Goal: Task Accomplishment & Management: Manage account settings

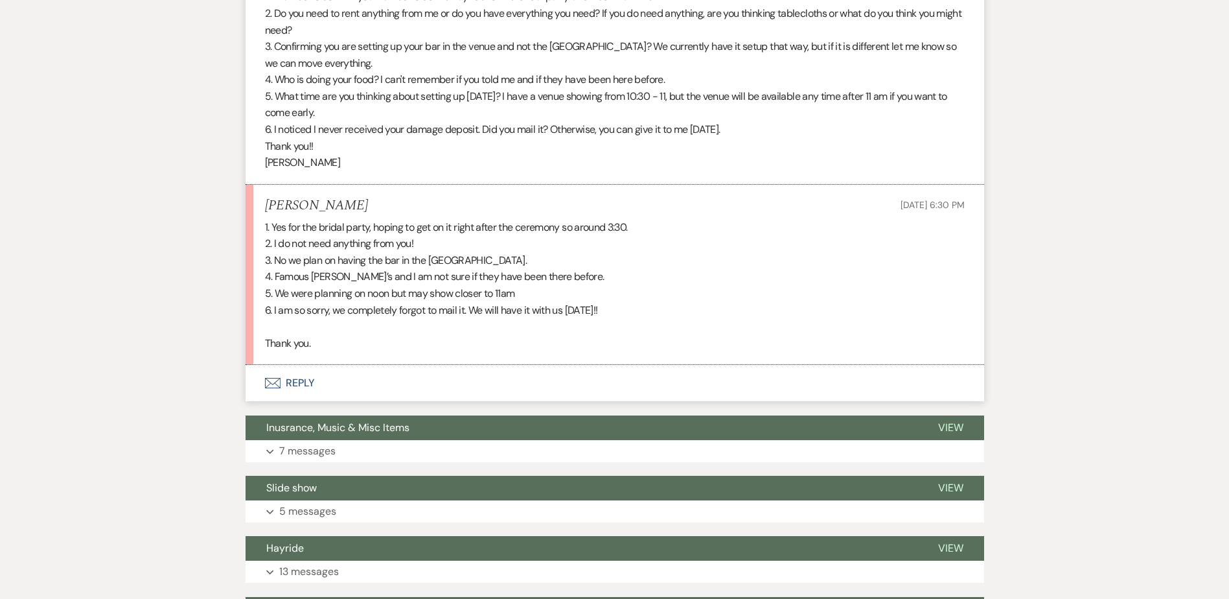
scroll to position [518, 0]
click at [296, 376] on button "Envelope Reply" at bounding box center [615, 382] width 739 height 36
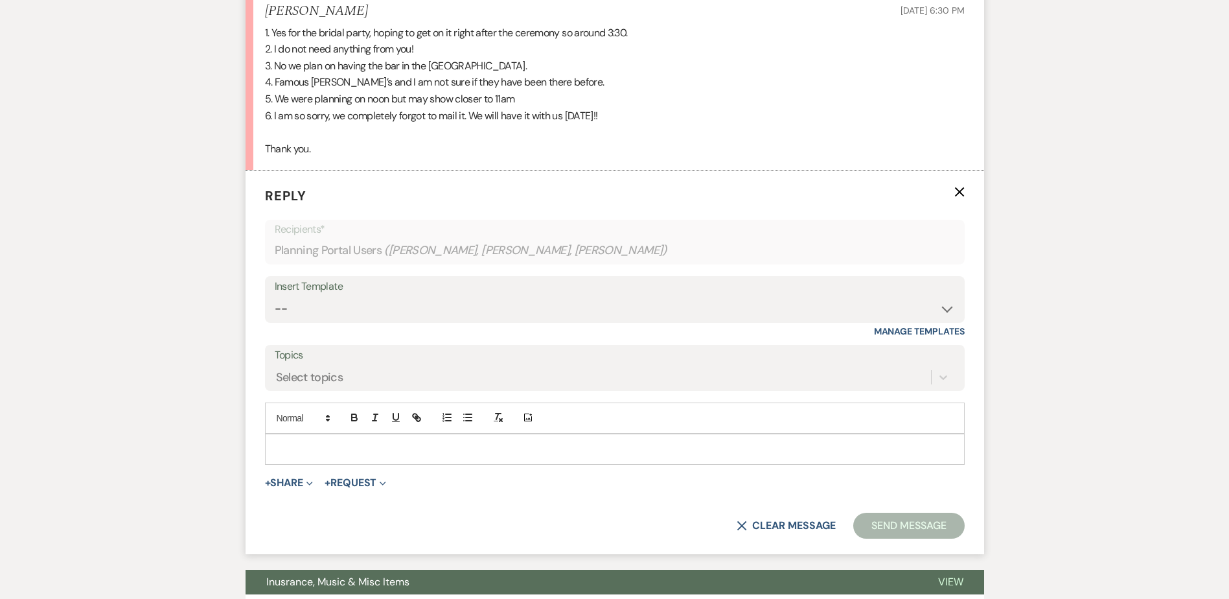
scroll to position [711, 0]
click at [295, 448] on p at bounding box center [614, 450] width 679 height 14
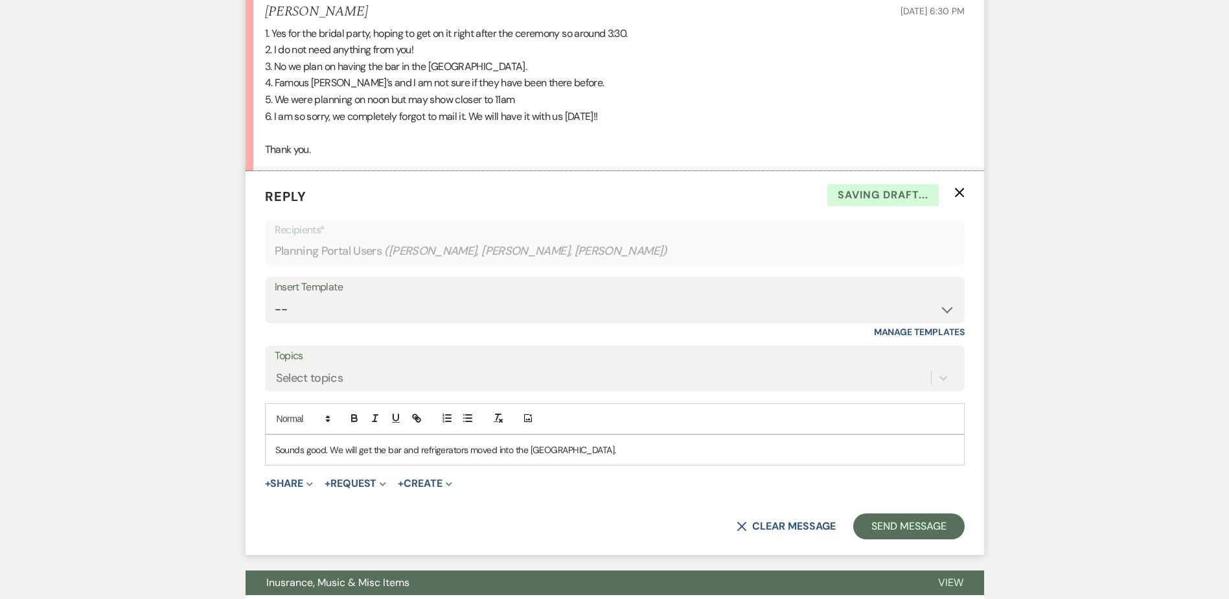
click at [607, 452] on p "Sounds good. We will get the bar and refrigerators moved into the Pinewood Bar." at bounding box center [614, 450] width 679 height 14
drag, startPoint x: 328, startPoint y: 448, endPoint x: 335, endPoint y: 472, distance: 24.2
click at [330, 452] on p "Sounds good. We will get the bar and refrigerators moved into the Pinewood Bar." at bounding box center [614, 450] width 679 height 14
click at [617, 454] on p "Sounds good! We will get the bar and refrigerators moved into the Pinewood Bar." at bounding box center [614, 450] width 679 height 14
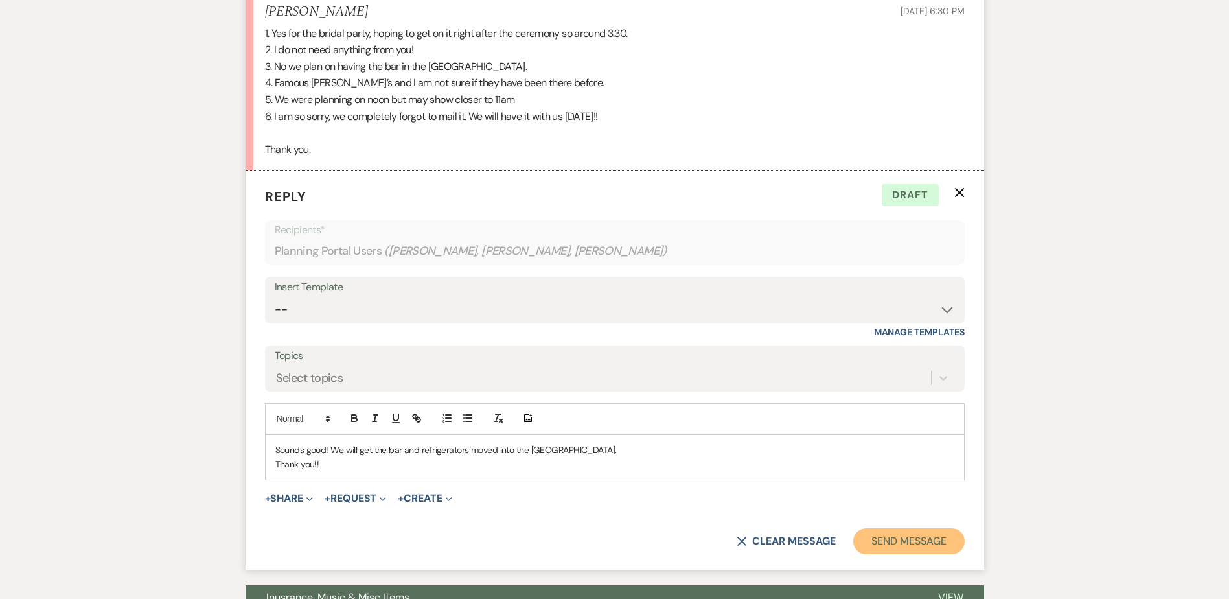
click at [894, 537] on button "Send Message" at bounding box center [908, 541] width 111 height 26
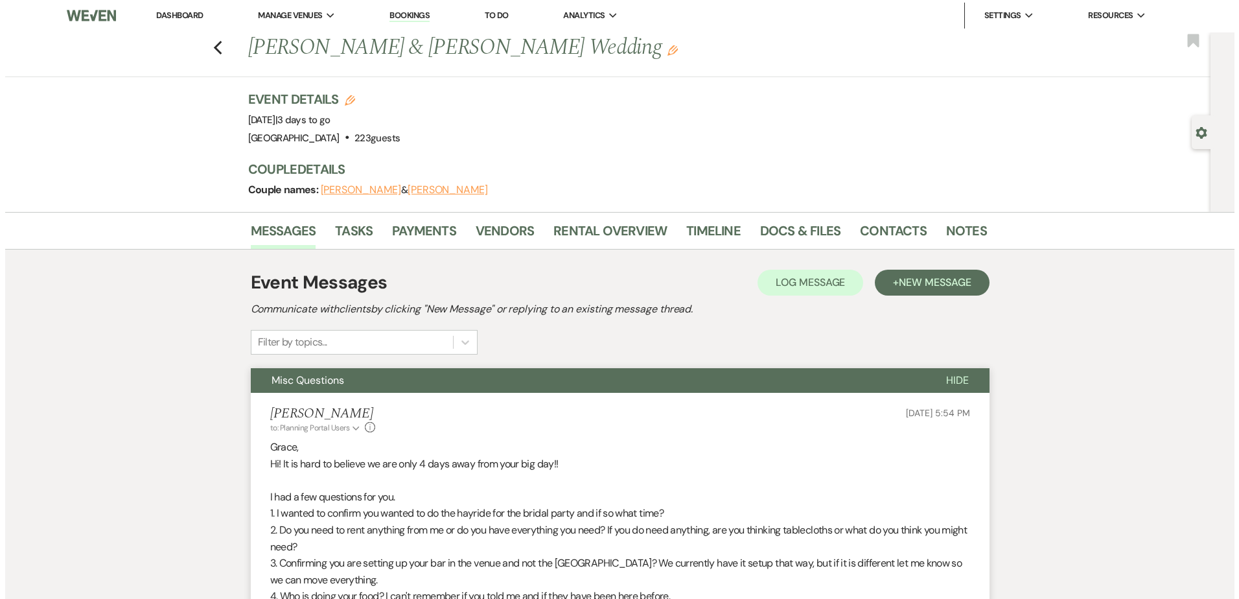
scroll to position [0, 0]
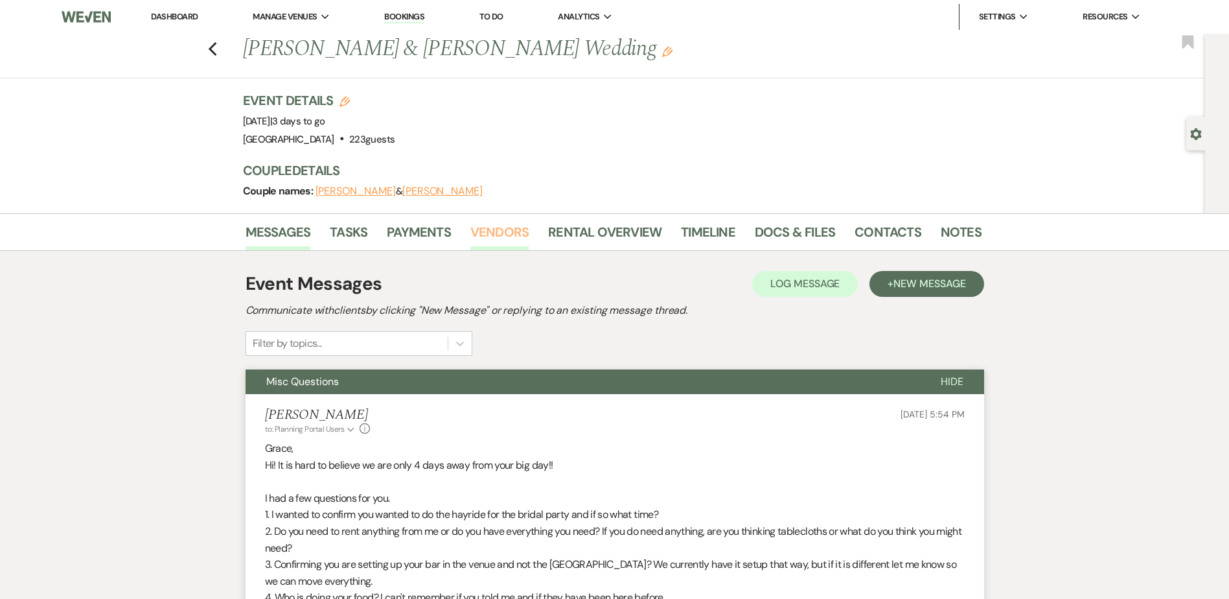
click at [517, 231] on link "Vendors" at bounding box center [499, 236] width 58 height 29
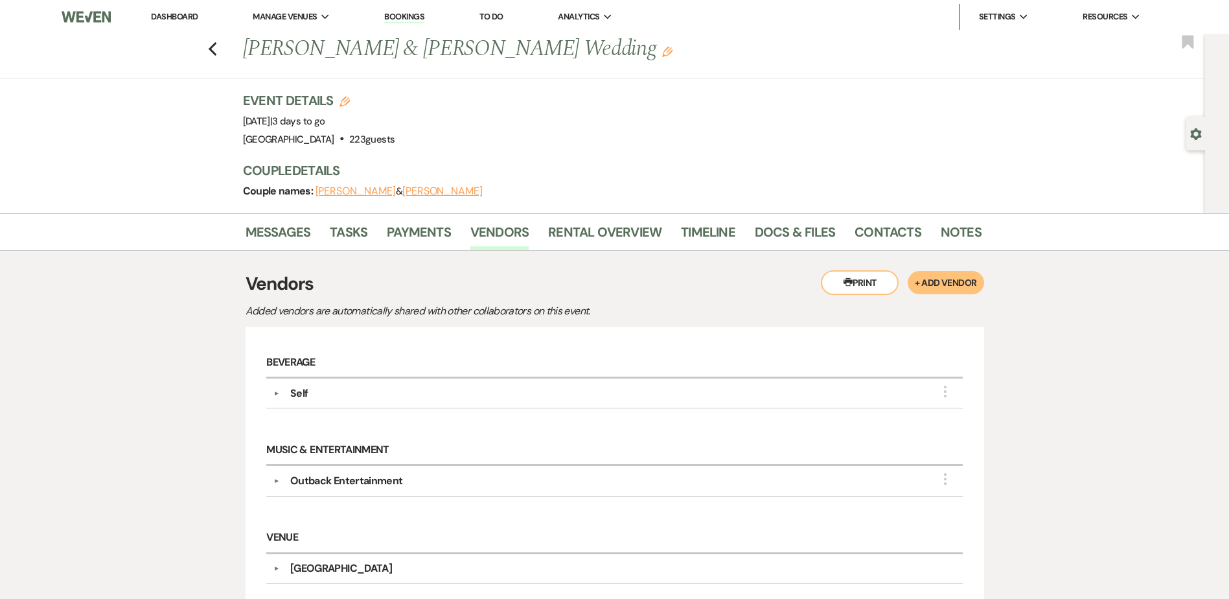
click at [959, 282] on button "+ Add Vendor" at bounding box center [946, 282] width 76 height 23
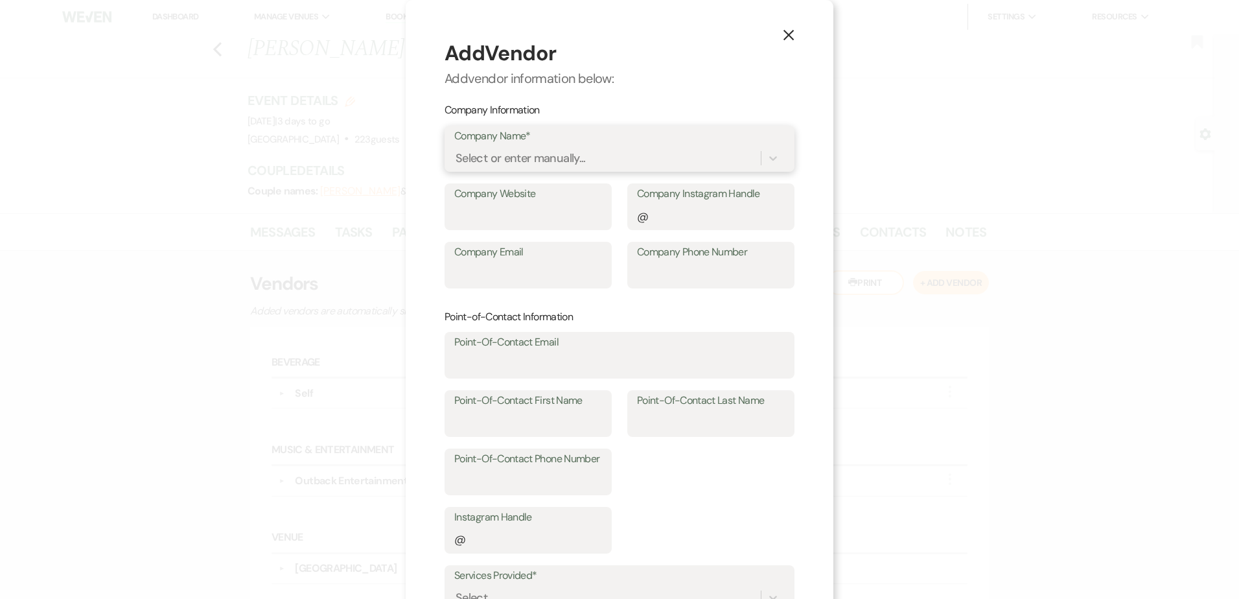
click at [526, 167] on div "Select or enter manually..." at bounding box center [520, 158] width 130 height 17
type input "f"
type input "Famous Dave's BBQ"
click at [509, 225] on input "Company Website" at bounding box center [528, 215] width 148 height 25
paste input "https://www.famousdaves.com/Catering"
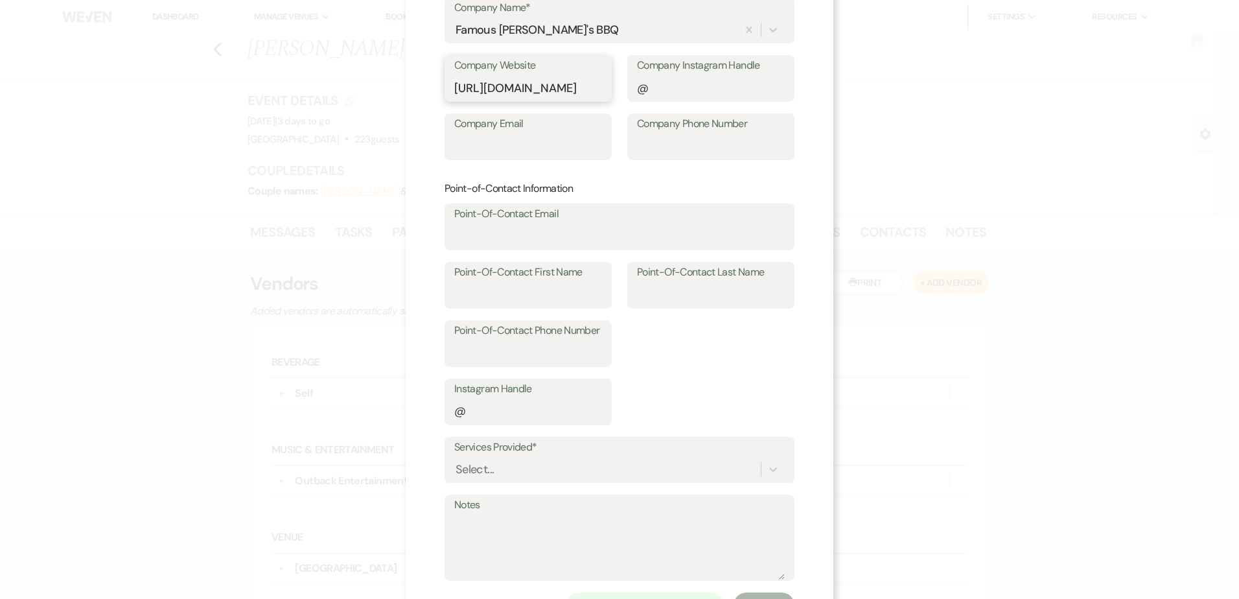
scroll to position [129, 0]
type input "https://www.famousdaves.com/Catering"
click at [511, 468] on div "Select..." at bounding box center [619, 468] width 330 height 25
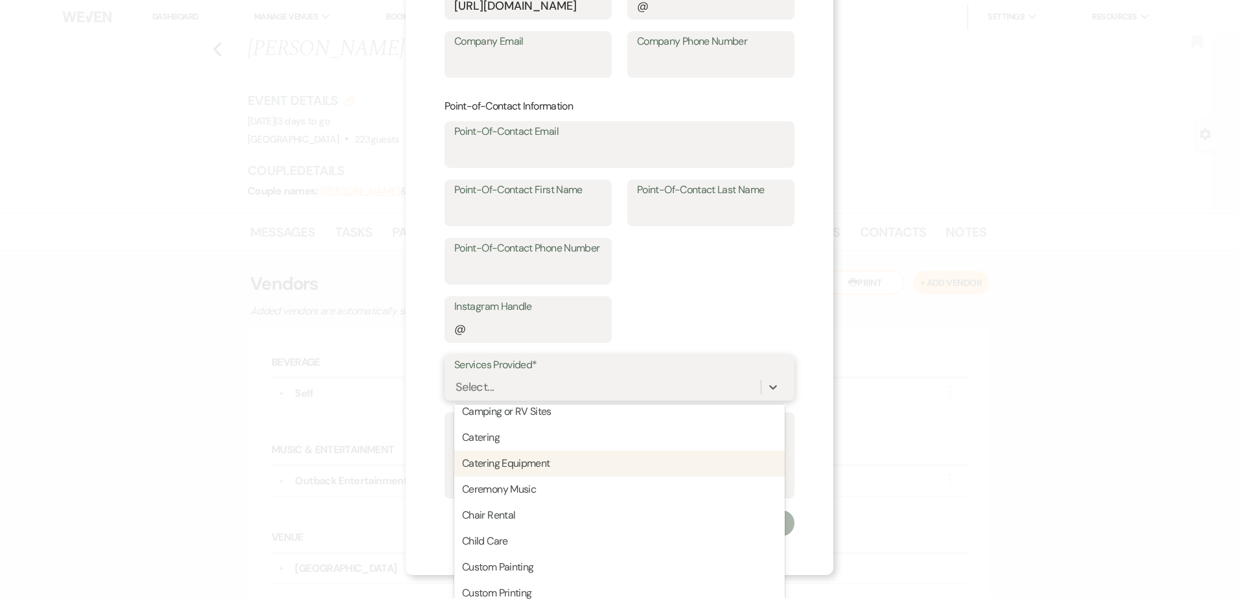
scroll to position [319, 0]
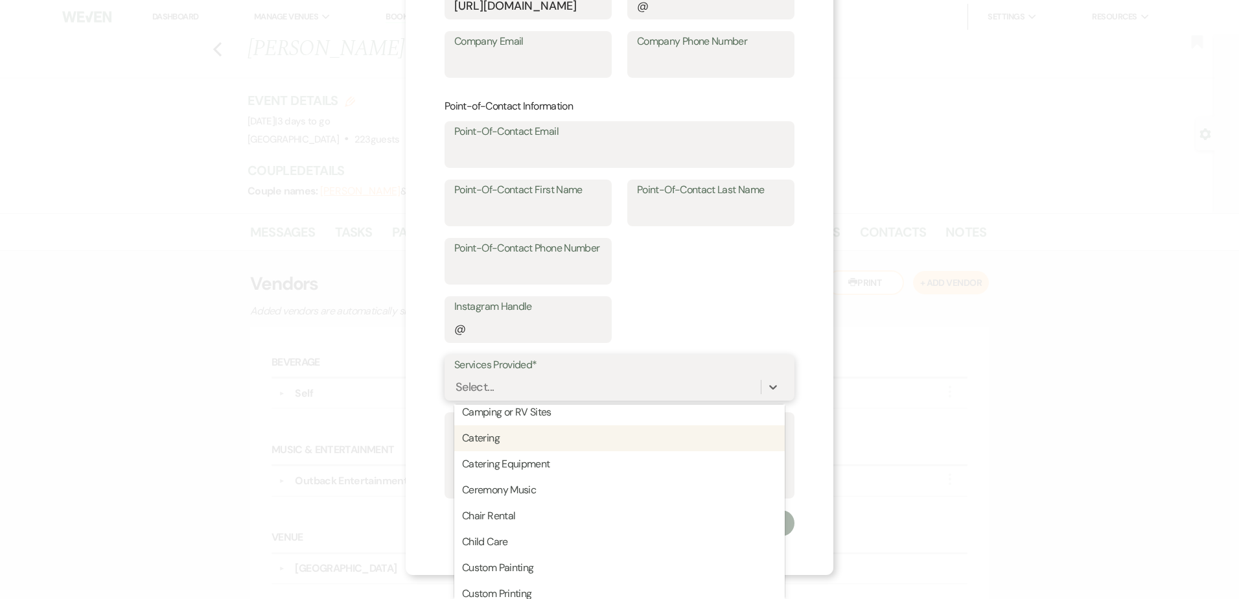
click at [504, 445] on div "Catering" at bounding box center [619, 438] width 330 height 26
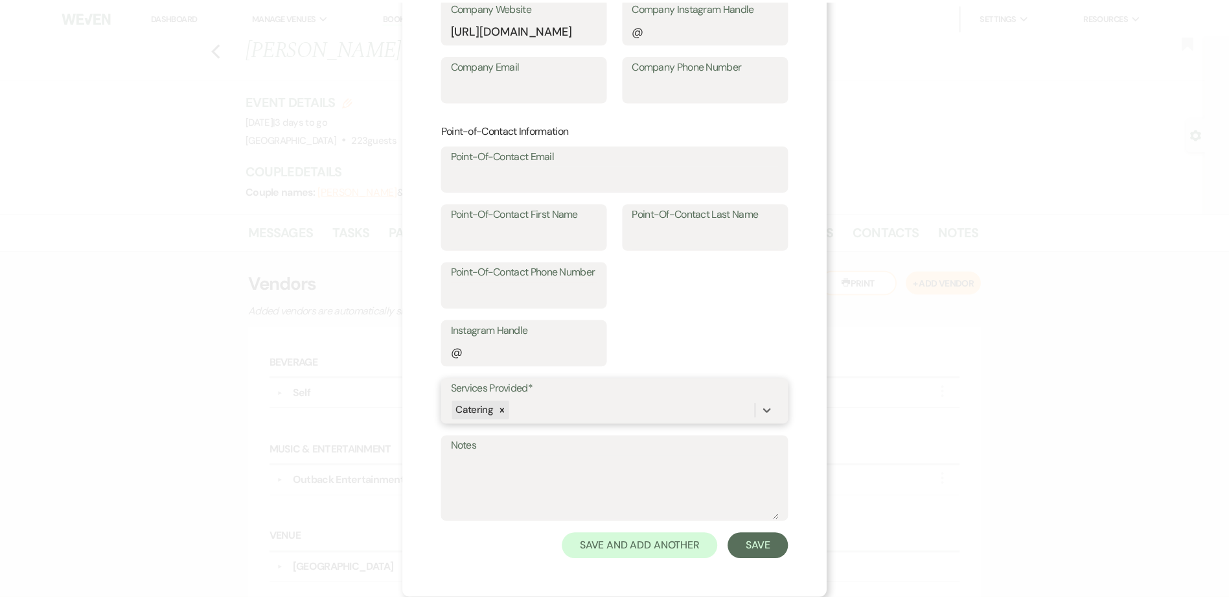
scroll to position [187, 0]
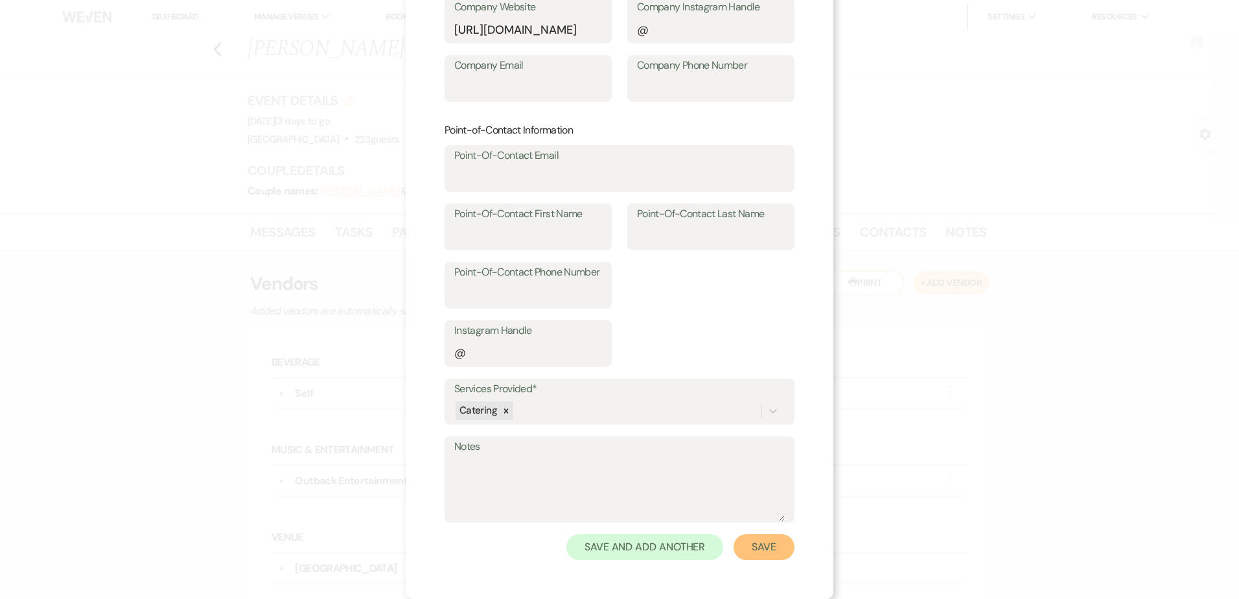
click at [757, 548] on button "Save" at bounding box center [763, 547] width 61 height 26
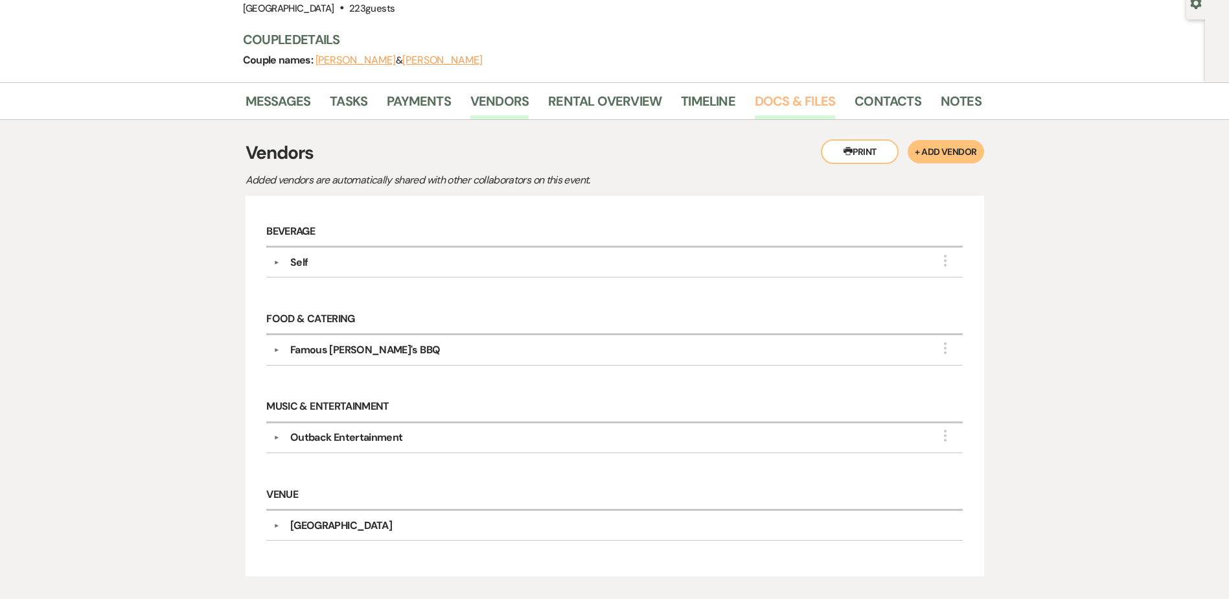
scroll to position [130, 0]
click at [717, 105] on link "Timeline" at bounding box center [708, 105] width 54 height 29
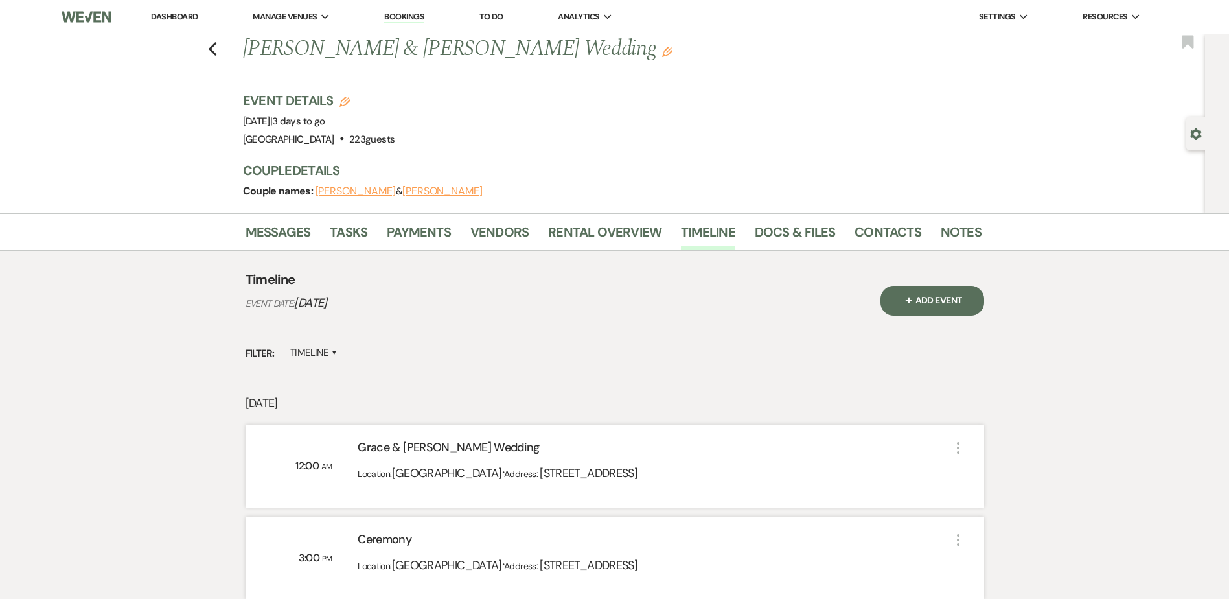
click at [973, 296] on button "+ Add Event" at bounding box center [933, 301] width 104 height 30
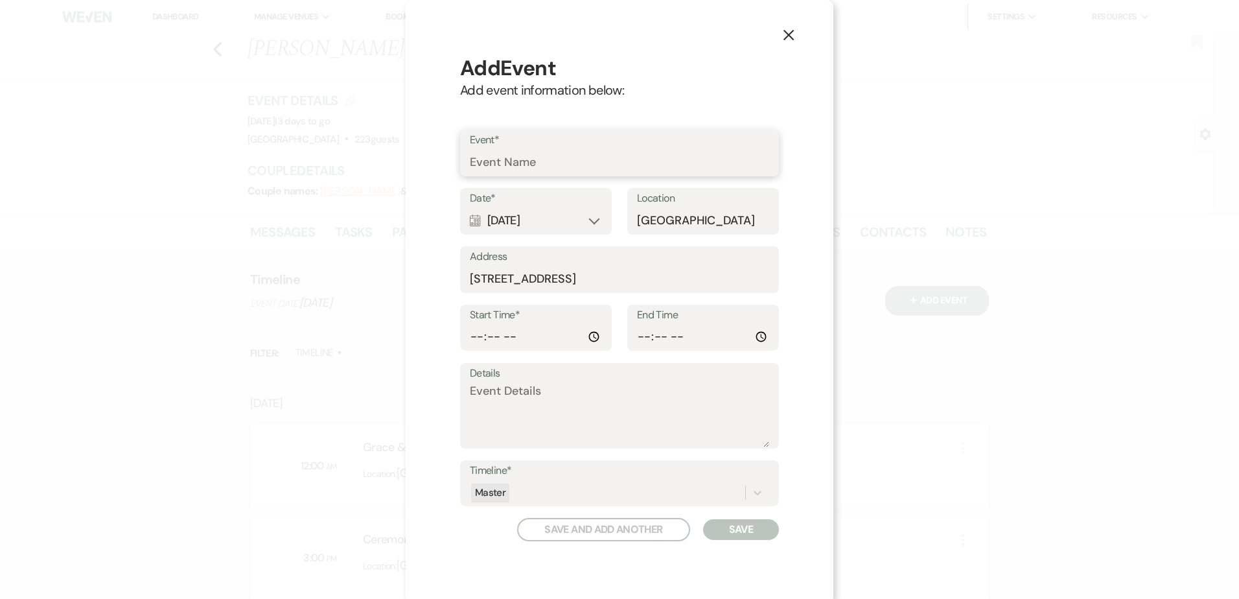
click at [529, 169] on input "Event*" at bounding box center [619, 162] width 299 height 25
type input "Hay Ride"
click at [472, 330] on input "Start Time*" at bounding box center [536, 336] width 132 height 25
click at [494, 340] on input "Start Time*" at bounding box center [536, 336] width 132 height 25
type input "15:30"
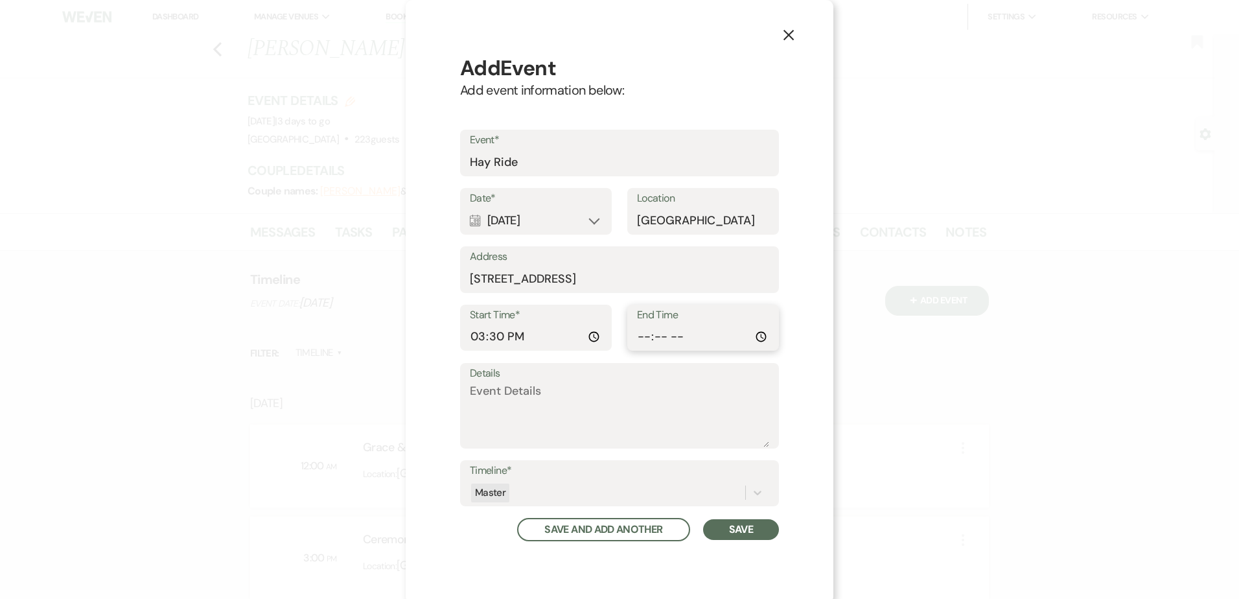
type input "16:30"
click at [513, 420] on textarea "Details" at bounding box center [619, 414] width 299 height 65
type textarea "Bridal Party"
click at [711, 528] on button "Save" at bounding box center [741, 529] width 76 height 21
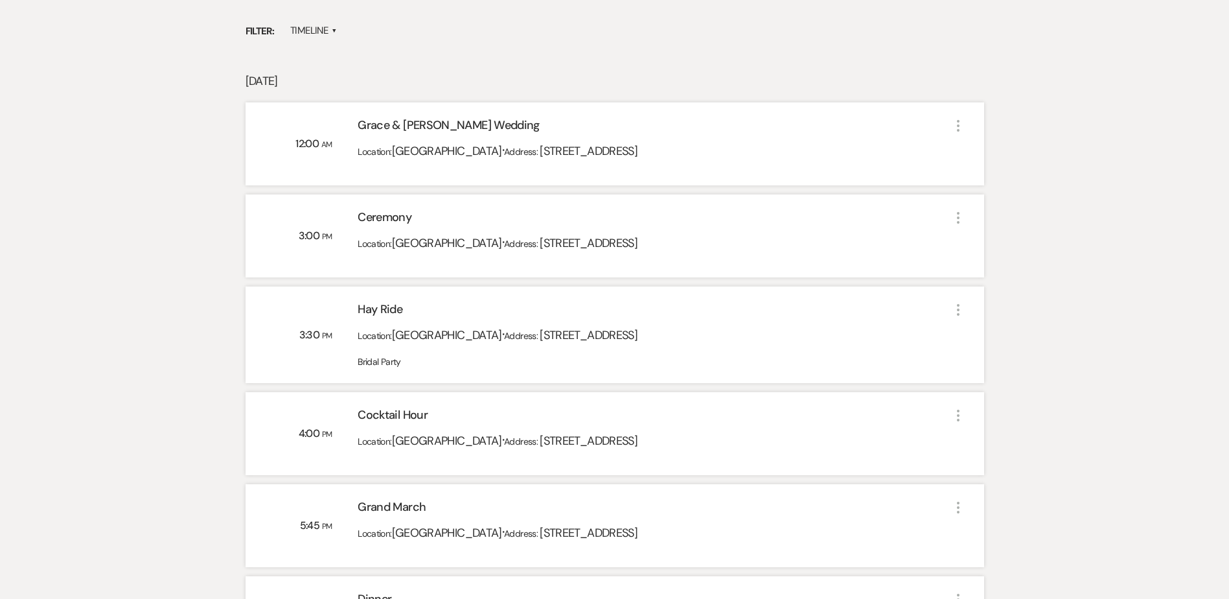
scroll to position [323, 0]
click at [411, 347] on div "Location: Outback Ranch Event Center · Address: 7750 TT RD, Houston, MN 55943" at bounding box center [654, 339] width 592 height 32
click at [958, 309] on use "button" at bounding box center [958, 309] width 3 height 12
click at [880, 329] on div "Location: Outback Ranch Event Center · Address: 7750 TT RD, Houston, MN 55943" at bounding box center [654, 339] width 592 height 32
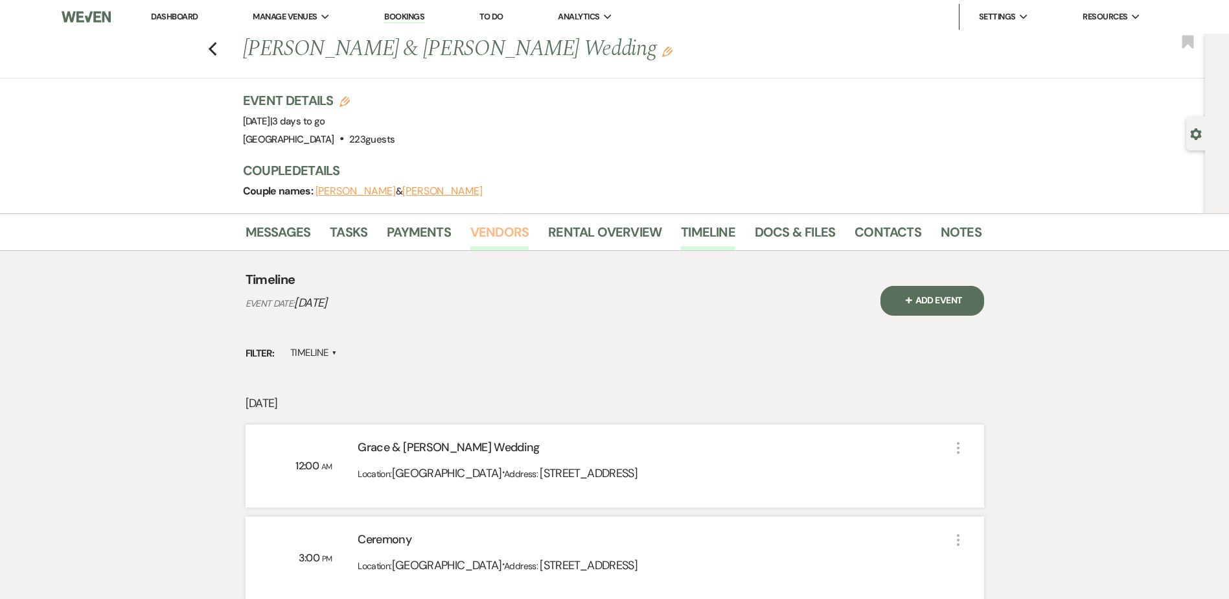
click at [496, 231] on link "Vendors" at bounding box center [499, 236] width 58 height 29
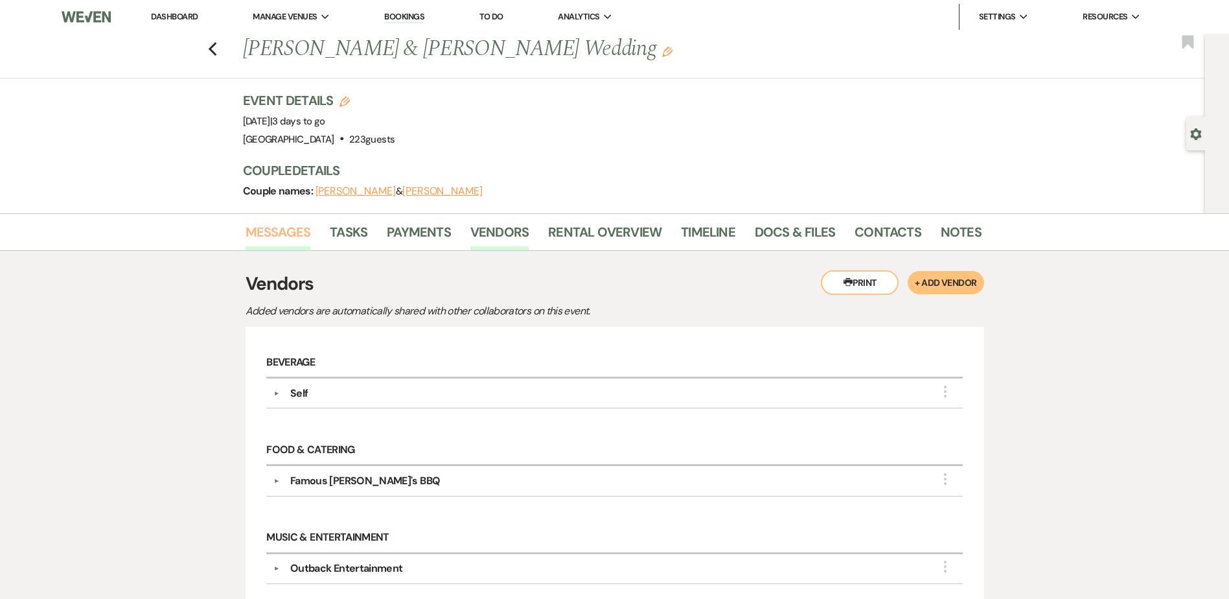
click at [282, 225] on link "Messages" at bounding box center [278, 236] width 65 height 29
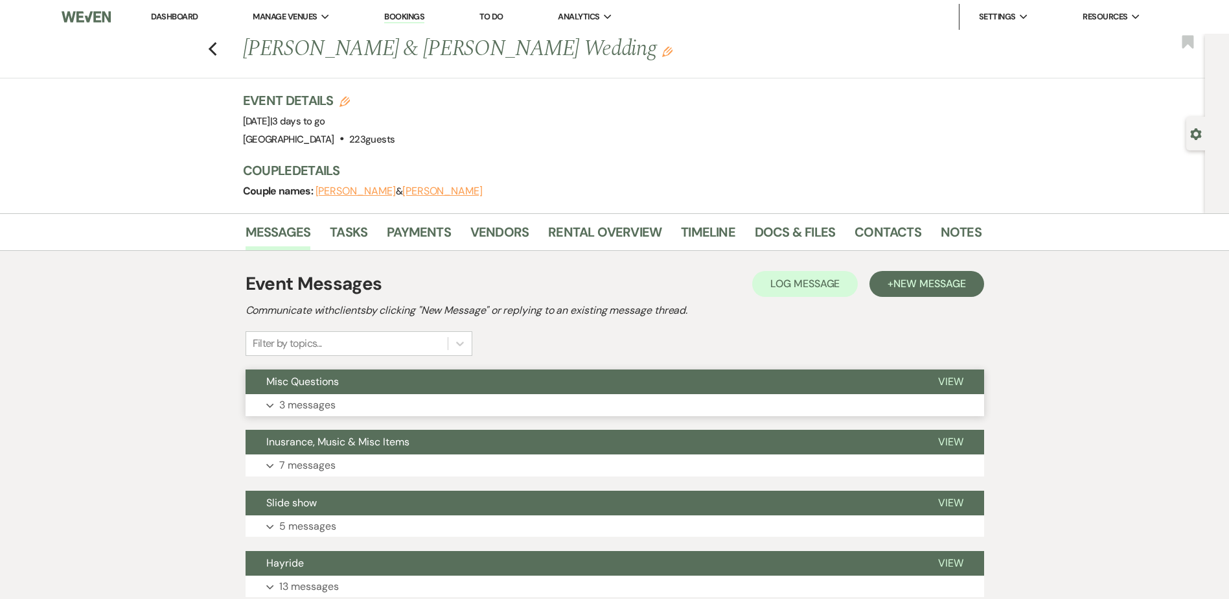
click at [344, 381] on button "Misc Questions" at bounding box center [582, 381] width 672 height 25
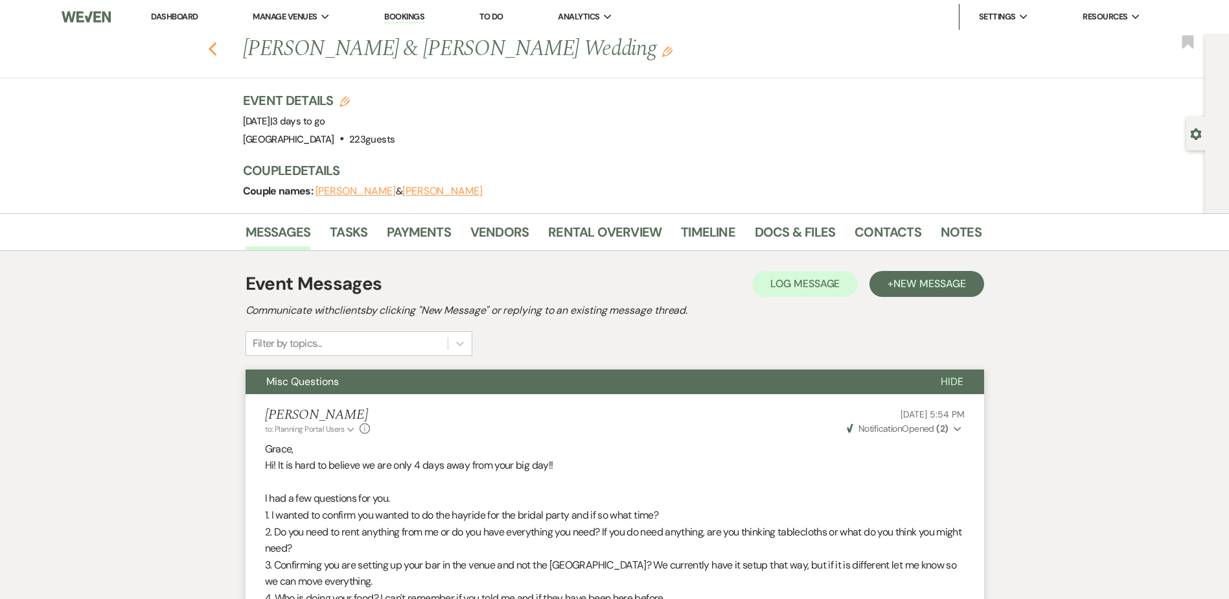
click at [218, 44] on icon "Previous" at bounding box center [213, 49] width 10 height 16
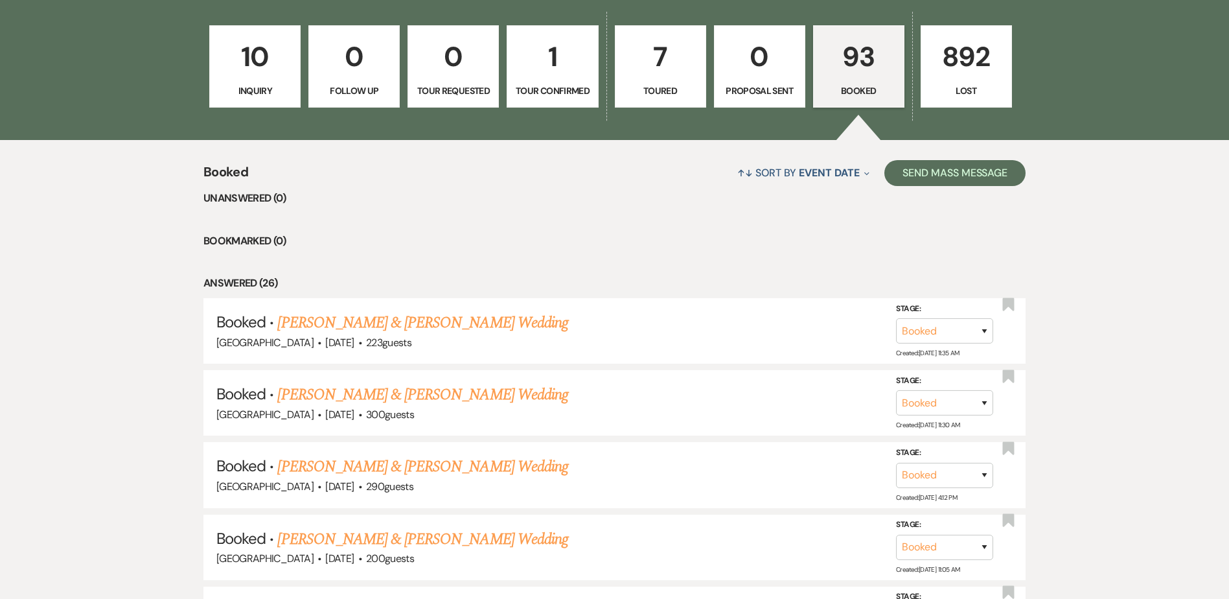
scroll to position [388, 0]
click at [669, 60] on p "7" at bounding box center [660, 55] width 75 height 43
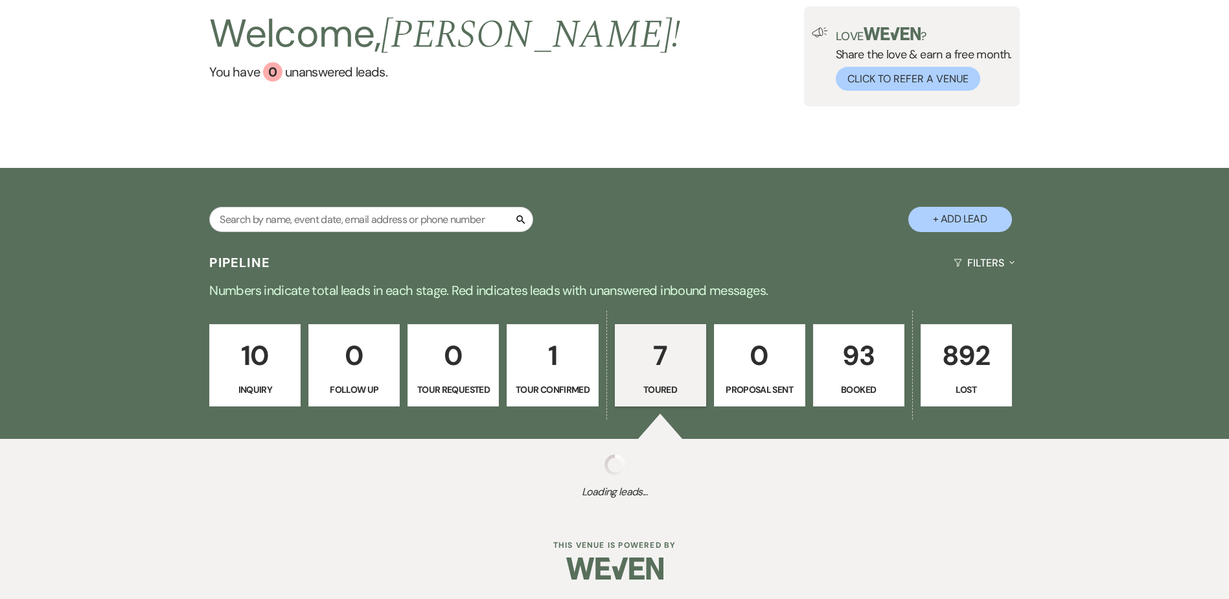
scroll to position [388, 0]
select select "5"
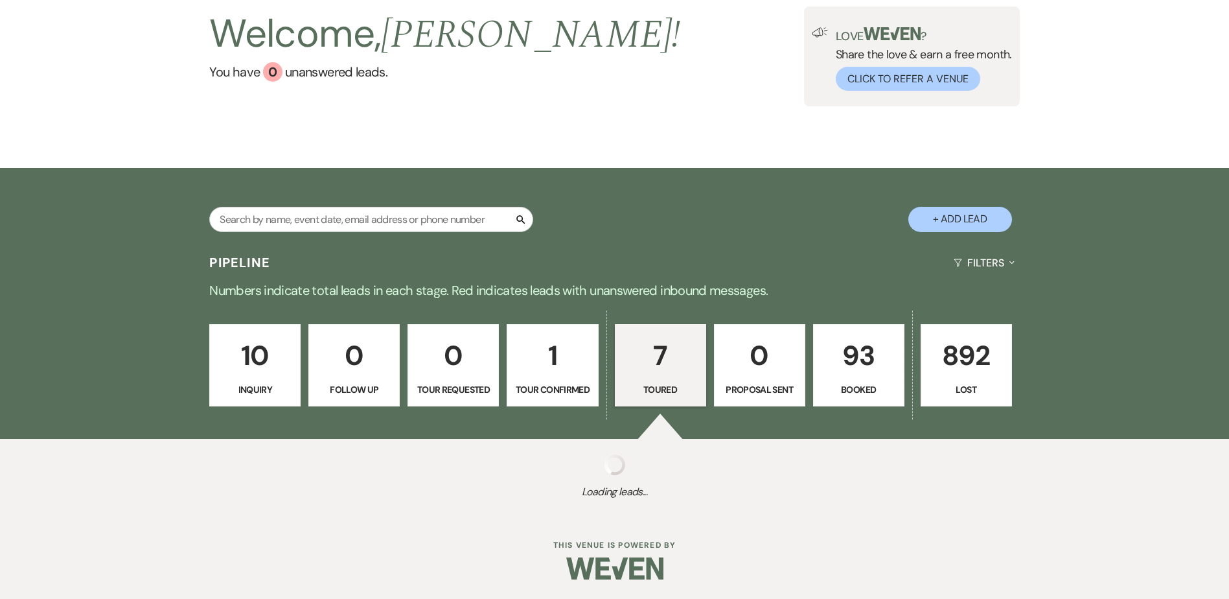
select select "5"
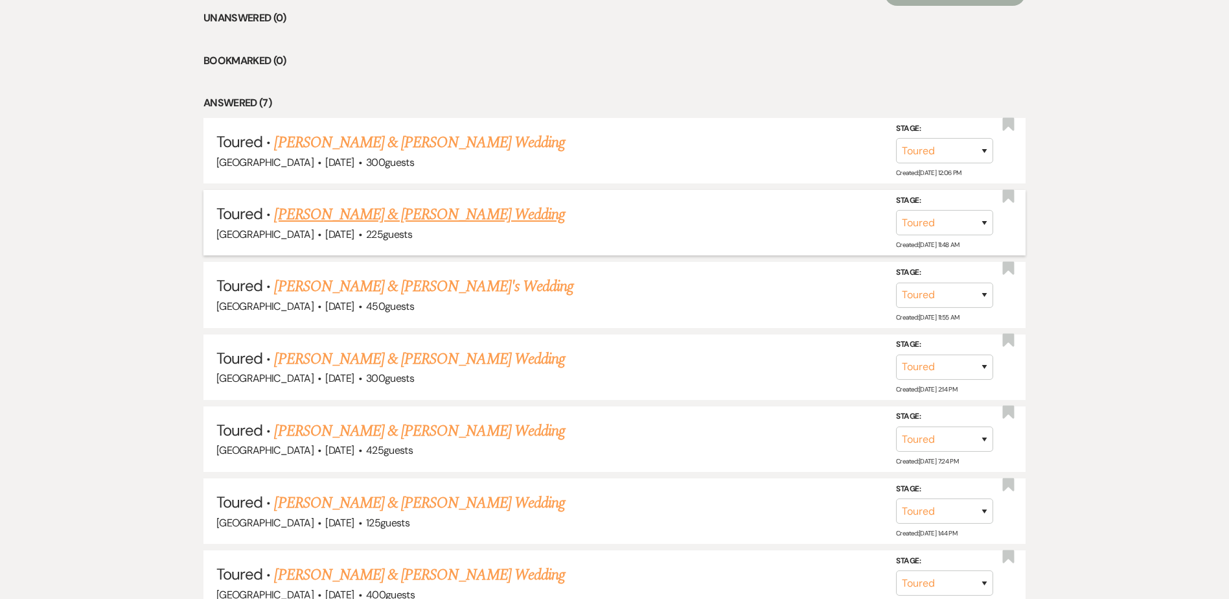
scroll to position [690, 0]
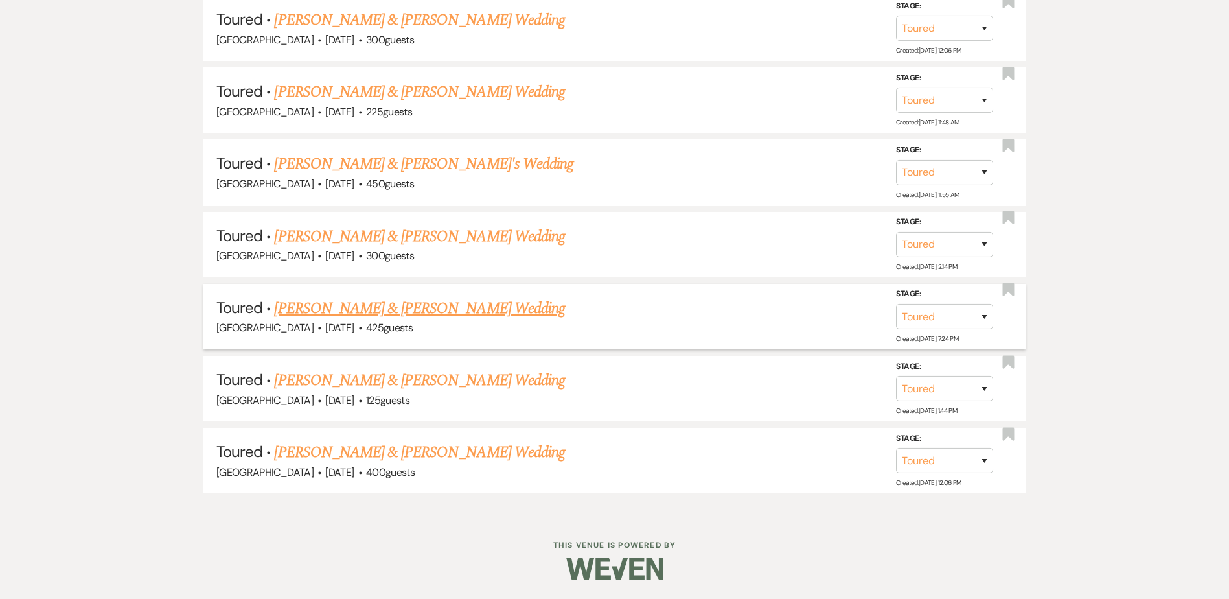
click at [389, 312] on link "Taylor & Coty's Wedding" at bounding box center [419, 308] width 290 height 23
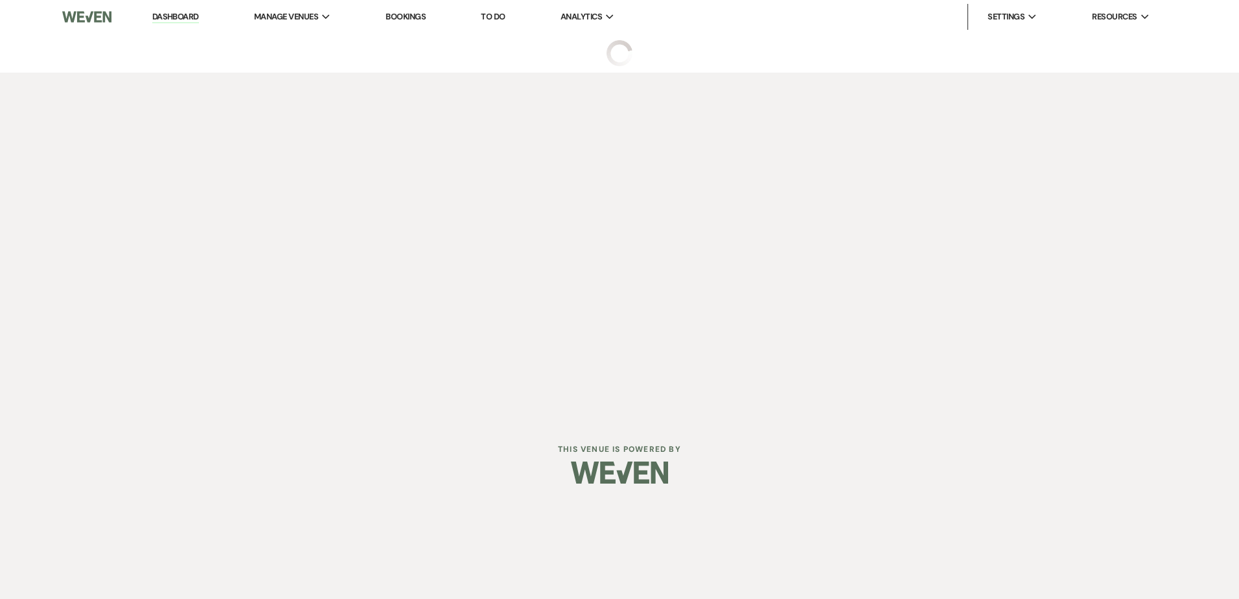
select select "5"
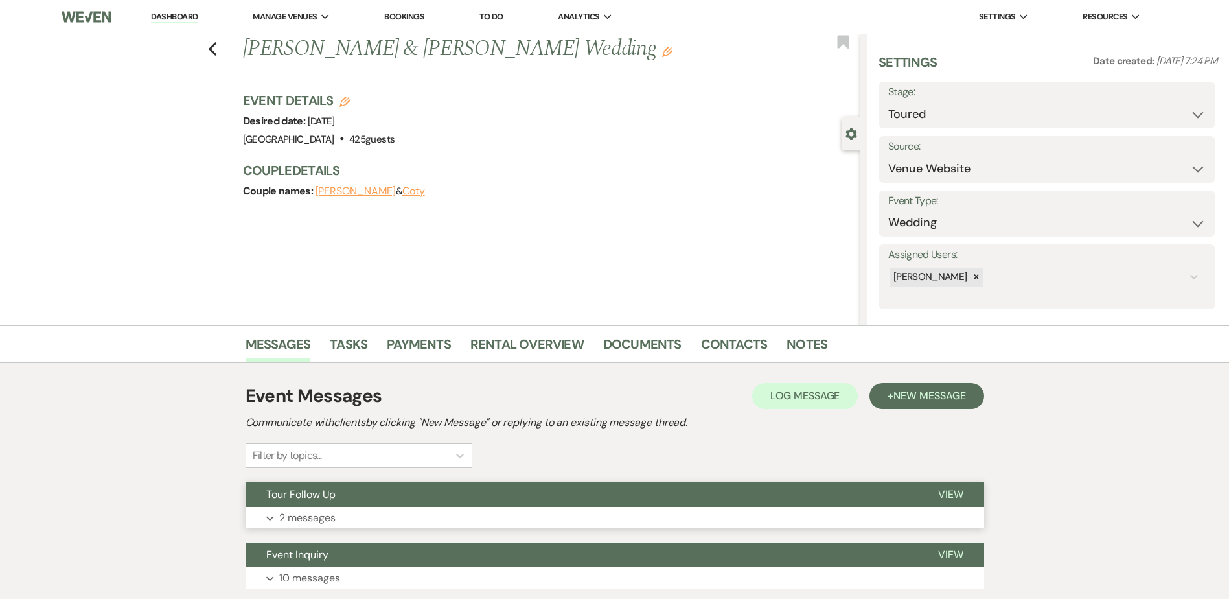
click at [388, 489] on button "Tour Follow Up" at bounding box center [582, 494] width 672 height 25
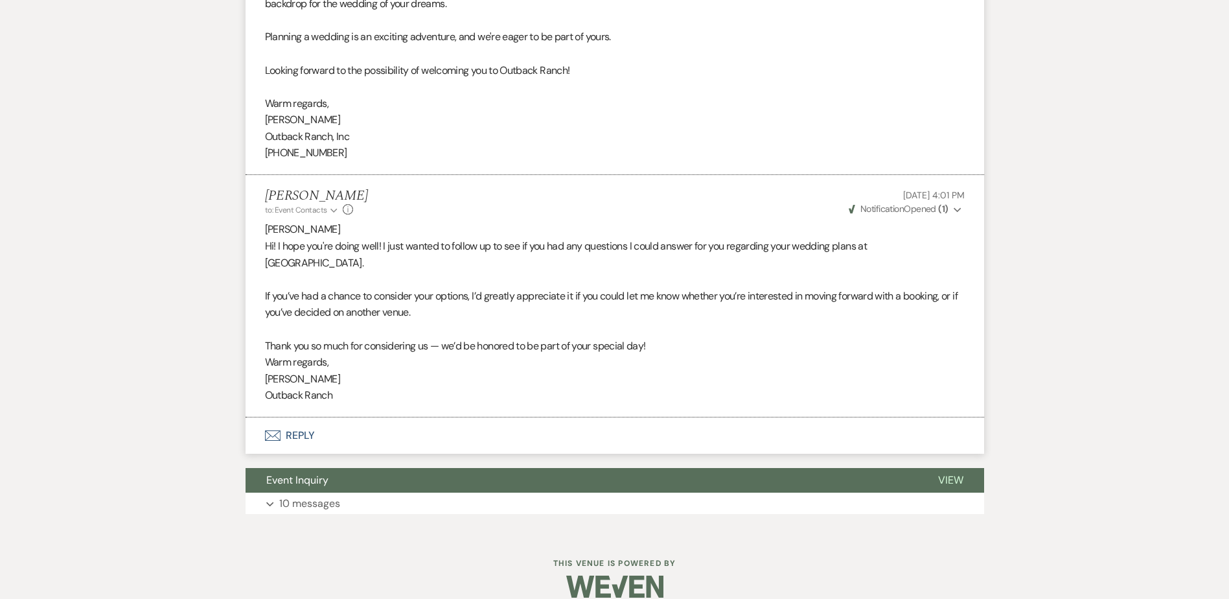
scroll to position [674, 0]
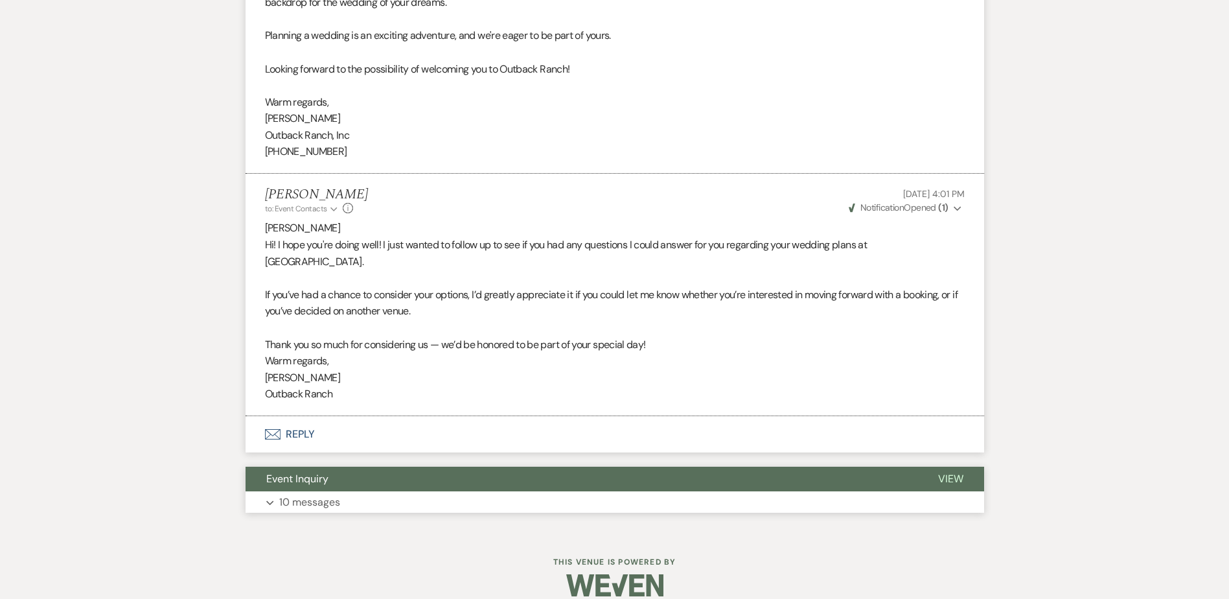
click at [426, 466] on button "Event Inquiry" at bounding box center [582, 478] width 672 height 25
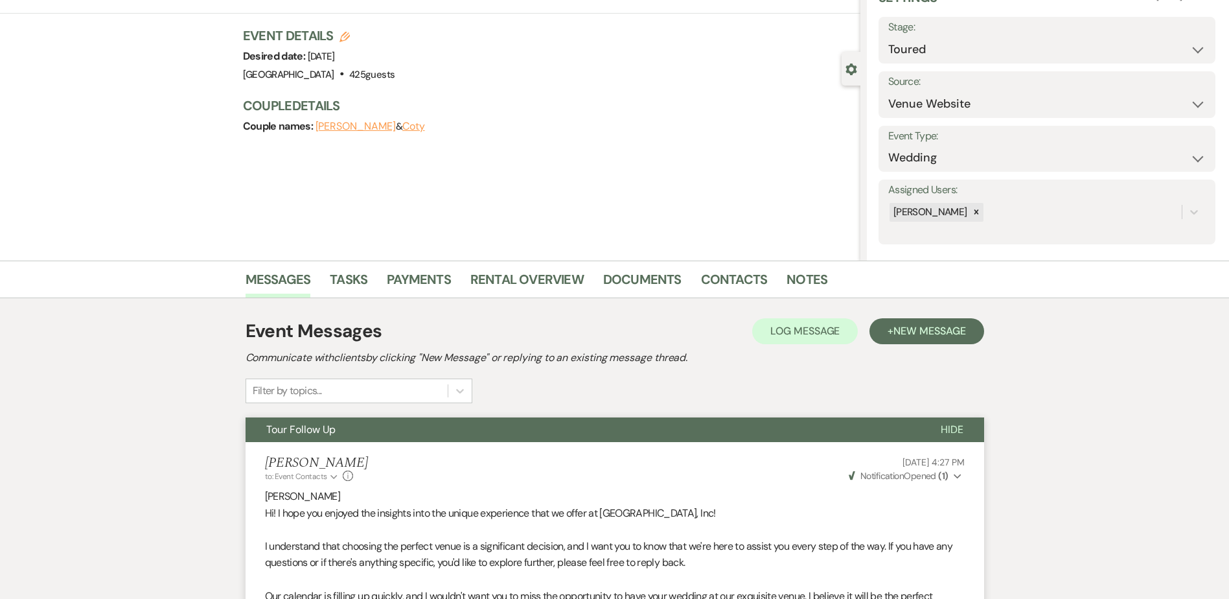
scroll to position [0, 0]
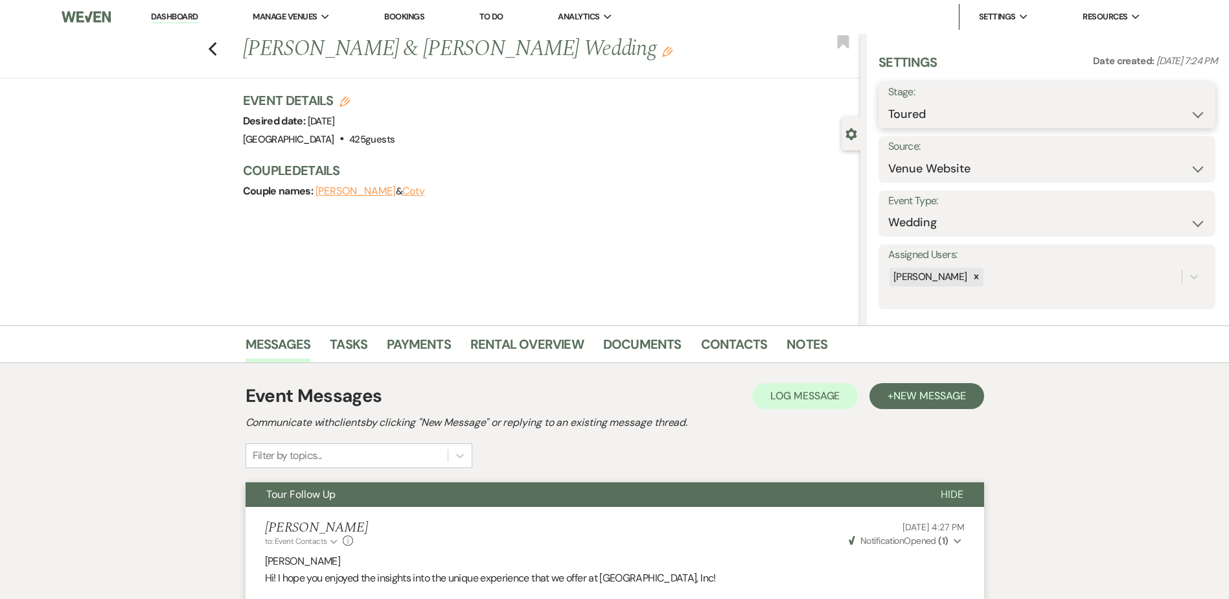
click at [919, 117] on select "Inquiry Follow Up Tour Requested Tour Confirmed Toured Proposal Sent Booked Lost" at bounding box center [1046, 114] width 317 height 25
select select "8"
click at [888, 102] on select "Inquiry Follow Up Tour Requested Tour Confirmed Toured Proposal Sent Booked Lost" at bounding box center [1046, 114] width 317 height 25
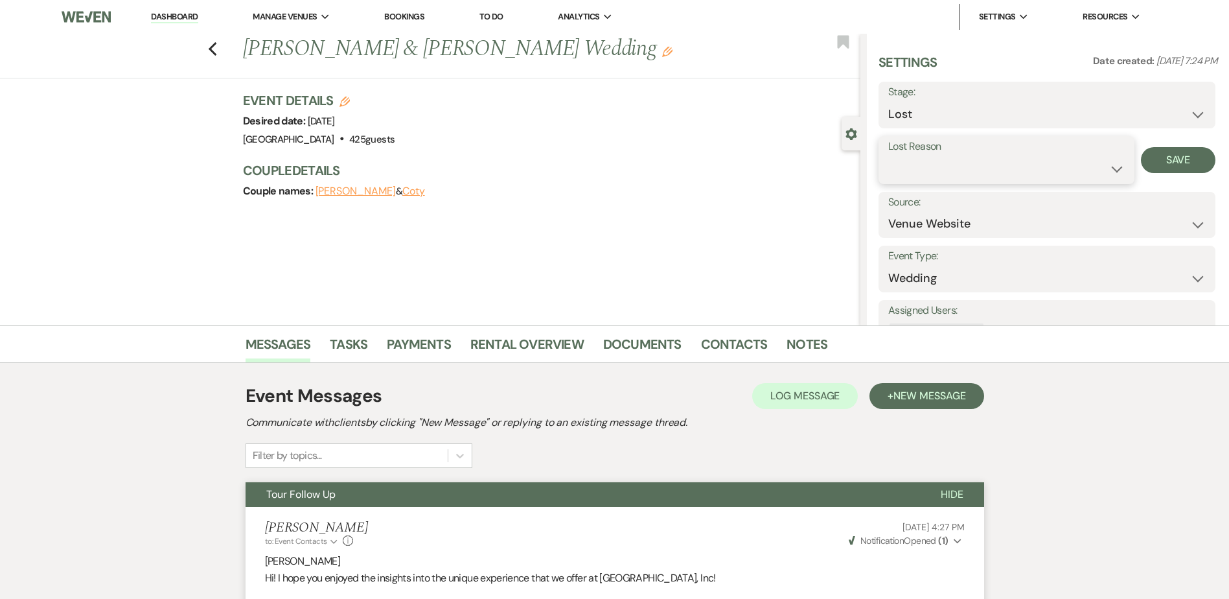
click at [917, 165] on select "Booked Elsewhere Budget Date Unavailable No Response Not a Good Match Capacity …" at bounding box center [1006, 168] width 236 height 25
select select "6"
click at [888, 156] on select "Booked Elsewhere Budget Date Unavailable No Response Not a Good Match Capacity …" at bounding box center [1006, 168] width 236 height 25
click at [1182, 159] on button "Save" at bounding box center [1178, 160] width 75 height 26
click at [218, 53] on icon "Previous" at bounding box center [213, 49] width 10 height 16
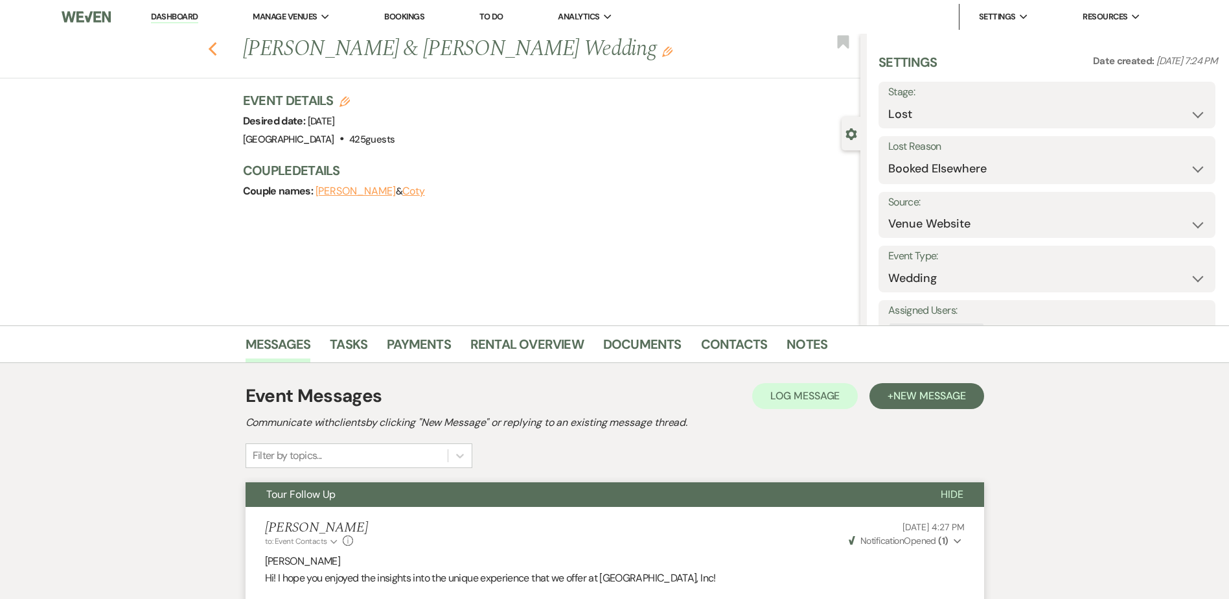
select select "5"
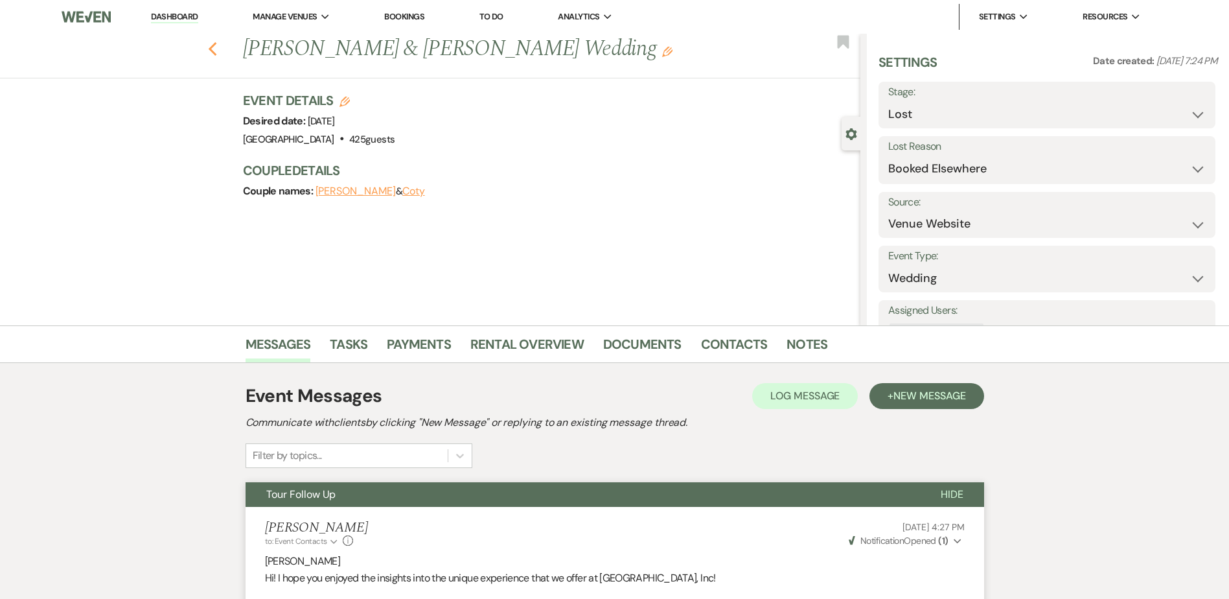
select select "5"
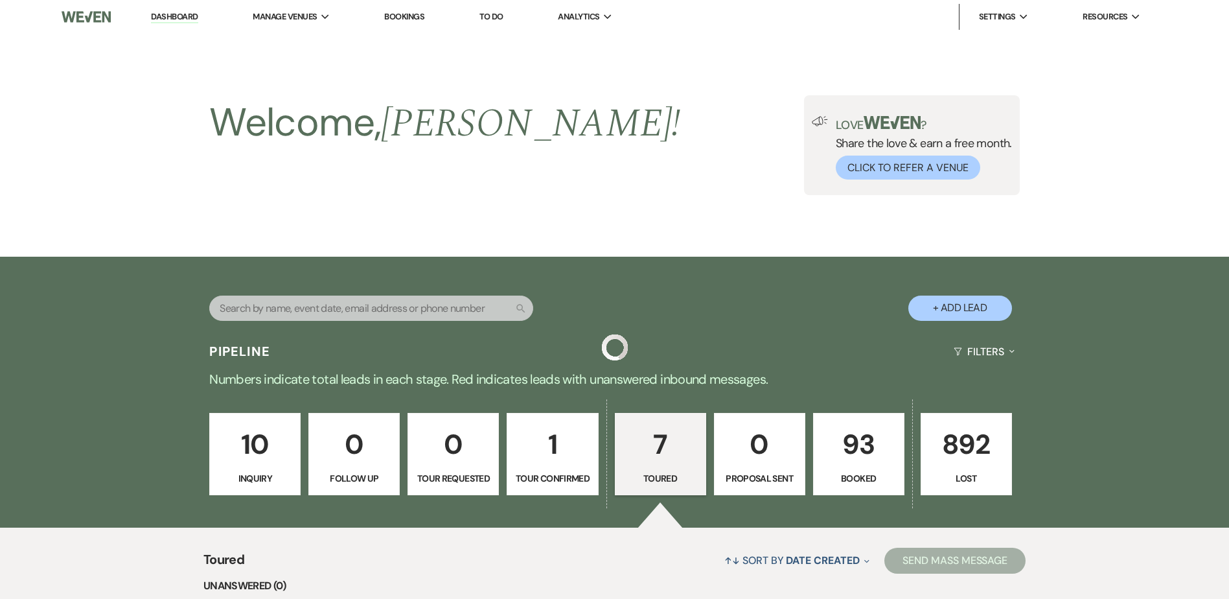
scroll to position [618, 0]
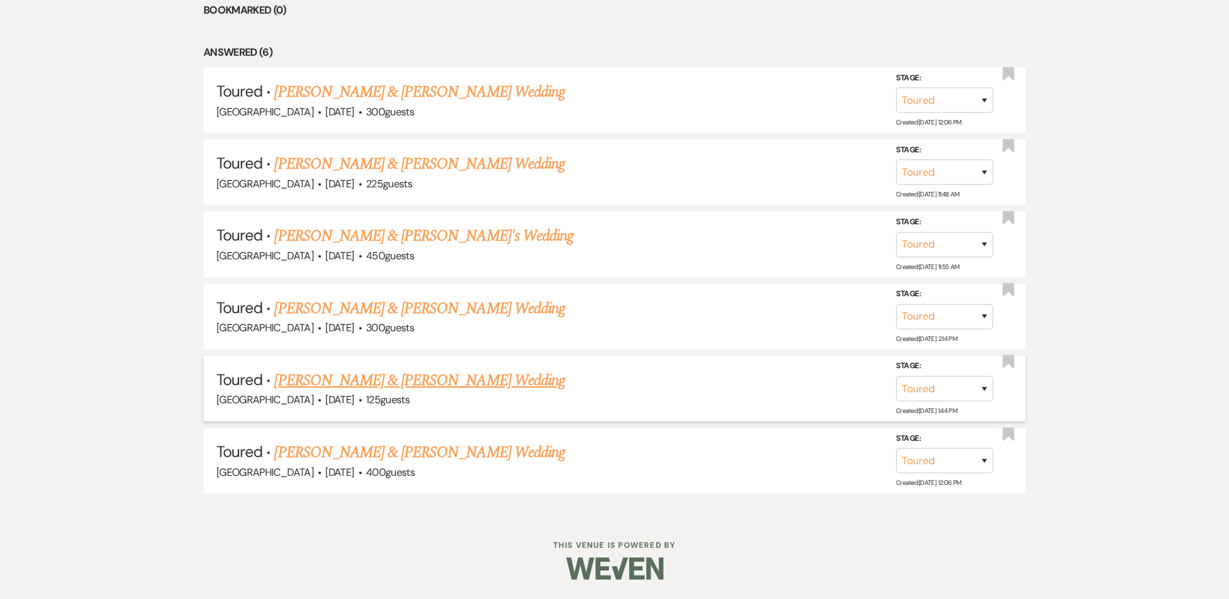
click at [340, 382] on link "Austin & Jenna Esslinger's Wedding" at bounding box center [419, 380] width 290 height 23
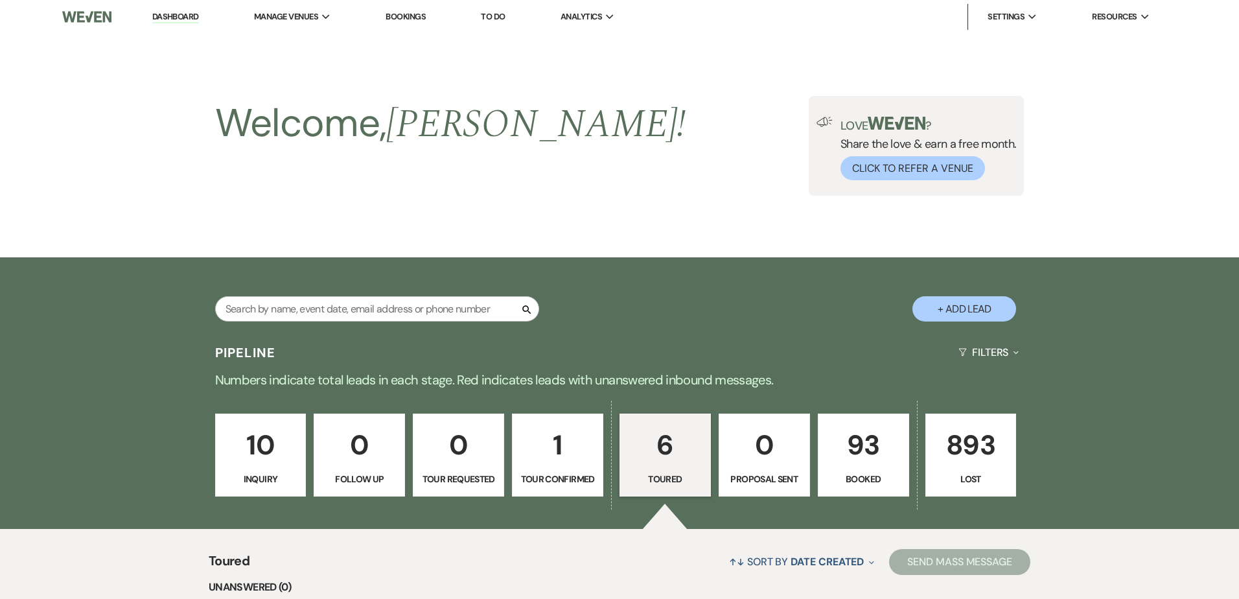
select select "5"
select select "17"
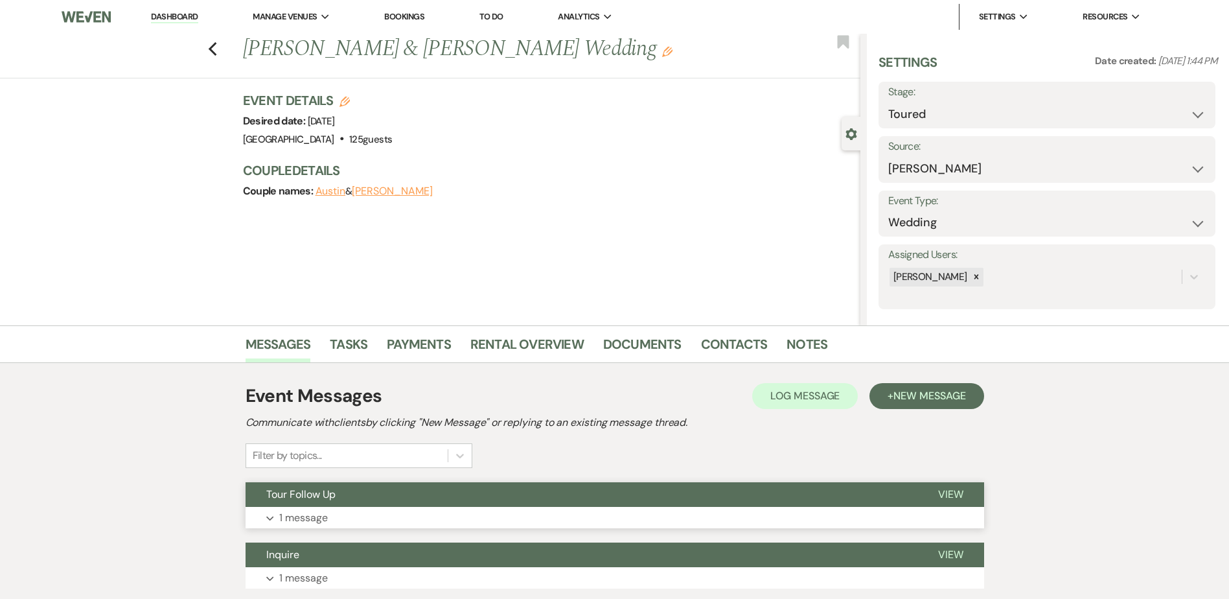
click at [351, 490] on button "Tour Follow Up" at bounding box center [582, 494] width 672 height 25
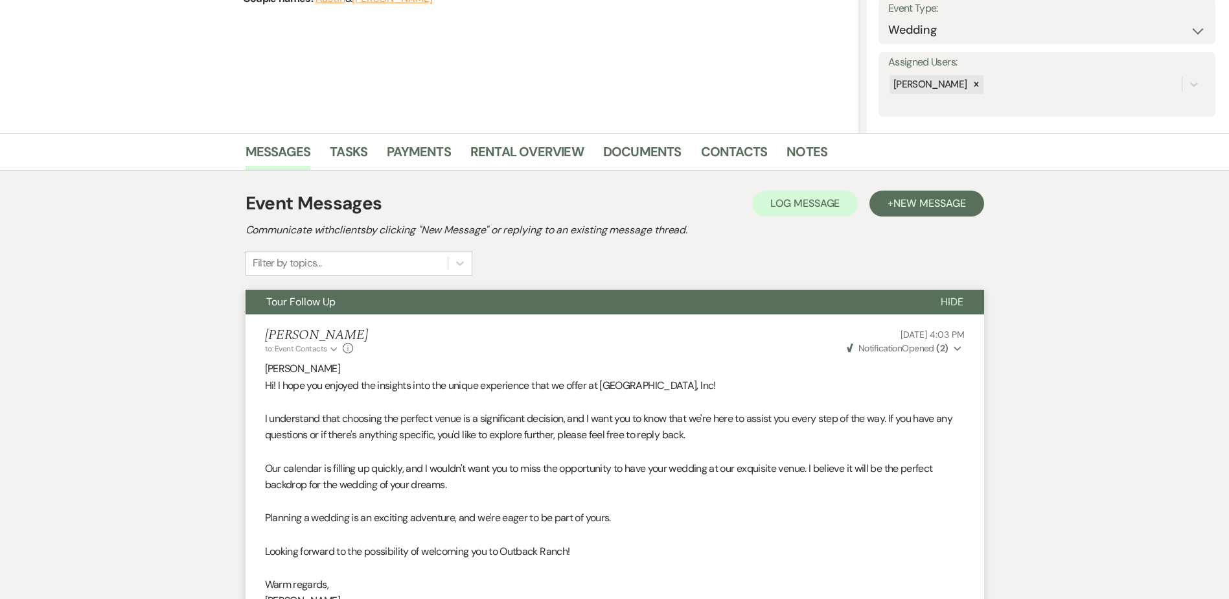
click at [457, 303] on button "Tour Follow Up" at bounding box center [583, 302] width 674 height 25
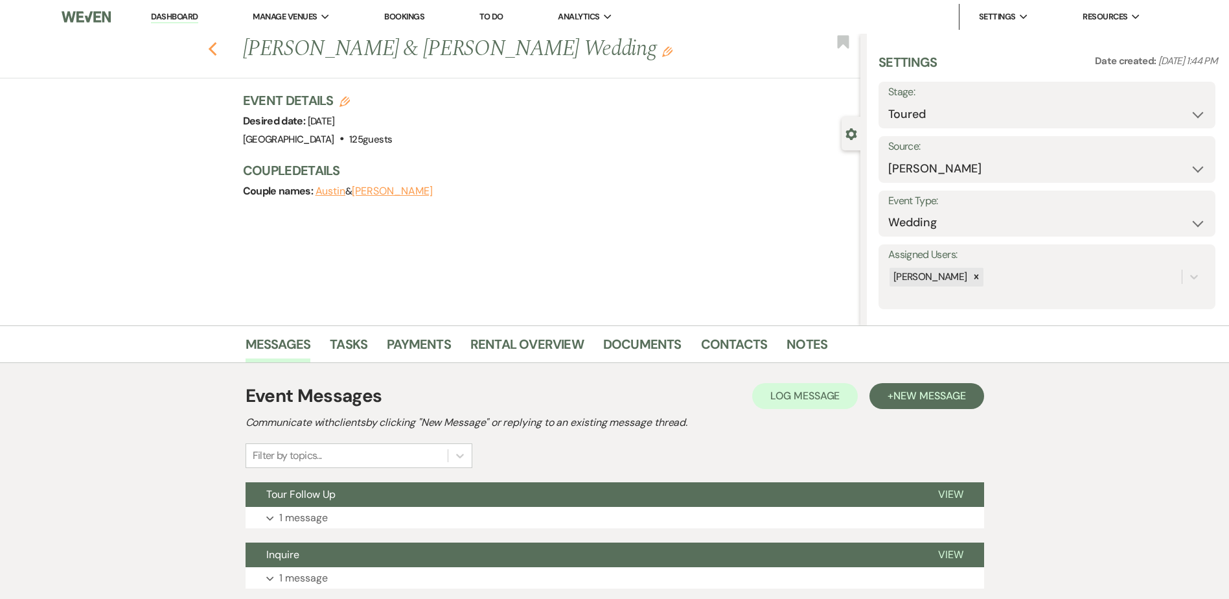
click at [214, 51] on icon "Previous" at bounding box center [213, 49] width 10 height 16
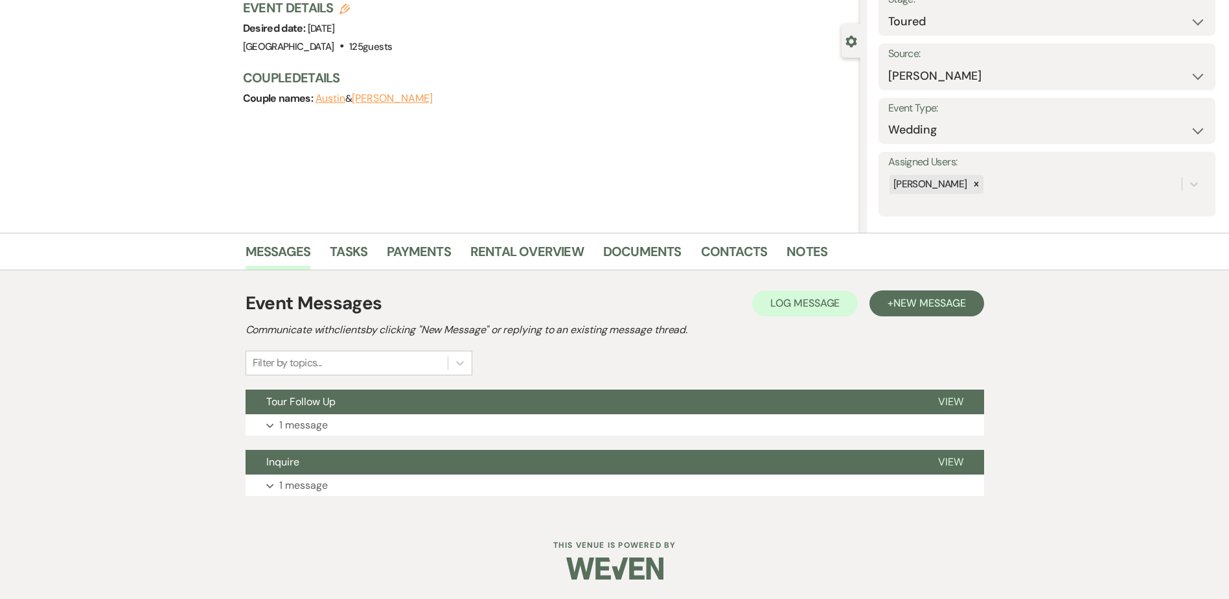
select select "5"
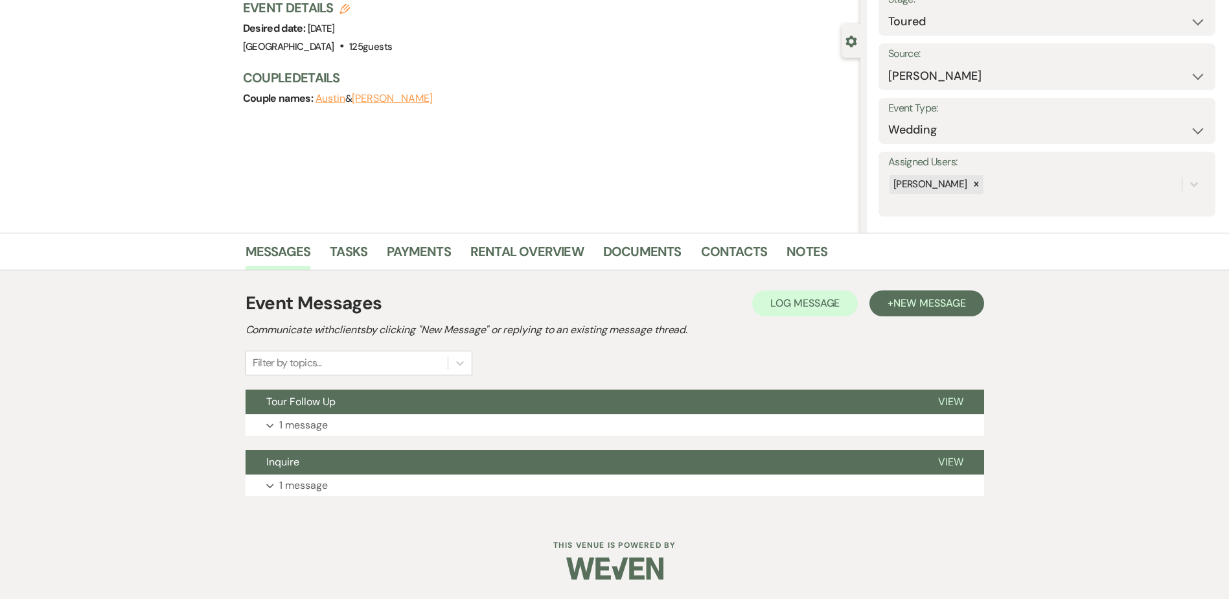
select select "5"
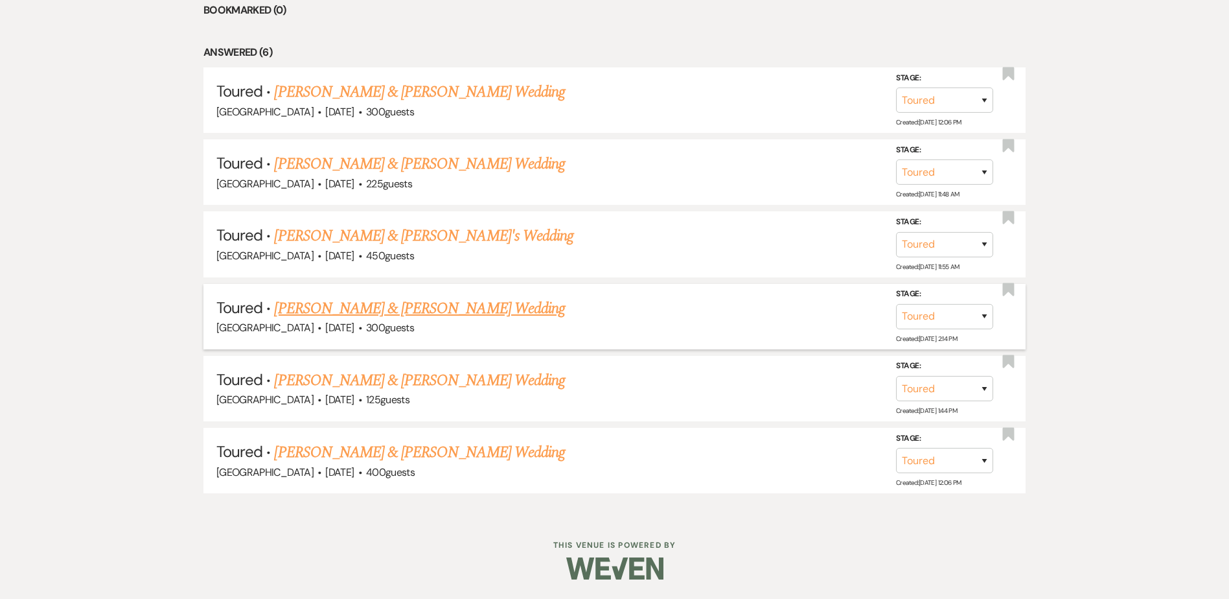
click at [371, 306] on link "Miles Raupp & Emily Hjelmen's Wedding" at bounding box center [419, 308] width 290 height 23
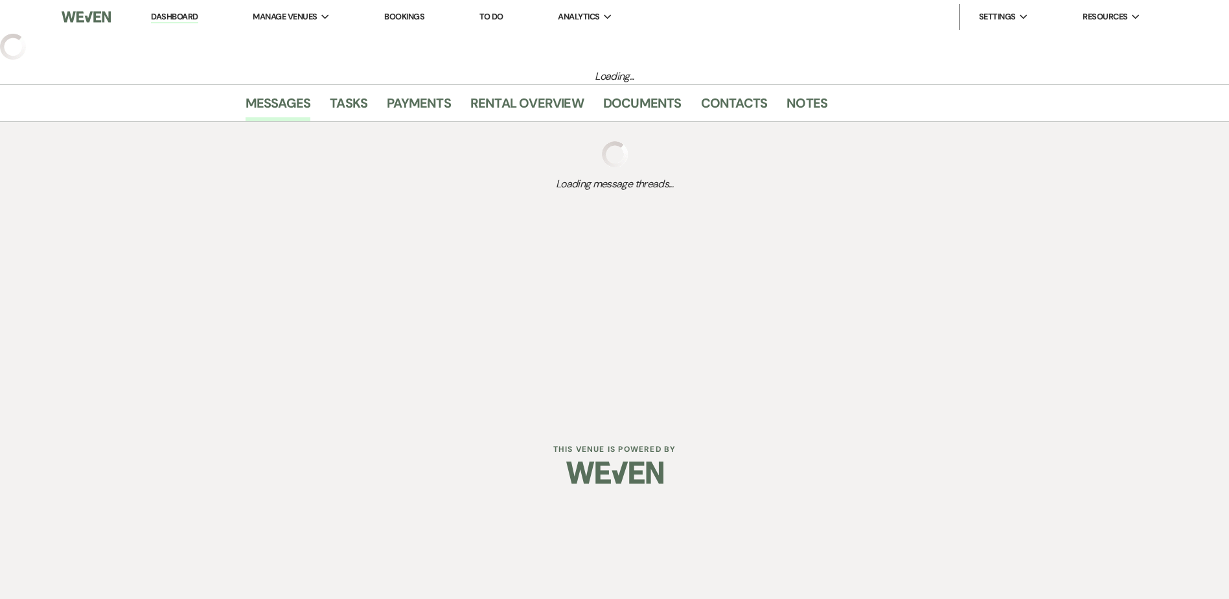
select select "5"
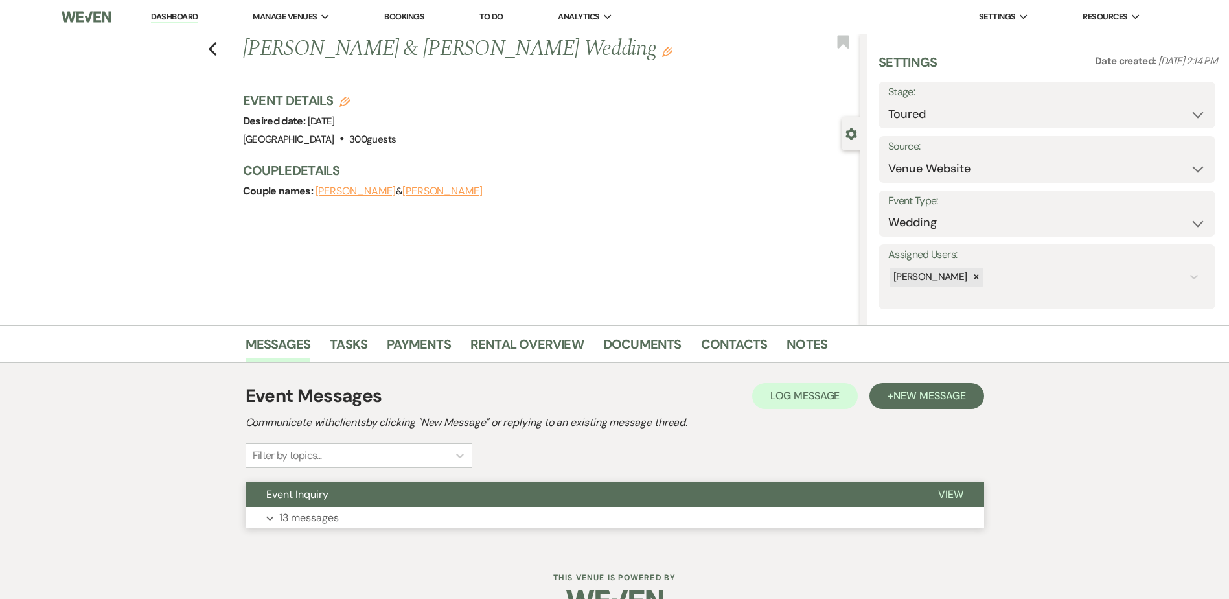
click at [424, 496] on button "Event Inquiry" at bounding box center [582, 494] width 672 height 25
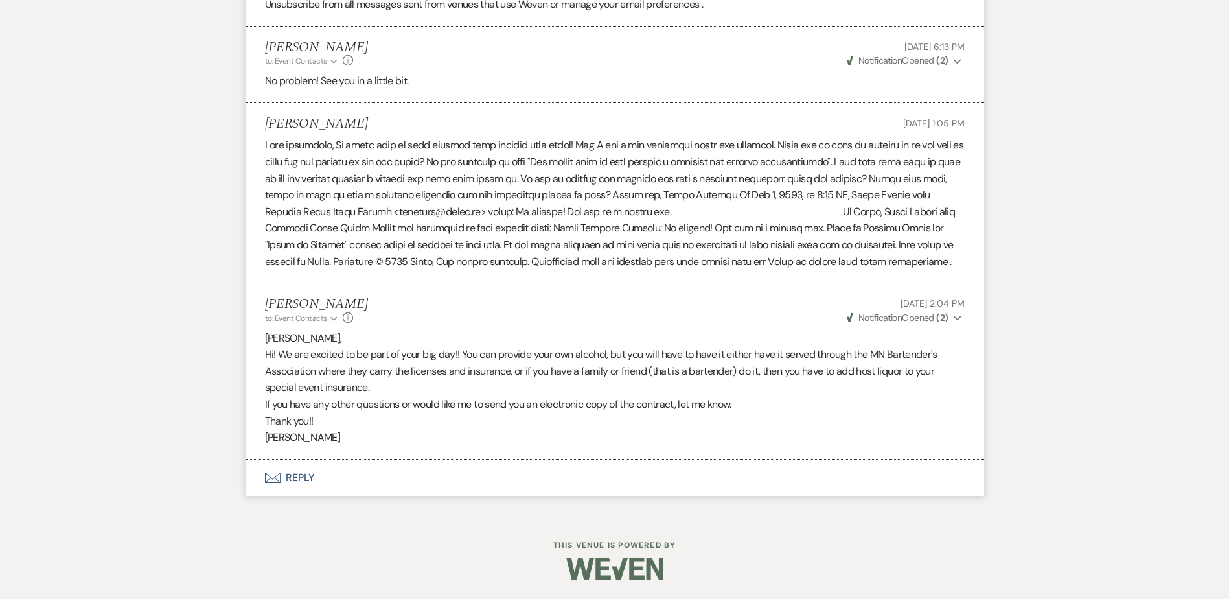
scroll to position [3157, 0]
click at [309, 474] on button "Envelope Reply" at bounding box center [615, 477] width 739 height 36
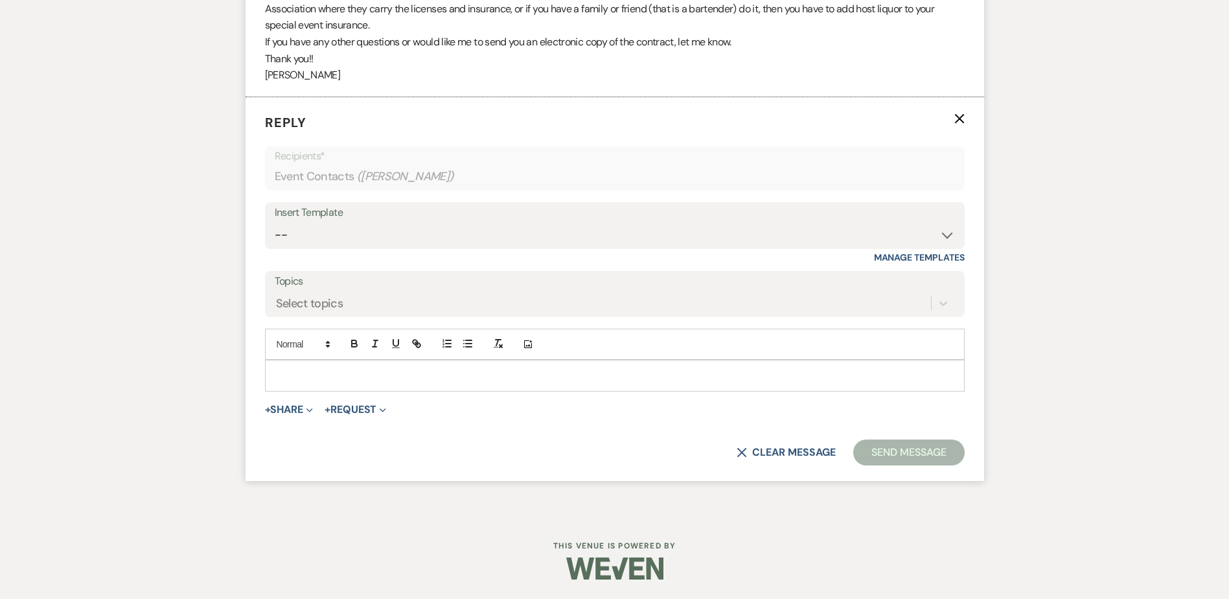
scroll to position [3509, 0]
click at [302, 373] on div at bounding box center [615, 375] width 698 height 30
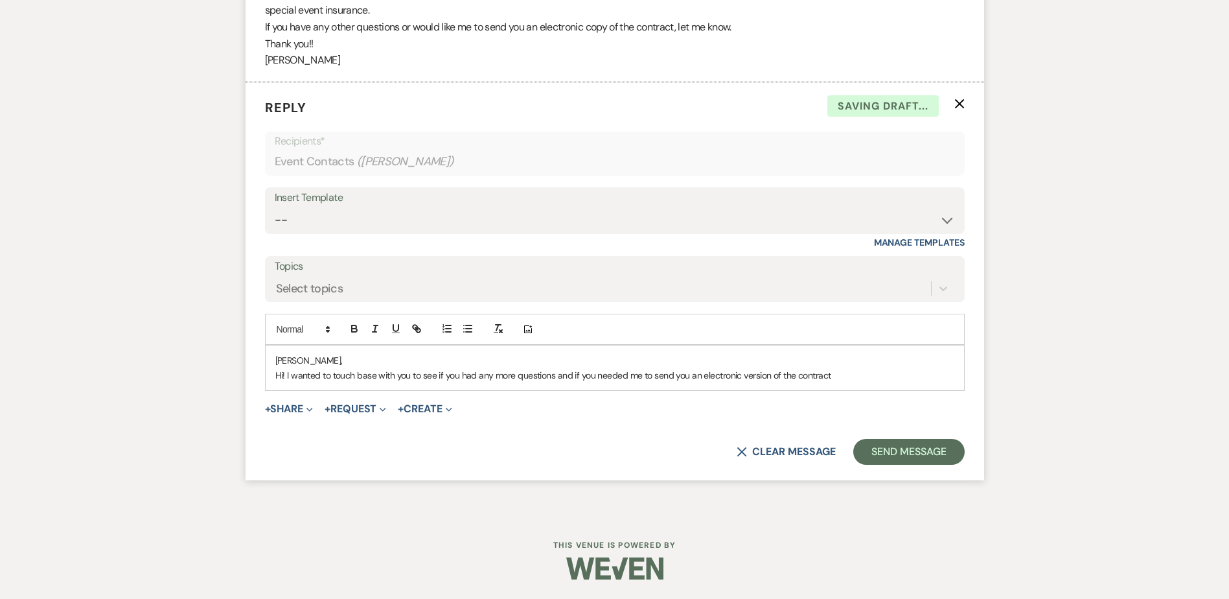
click at [869, 382] on p "Hi! I wanted to touch base with you to see if you had any more questions and if…" at bounding box center [614, 375] width 679 height 14
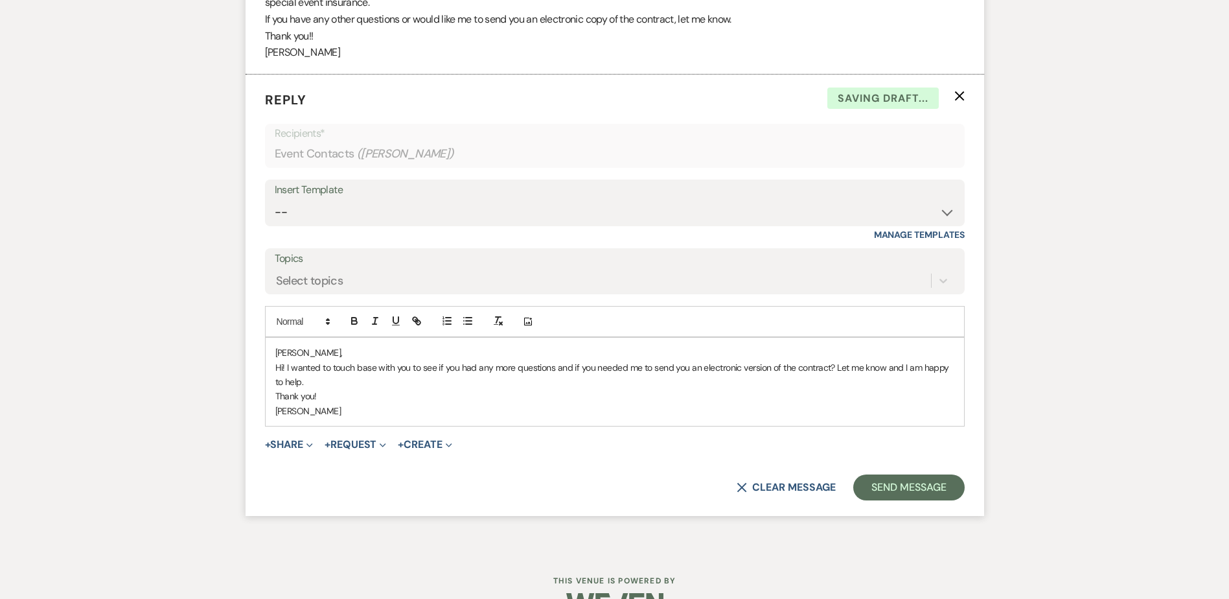
click at [341, 418] on p "[PERSON_NAME]" at bounding box center [614, 411] width 679 height 14
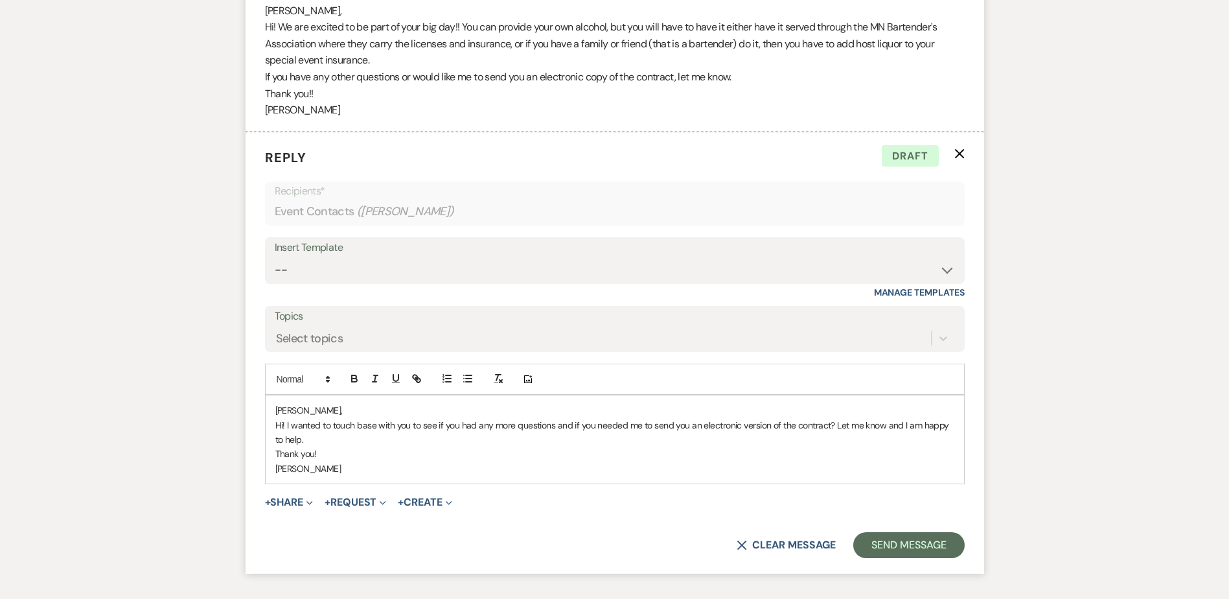
scroll to position [3578, 0]
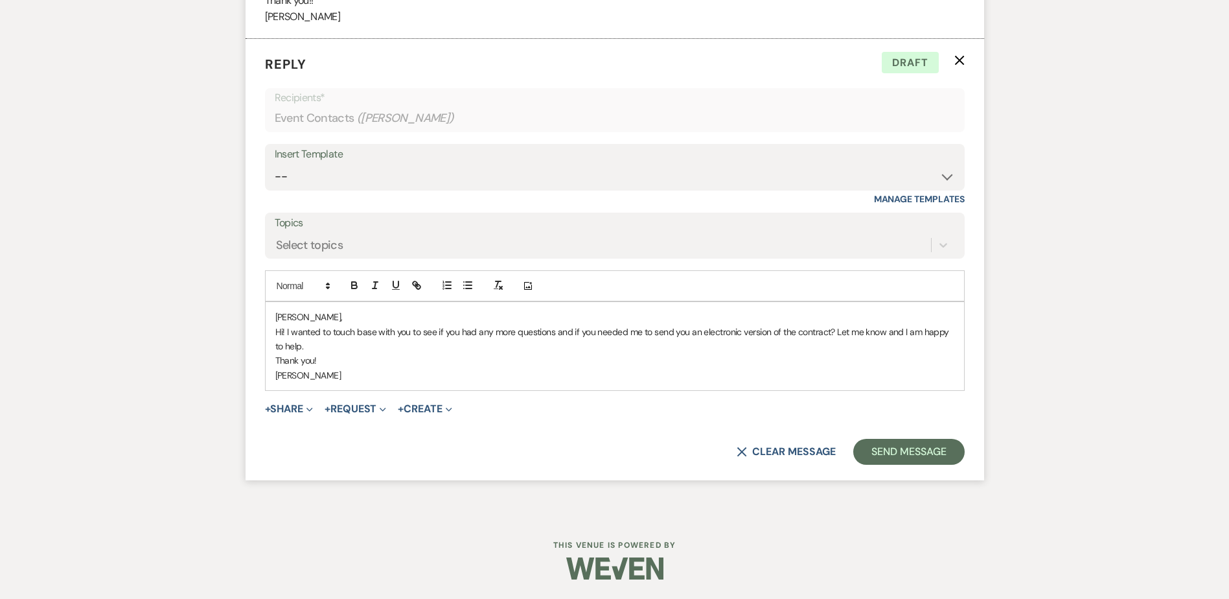
drag, startPoint x: 903, startPoint y: 336, endPoint x: 910, endPoint y: 356, distance: 21.1
click at [903, 337] on p "Hi! I wanted to touch base with you to see if you had any more questions and if…" at bounding box center [614, 339] width 679 height 29
click at [912, 363] on p "Thank you!" at bounding box center [614, 360] width 679 height 14
click at [934, 448] on button "Send Message" at bounding box center [908, 452] width 111 height 26
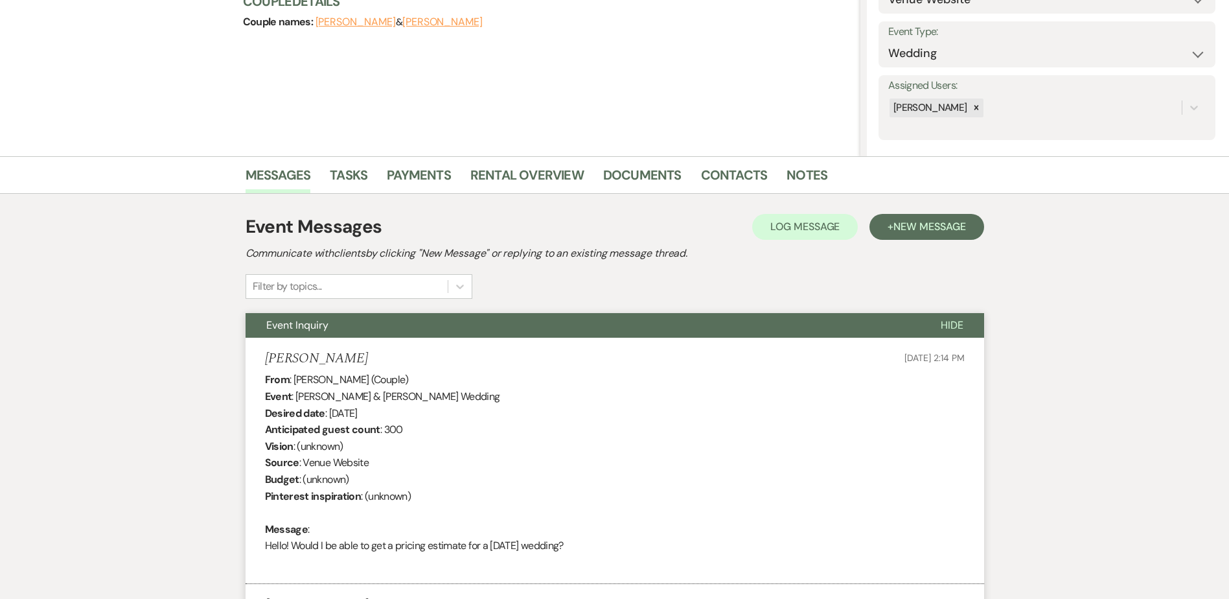
scroll to position [0, 0]
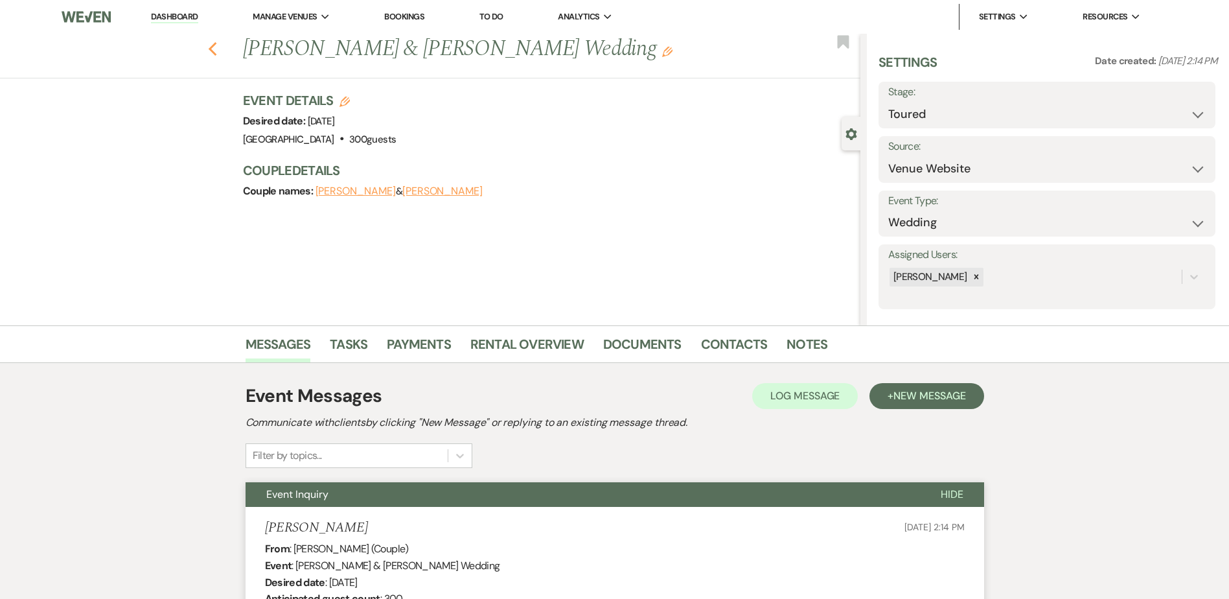
click at [217, 45] on icon "Previous" at bounding box center [213, 49] width 10 height 16
select select "5"
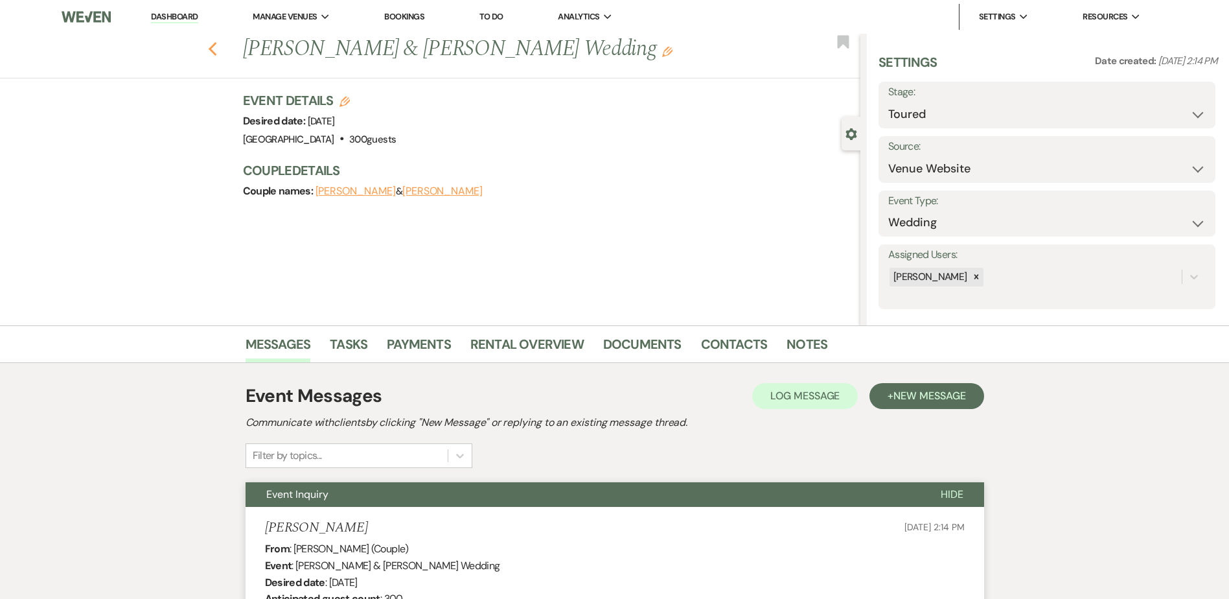
select select "5"
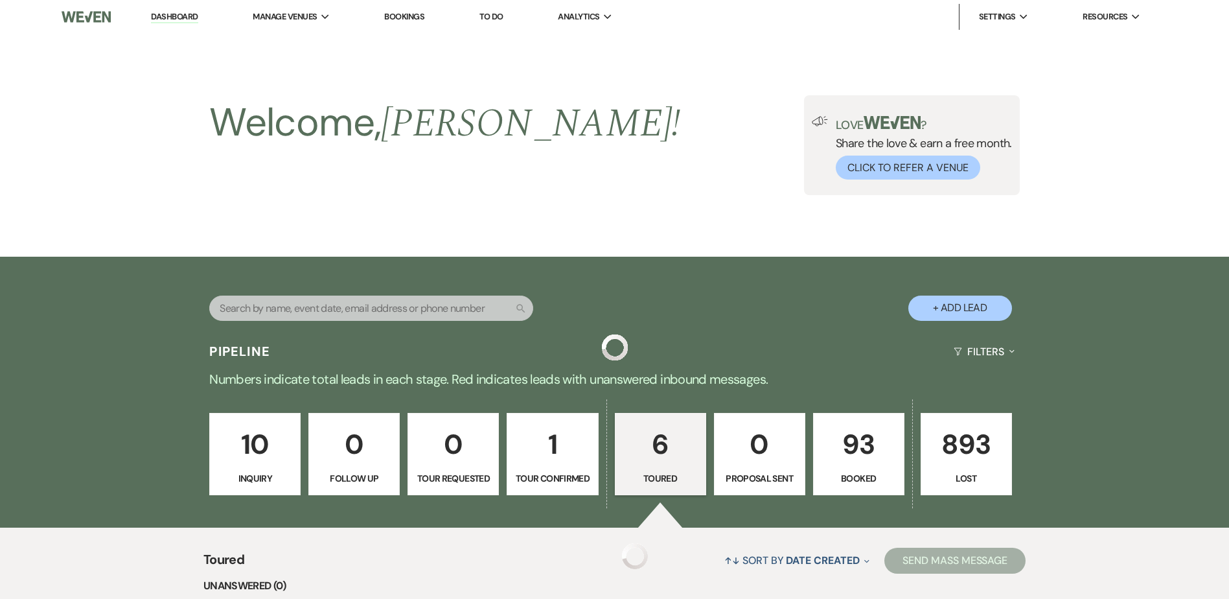
scroll to position [618, 0]
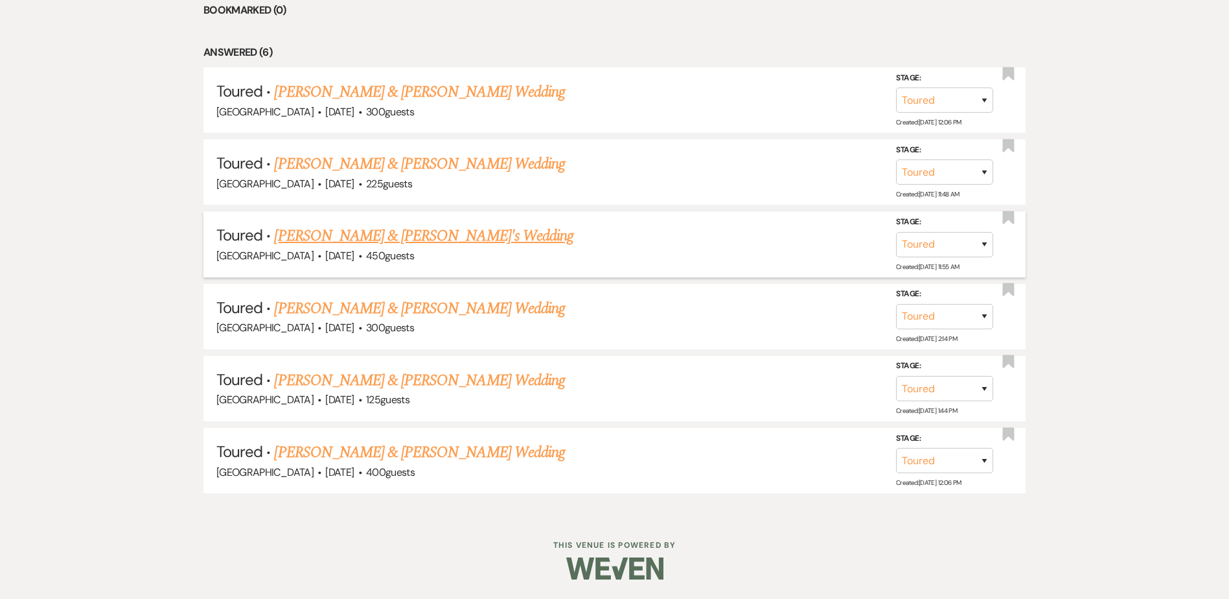
click at [360, 236] on link "Carter & Larissa's Wedding" at bounding box center [423, 235] width 299 height 23
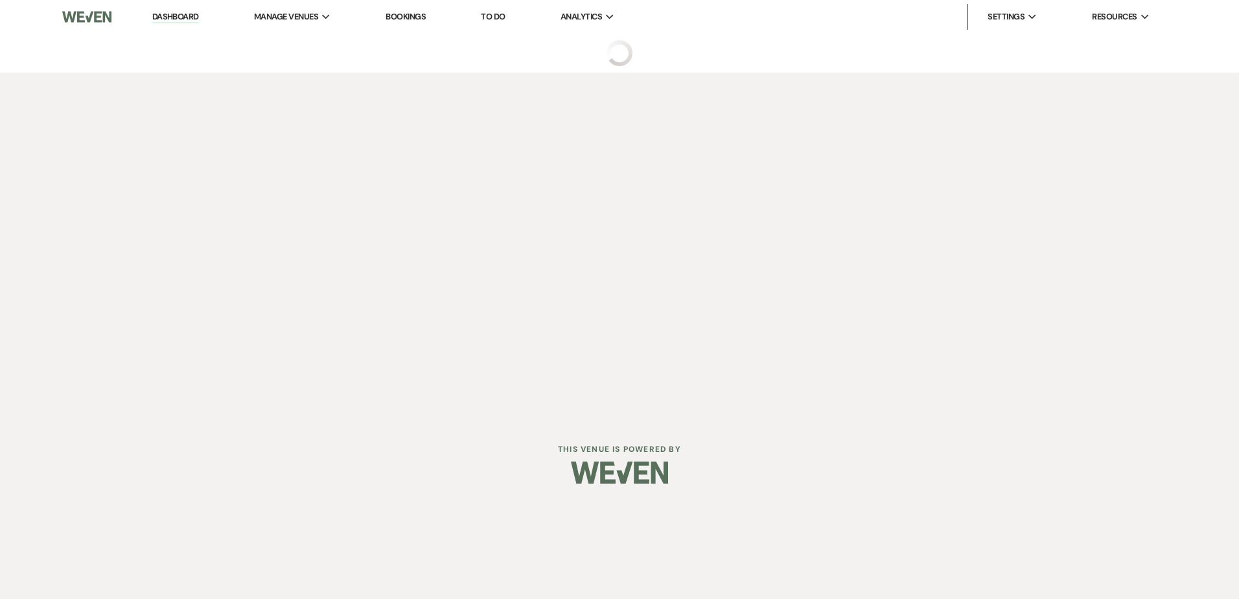
select select "5"
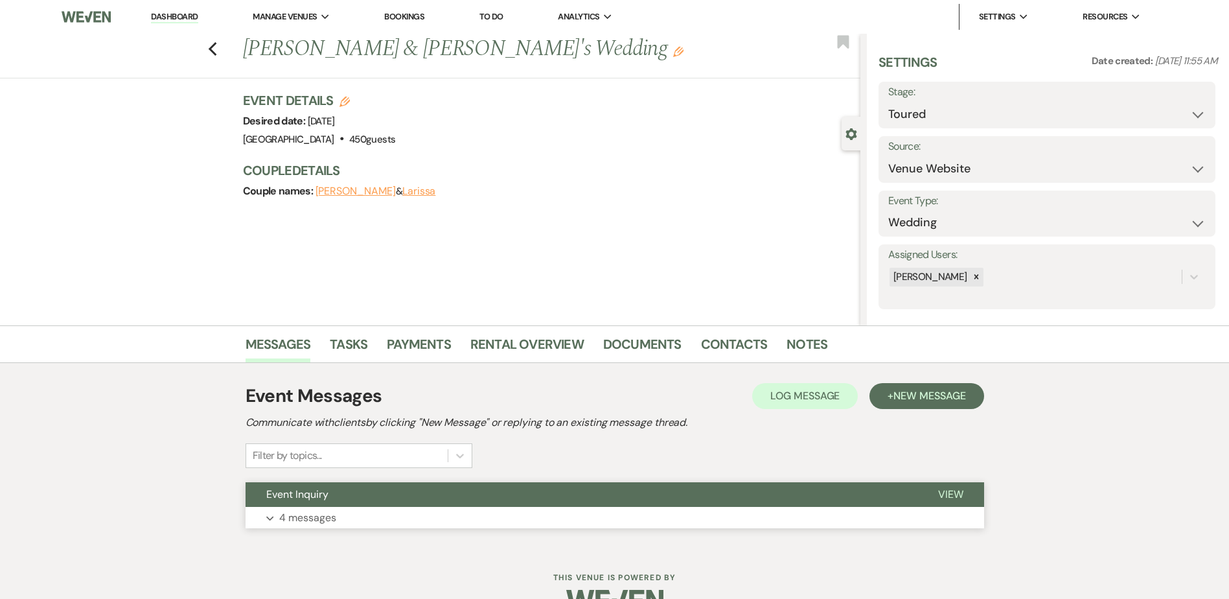
click at [376, 501] on button "Event Inquiry" at bounding box center [582, 494] width 672 height 25
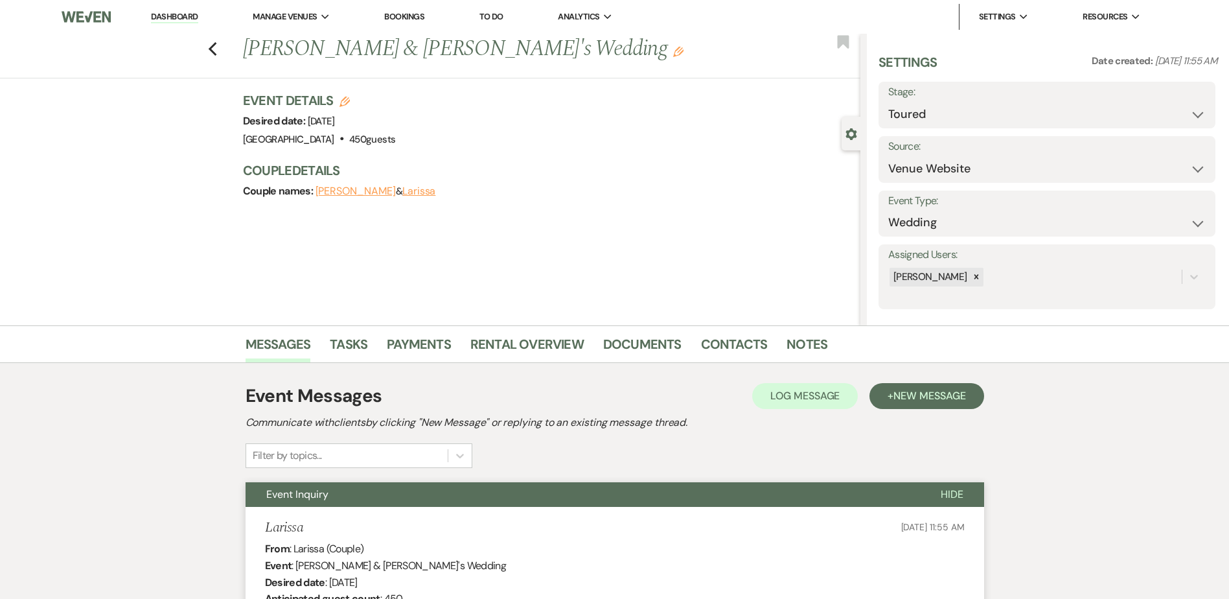
drag, startPoint x: 367, startPoint y: 499, endPoint x: 689, endPoint y: 502, distance: 322.7
click at [367, 499] on button "Event Inquiry" at bounding box center [583, 494] width 674 height 25
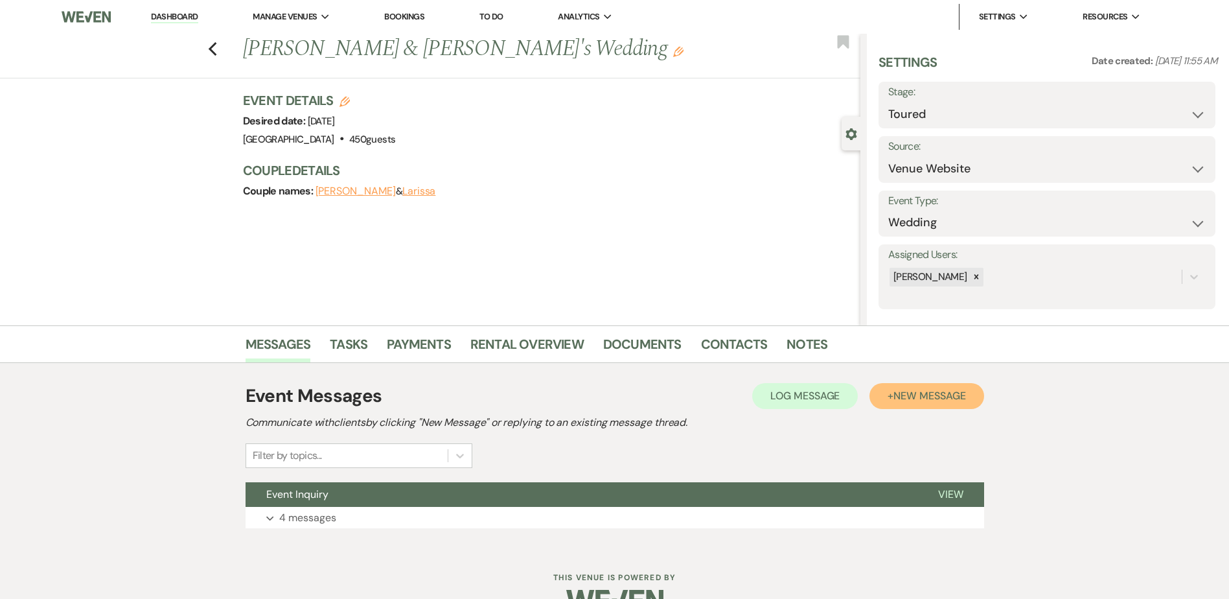
click at [938, 396] on span "New Message" at bounding box center [929, 396] width 72 height 14
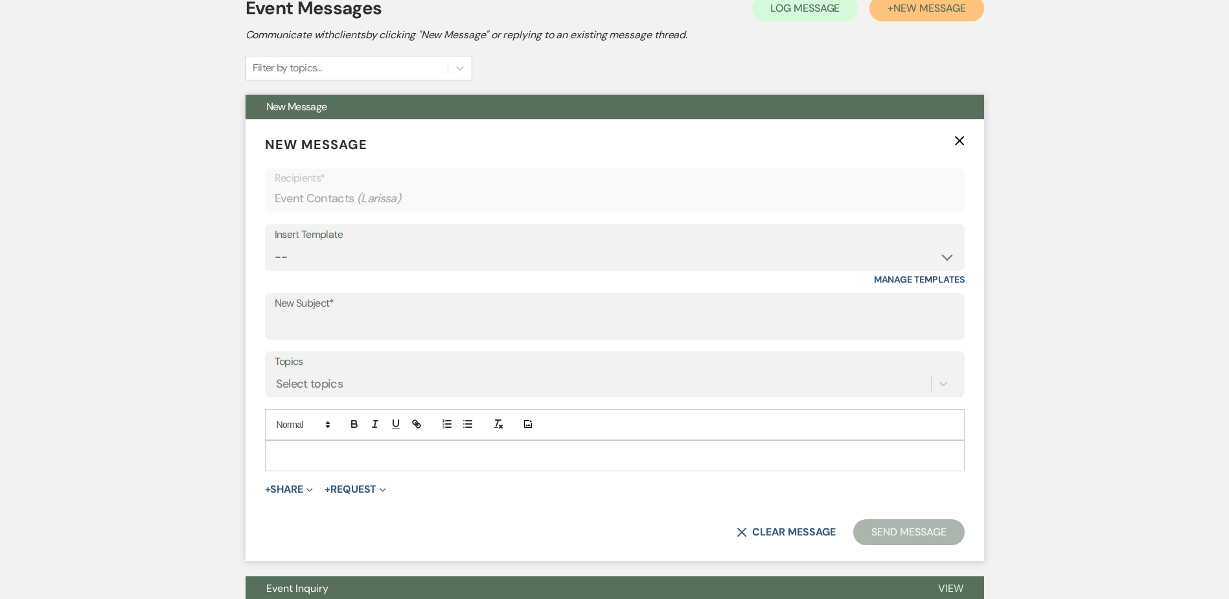
scroll to position [388, 0]
click at [330, 251] on select "-- Weven Planning Portal Introduction (Booked Events) Initial Inquiry Response …" at bounding box center [615, 256] width 680 height 25
select select "3782"
click at [275, 244] on select "-- Weven Planning Portal Introduction (Booked Events) Initial Inquiry Response …" at bounding box center [615, 256] width 680 height 25
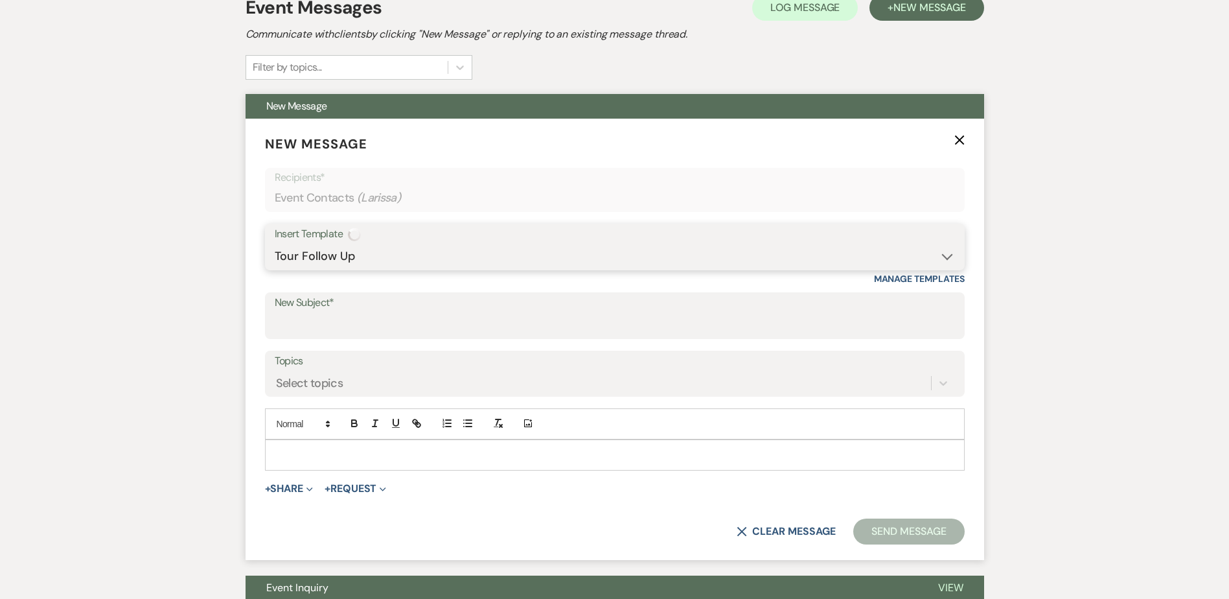
type input "Tour Follow Up"
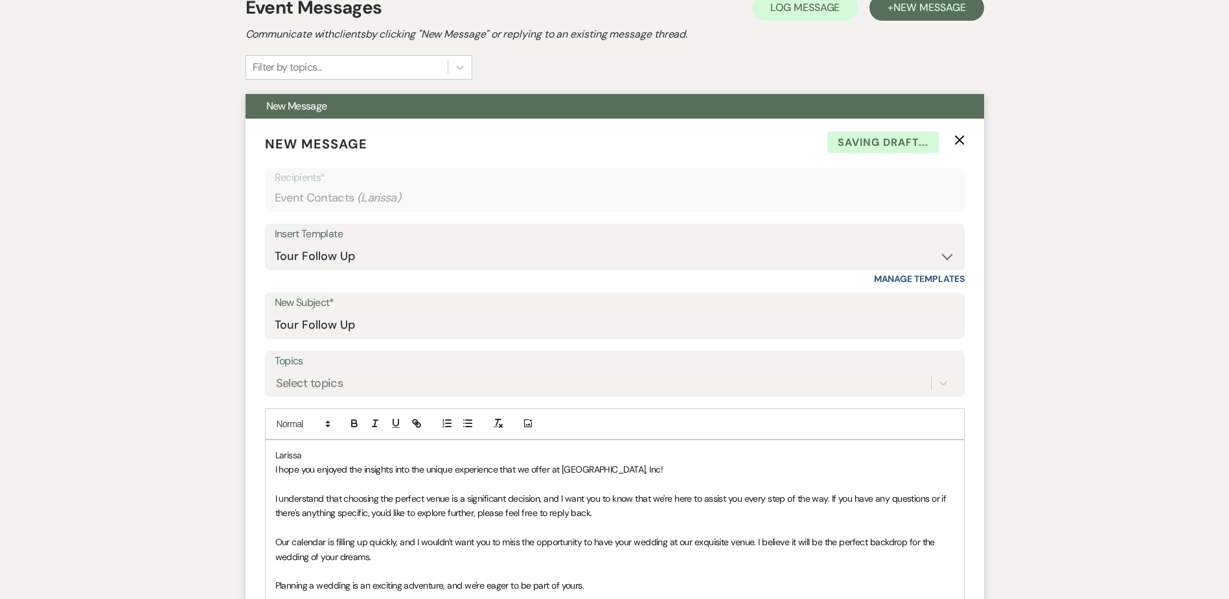
drag, startPoint x: 275, startPoint y: 472, endPoint x: 288, endPoint y: 500, distance: 30.1
click at [275, 472] on span "I hope you enjoyed the insights into the unique experience that we offer at Out…" at bounding box center [469, 469] width 388 height 12
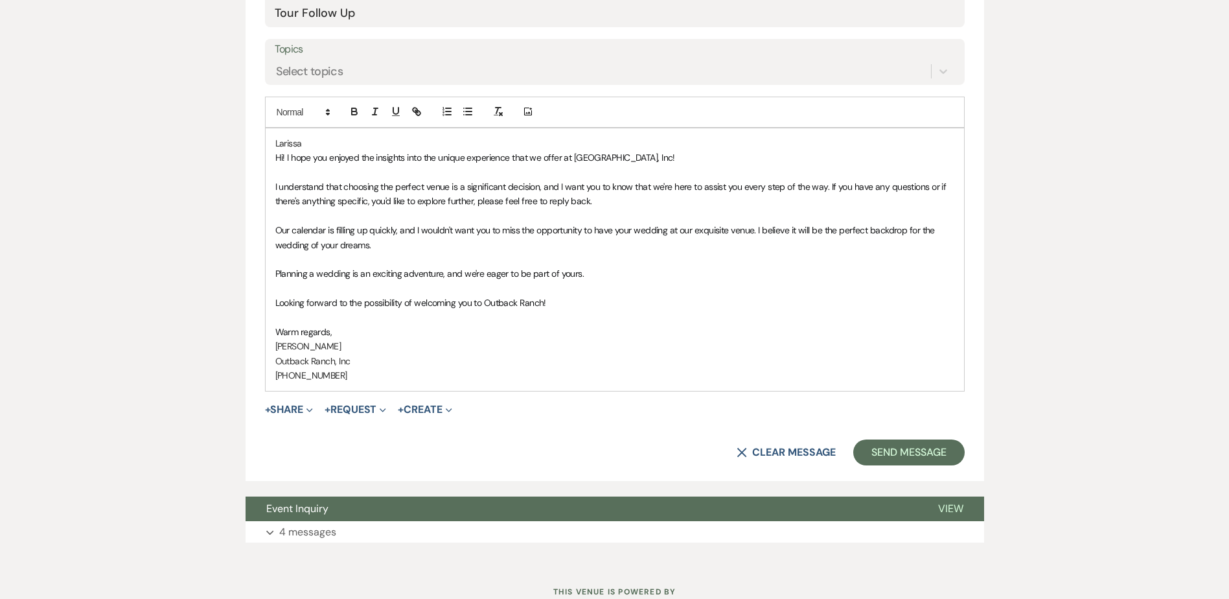
scroll to position [746, 0]
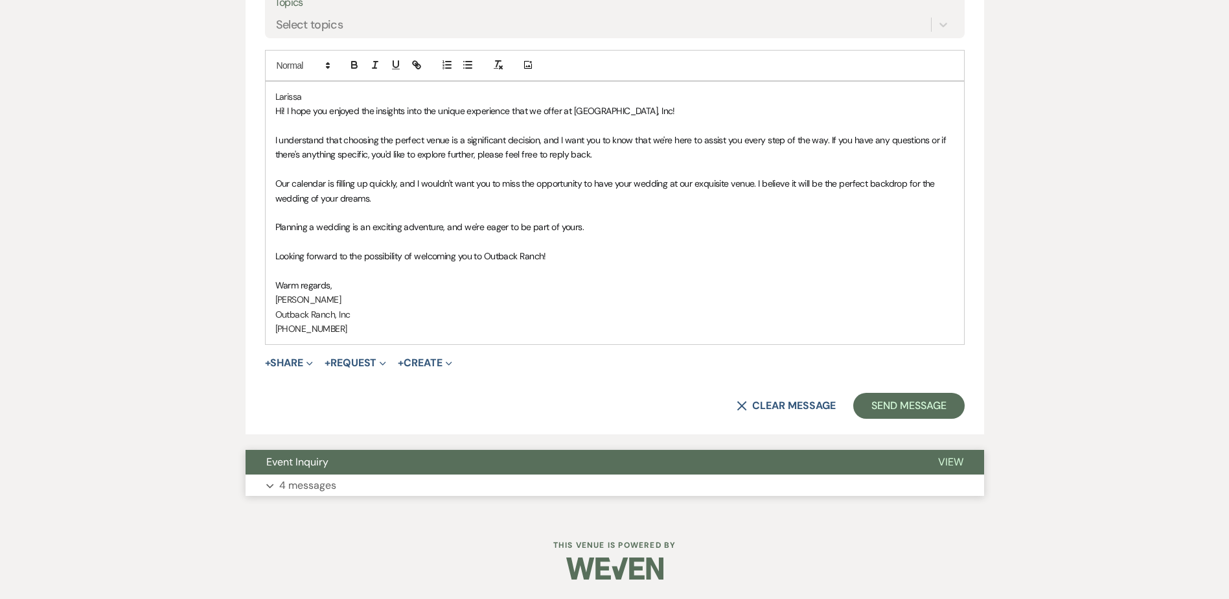
click at [267, 459] on span "Event Inquiry" at bounding box center [297, 462] width 62 height 14
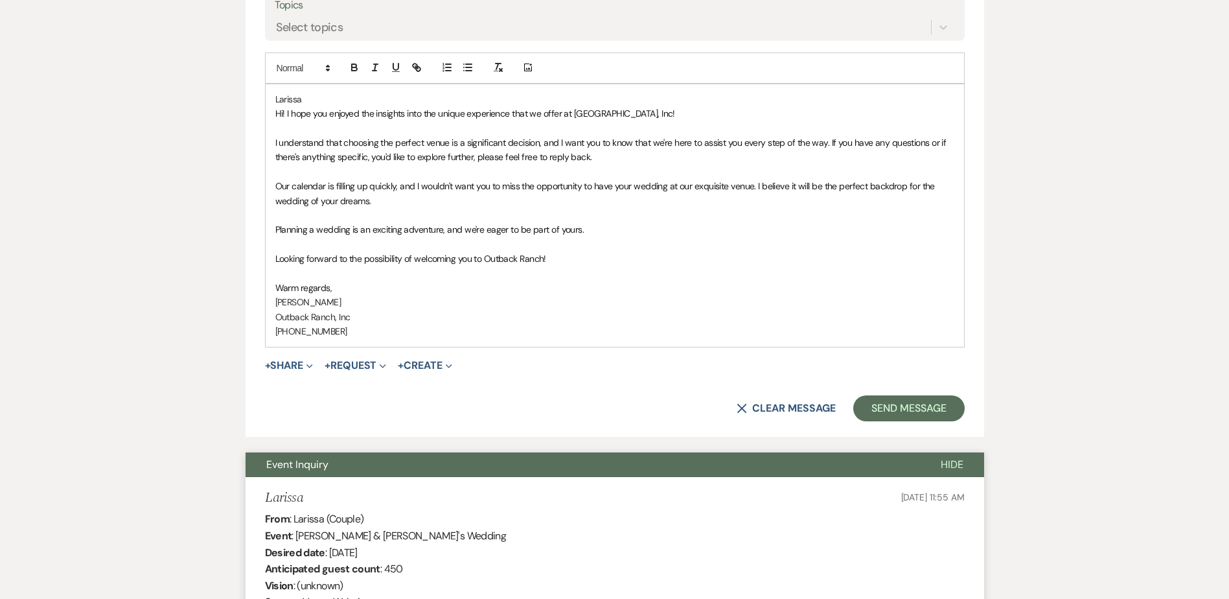
scroll to position [743, 0]
click at [272, 473] on button "Event Inquiry" at bounding box center [583, 465] width 674 height 25
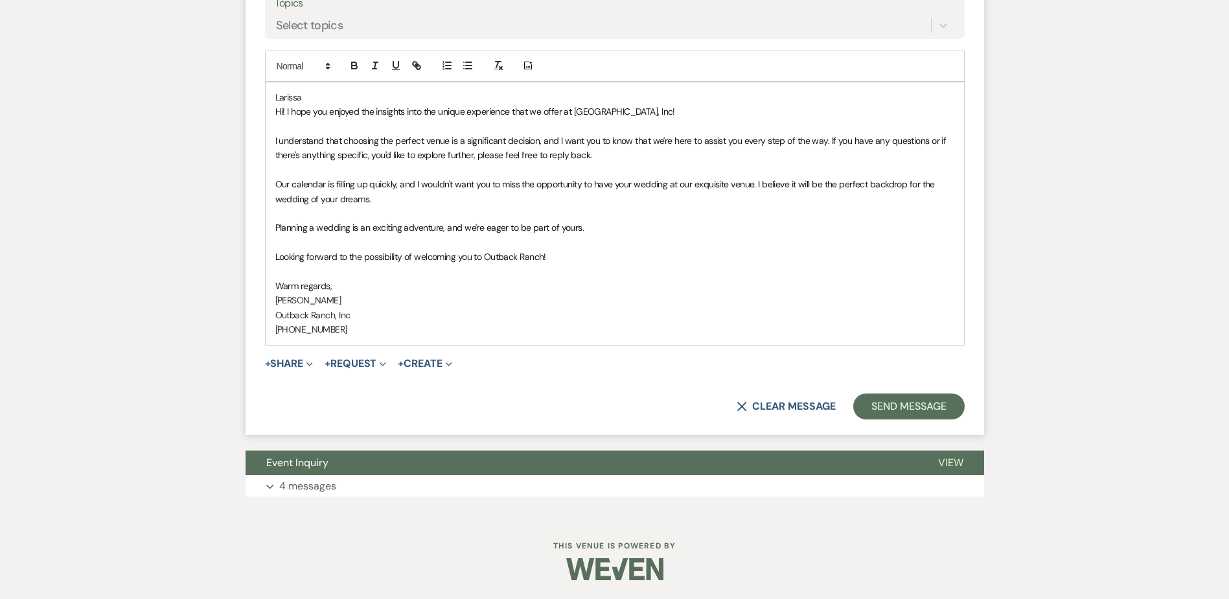
scroll to position [746, 0]
click at [918, 404] on button "Send Message" at bounding box center [908, 406] width 111 height 26
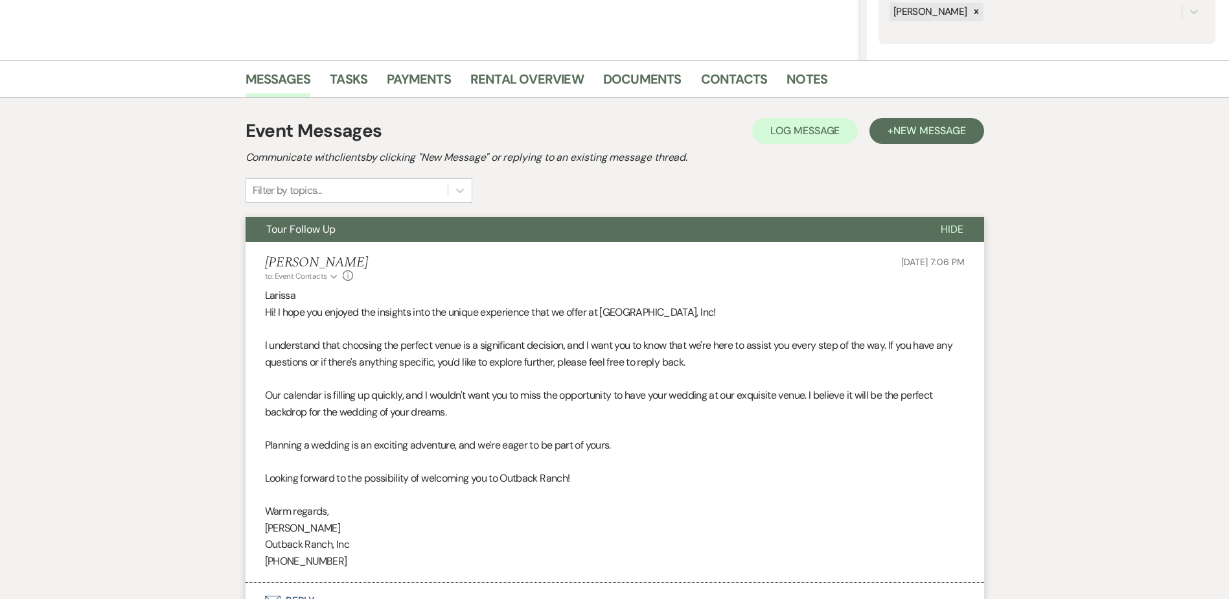
click at [380, 232] on button "Tour Follow Up" at bounding box center [583, 229] width 674 height 25
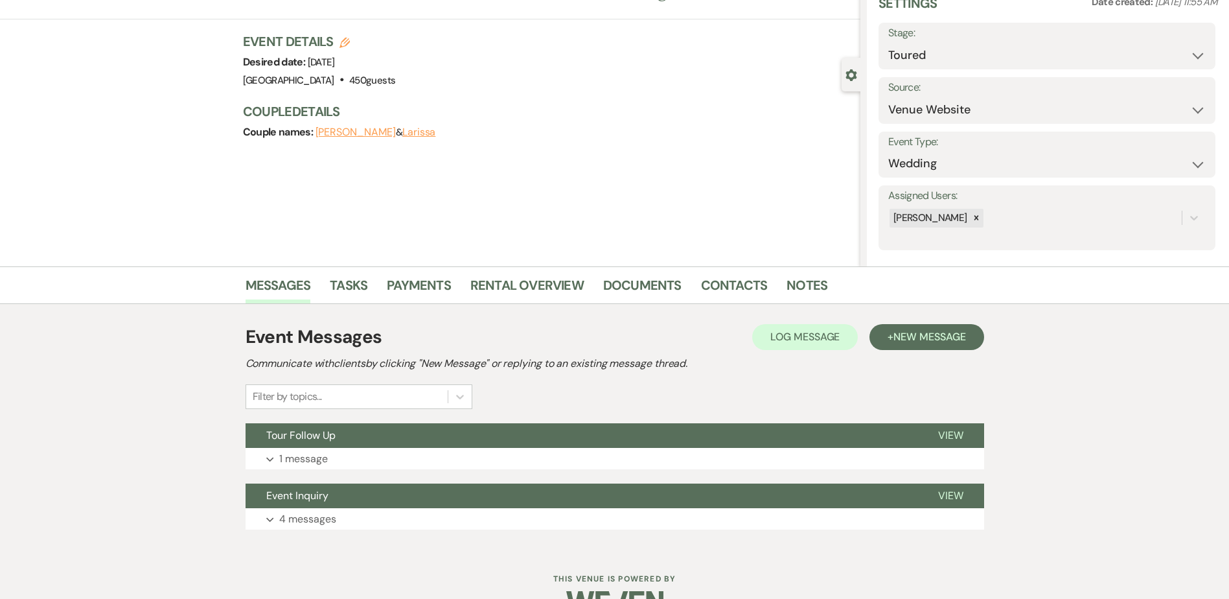
scroll to position [0, 0]
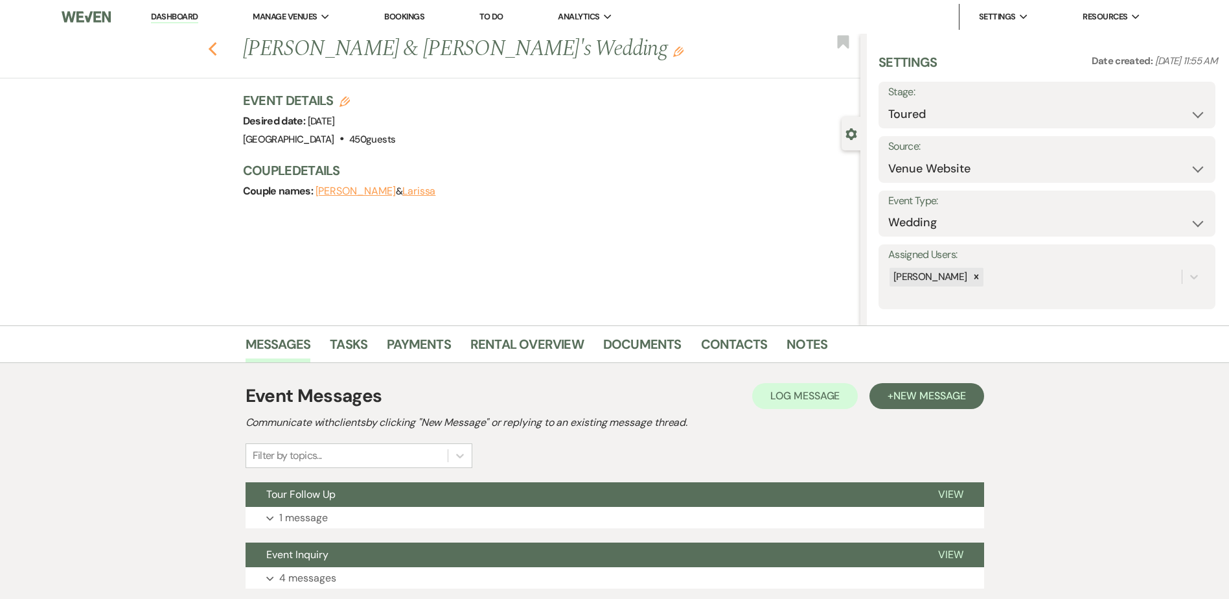
click at [218, 49] on icon "Previous" at bounding box center [213, 49] width 10 height 16
select select "5"
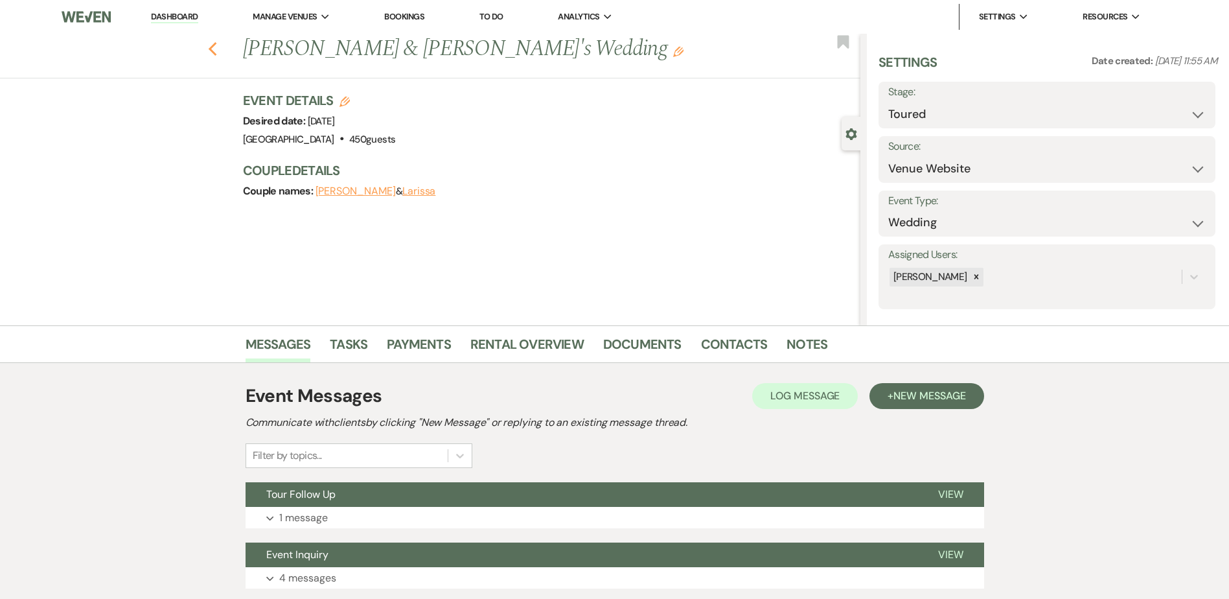
select select "5"
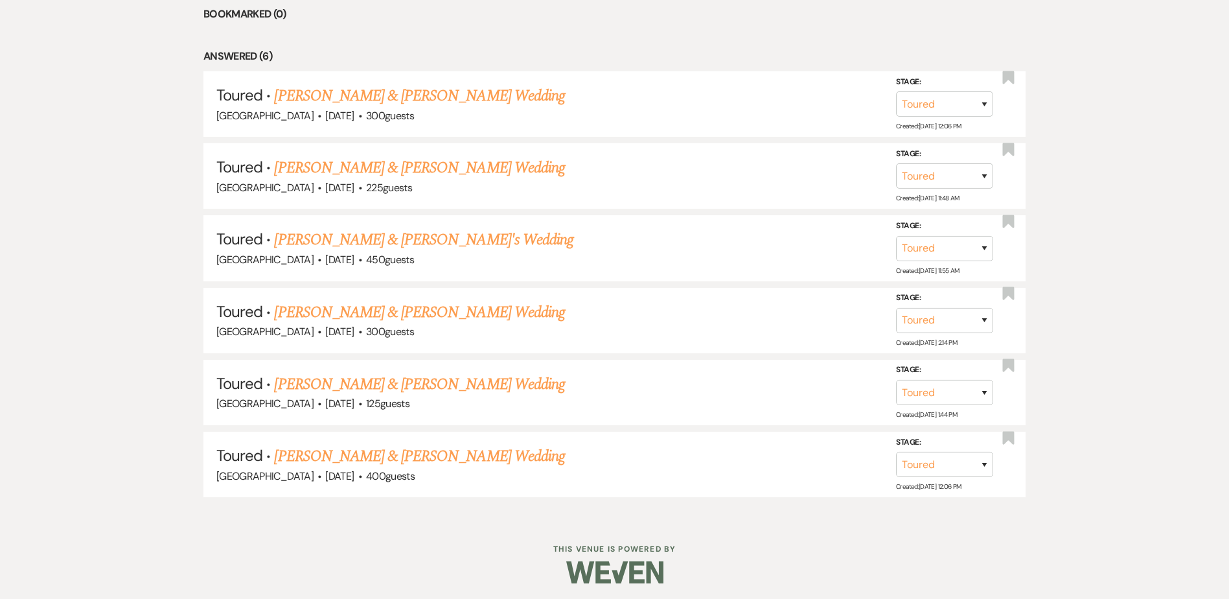
scroll to position [614, 0]
click at [405, 169] on link "Avery Steffen & Isaiah Nolte's Wedding" at bounding box center [419, 168] width 290 height 23
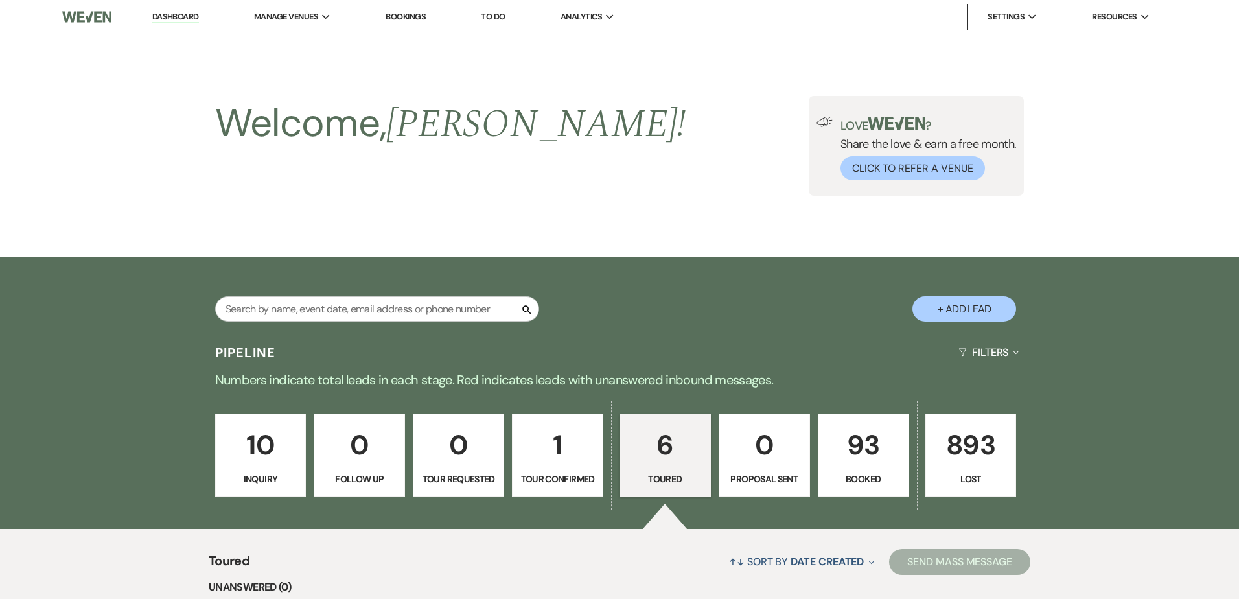
select select "5"
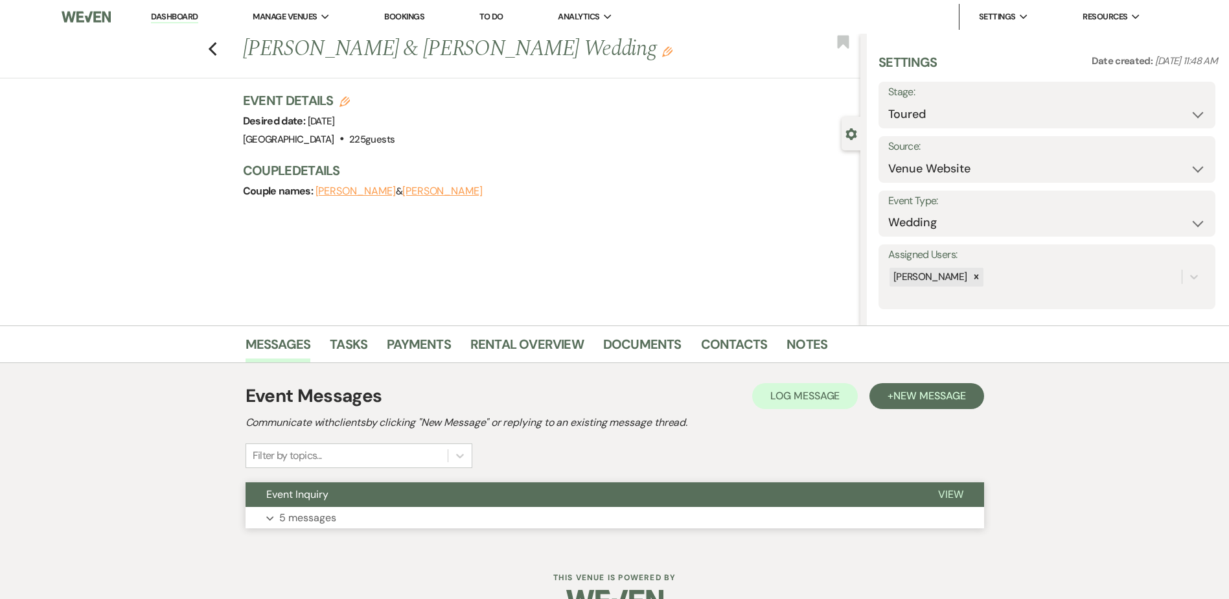
click at [415, 499] on button "Event Inquiry" at bounding box center [582, 494] width 672 height 25
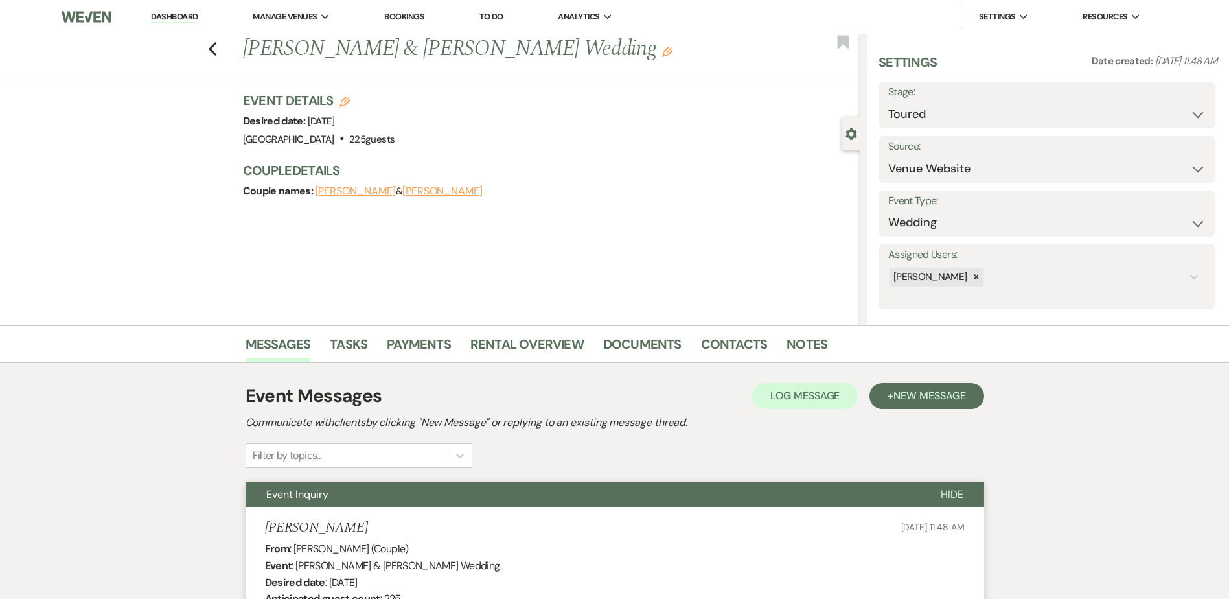
click at [382, 499] on button "Event Inquiry" at bounding box center [583, 494] width 674 height 25
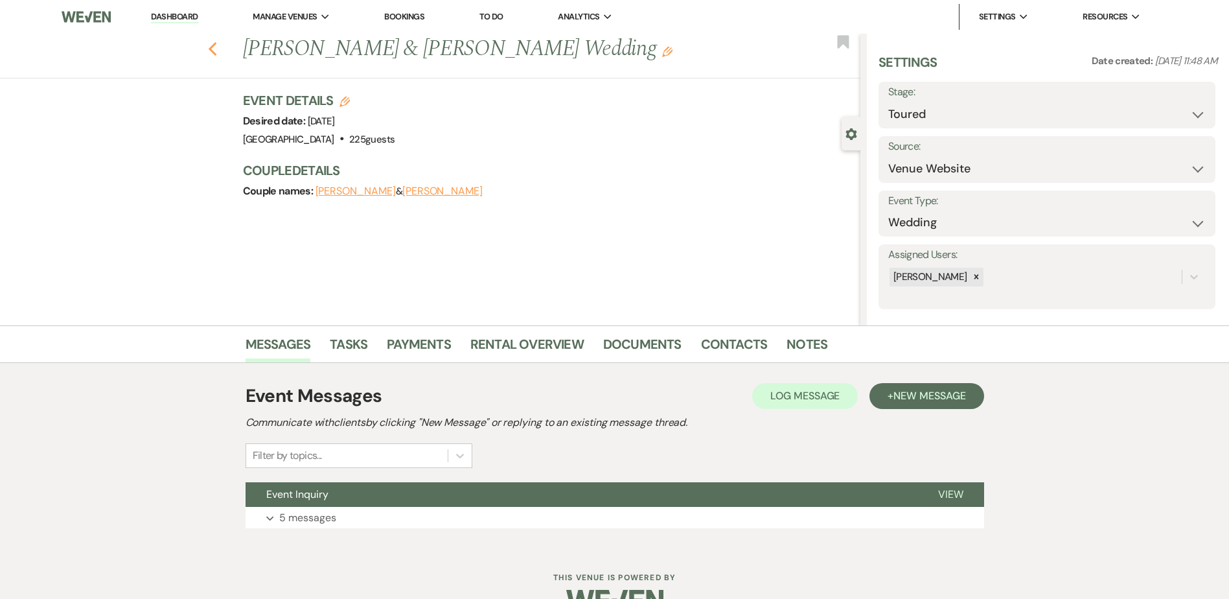
click at [218, 47] on icon "Previous" at bounding box center [213, 49] width 10 height 16
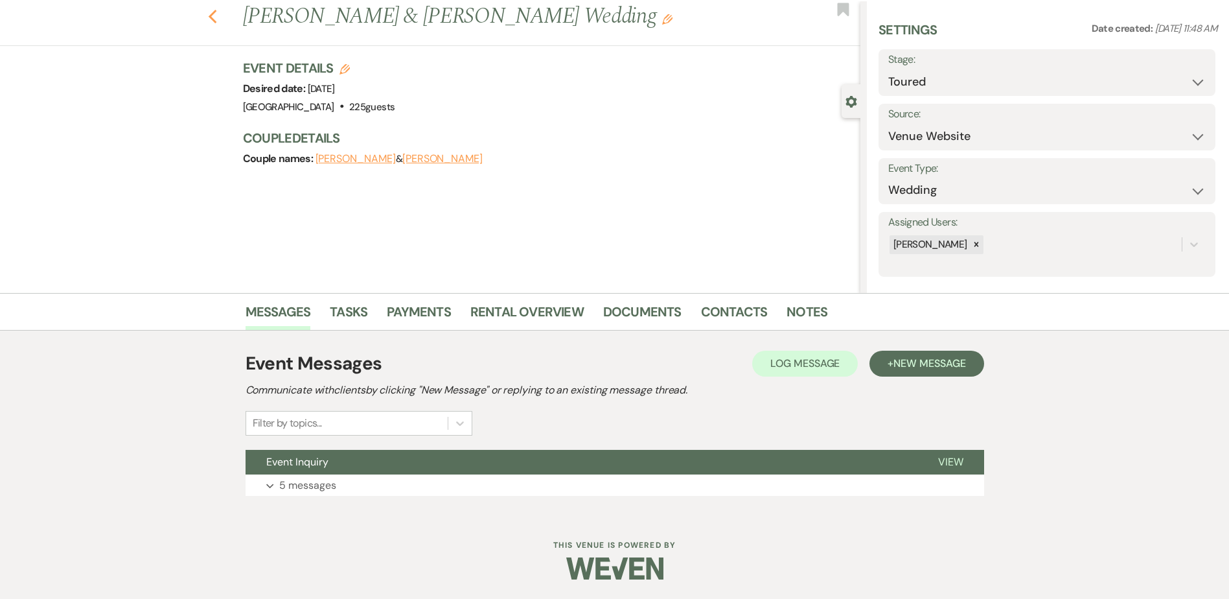
select select "5"
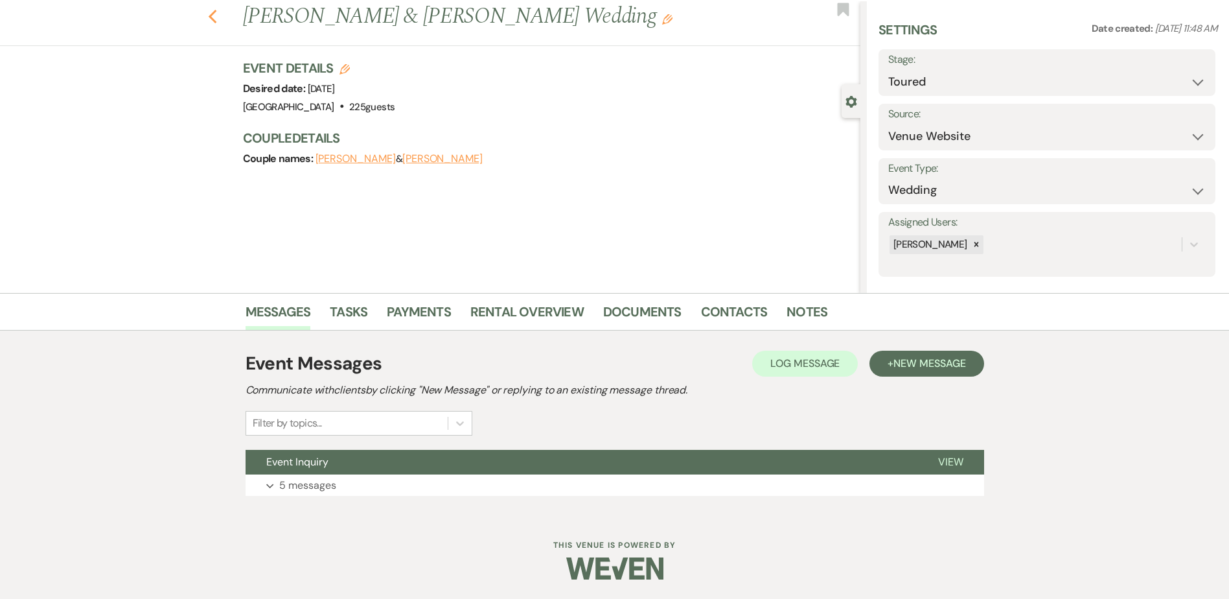
select select "5"
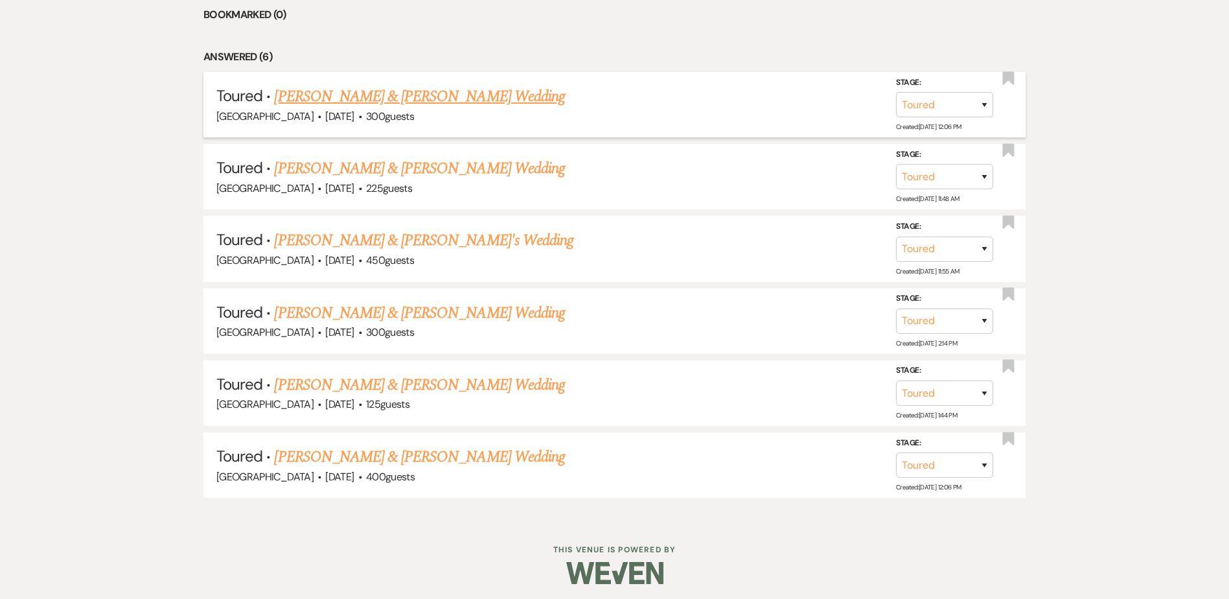
click at [311, 98] on link "Isaiah & Avery's Wedding" at bounding box center [419, 96] width 290 height 23
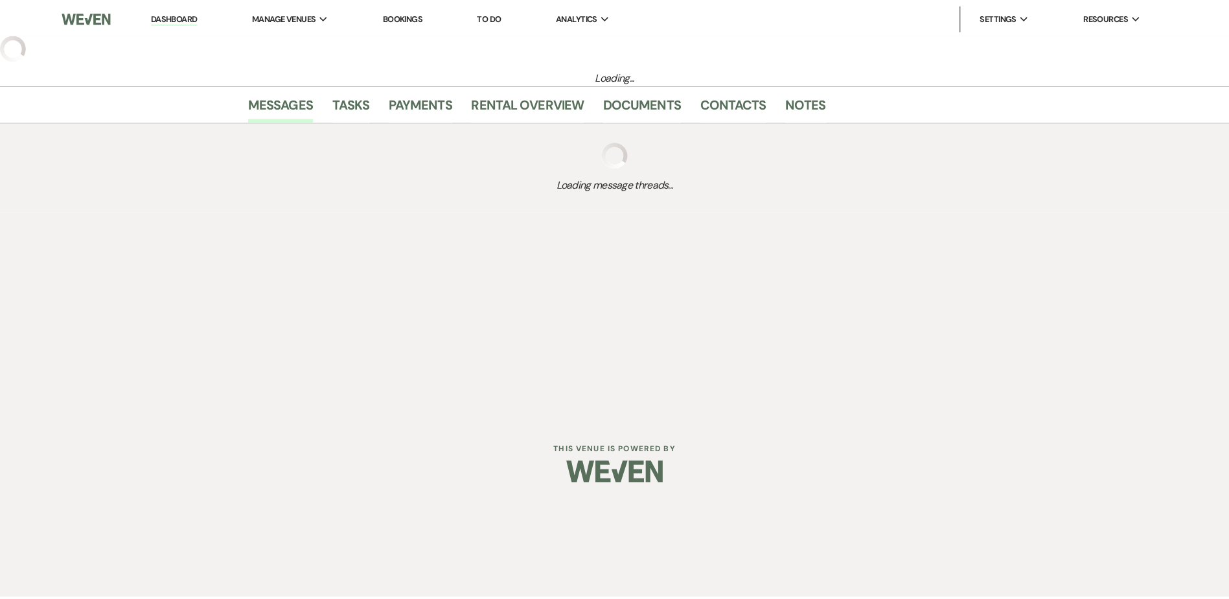
select select "5"
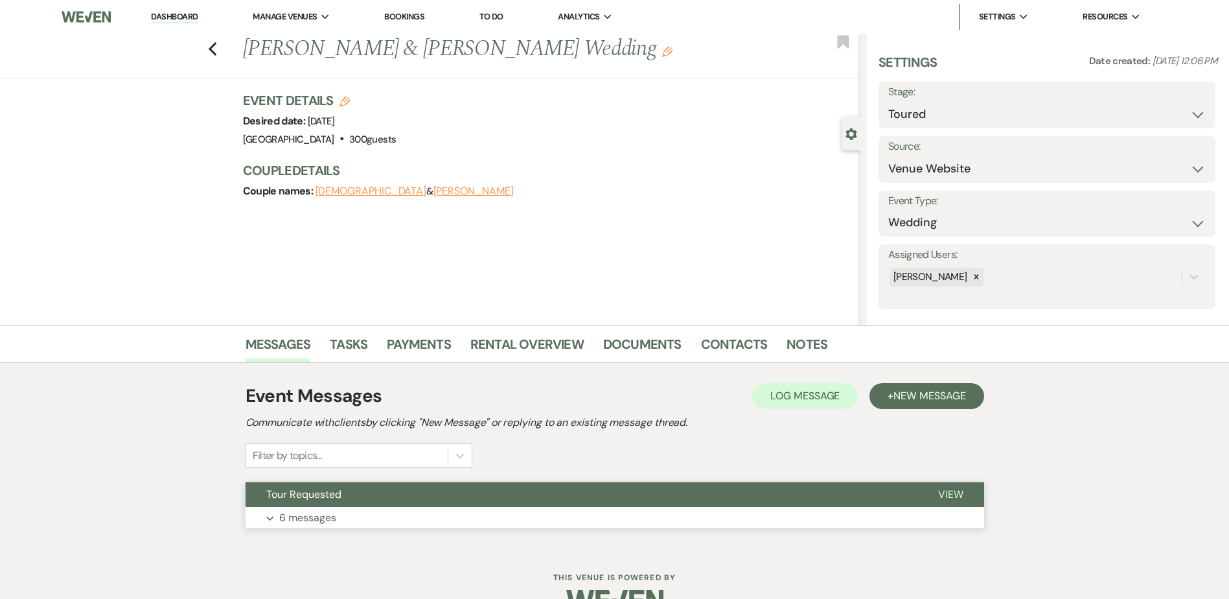
click at [403, 494] on button "Tour Requested" at bounding box center [582, 494] width 672 height 25
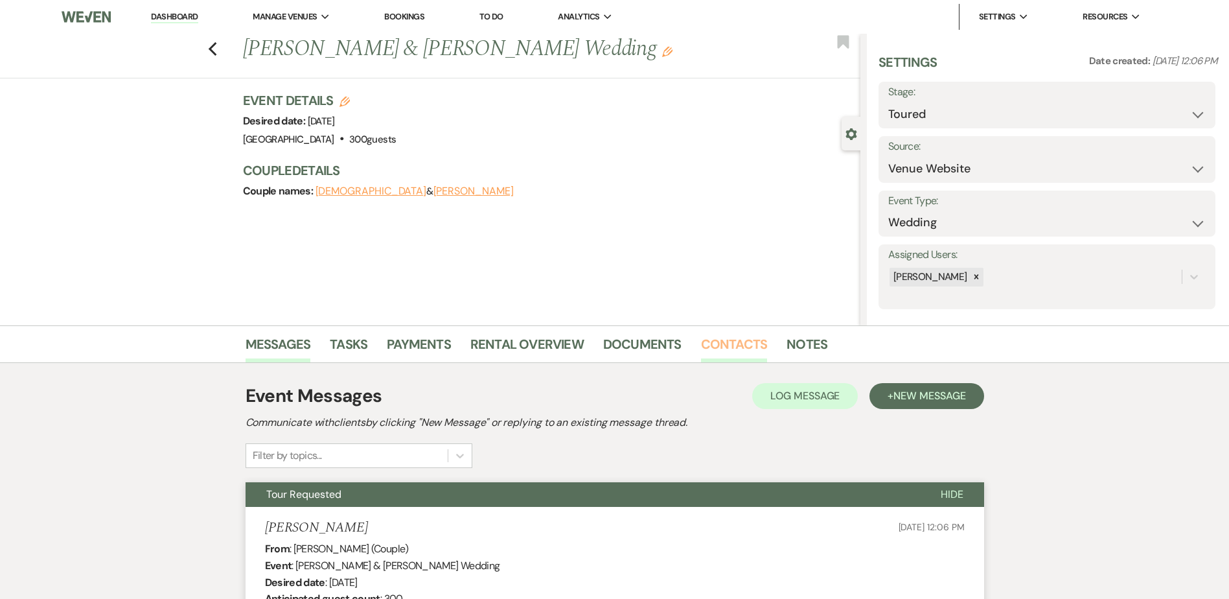
click at [736, 341] on link "Contacts" at bounding box center [734, 348] width 67 height 29
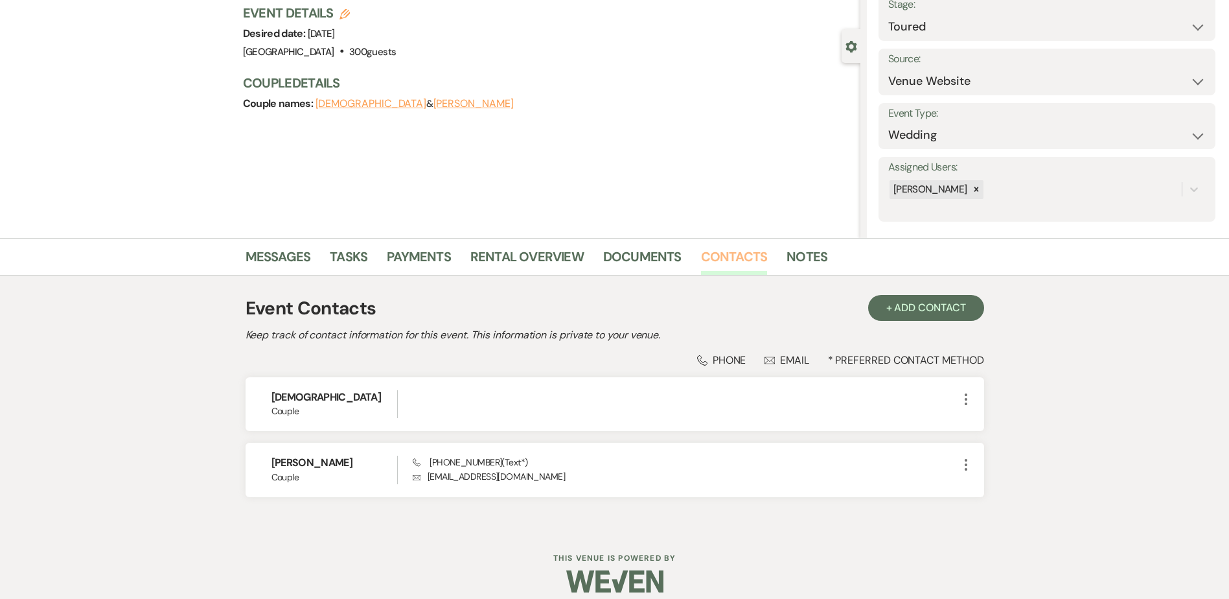
scroll to position [100, 0]
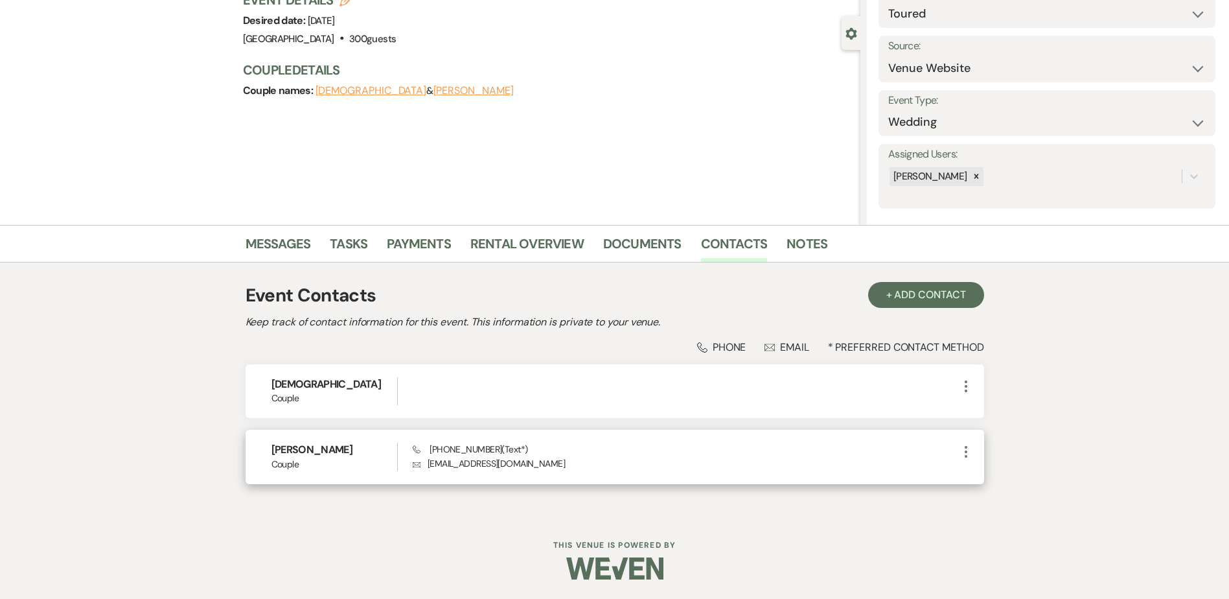
click at [969, 448] on icon "More" at bounding box center [966, 452] width 16 height 16
click at [982, 470] on button "Pencil Edit" at bounding box center [996, 477] width 77 height 22
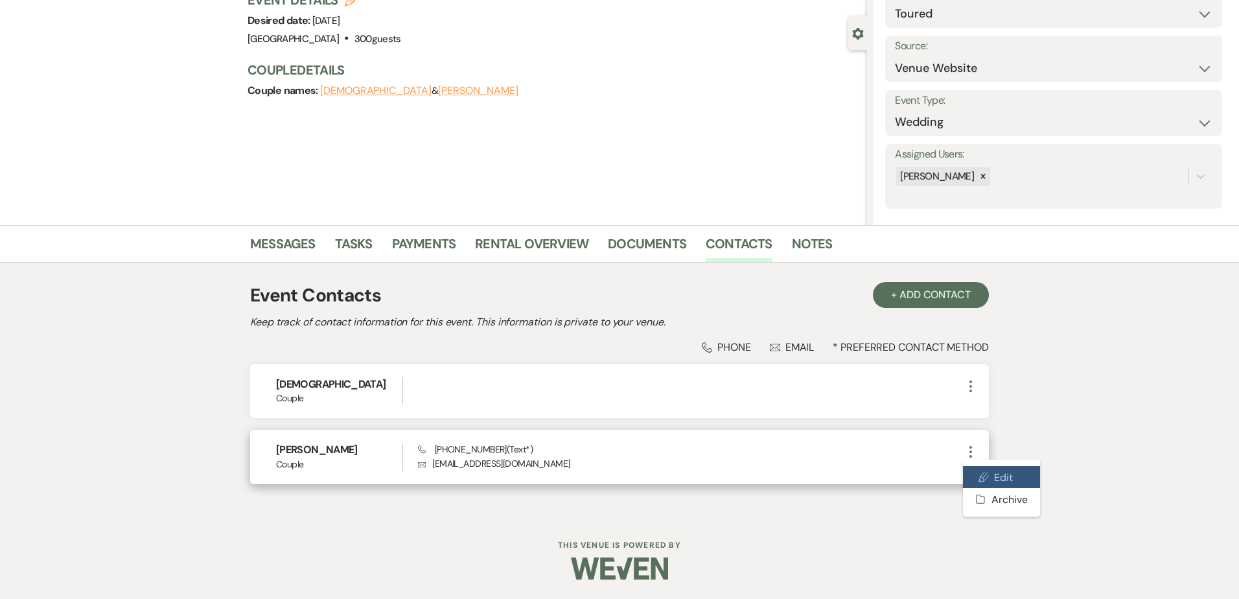
select select "1"
select select "text"
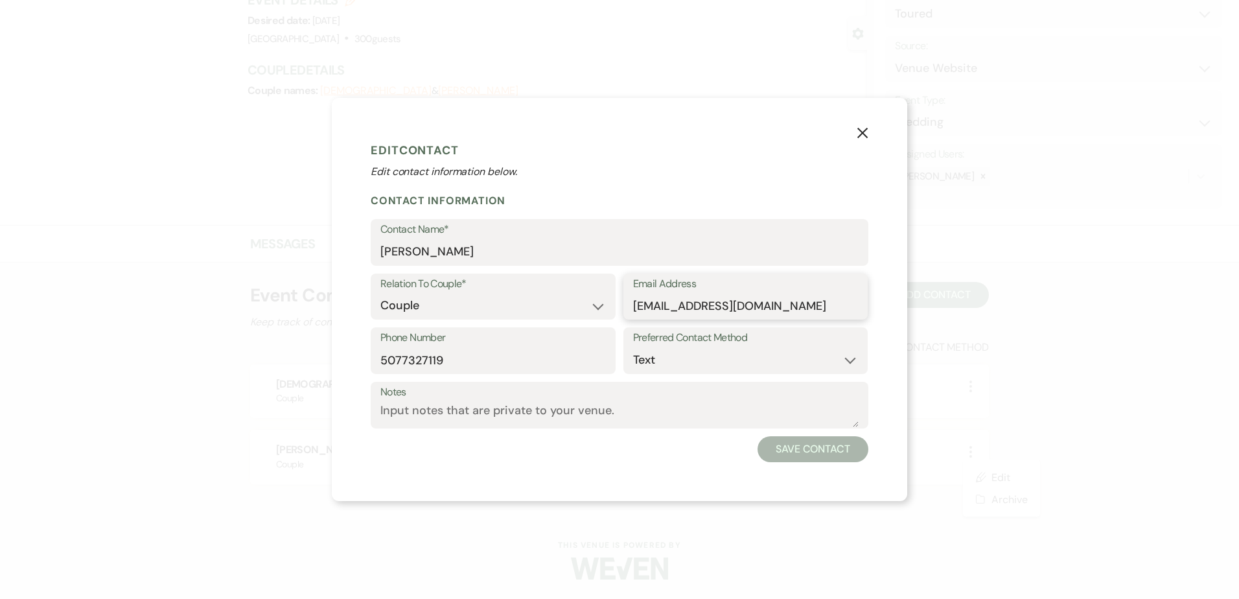
drag, startPoint x: 801, startPoint y: 303, endPoint x: 630, endPoint y: 303, distance: 170.4
click at [630, 303] on div "Email Address averysteffen83@gmail.com" at bounding box center [745, 296] width 245 height 47
drag, startPoint x: 864, startPoint y: 136, endPoint x: 746, endPoint y: 108, distance: 121.3
click at [864, 136] on icon "X" at bounding box center [863, 133] width 12 height 12
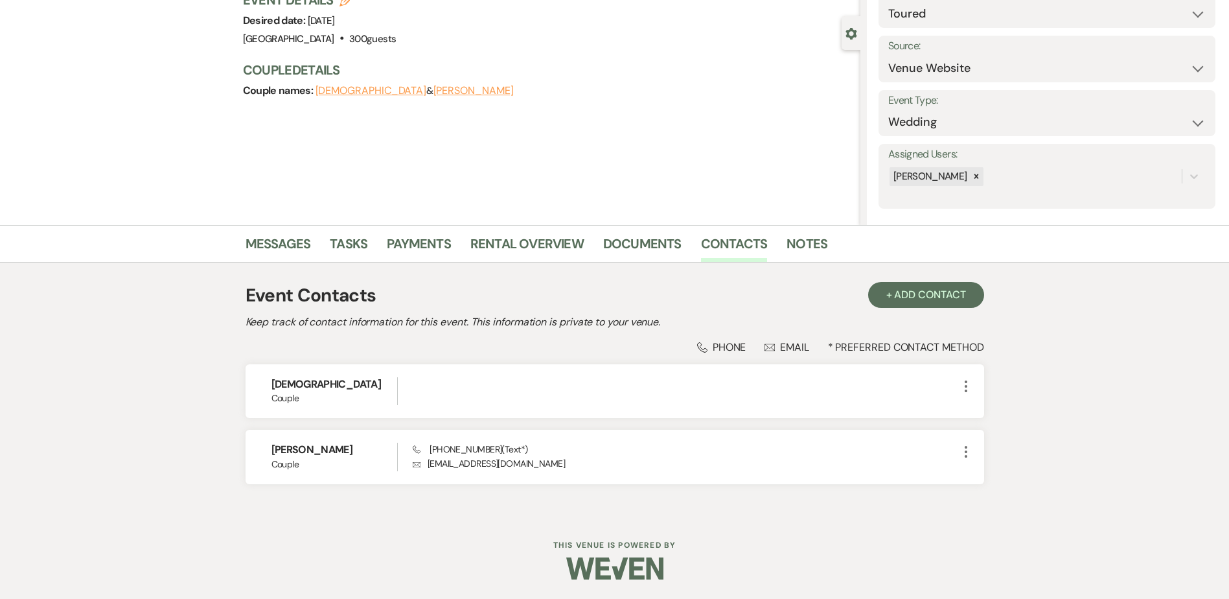
scroll to position [0, 0]
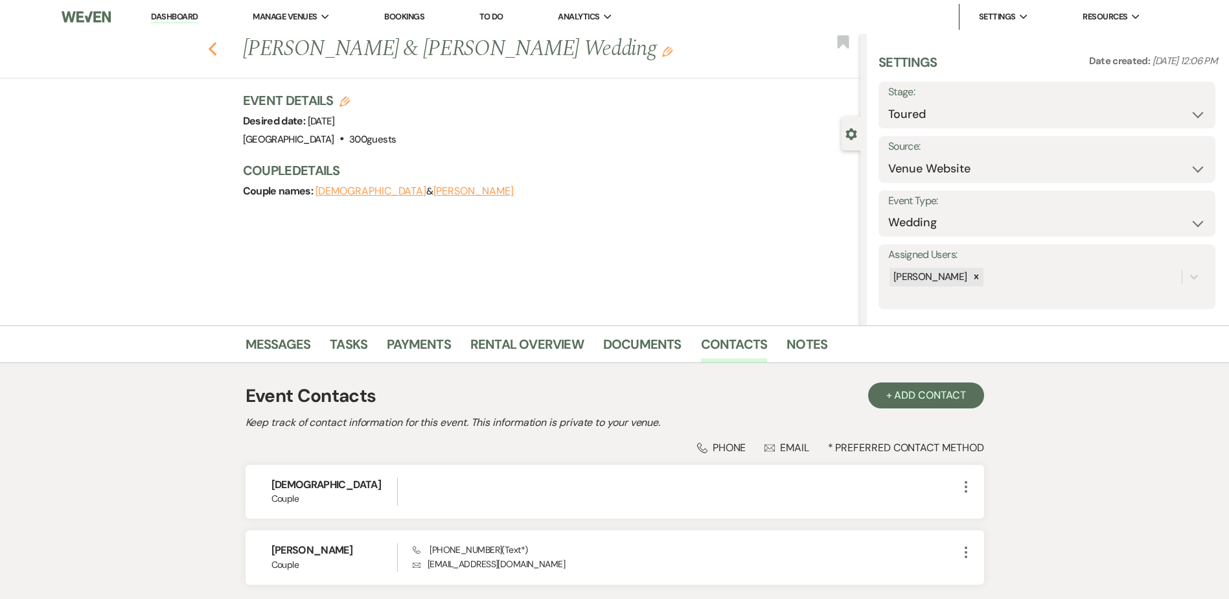
click at [213, 50] on icon "Previous" at bounding box center [213, 49] width 10 height 16
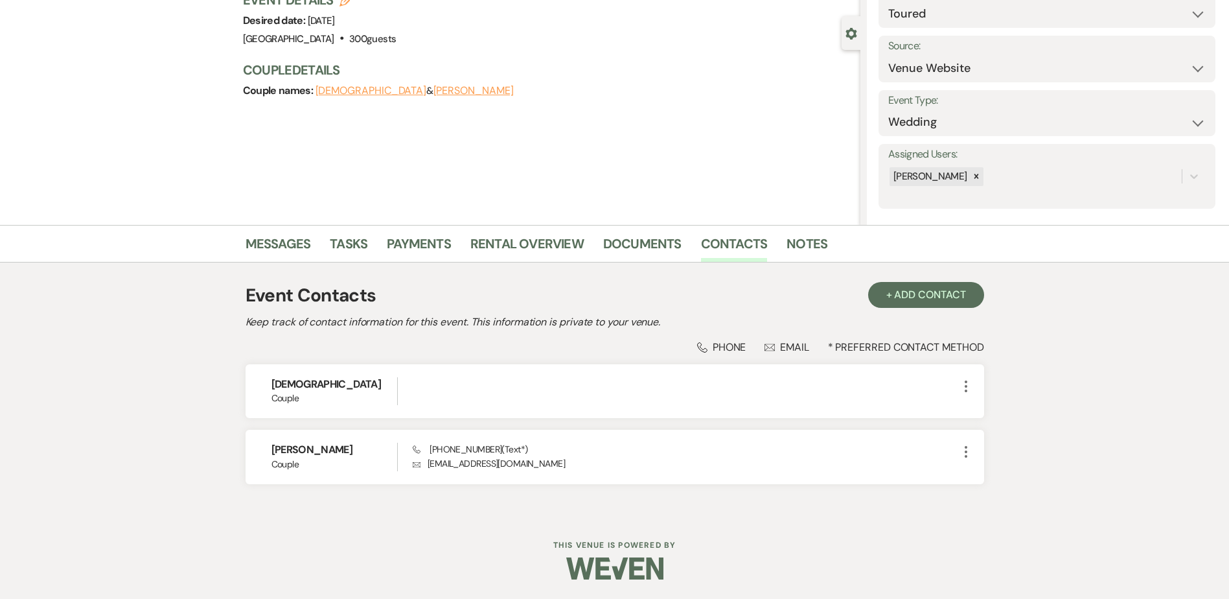
select select "5"
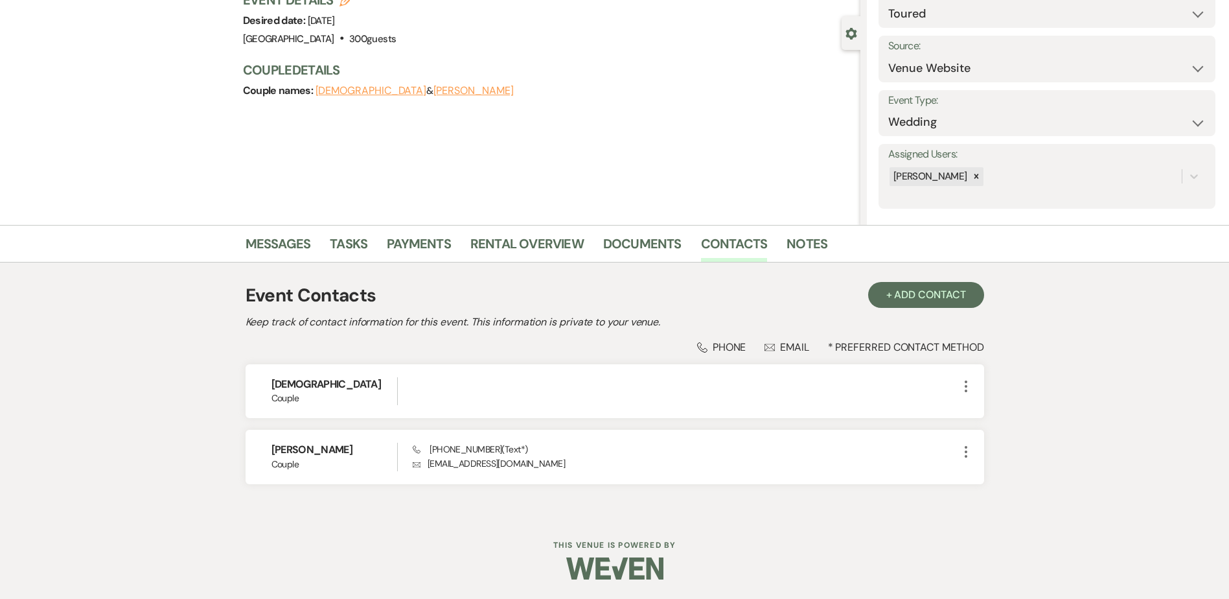
select select "5"
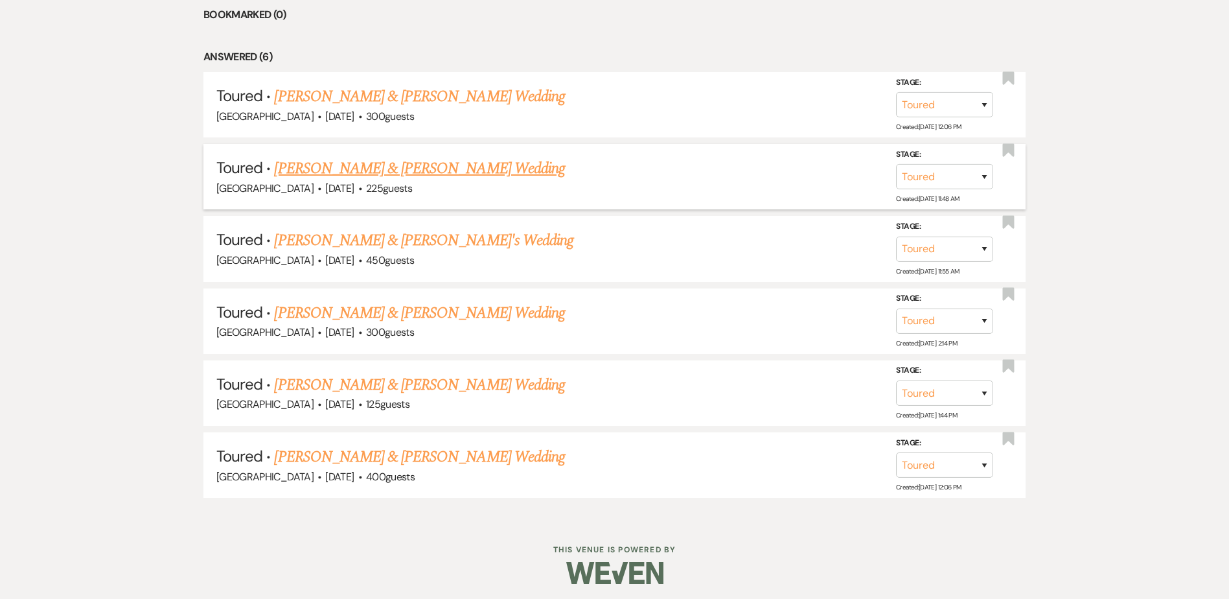
click at [299, 169] on link "Avery Steffen & Isaiah Nolte's Wedding" at bounding box center [419, 168] width 290 height 23
select select "5"
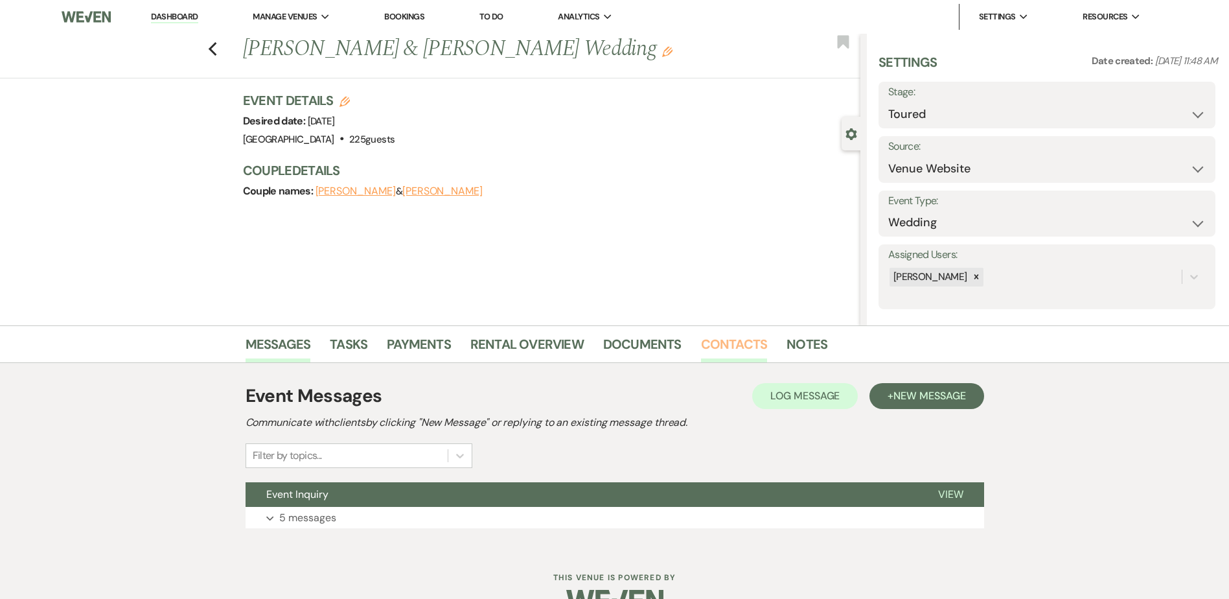
click at [745, 345] on link "Contacts" at bounding box center [734, 348] width 67 height 29
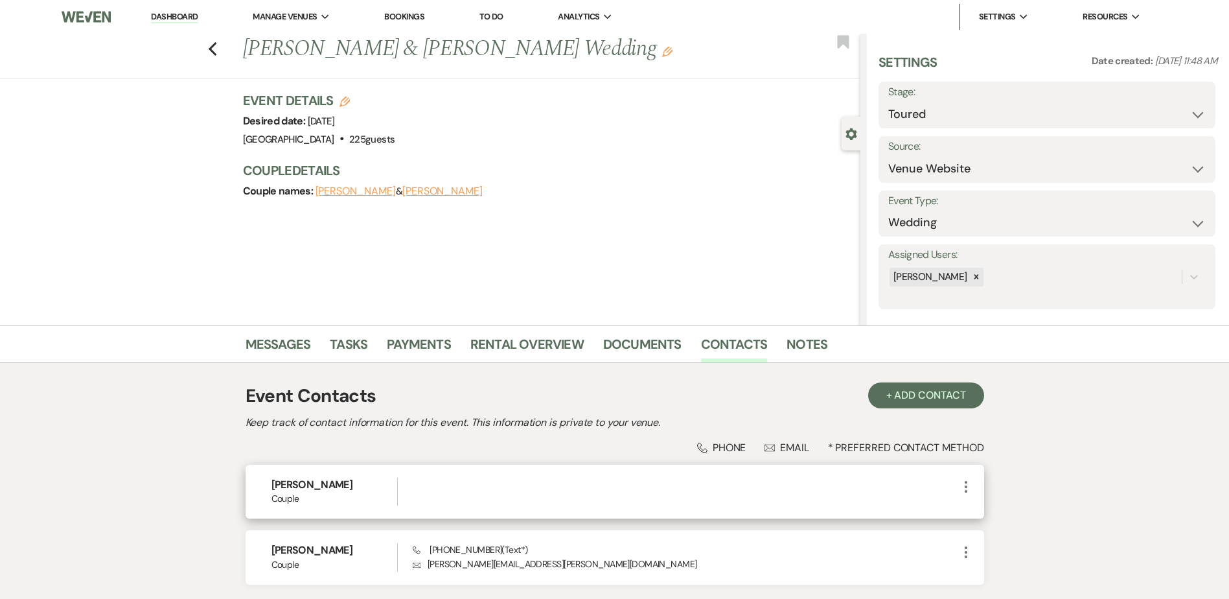
click at [968, 485] on icon "More" at bounding box center [966, 487] width 16 height 16
click at [972, 509] on button "Pencil Edit" at bounding box center [996, 512] width 77 height 22
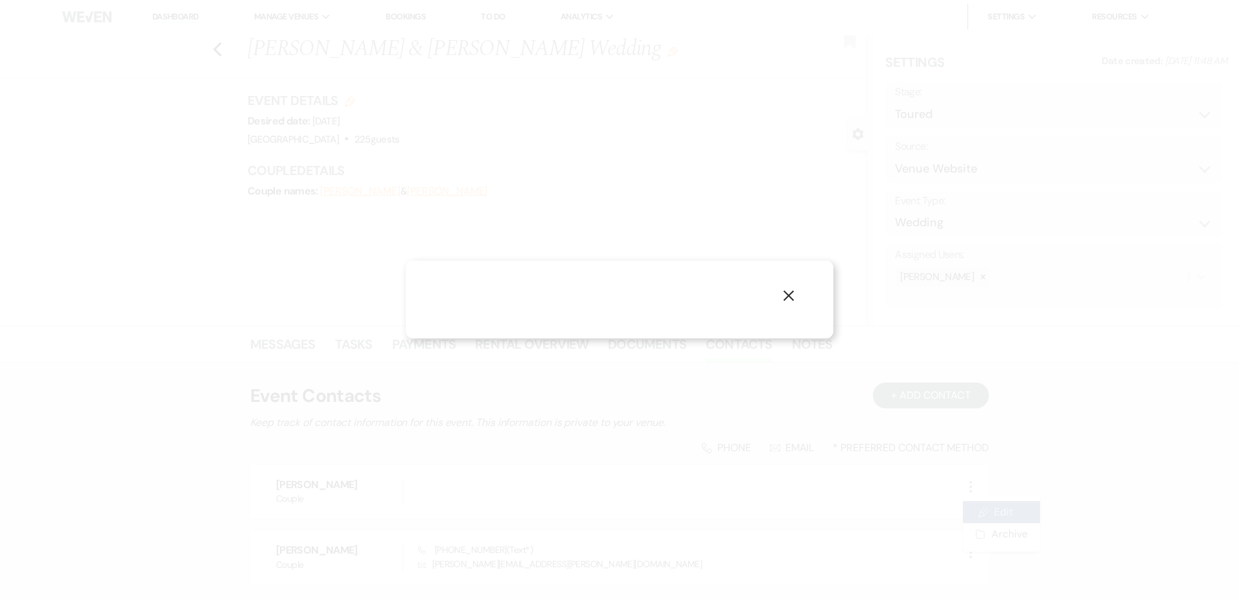
select select "1"
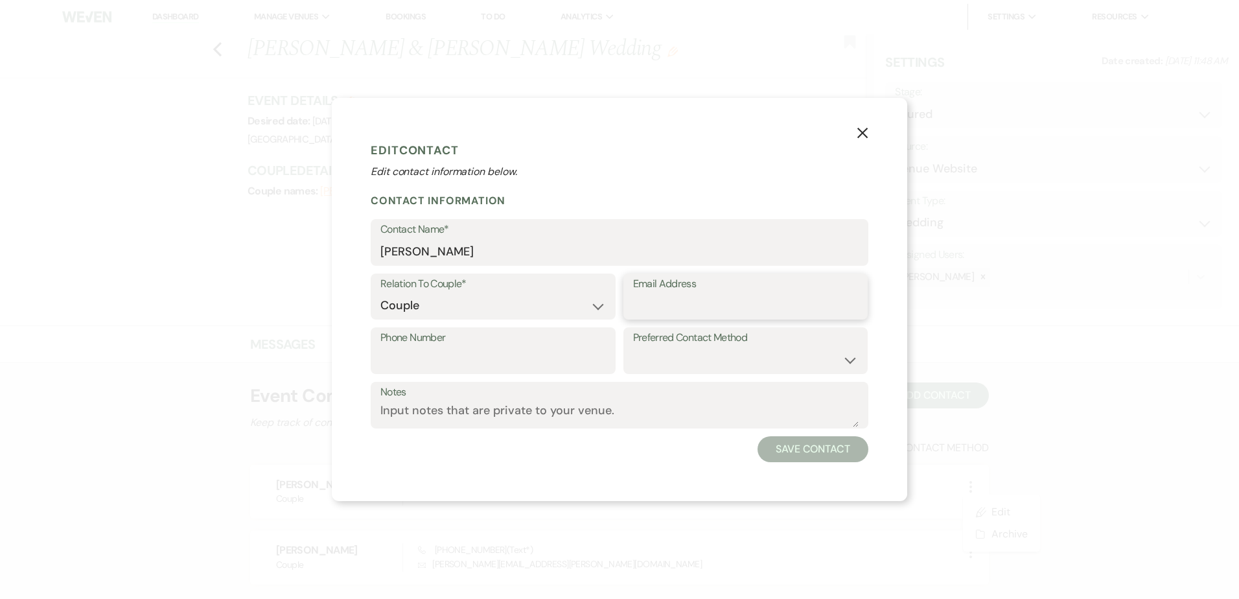
click at [682, 303] on input "Email Address" at bounding box center [745, 305] width 225 height 25
paste input "averysteffen83@gmail.com"
type input "averysteffen83@gmail.com"
click at [741, 362] on select "Email Phone Text" at bounding box center [745, 359] width 225 height 25
select select "email"
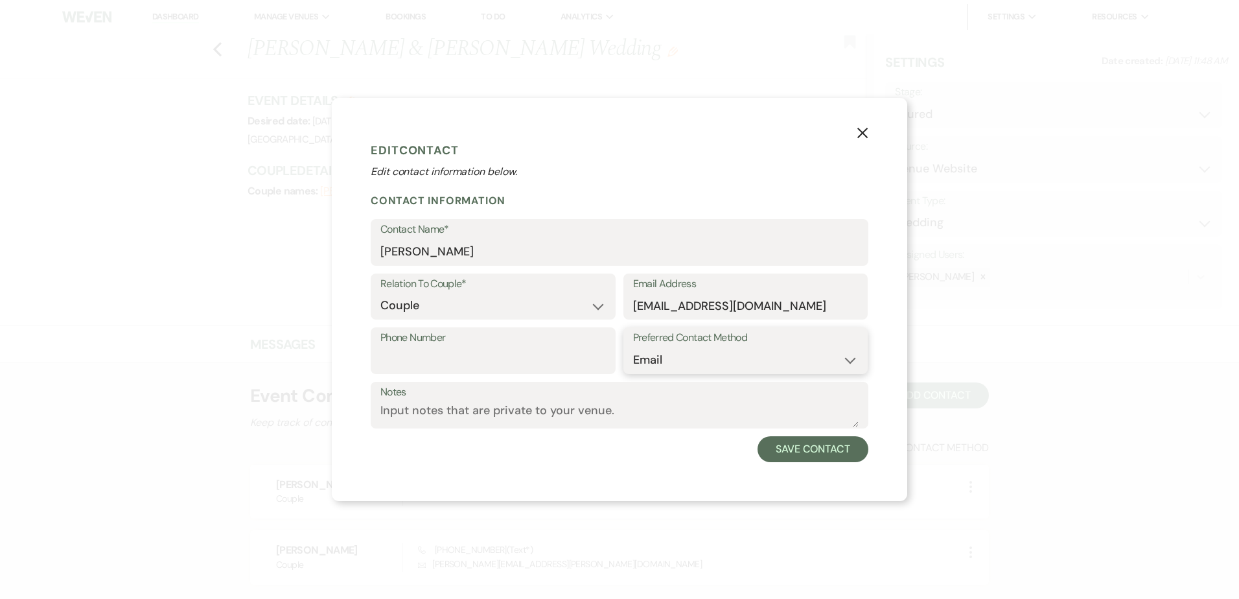
click at [633, 347] on select "Email Phone Text" at bounding box center [745, 359] width 225 height 25
click at [807, 455] on button "Save Contact" at bounding box center [812, 449] width 111 height 26
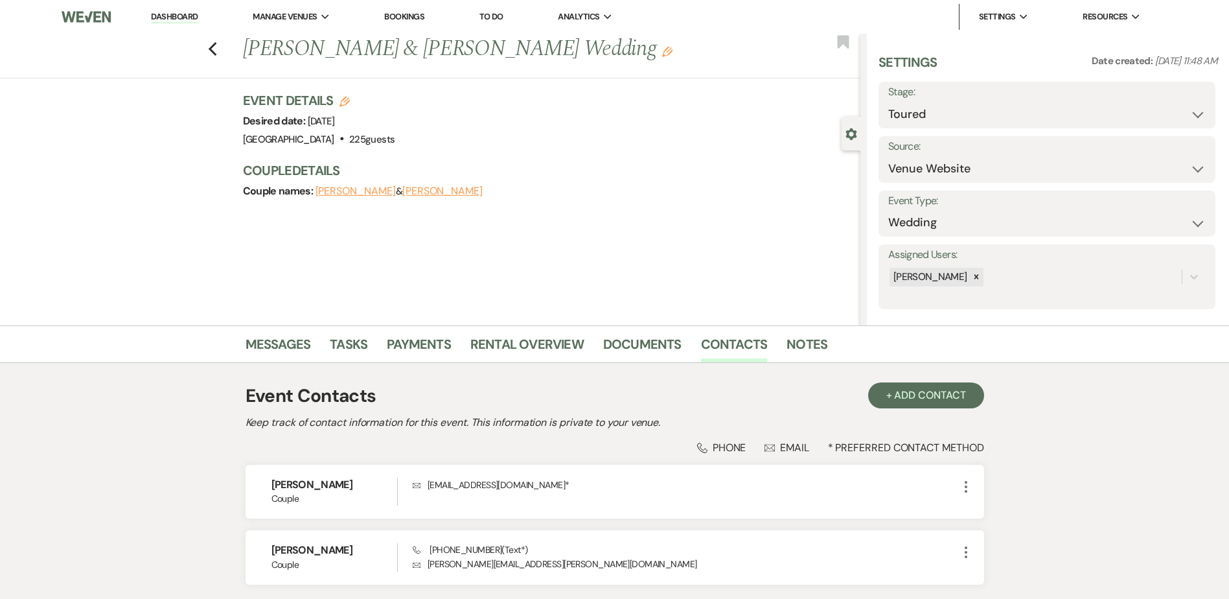
click at [223, 48] on div "Previous Avery Steffen & Isaiah Nolte's Wedding Edit Bookmark" at bounding box center [427, 56] width 867 height 45
click at [216, 47] on use "button" at bounding box center [212, 49] width 8 height 14
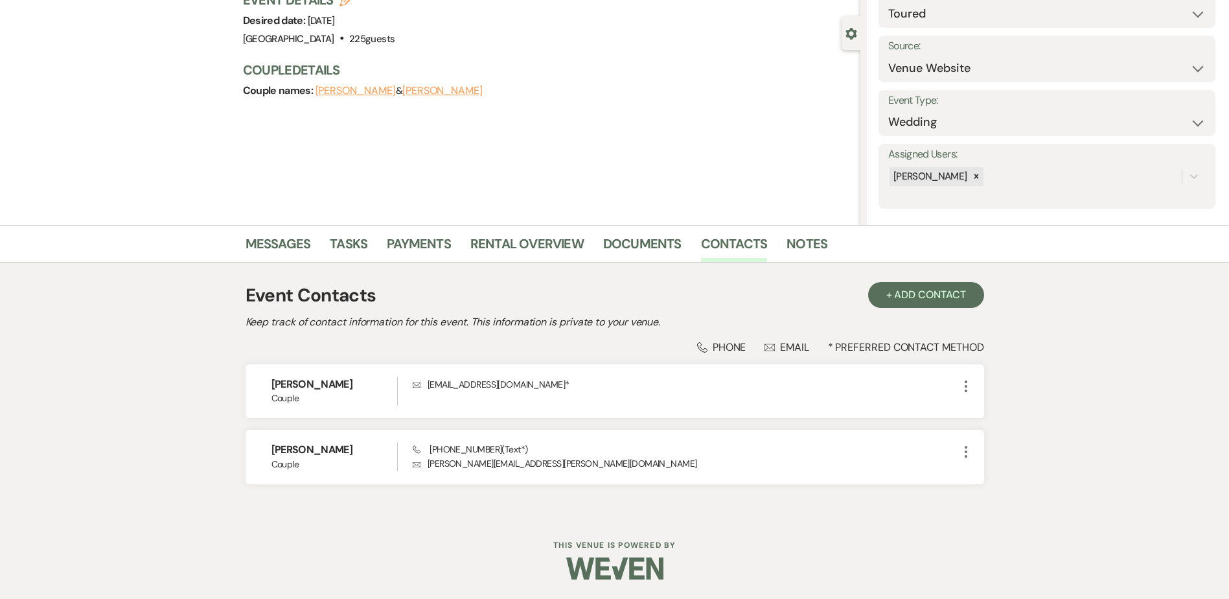
select select "5"
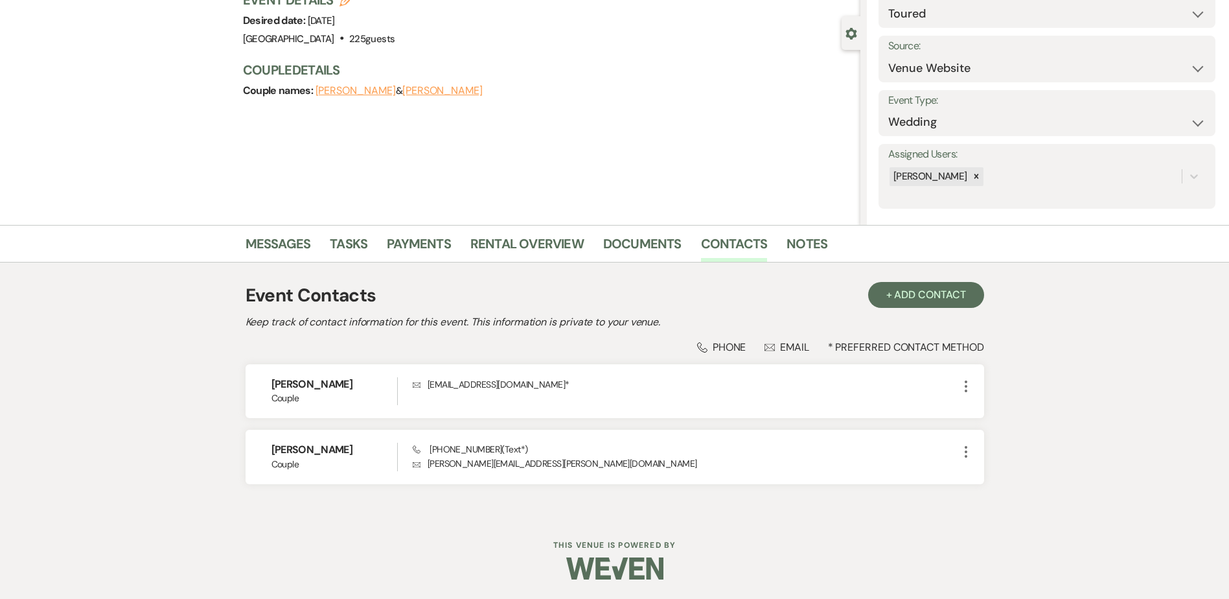
select select "5"
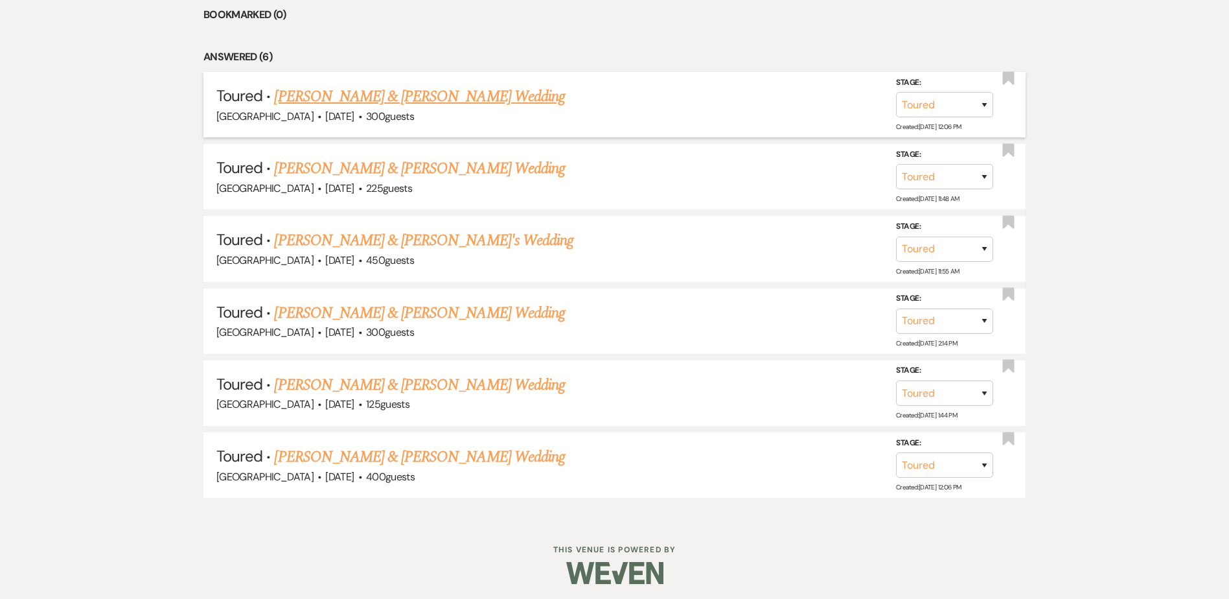
click at [343, 97] on link "Isaiah & Avery's Wedding" at bounding box center [419, 96] width 290 height 23
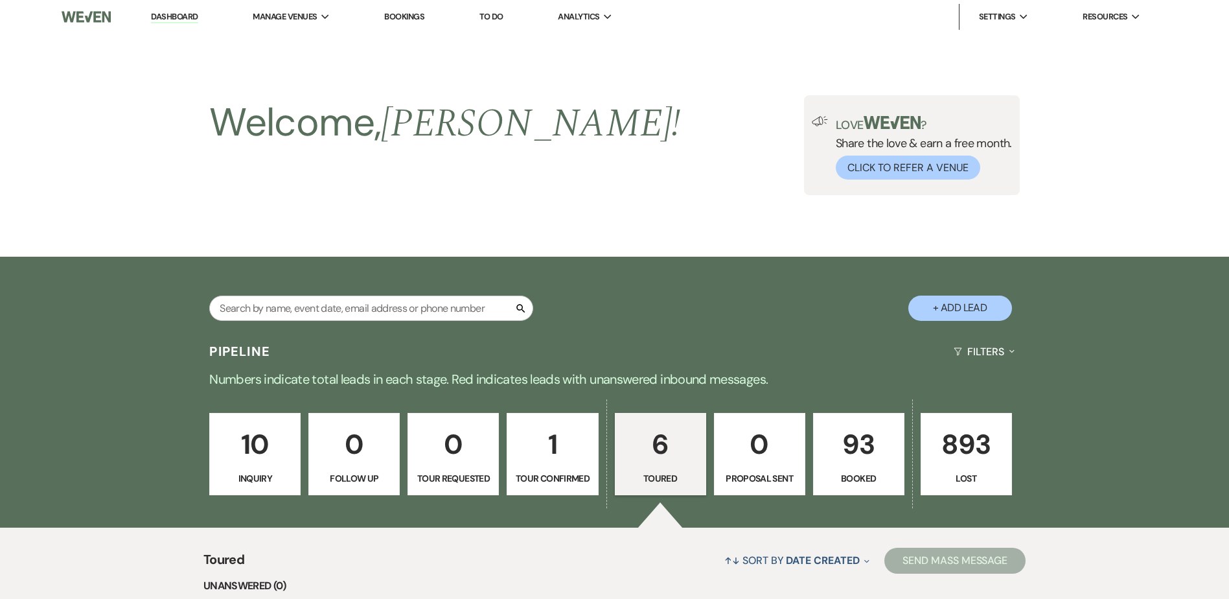
select select "5"
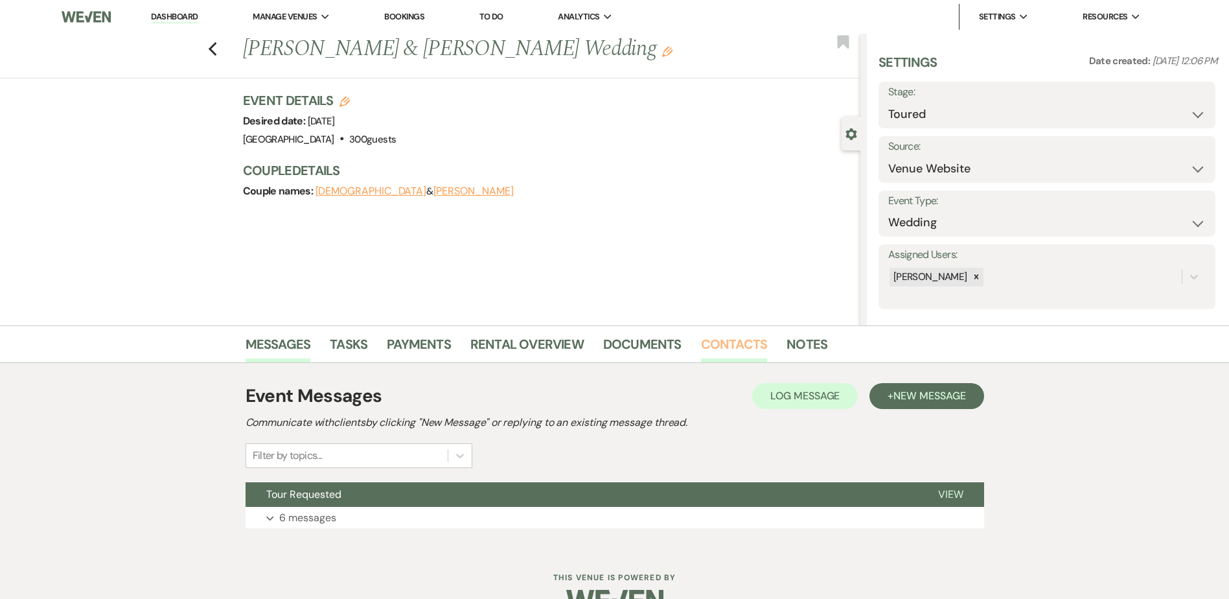
click at [704, 349] on link "Contacts" at bounding box center [734, 348] width 67 height 29
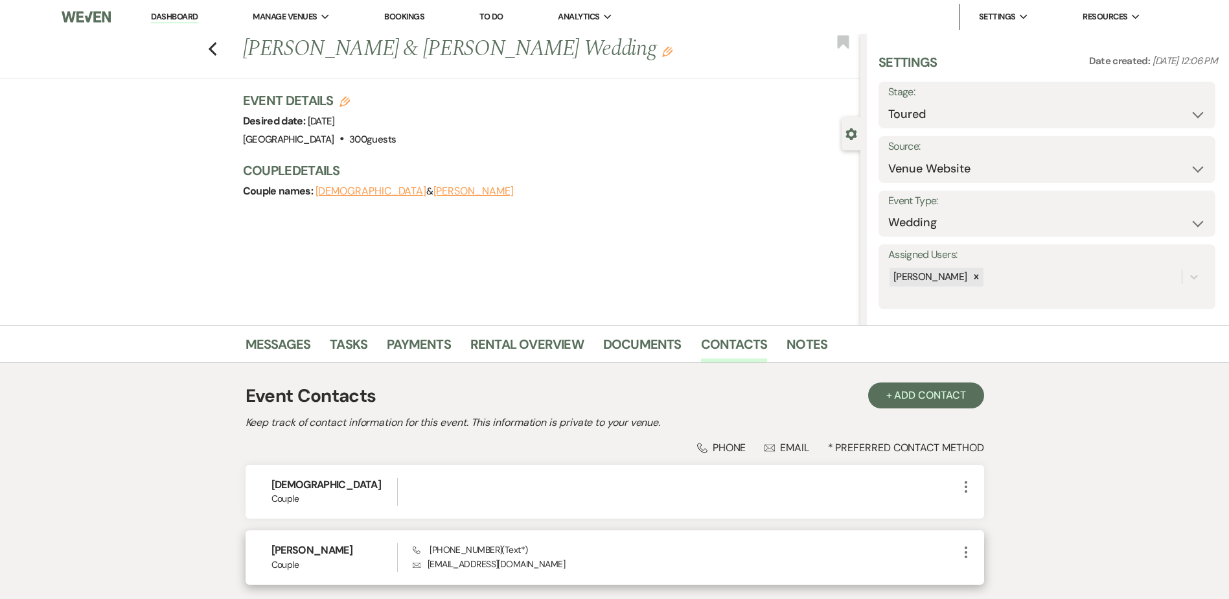
click at [968, 549] on icon "More" at bounding box center [966, 552] width 16 height 16
click at [995, 579] on button "Pencil Edit" at bounding box center [996, 577] width 77 height 22
select select "1"
select select "text"
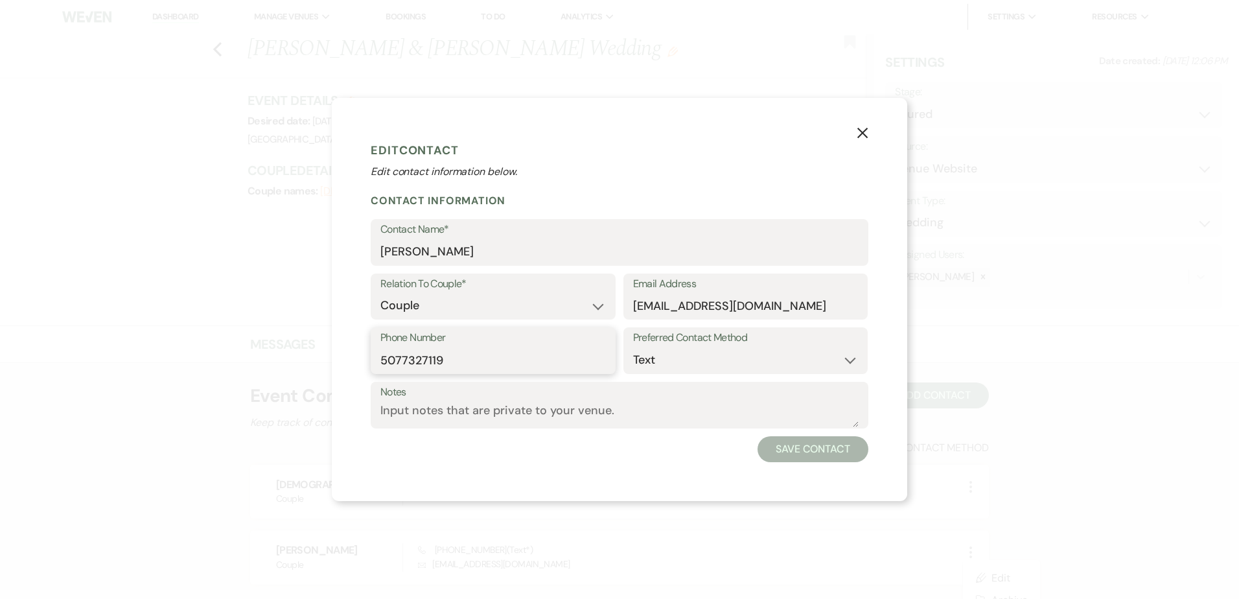
drag, startPoint x: 466, startPoint y: 360, endPoint x: 415, endPoint y: 360, distance: 51.2
click at [363, 354] on div "X Edit Contact Edit contact information below. Contact Information Contact Name…" at bounding box center [619, 299] width 575 height 403
drag, startPoint x: 861, startPoint y: 132, endPoint x: 628, endPoint y: 68, distance: 241.9
click at [860, 131] on use "button" at bounding box center [862, 133] width 10 height 10
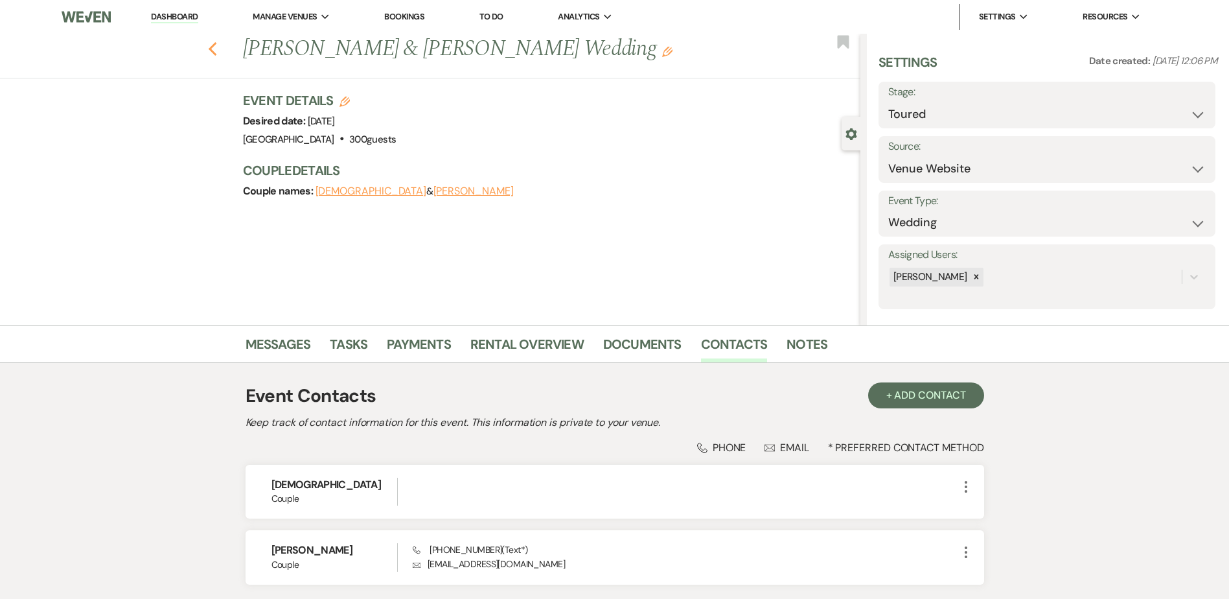
click at [218, 51] on icon "Previous" at bounding box center [213, 49] width 10 height 16
select select "5"
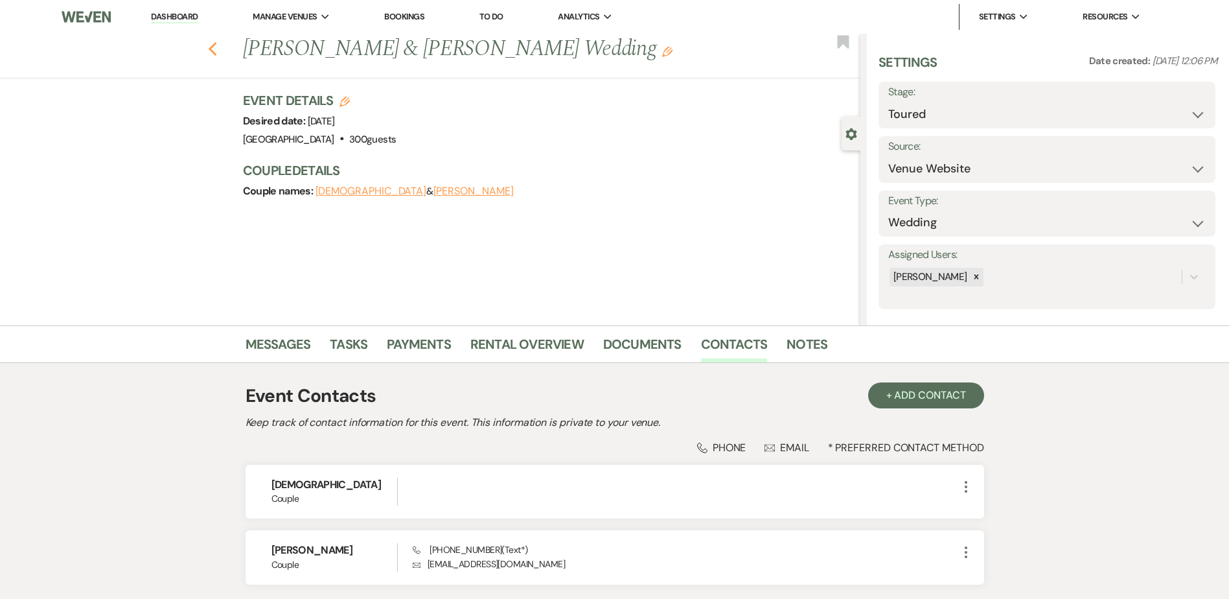
select select "5"
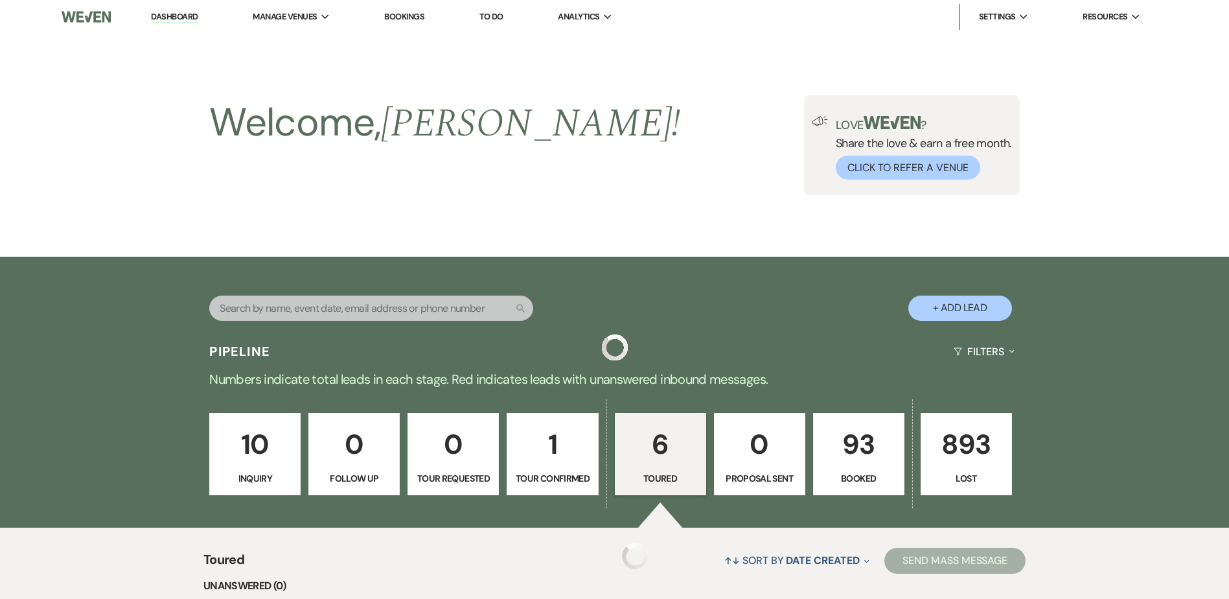
scroll to position [614, 0]
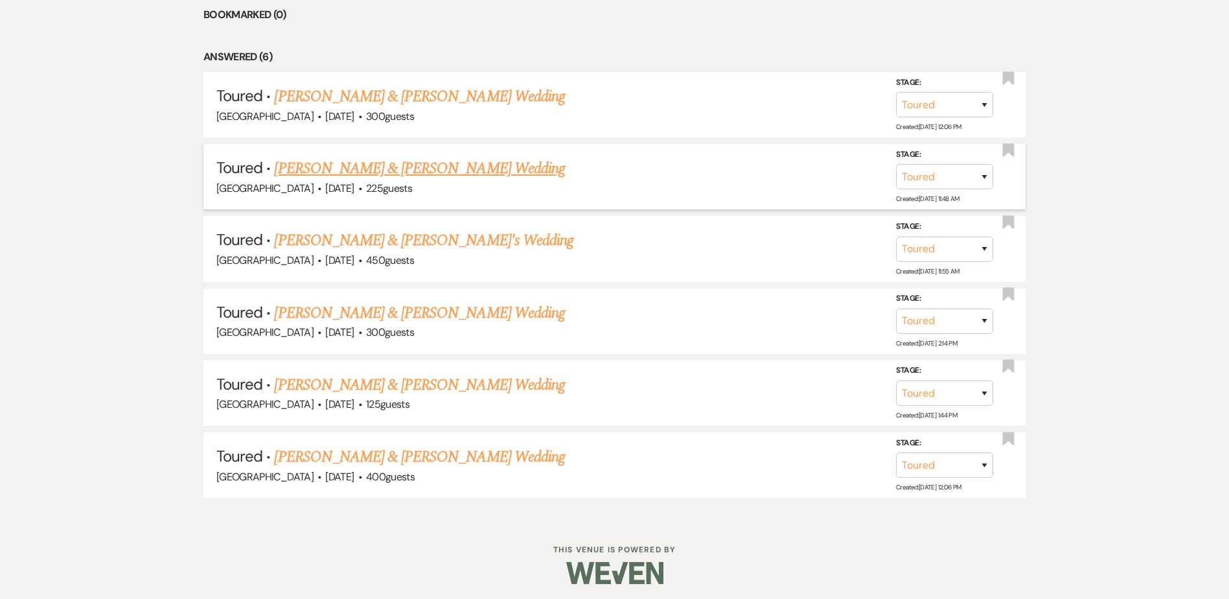
click at [367, 169] on link "Avery Steffen & Isaiah Nolte's Wedding" at bounding box center [419, 168] width 290 height 23
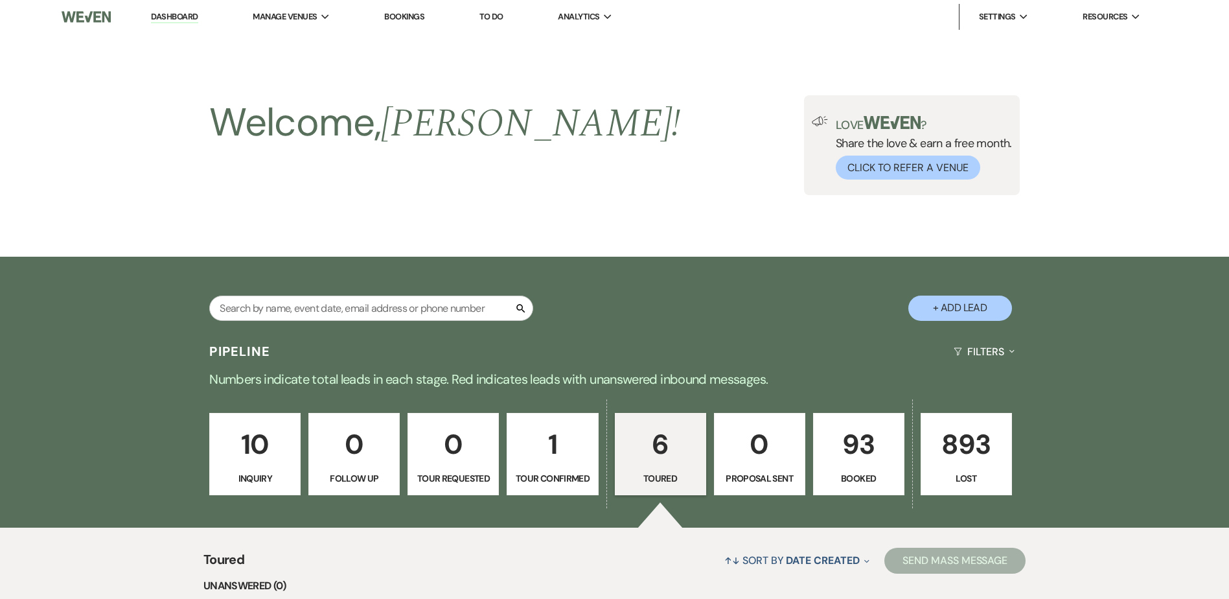
select select "5"
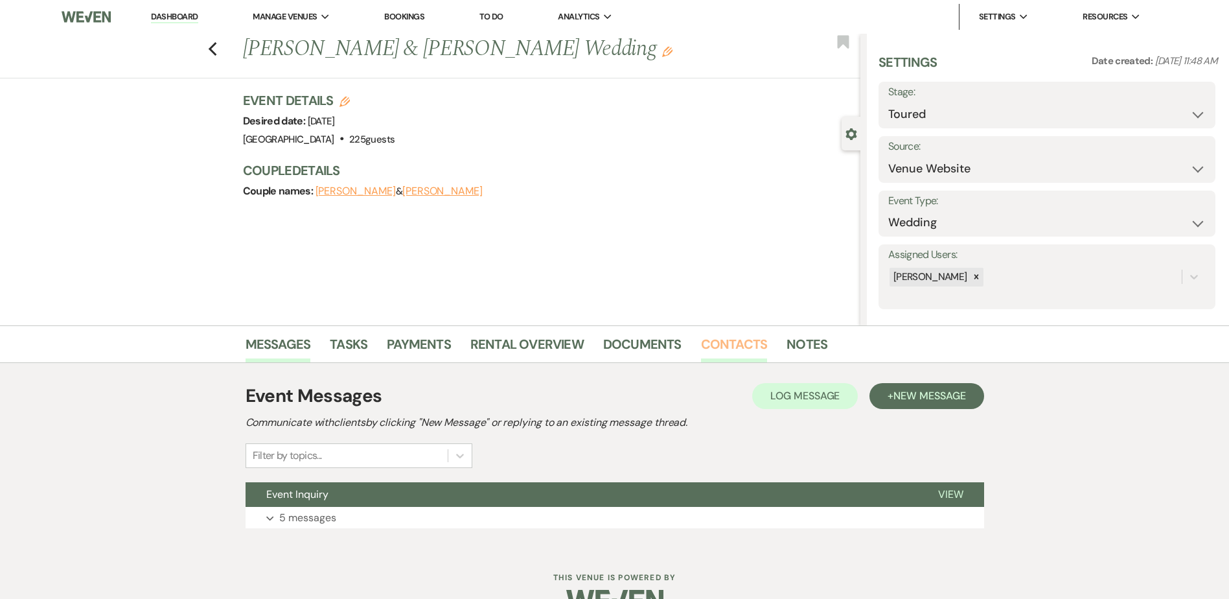
drag, startPoint x: 730, startPoint y: 341, endPoint x: 740, endPoint y: 346, distance: 11.3
click at [731, 342] on link "Contacts" at bounding box center [734, 348] width 67 height 29
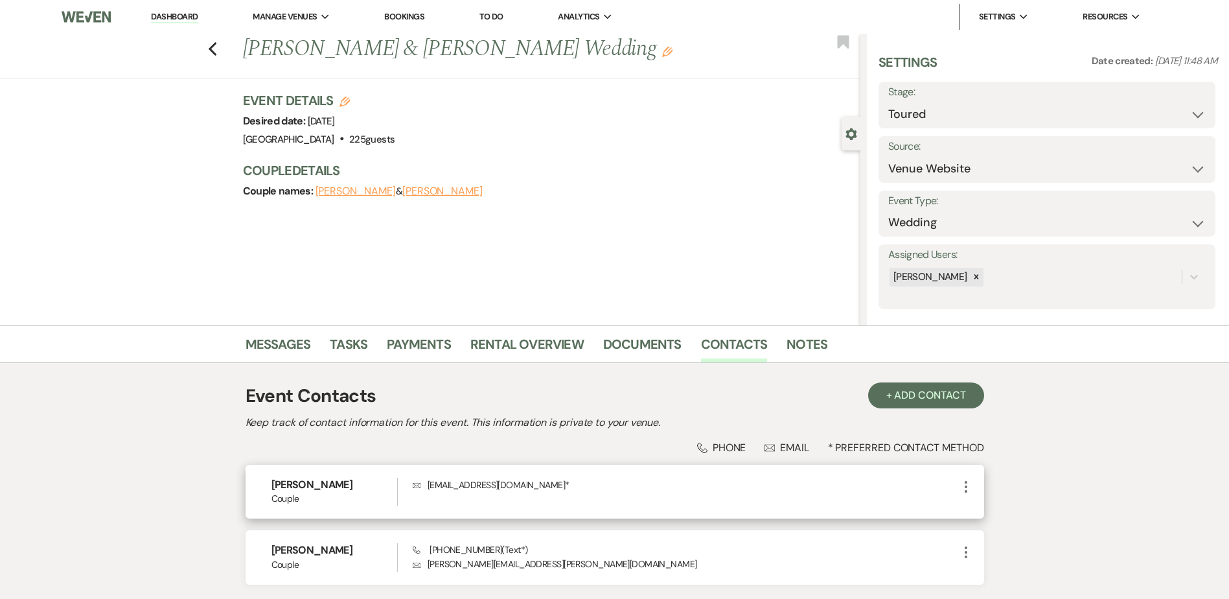
click at [967, 483] on icon "More" at bounding box center [966, 487] width 16 height 16
click at [975, 509] on icon "Pencil" at bounding box center [979, 512] width 10 height 10
select select "1"
select select "email"
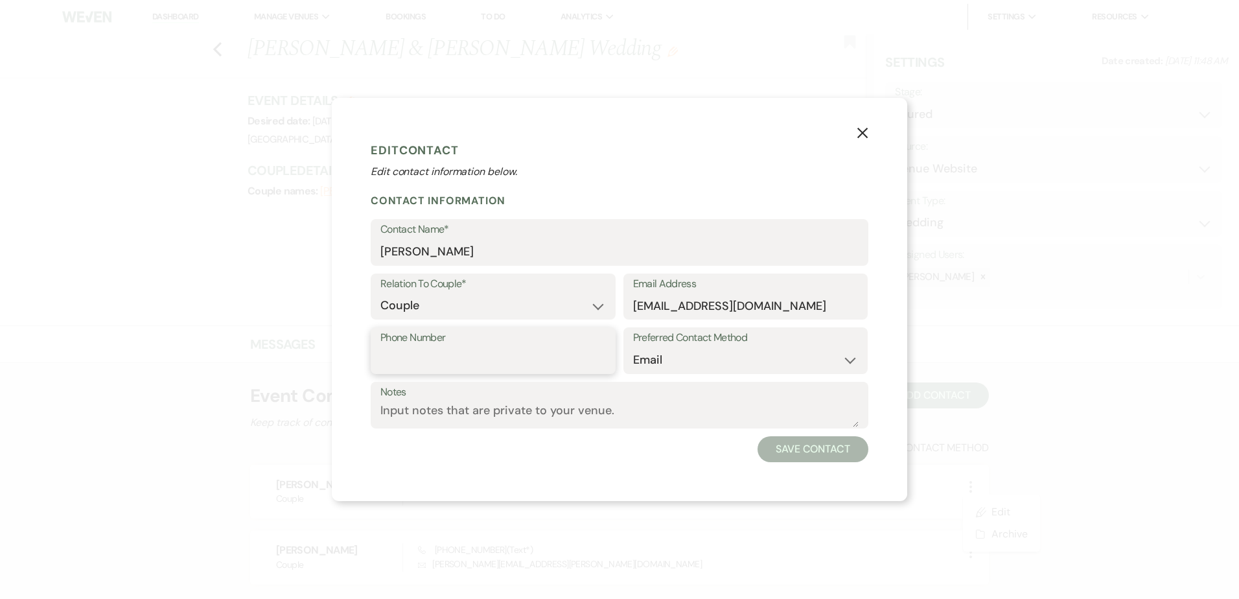
click at [419, 354] on input "Phone Number" at bounding box center [492, 359] width 225 height 25
paste input "5077327119"
type input "5077327119"
click at [653, 360] on select "Email Phone Text" at bounding box center [745, 359] width 225 height 25
select select "text"
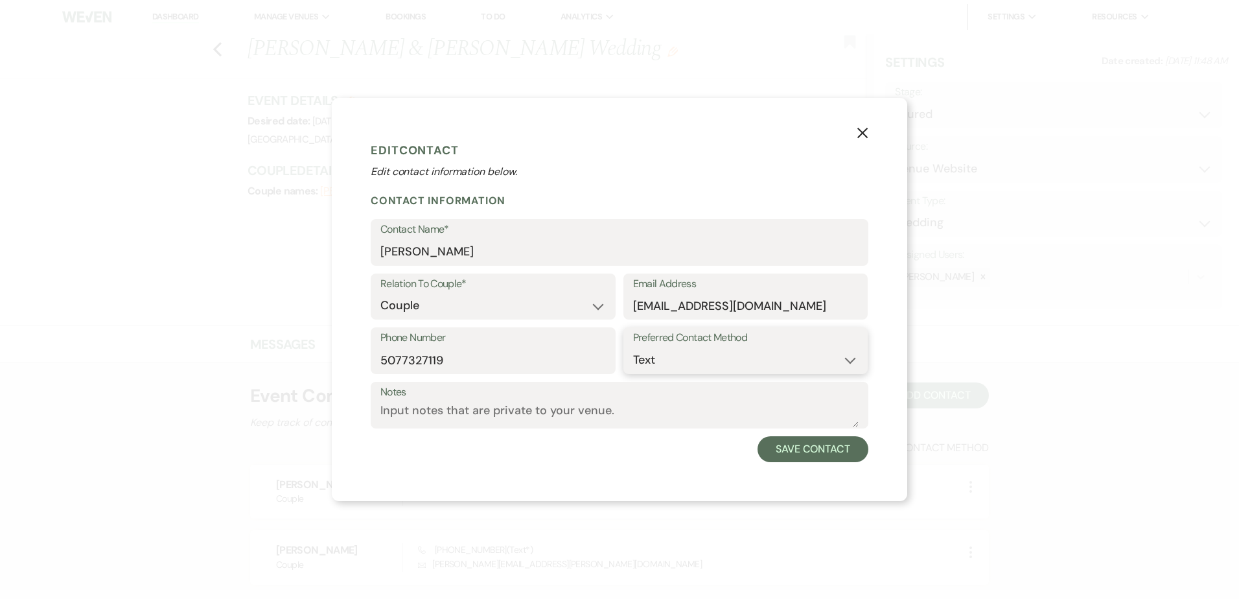
click at [633, 347] on select "Email Phone Text" at bounding box center [745, 359] width 225 height 25
click at [793, 452] on button "Save Contact" at bounding box center [812, 449] width 111 height 26
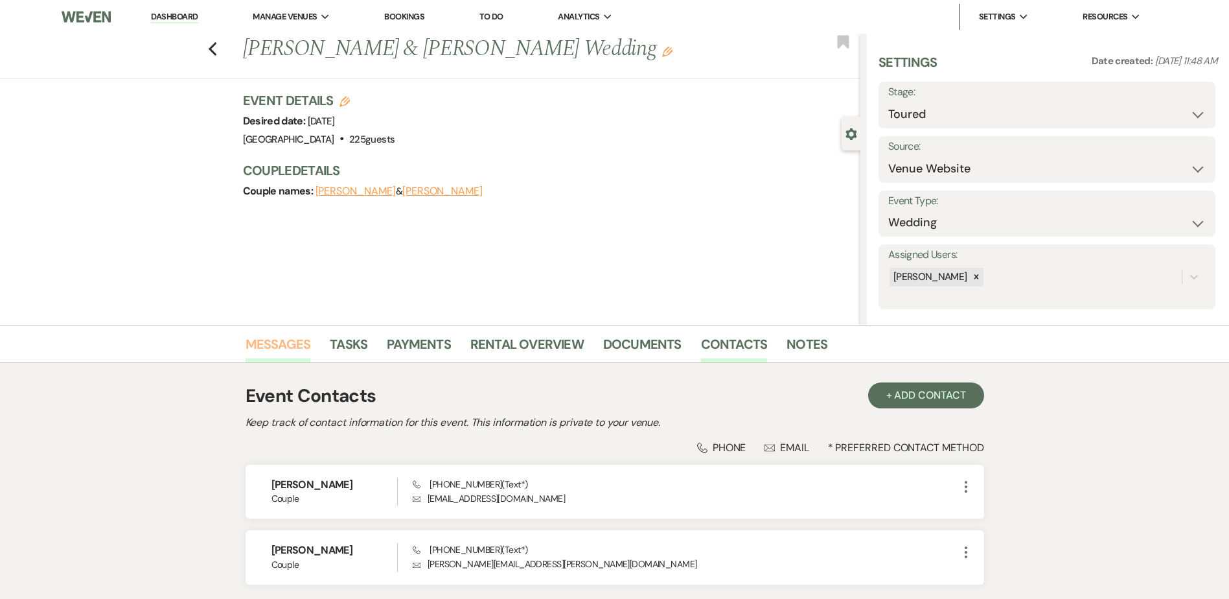
click at [266, 343] on link "Messages" at bounding box center [278, 348] width 65 height 29
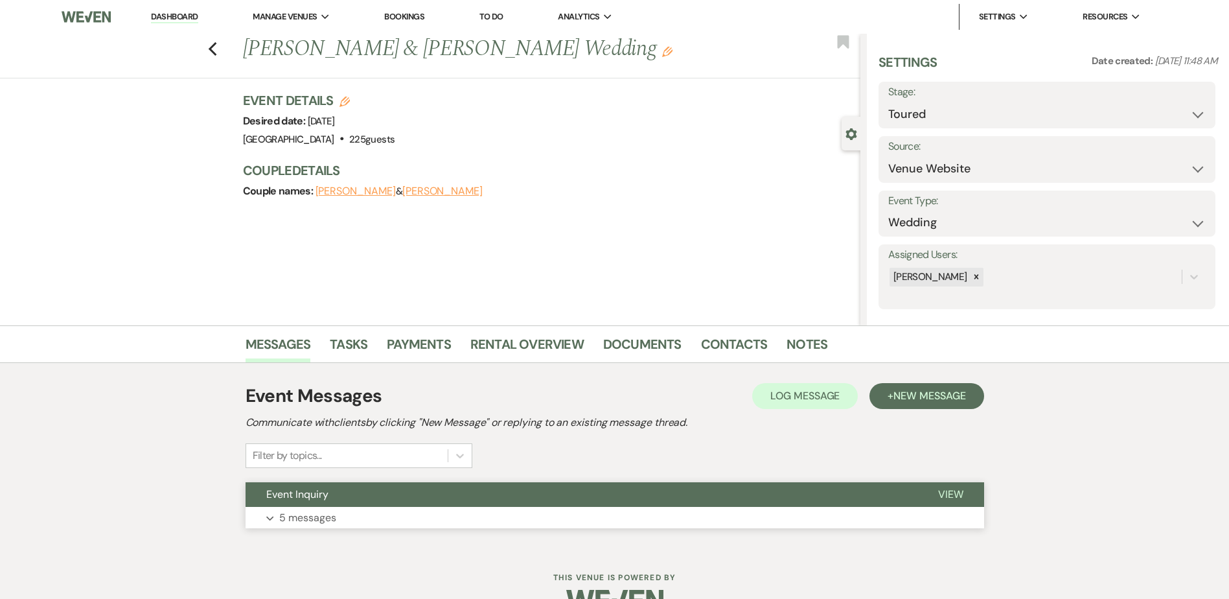
click at [821, 488] on button "Event Inquiry" at bounding box center [582, 494] width 672 height 25
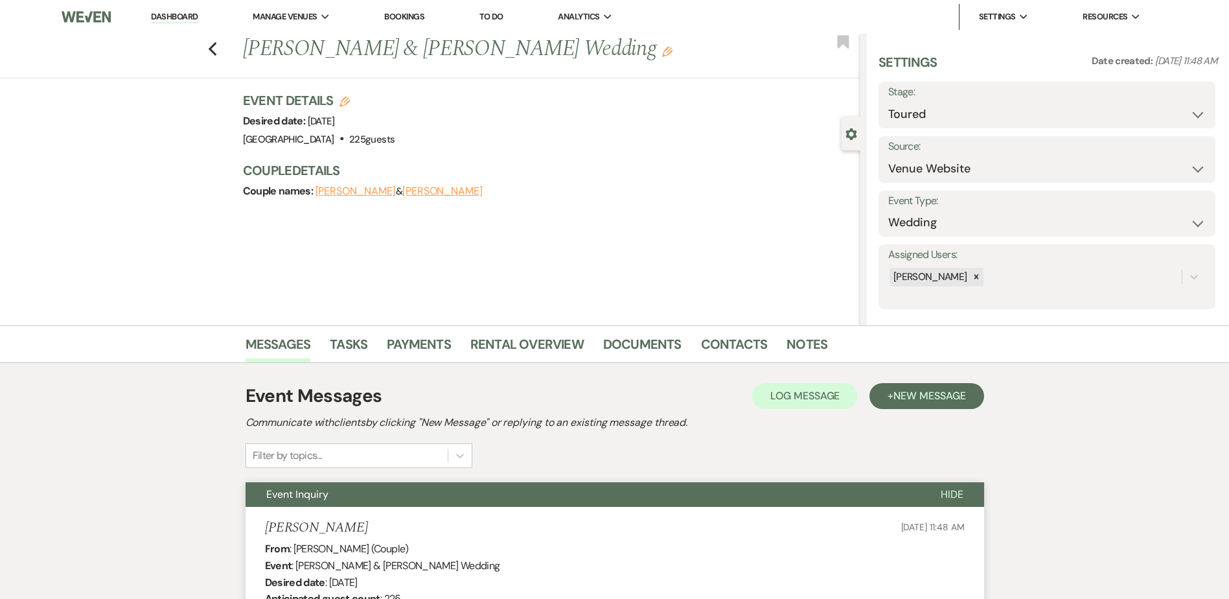
click at [786, 502] on button "Event Inquiry" at bounding box center [583, 494] width 674 height 25
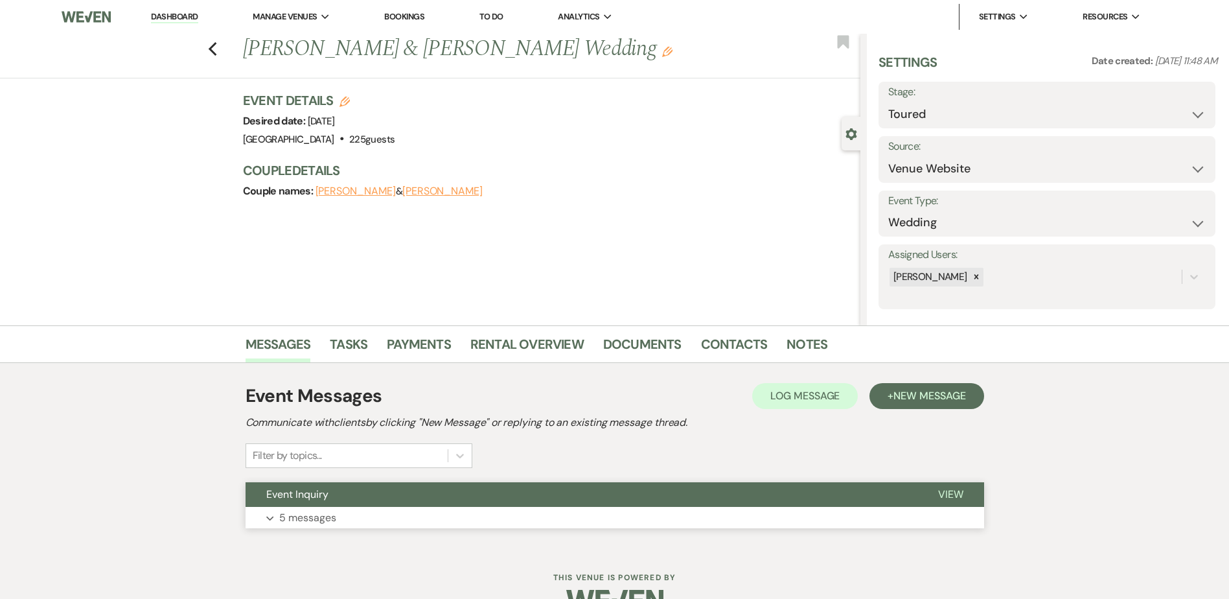
click at [457, 501] on button "Event Inquiry" at bounding box center [582, 494] width 672 height 25
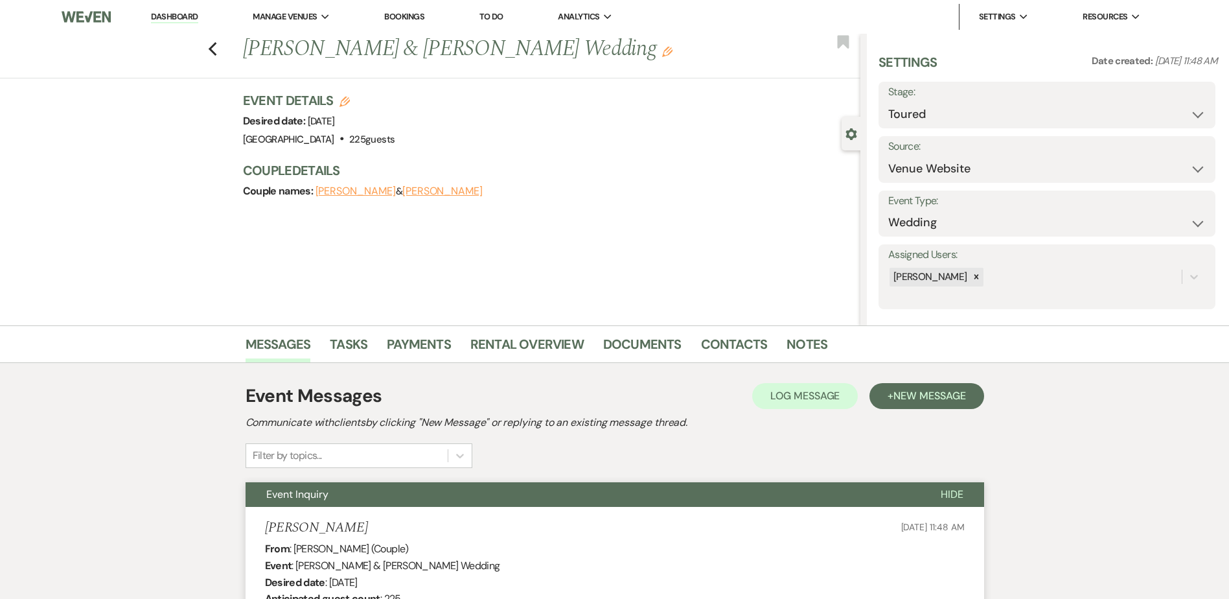
click at [549, 500] on button "Event Inquiry" at bounding box center [583, 494] width 674 height 25
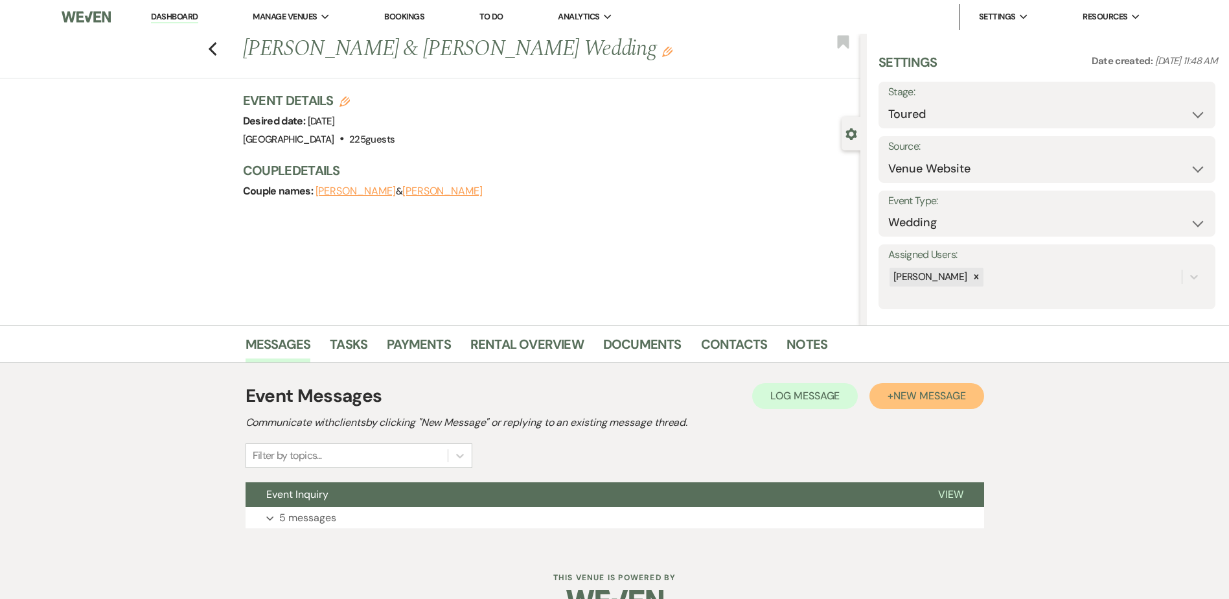
click at [963, 388] on button "+ New Message" at bounding box center [926, 396] width 114 height 26
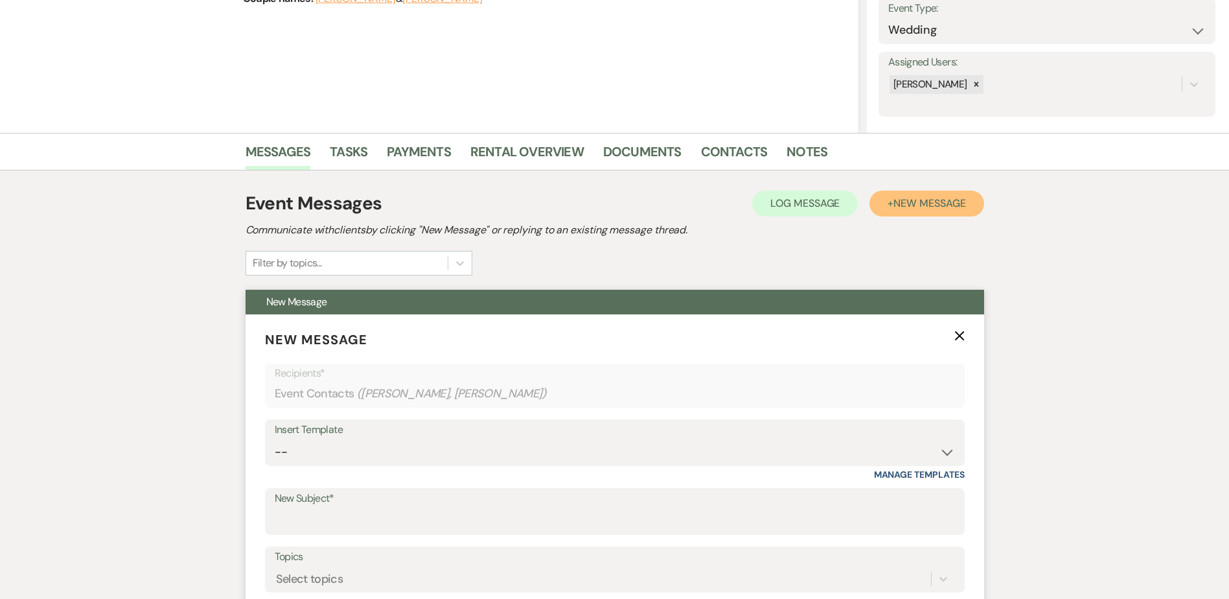
scroll to position [193, 0]
click at [286, 450] on select "-- Weven Planning Portal Introduction (Booked Events) Initial Inquiry Response …" at bounding box center [615, 451] width 680 height 25
select select "1270"
click at [275, 439] on select "-- Weven Planning Portal Introduction (Booked Events) Initial Inquiry Response …" at bounding box center [615, 451] width 680 height 25
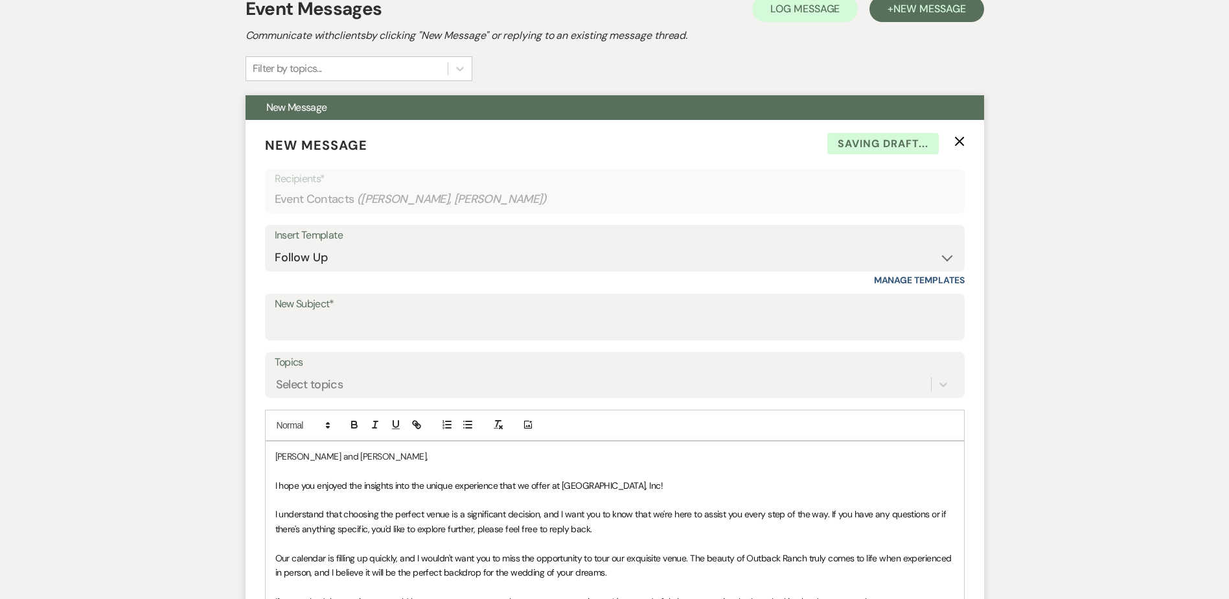
scroll to position [387, 0]
click at [273, 487] on div "Avery and Isaiah, I hope you enjoyed the insights into the unique experience th…" at bounding box center [615, 601] width 698 height 320
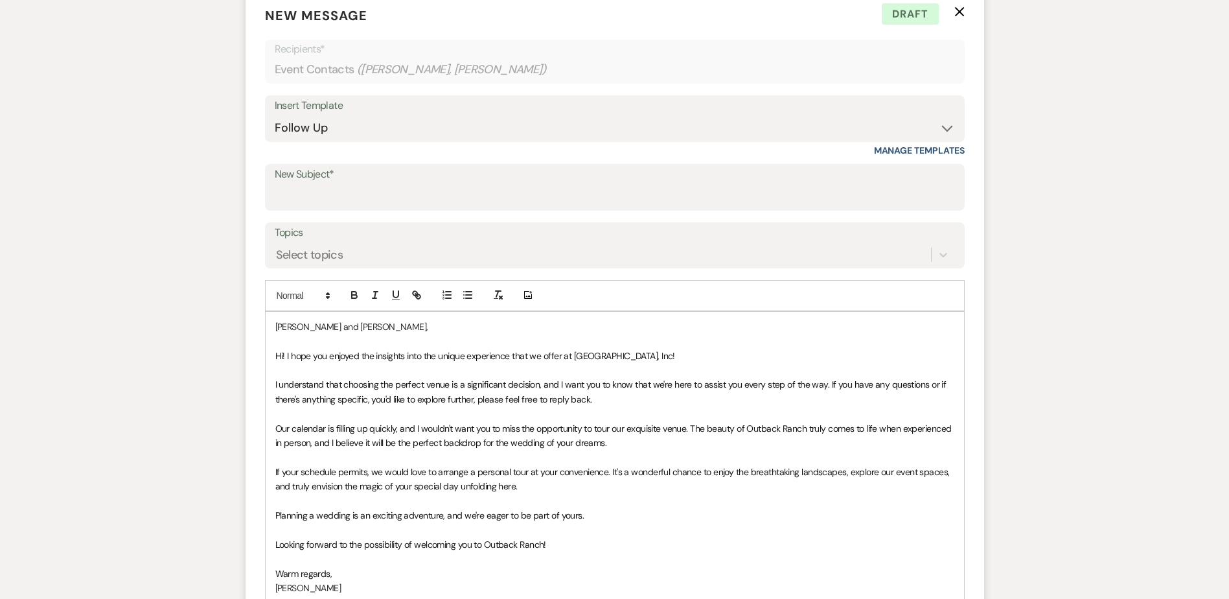
scroll to position [517, 0]
click at [335, 133] on select "-- Weven Planning Portal Introduction (Booked Events) Initial Inquiry Response …" at bounding box center [615, 127] width 680 height 25
select select "3782"
click at [275, 115] on select "-- Weven Planning Portal Introduction (Booked Events) Initial Inquiry Response …" at bounding box center [615, 127] width 680 height 25
type input "Tour Follow Up"
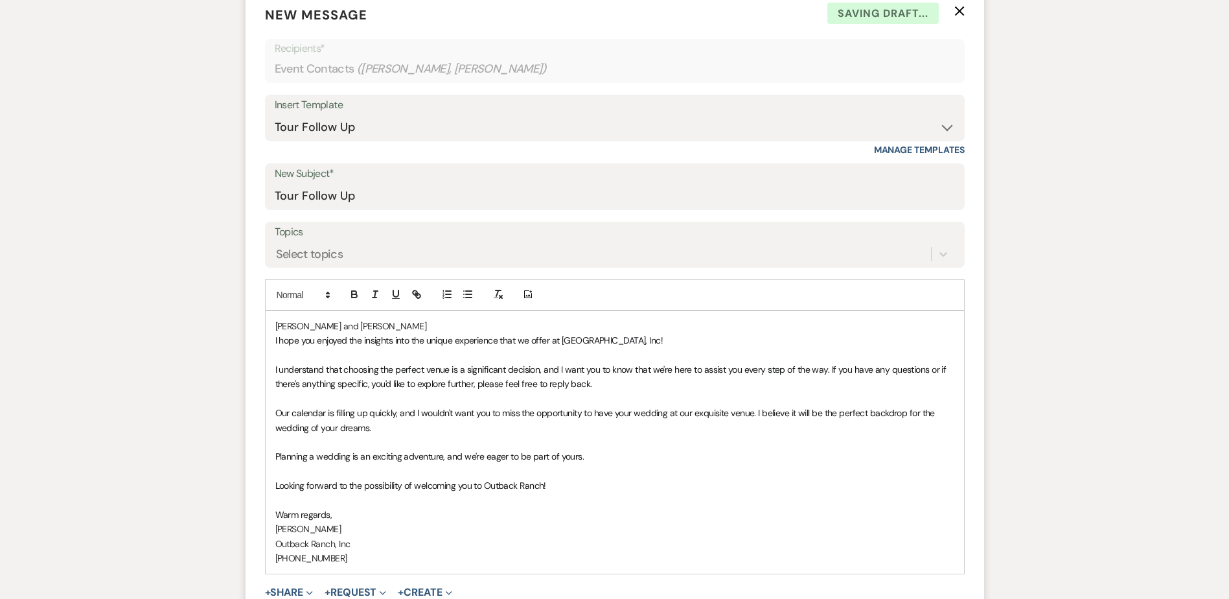
drag, startPoint x: 273, startPoint y: 344, endPoint x: 277, endPoint y: 352, distance: 9.3
click at [273, 345] on div "Avery and Isaiah I hope you enjoyed the insights into the unique experience tha…" at bounding box center [615, 442] width 698 height 262
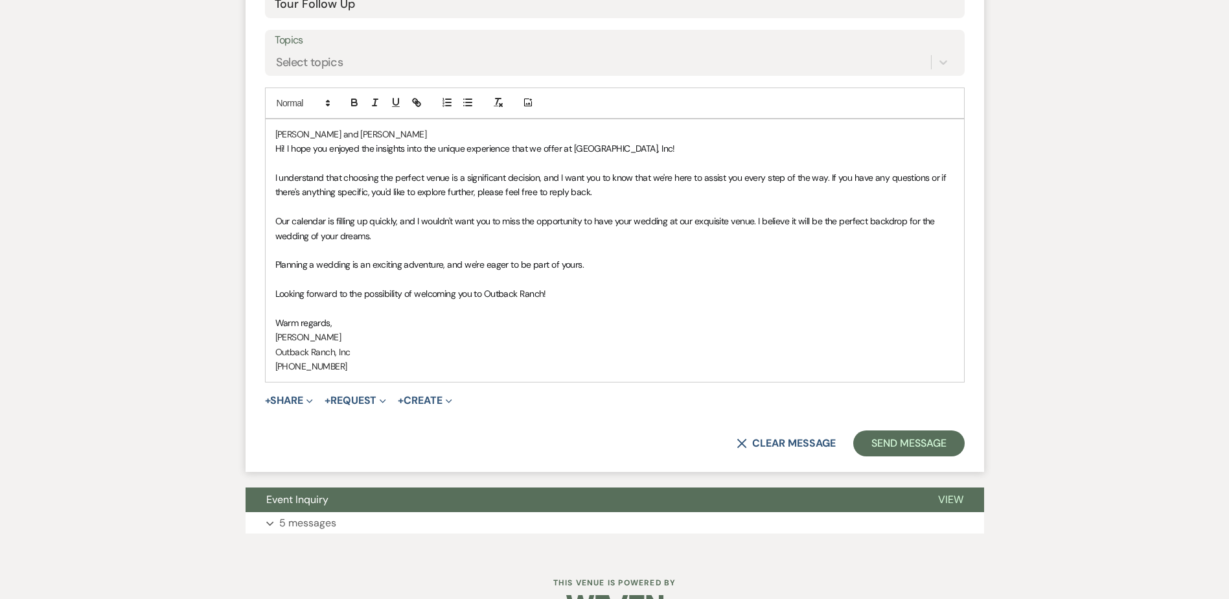
scroll to position [746, 0]
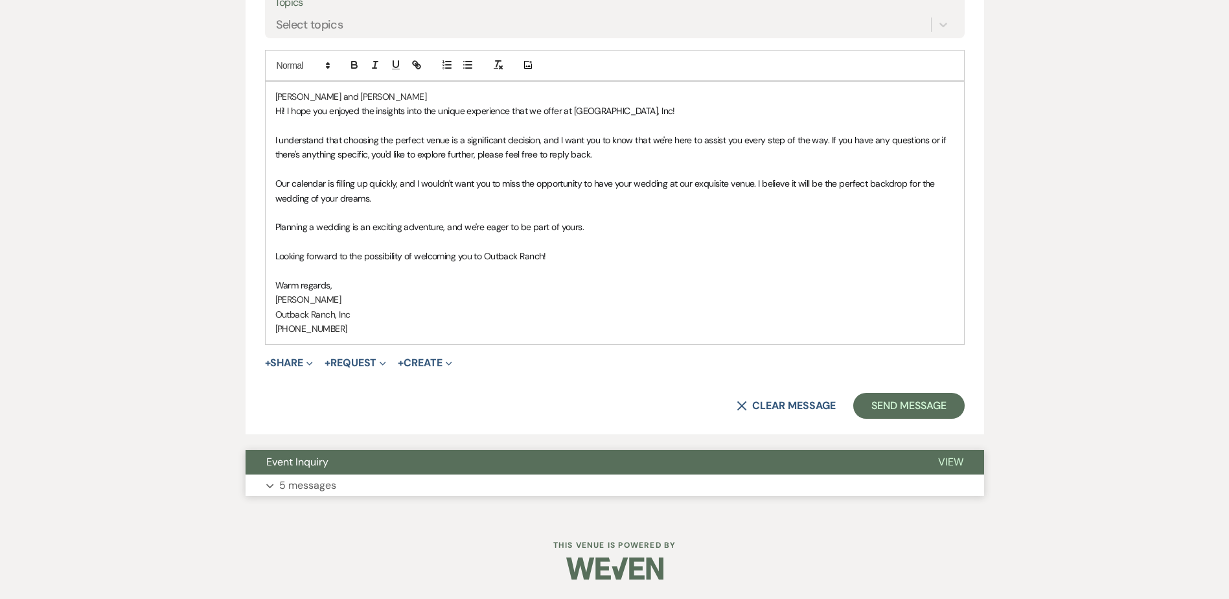
click at [607, 467] on button "Event Inquiry" at bounding box center [582, 462] width 672 height 25
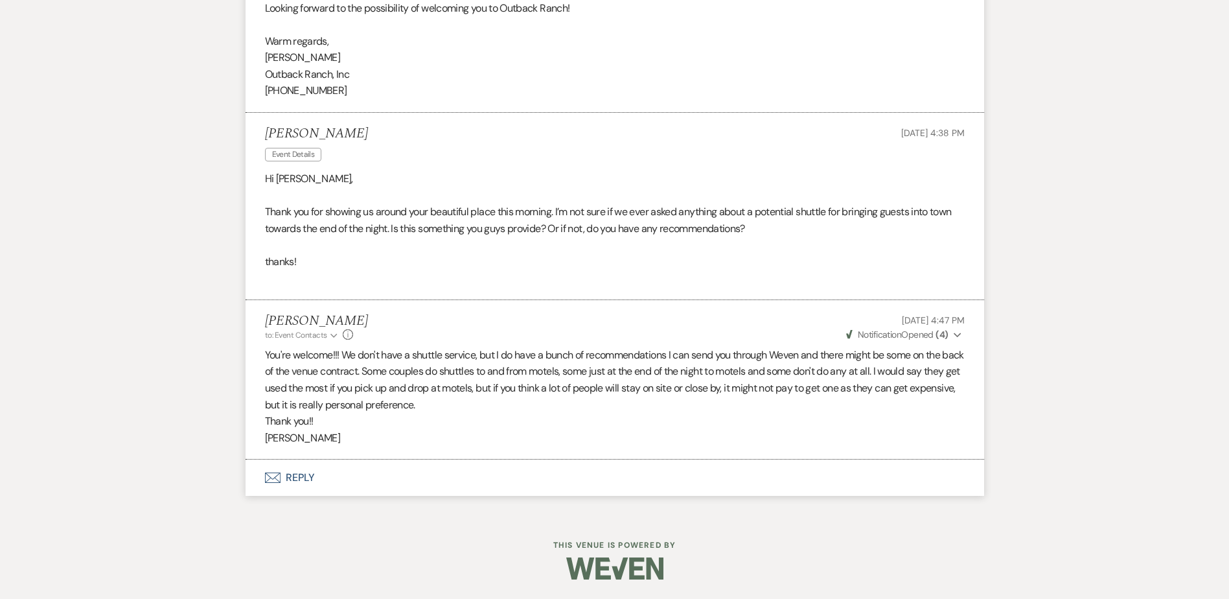
scroll to position [2519, 0]
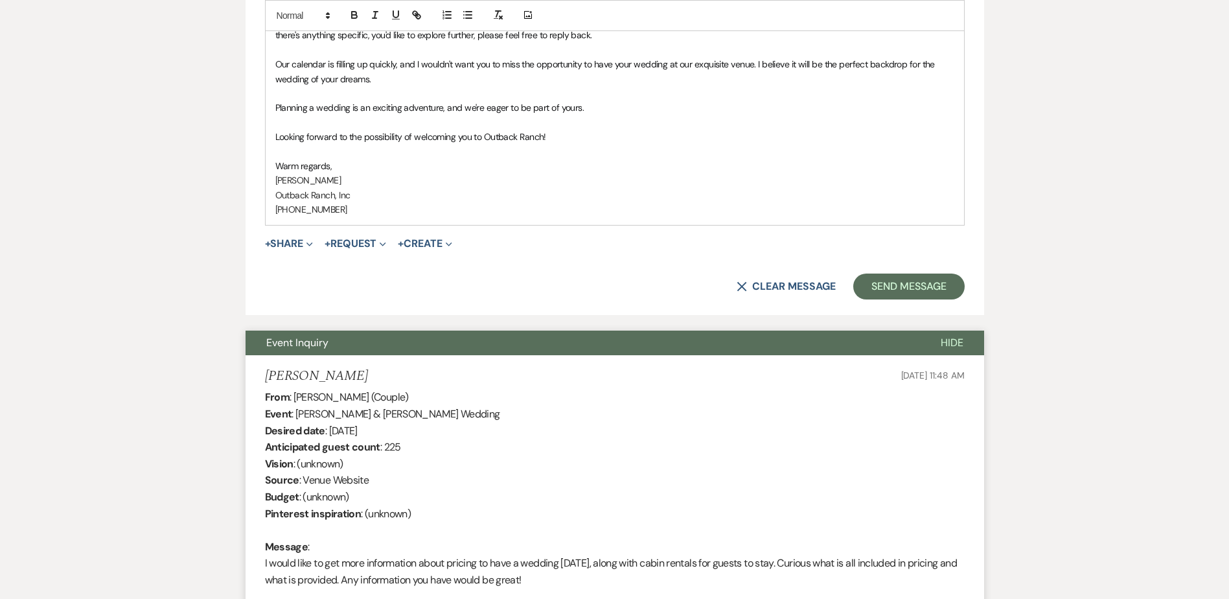
click at [500, 330] on button "Event Inquiry" at bounding box center [583, 342] width 674 height 25
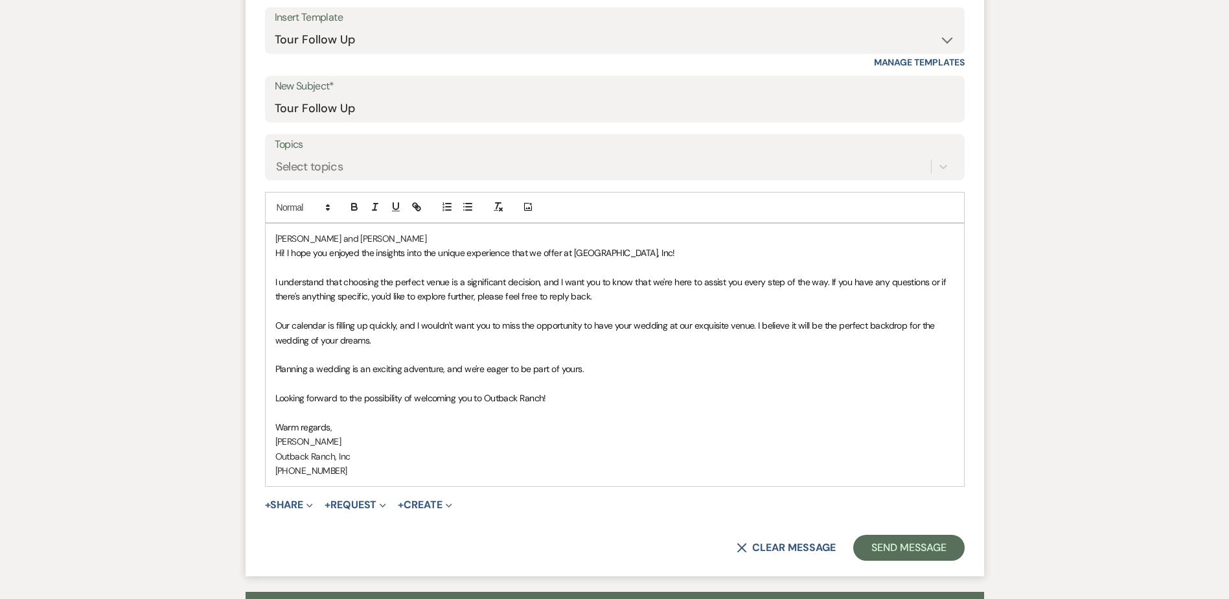
scroll to position [605, 0]
click at [923, 552] on button "Send Message" at bounding box center [908, 547] width 111 height 26
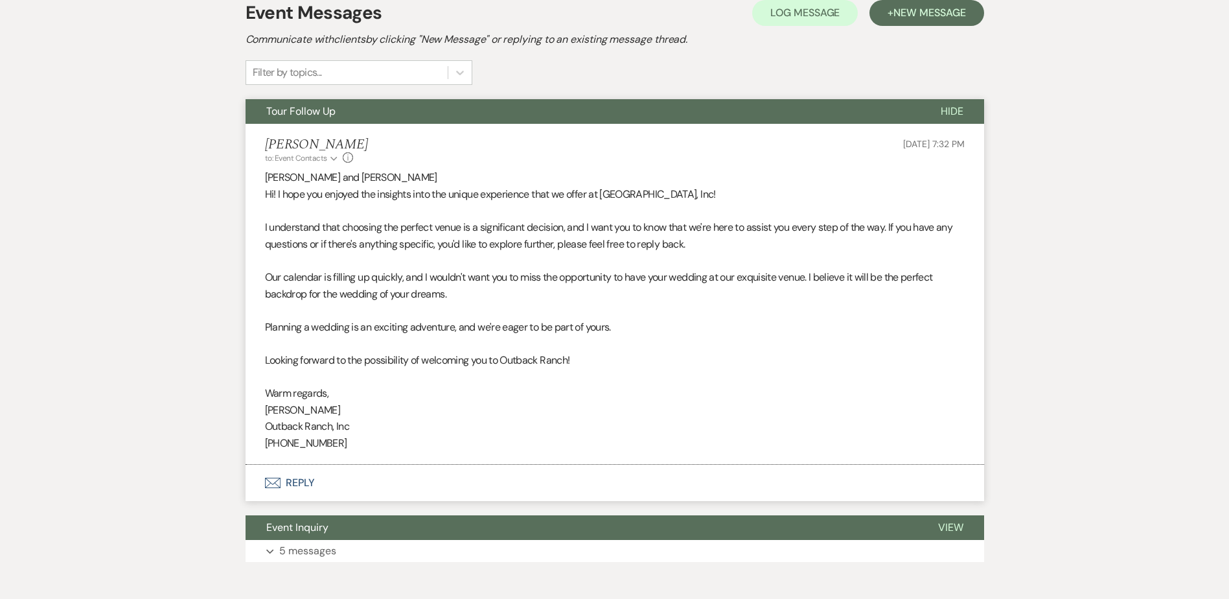
click at [492, 120] on button "Tour Follow Up" at bounding box center [583, 111] width 674 height 25
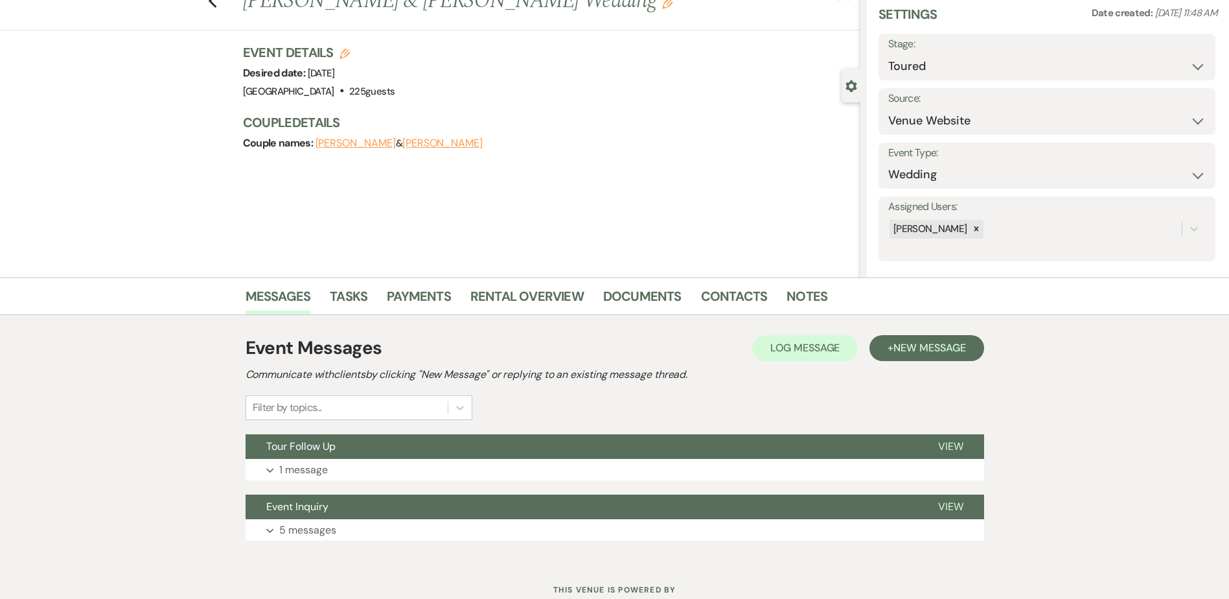
scroll to position [0, 0]
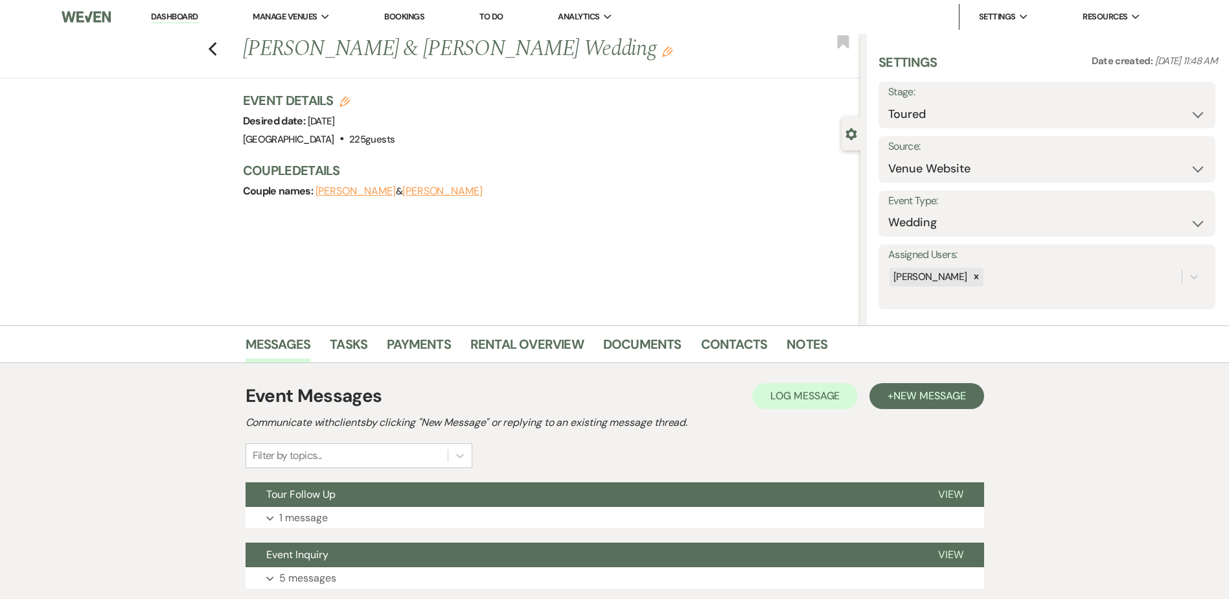
click at [182, 16] on link "Dashboard" at bounding box center [174, 17] width 47 height 12
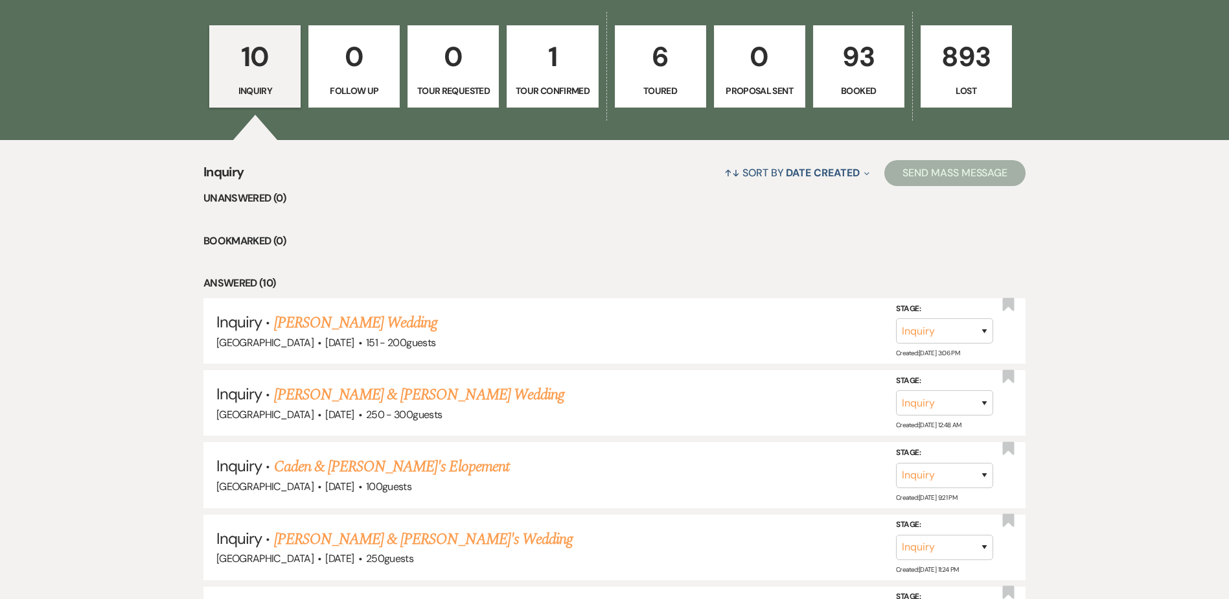
click at [647, 78] on link "6 Toured" at bounding box center [660, 66] width 91 height 83
select select "5"
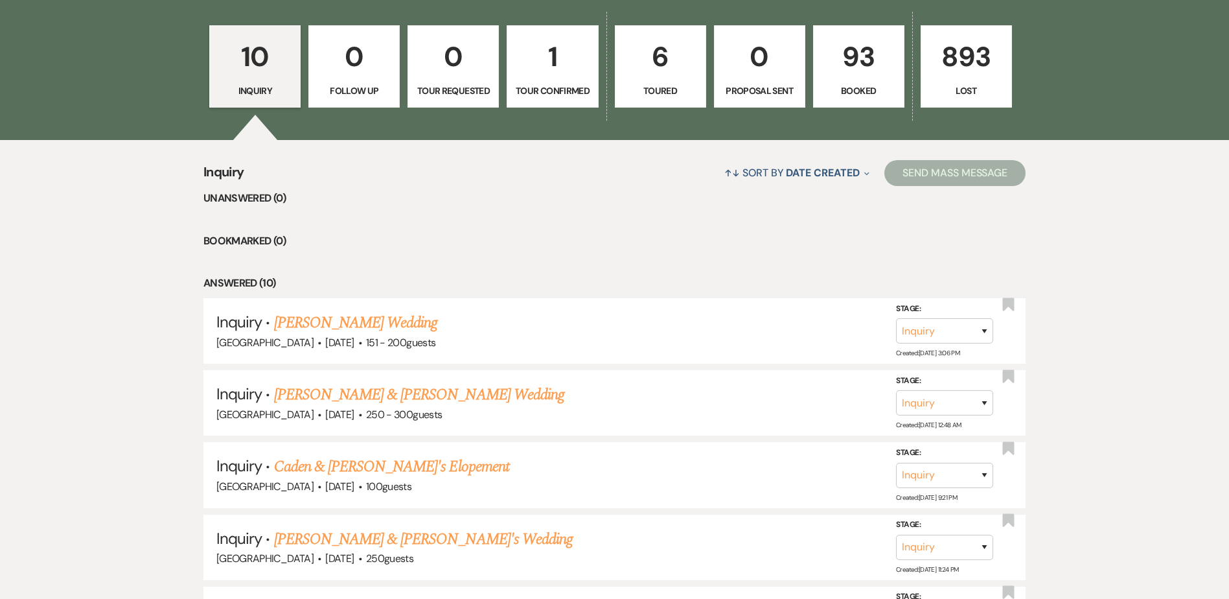
select select "5"
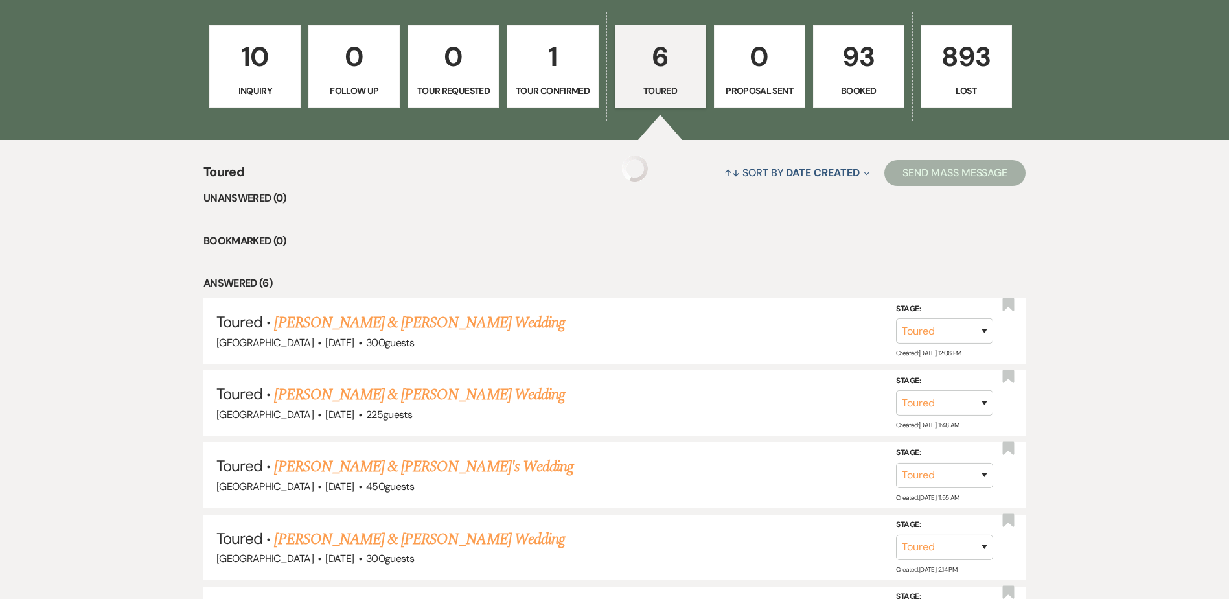
scroll to position [388, 0]
click at [386, 394] on link "Avery Steffen & Isaiah Nolte's Wedding" at bounding box center [419, 393] width 290 height 23
select select "5"
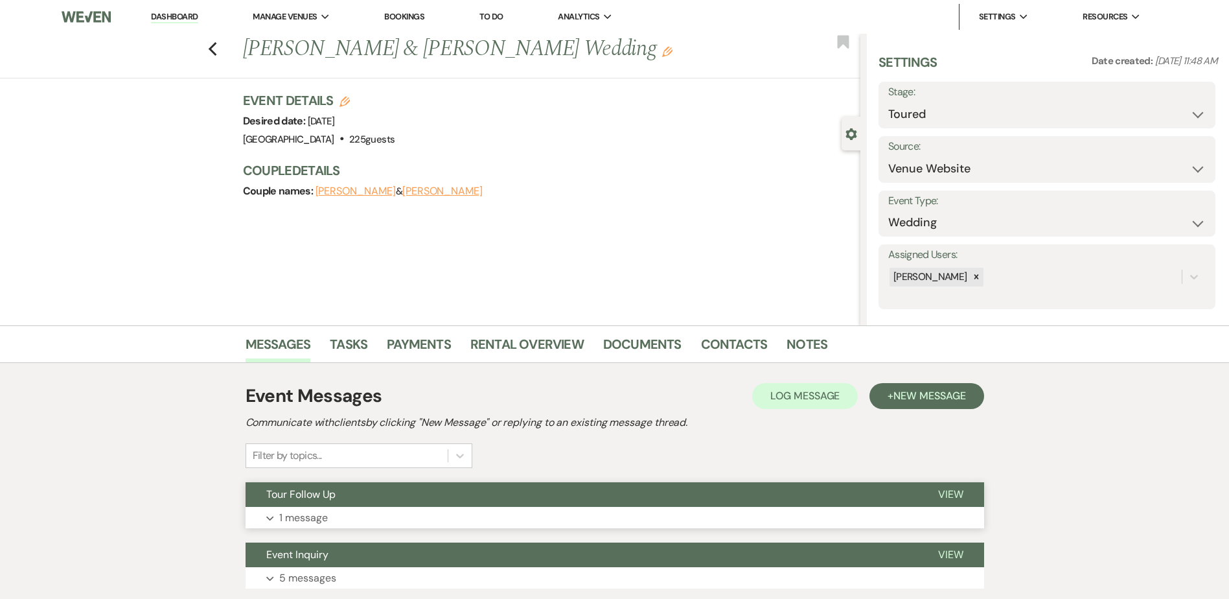
click at [413, 504] on button "Tour Follow Up" at bounding box center [582, 494] width 672 height 25
click at [519, 487] on button "Tour Follow Up" at bounding box center [582, 494] width 672 height 25
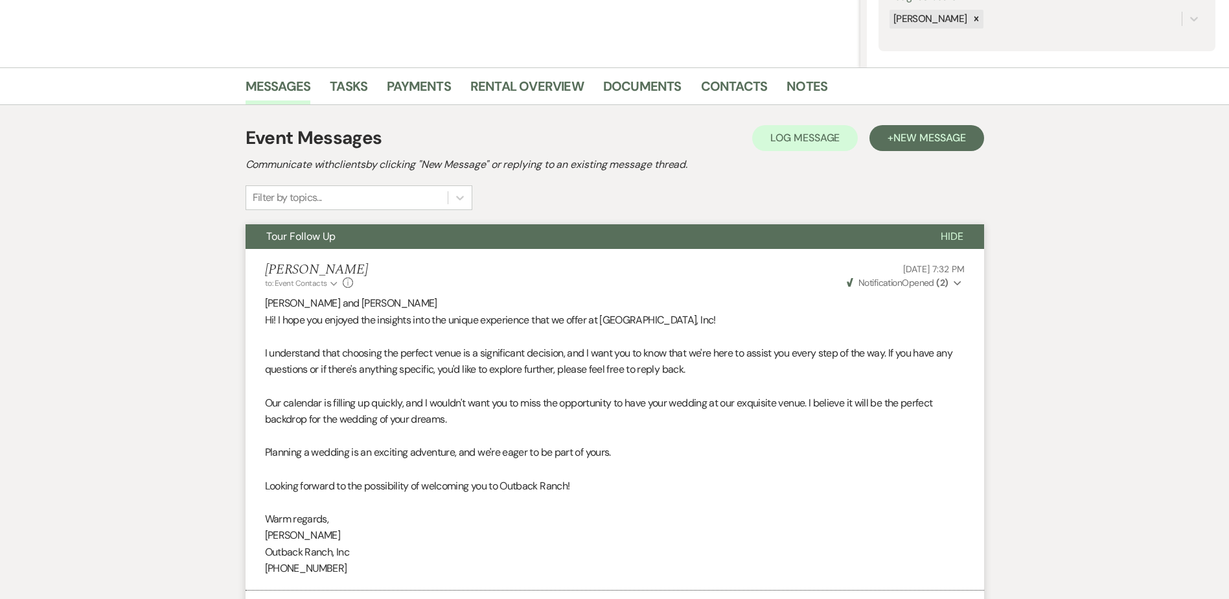
scroll to position [259, 0]
click at [505, 240] on button "Tour Follow Up" at bounding box center [583, 236] width 674 height 25
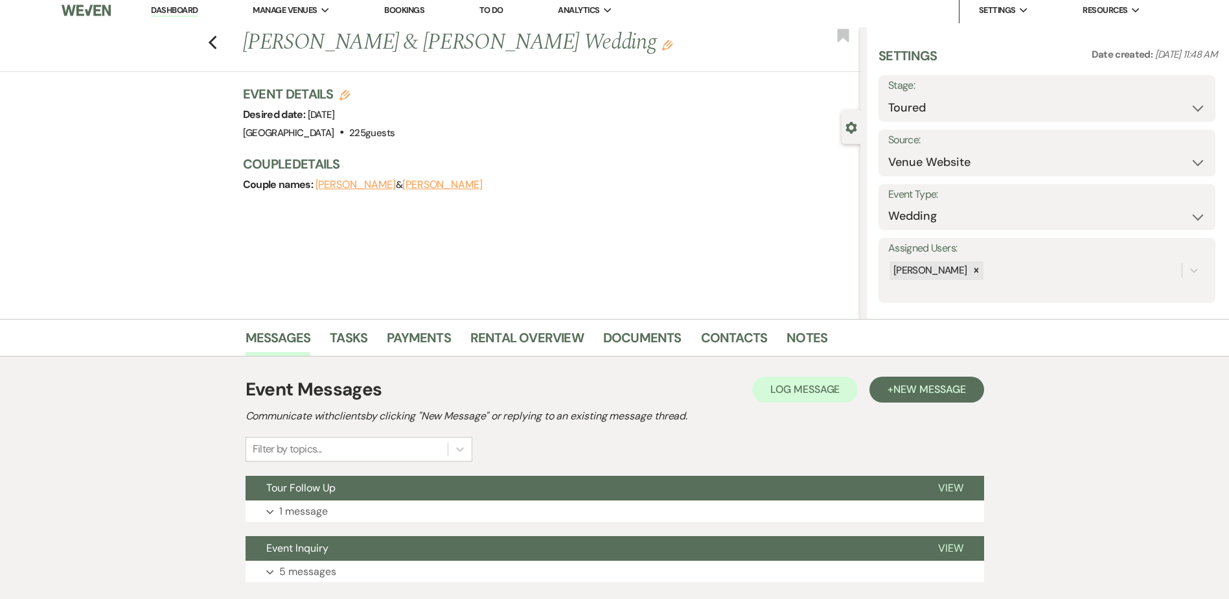
scroll to position [0, 0]
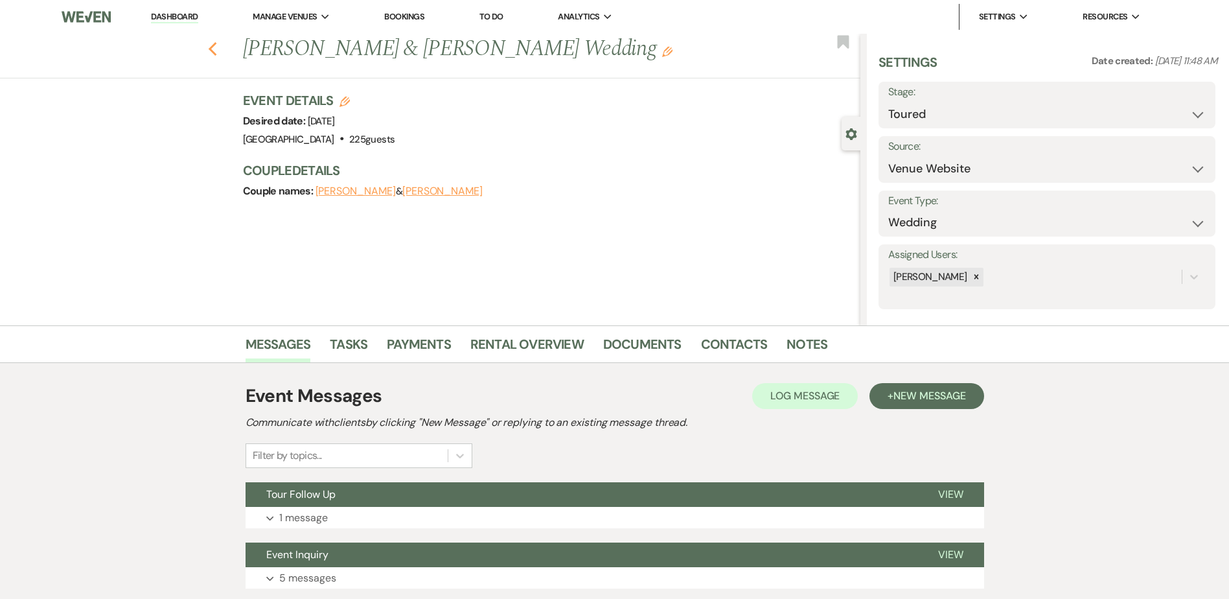
click at [216, 52] on use "button" at bounding box center [212, 49] width 8 height 14
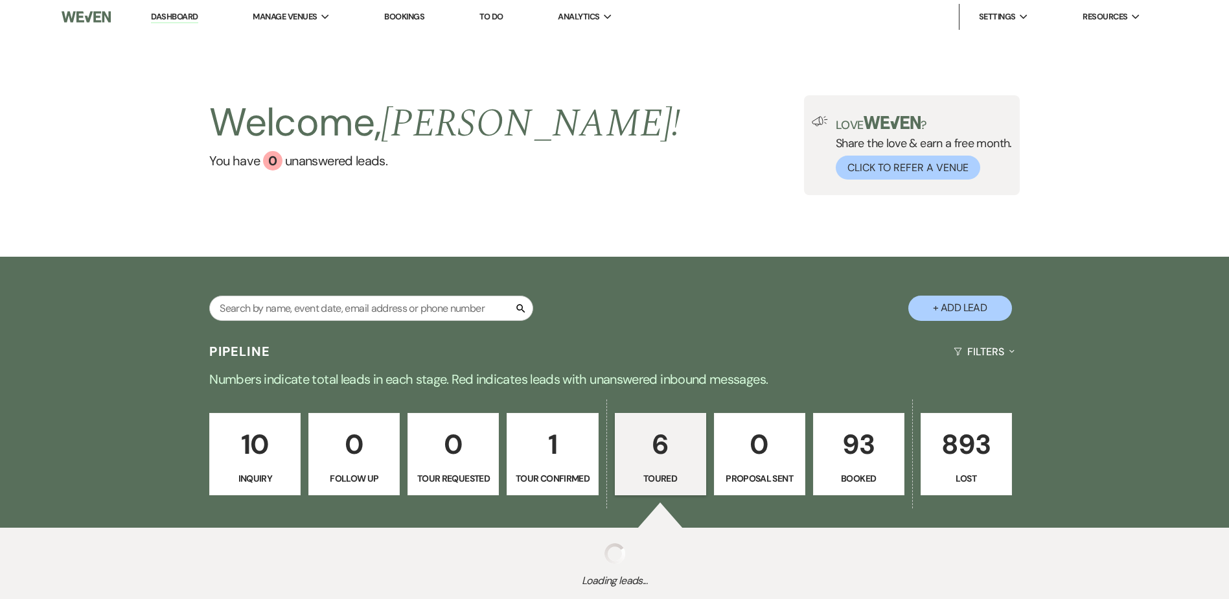
select select "5"
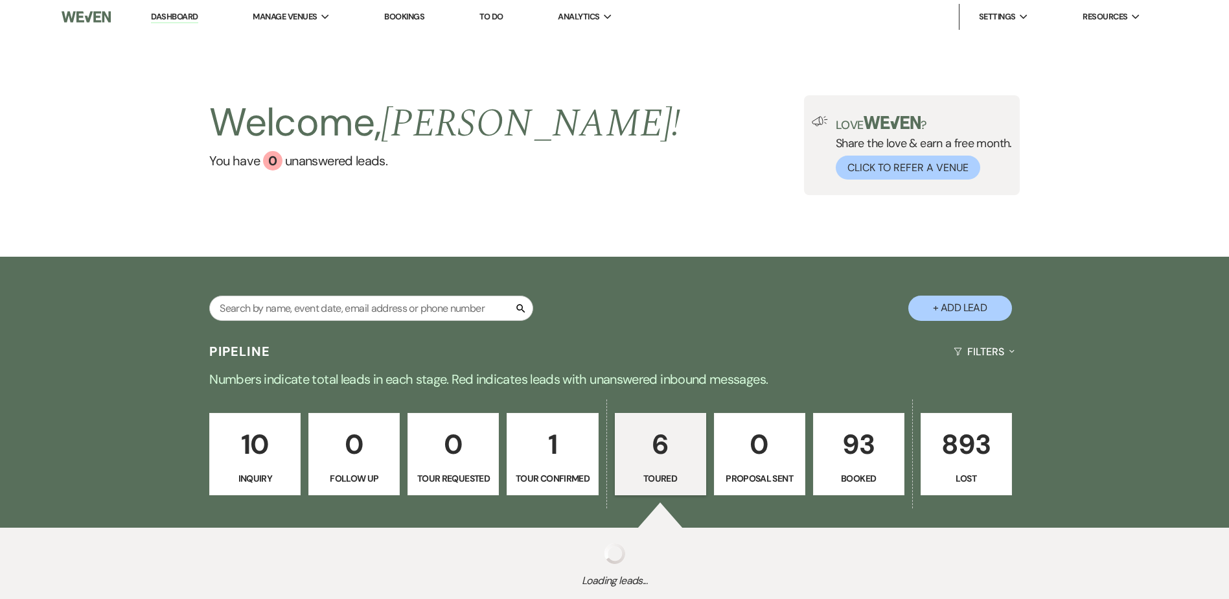
select select "5"
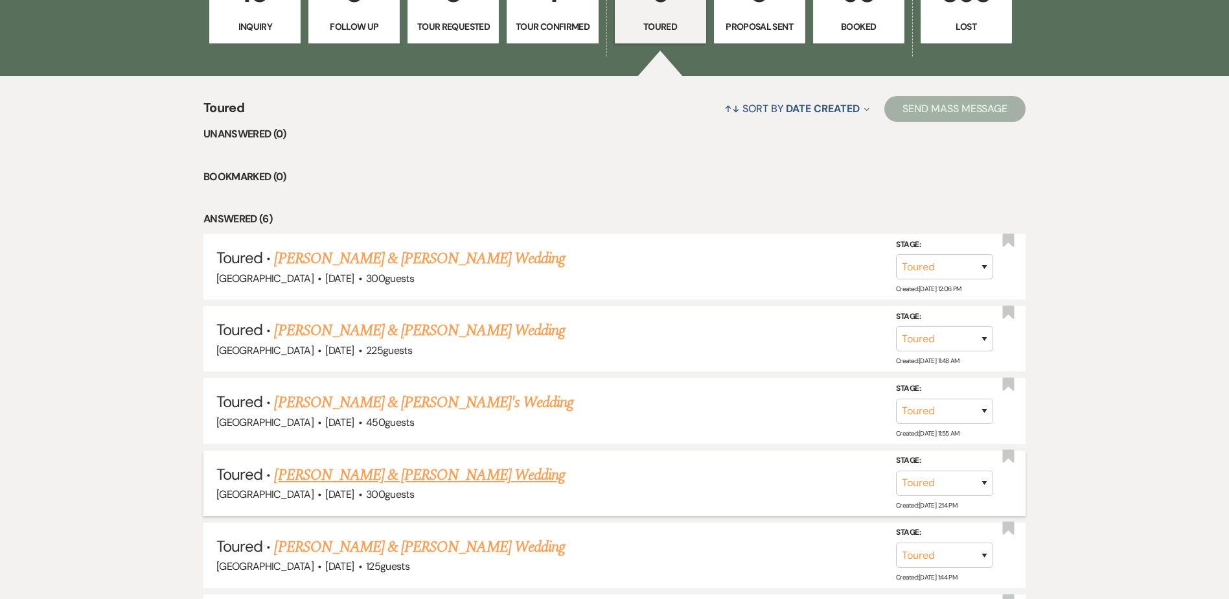
scroll to position [452, 0]
click at [359, 407] on link "Carter & Larissa's Wedding" at bounding box center [423, 401] width 299 height 23
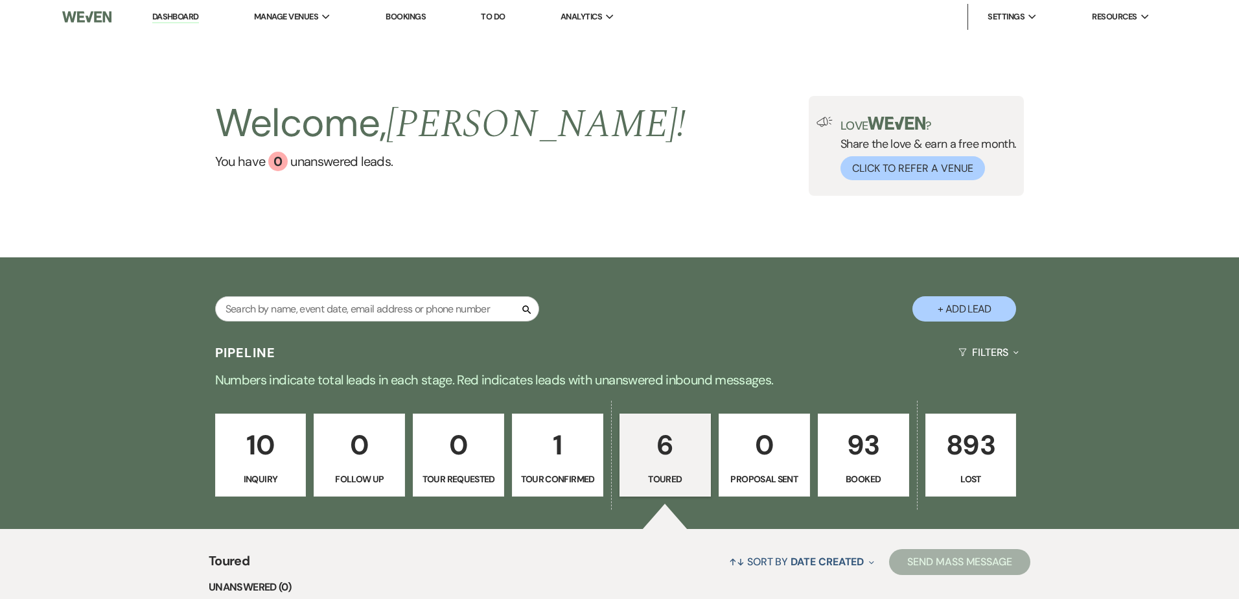
select select "5"
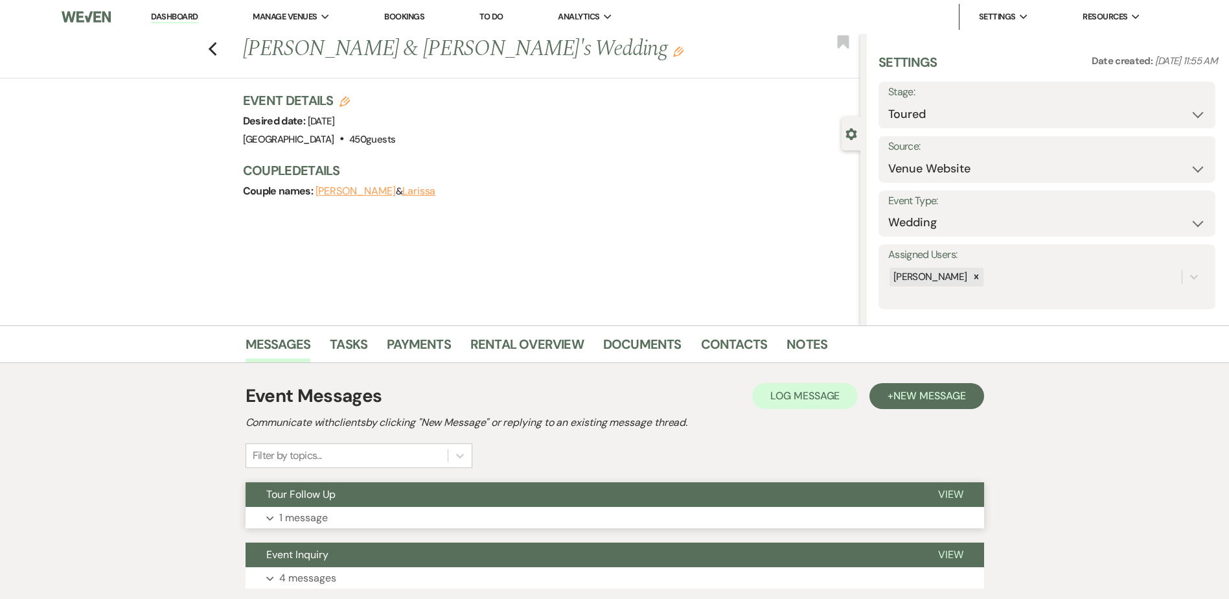
click at [378, 503] on button "Tour Follow Up" at bounding box center [582, 494] width 672 height 25
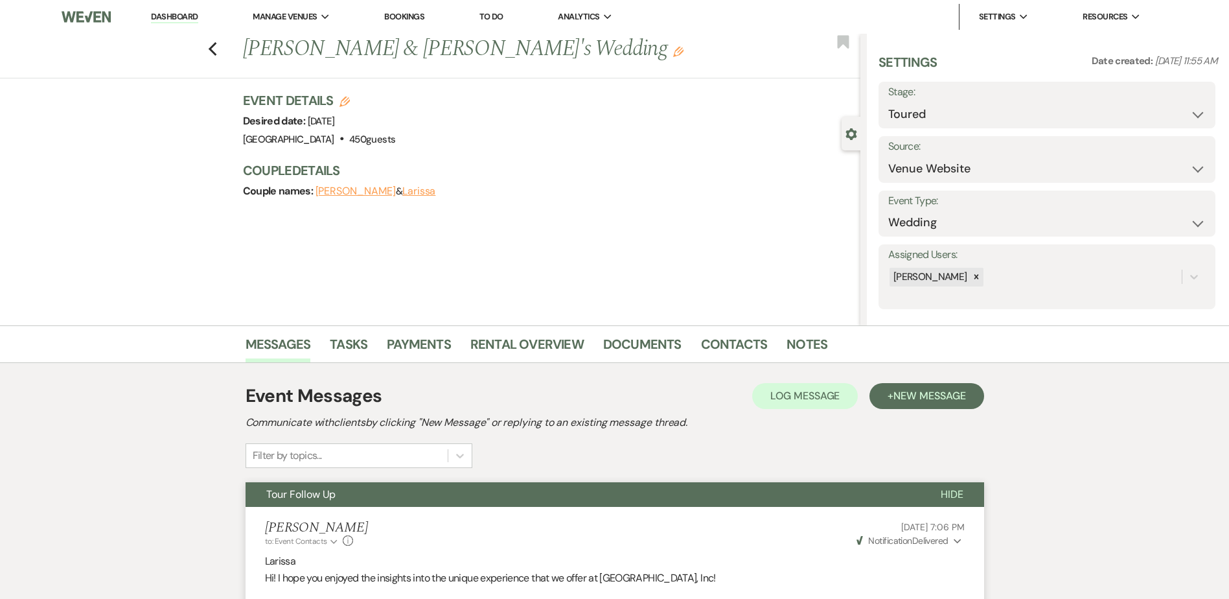
click at [370, 491] on button "Tour Follow Up" at bounding box center [583, 494] width 674 height 25
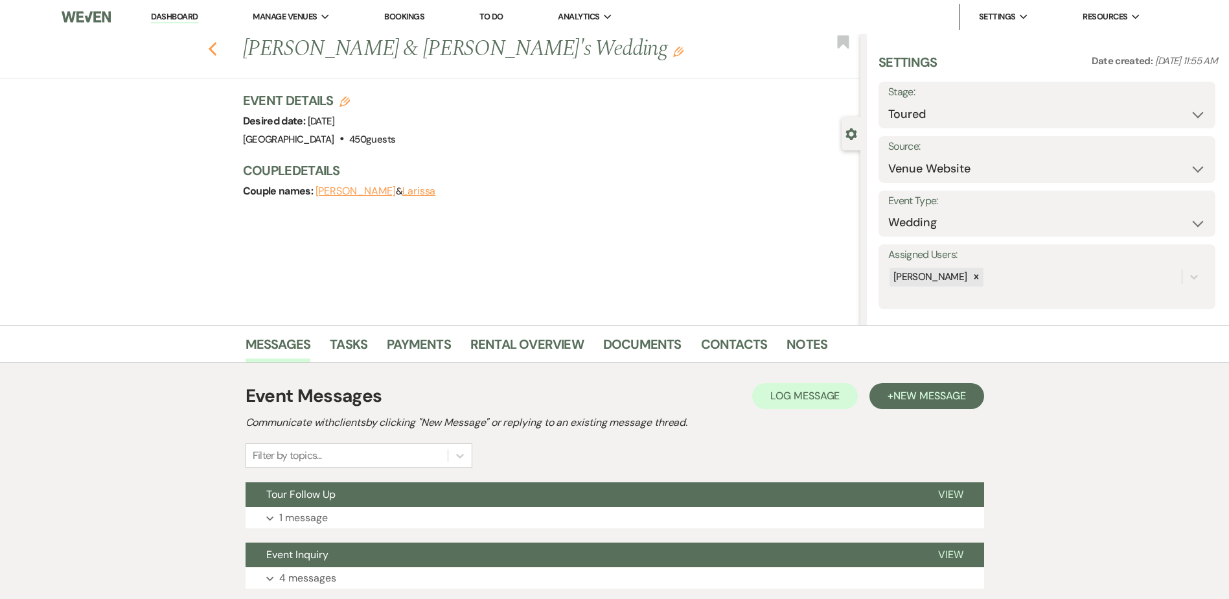
click at [214, 47] on icon "Previous" at bounding box center [213, 49] width 10 height 16
select select "5"
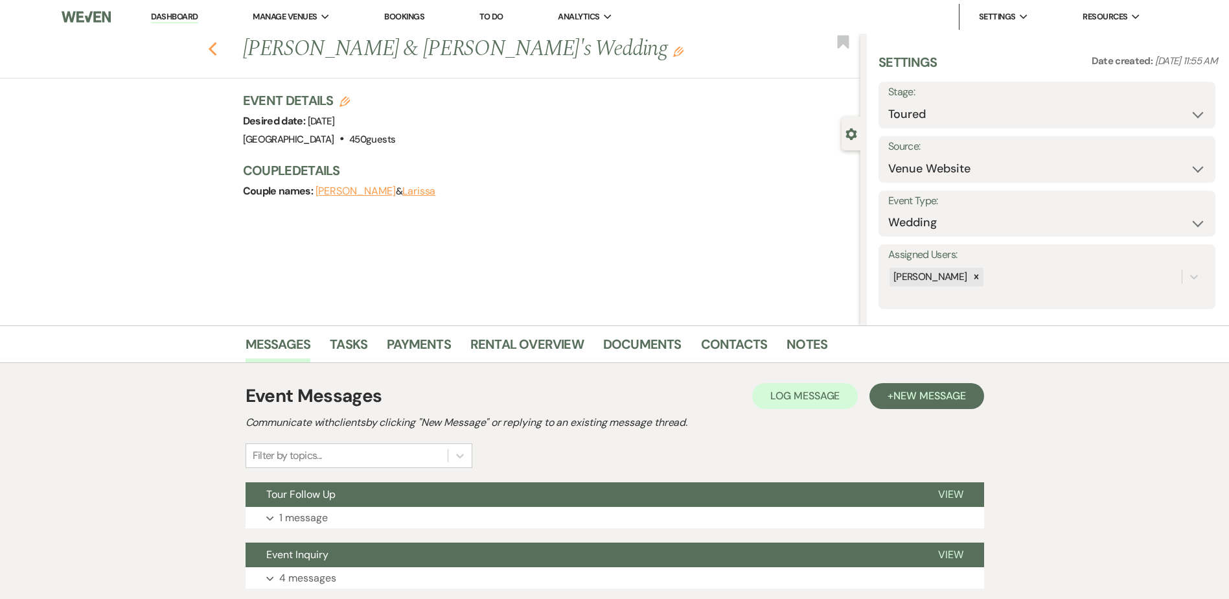
select select "5"
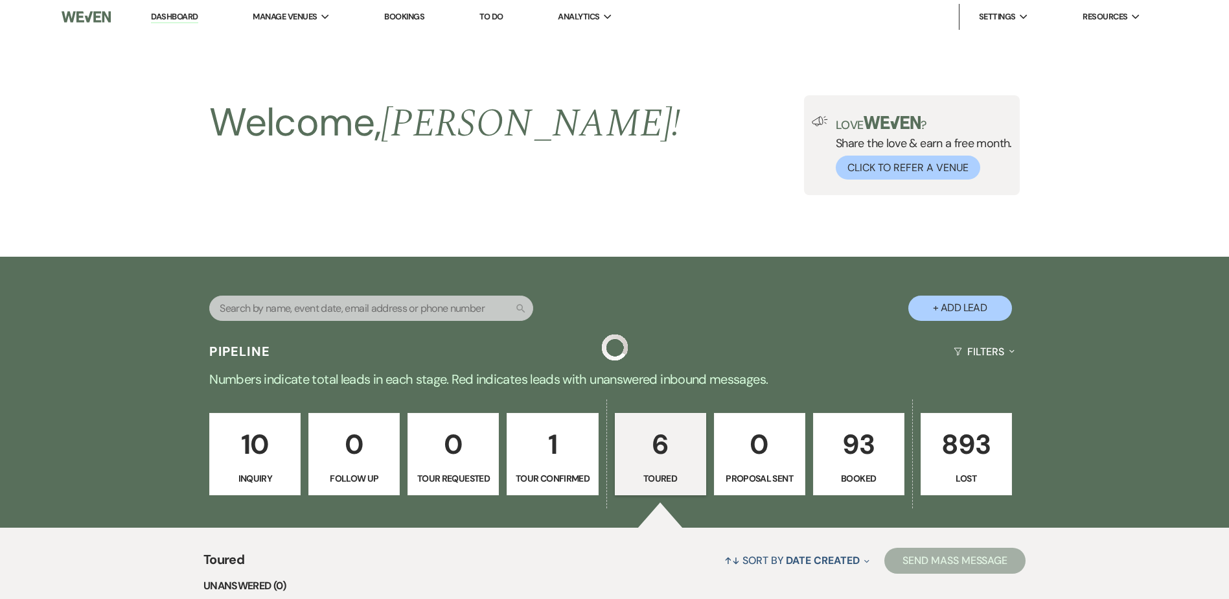
scroll to position [452, 0]
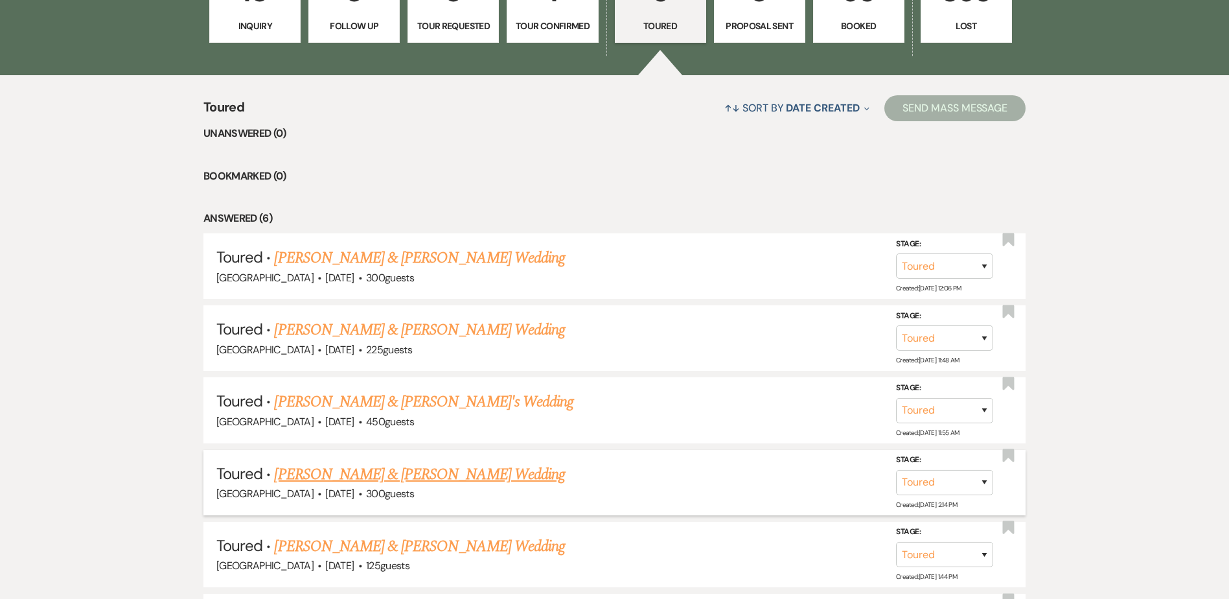
click at [391, 476] on link "Miles Raupp & Emily Hjelmen's Wedding" at bounding box center [419, 474] width 290 height 23
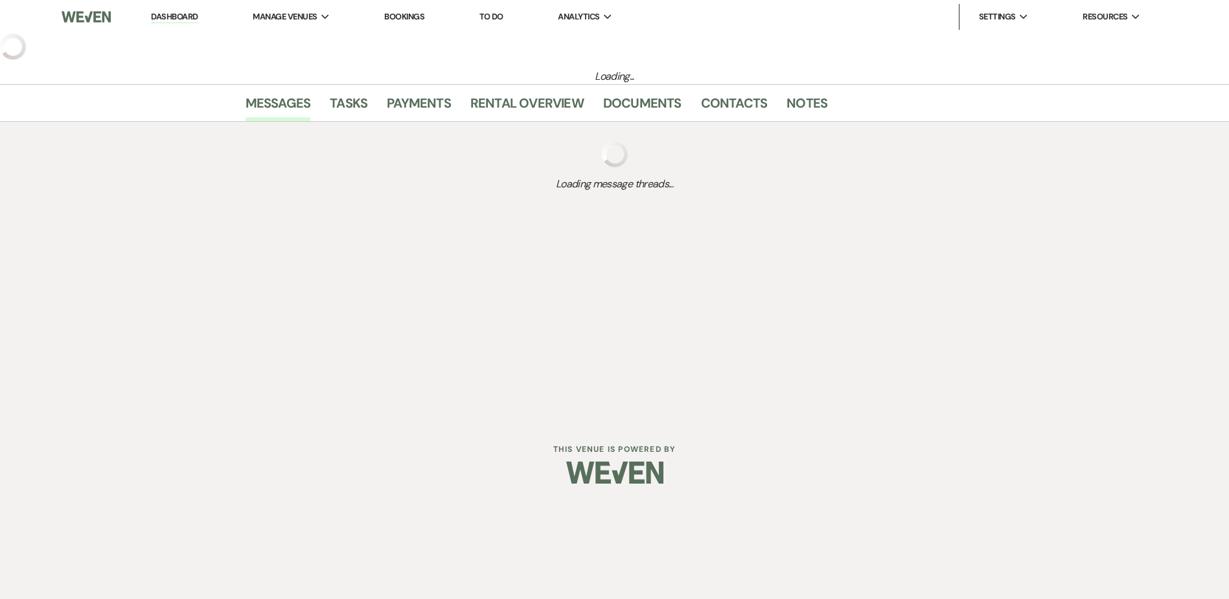
select select "5"
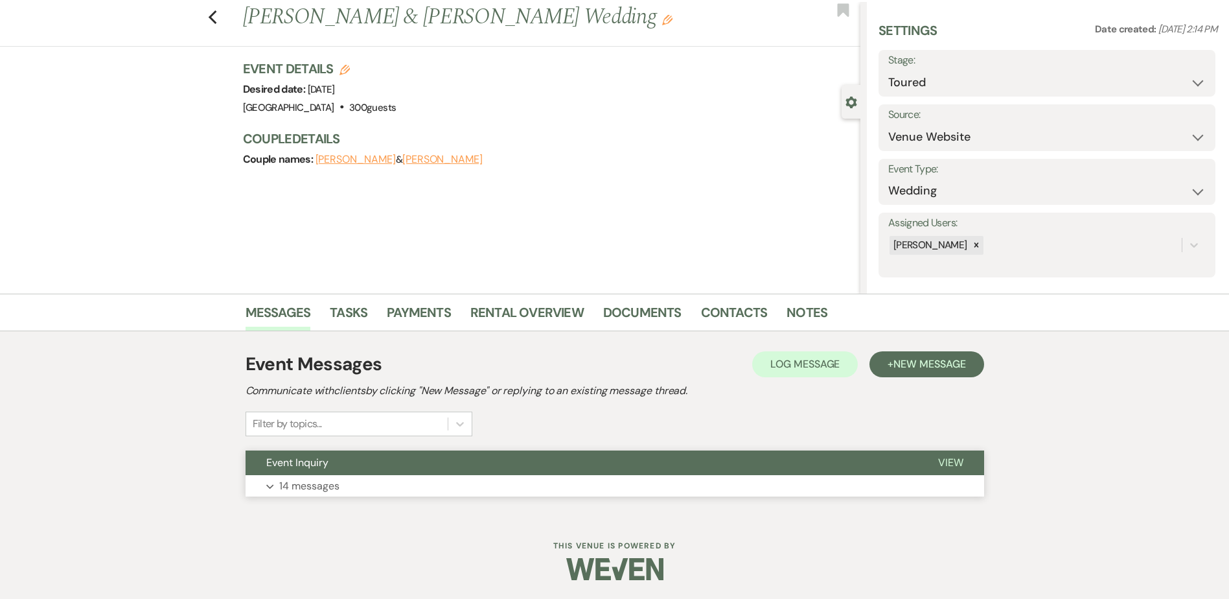
scroll to position [32, 0]
click at [372, 459] on button "Event Inquiry" at bounding box center [582, 462] width 672 height 25
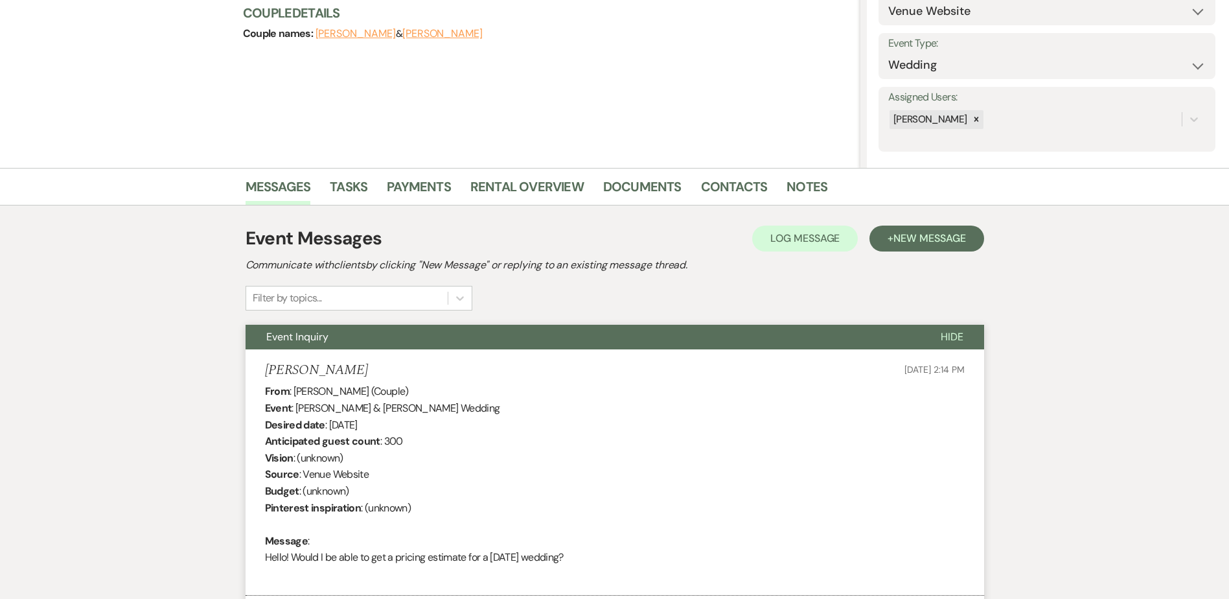
scroll to position [0, 0]
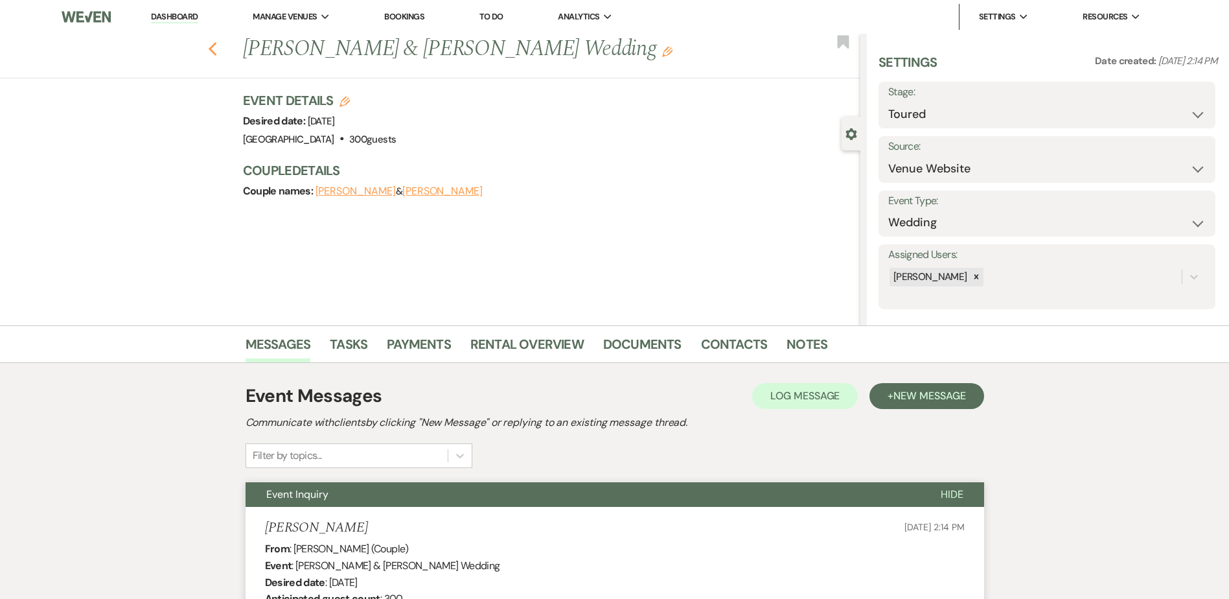
click at [215, 47] on icon "Previous" at bounding box center [213, 49] width 10 height 16
select select "5"
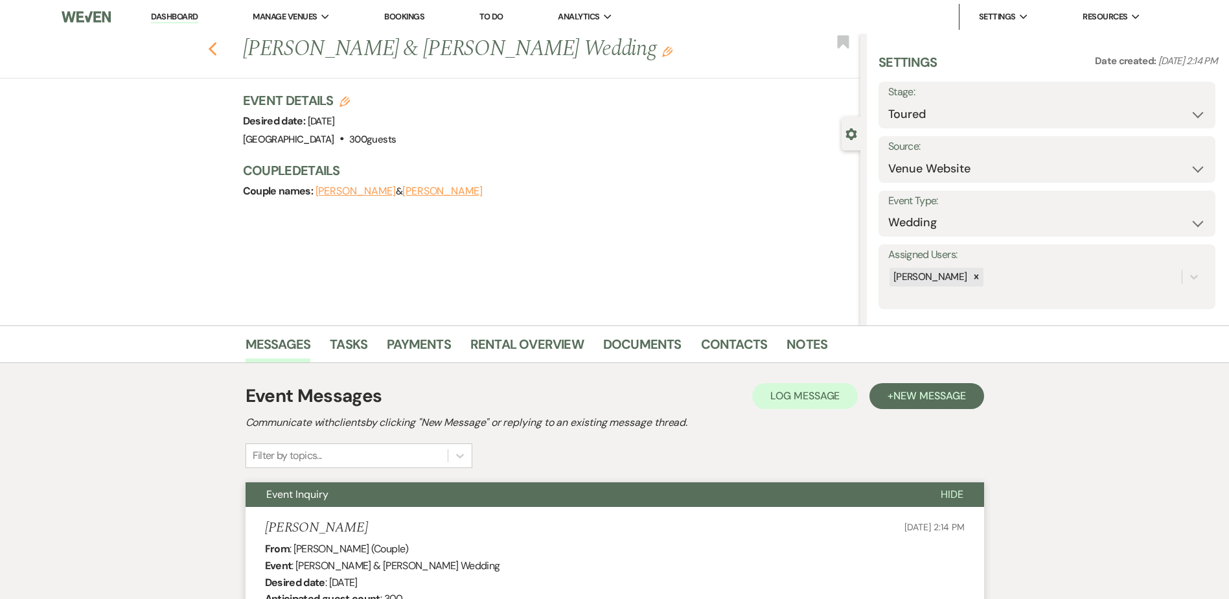
select select "5"
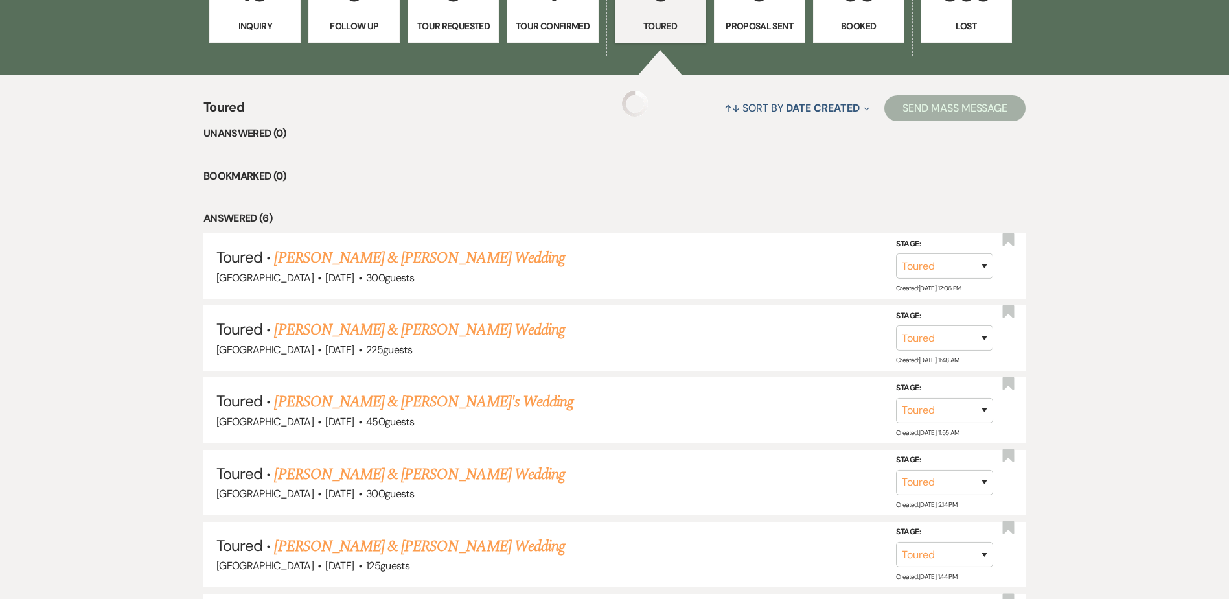
scroll to position [452, 0]
click at [325, 550] on link "Austin & Jenna Esslinger's Wedding" at bounding box center [419, 546] width 290 height 23
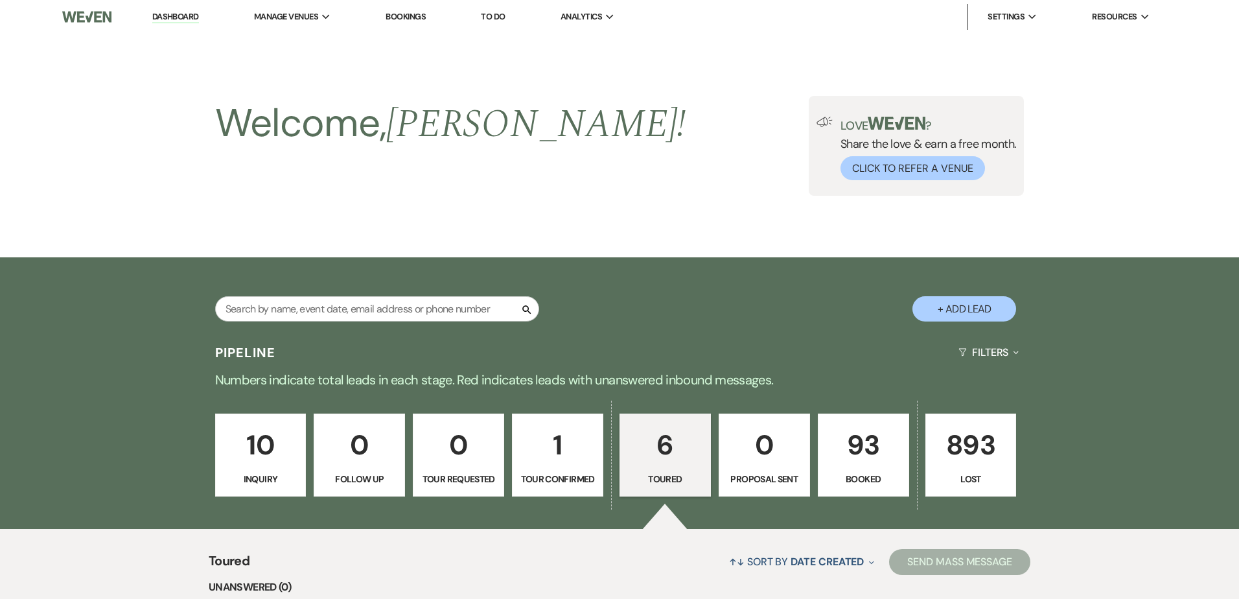
select select "5"
select select "17"
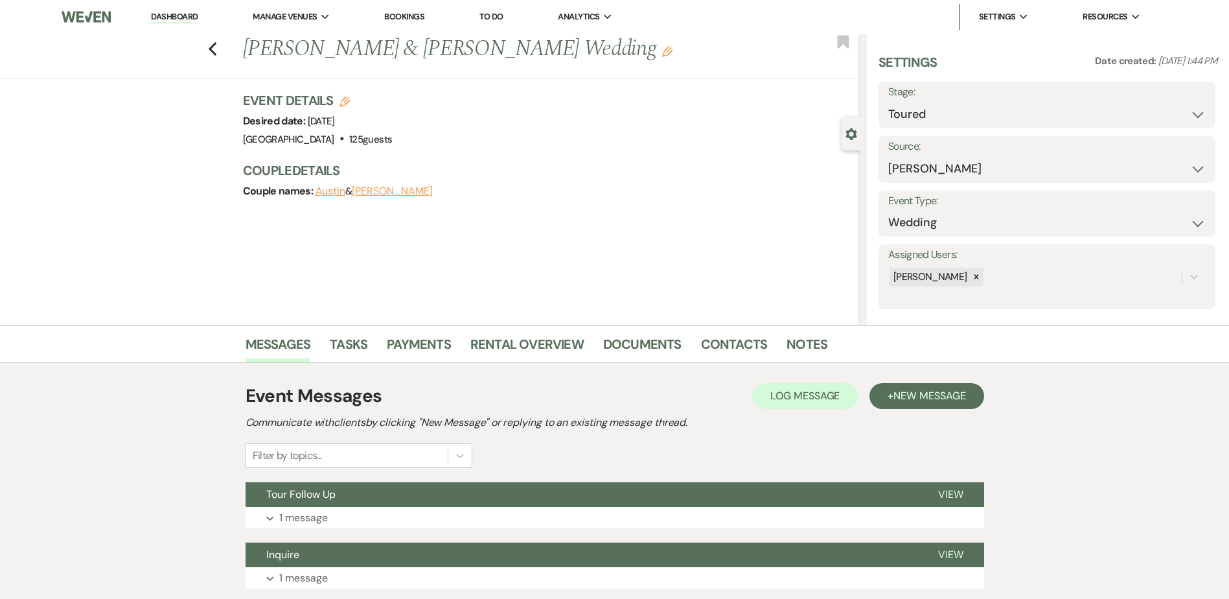
click at [306, 426] on h2 "Communicate with clients by clicking "New Message" or replying to an existing m…" at bounding box center [615, 423] width 739 height 16
click at [330, 489] on span "Tour Follow Up" at bounding box center [300, 494] width 69 height 14
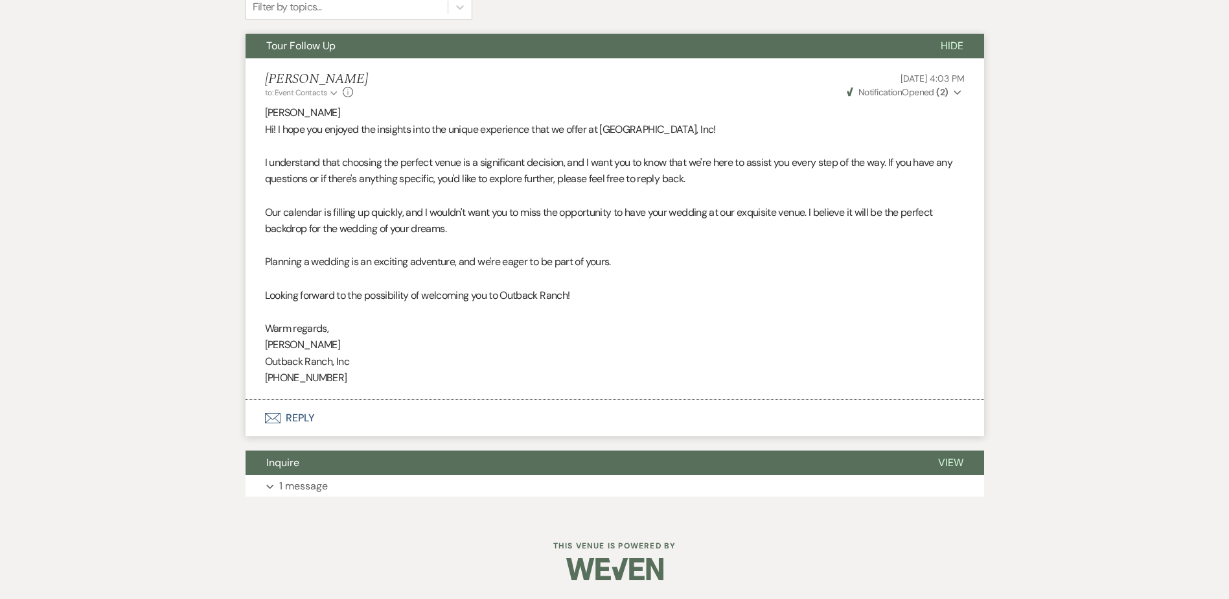
scroll to position [449, 0]
click at [374, 53] on button "Tour Follow Up" at bounding box center [583, 45] width 674 height 25
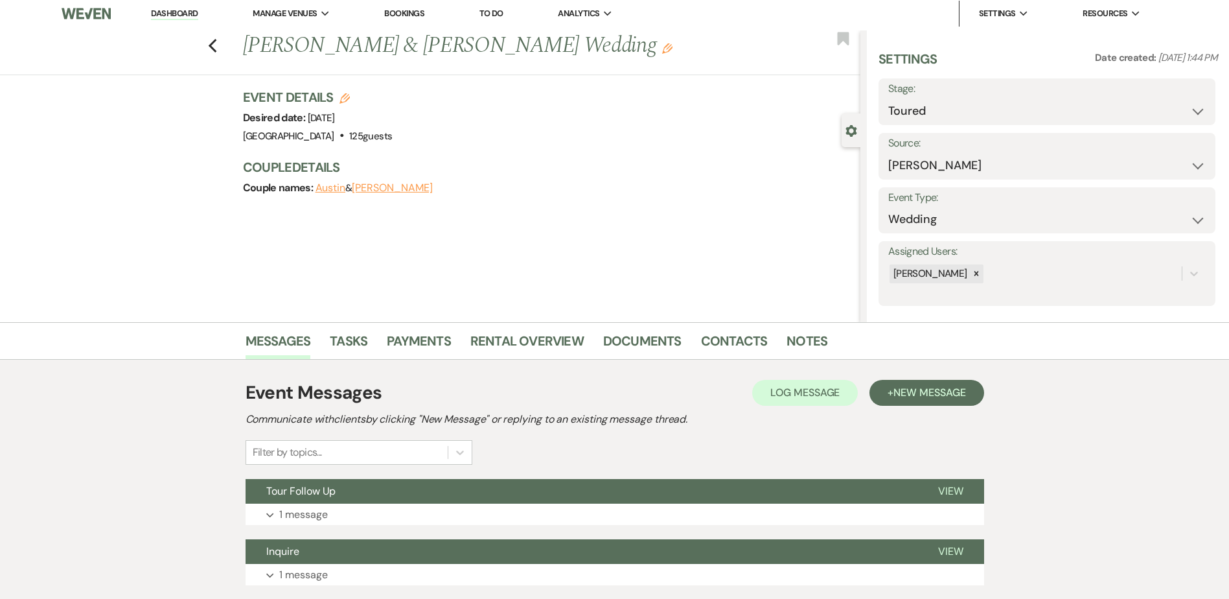
scroll to position [0, 0]
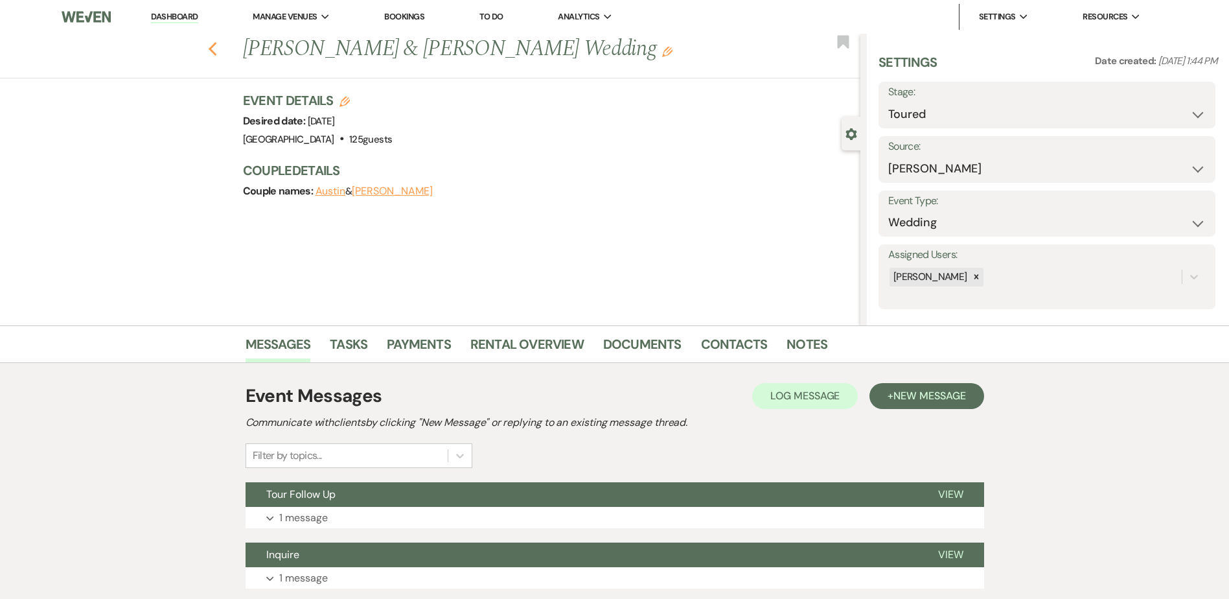
click at [216, 50] on use "button" at bounding box center [212, 49] width 8 height 14
select select "5"
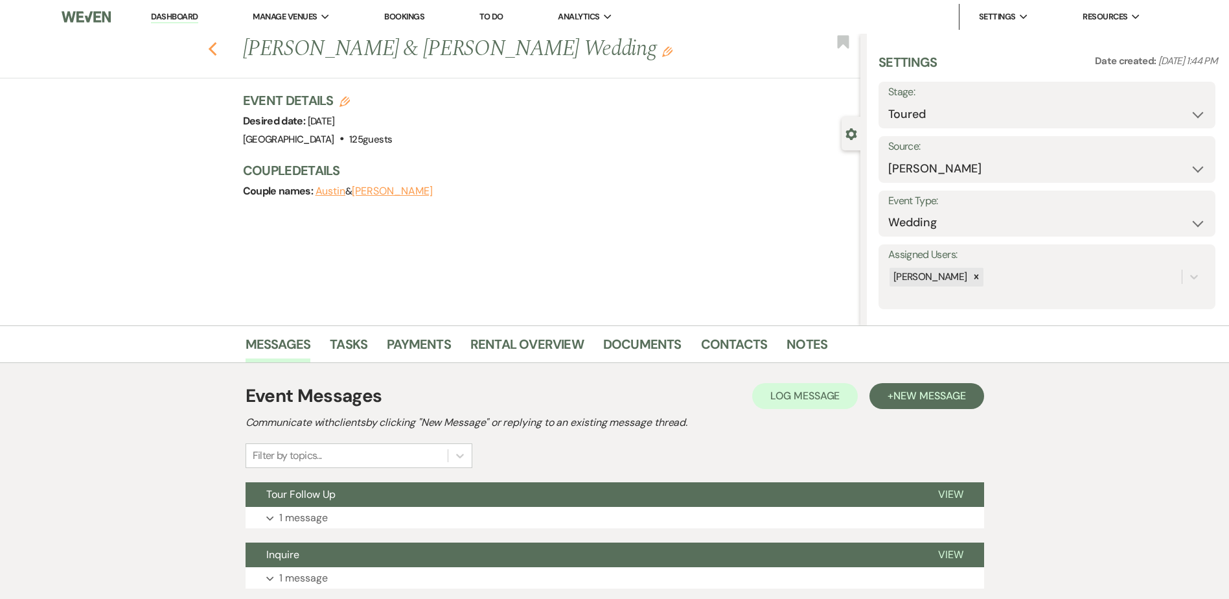
select select "5"
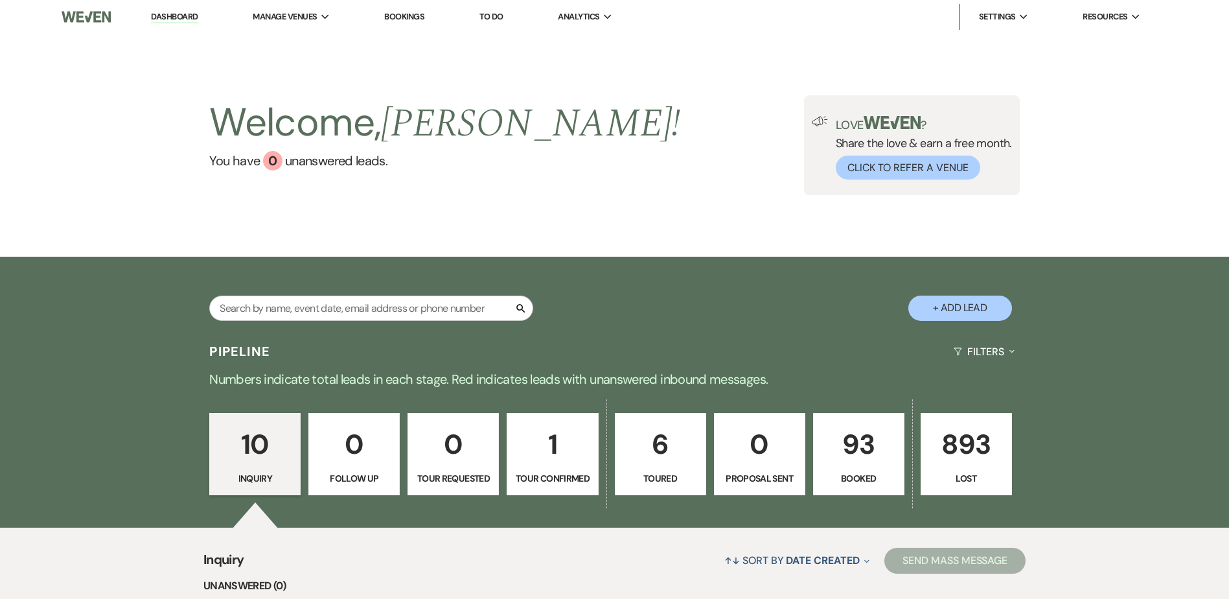
click at [928, 307] on button "+ Add Lead" at bounding box center [960, 307] width 104 height 25
select select "581"
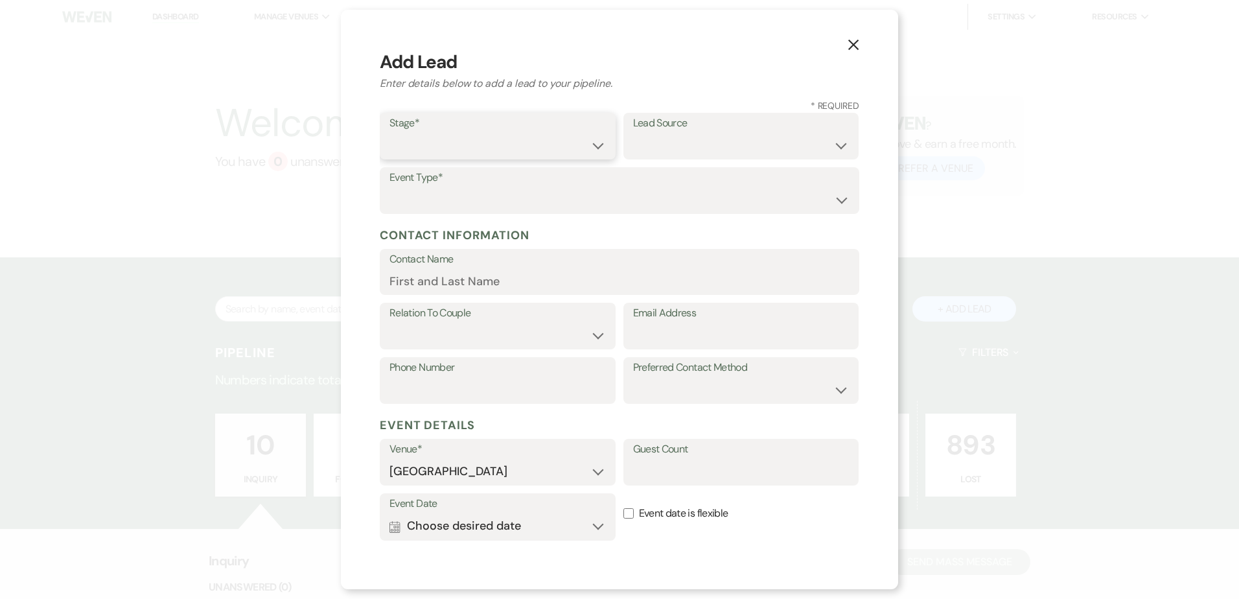
click at [426, 141] on select "Inquiry Follow Up Tour Requested Tour Confirmed Toured Proposal Sent Booked Lost" at bounding box center [497, 145] width 216 height 25
select select "1"
click at [389, 133] on select "Inquiry Follow Up Tour Requested Tour Confirmed Toured Proposal Sent Booked Lost" at bounding box center [497, 145] width 216 height 25
click at [652, 147] on select "Weven Venue Website Instagram Facebook Pinterest Google The Knot Wedding Wire H…" at bounding box center [741, 145] width 216 height 25
select select "5"
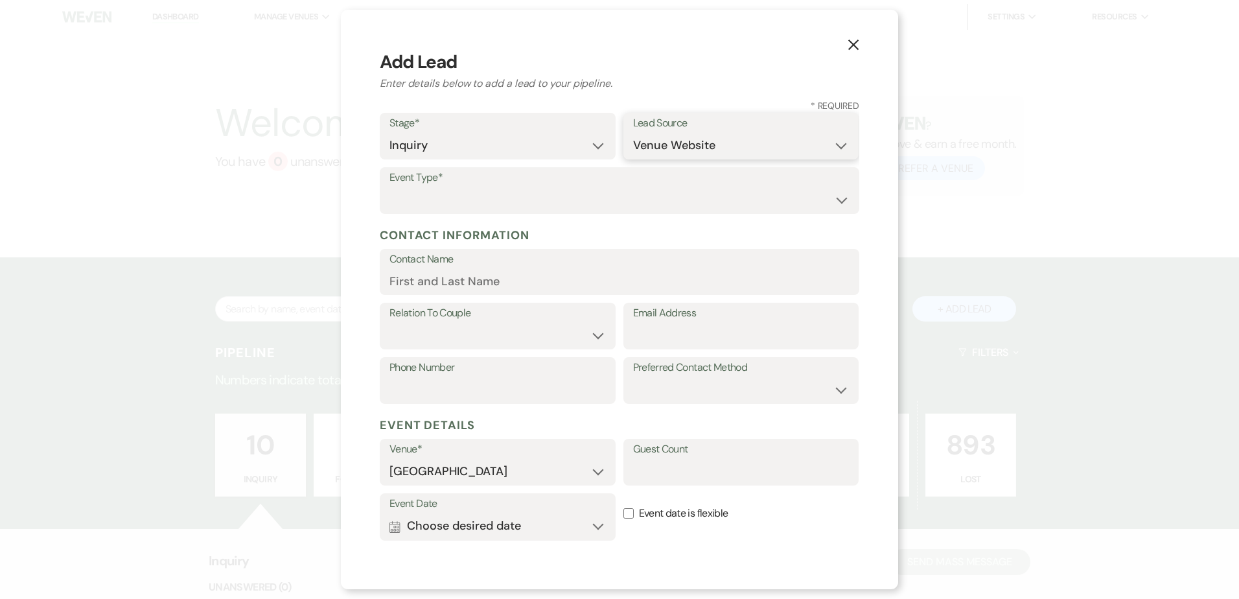
click at [633, 133] on select "Weven Venue Website Instagram Facebook Pinterest Google The Knot Wedding Wire H…" at bounding box center [741, 145] width 216 height 25
click at [494, 200] on select "Wedding Anniversary Party Baby Shower Bachelorette / Bachelor Party Birthday Pa…" at bounding box center [619, 199] width 460 height 25
select select "1"
click at [389, 187] on select "Wedding Anniversary Party Baby Shower Bachelorette / Bachelor Party Birthday Pa…" at bounding box center [619, 199] width 460 height 25
click at [435, 281] on input "Contact Name" at bounding box center [619, 280] width 460 height 25
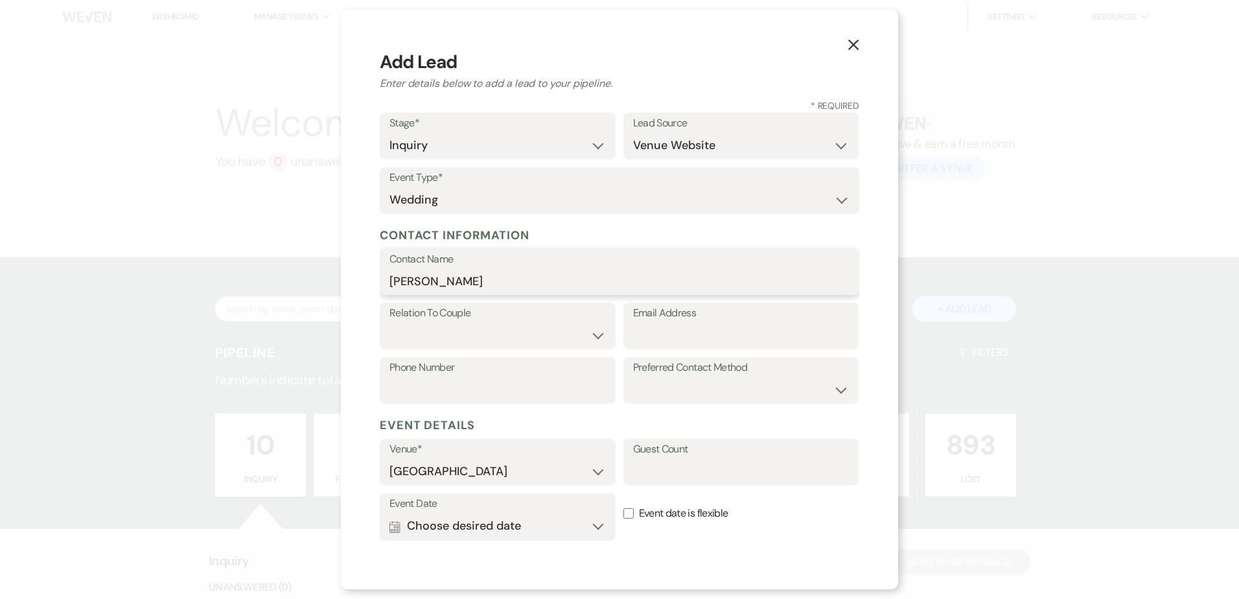
type input "[PERSON_NAME]"
click at [429, 331] on select "Couple Planner Parent of Couple Family Member Friend Other" at bounding box center [497, 335] width 216 height 25
select select "1"
click at [389, 323] on select "Couple Planner Parent of Couple Family Member Friend Other" at bounding box center [497, 335] width 216 height 25
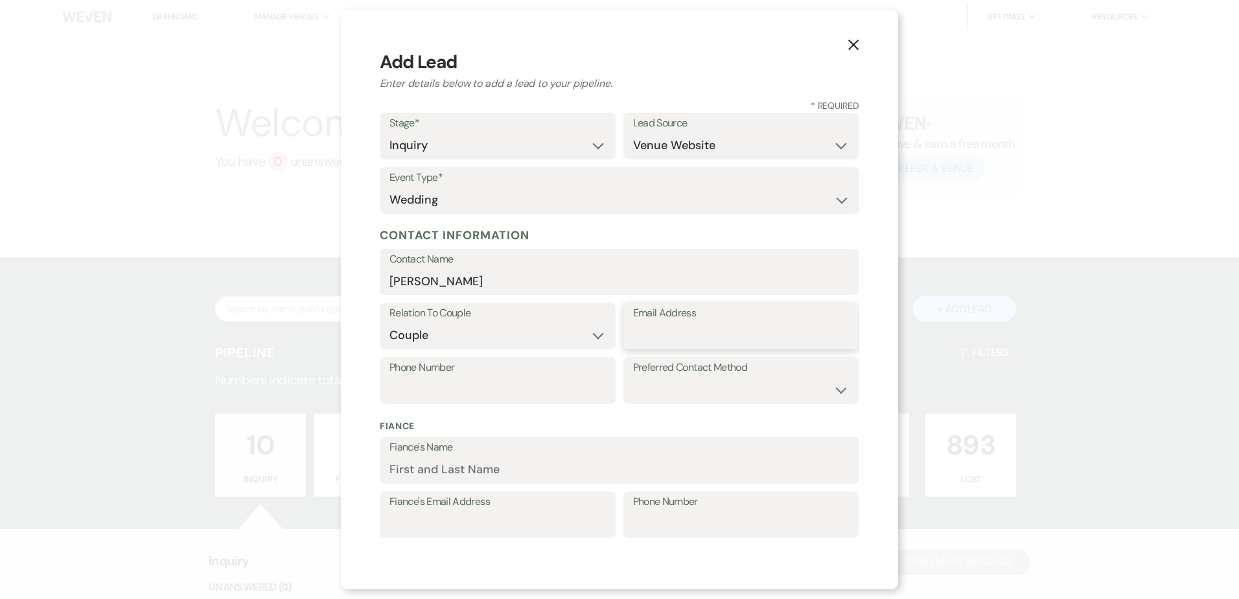
click at [650, 332] on input "Email Address" at bounding box center [741, 335] width 216 height 25
paste input "[PERSON_NAME][EMAIL_ADDRESS][DOMAIN_NAME]"
type input "[PERSON_NAME][EMAIL_ADDRESS][DOMAIN_NAME]"
click at [679, 392] on select "Email Phone Text" at bounding box center [741, 389] width 216 height 25
select select "email"
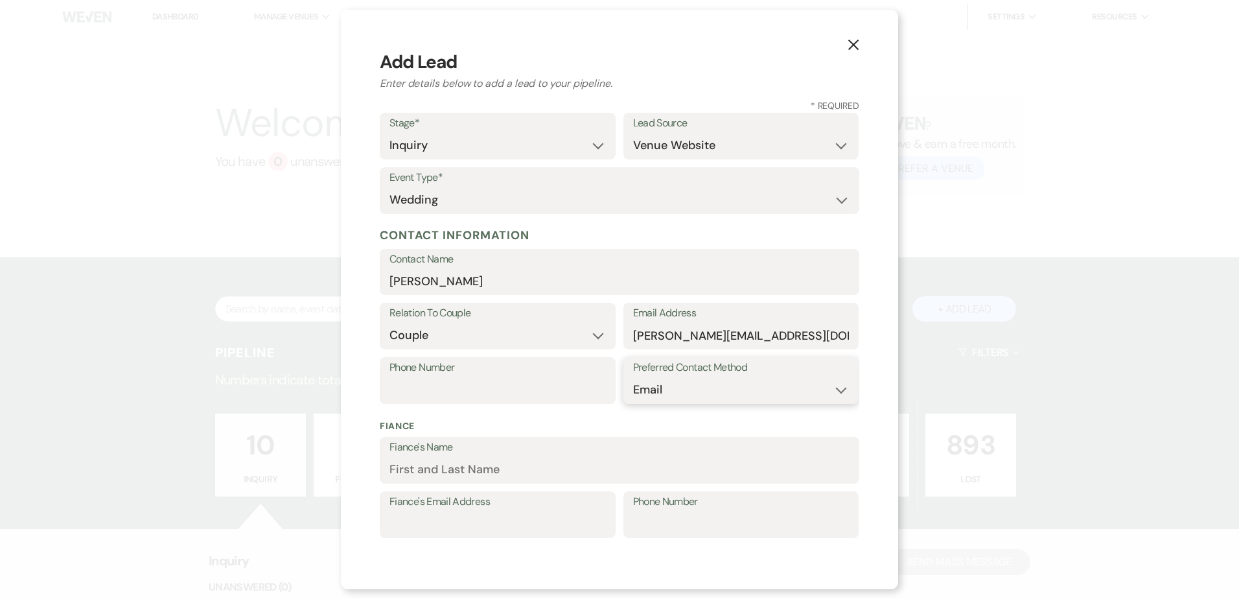
click at [633, 377] on select "Email Phone Text" at bounding box center [741, 389] width 216 height 25
click at [420, 389] on input "Phone Number" at bounding box center [497, 389] width 216 height 25
paste input "(310) 555-0198"
type input "(310) 555-0198"
click at [643, 394] on select "Email Phone Text" at bounding box center [741, 389] width 216 height 25
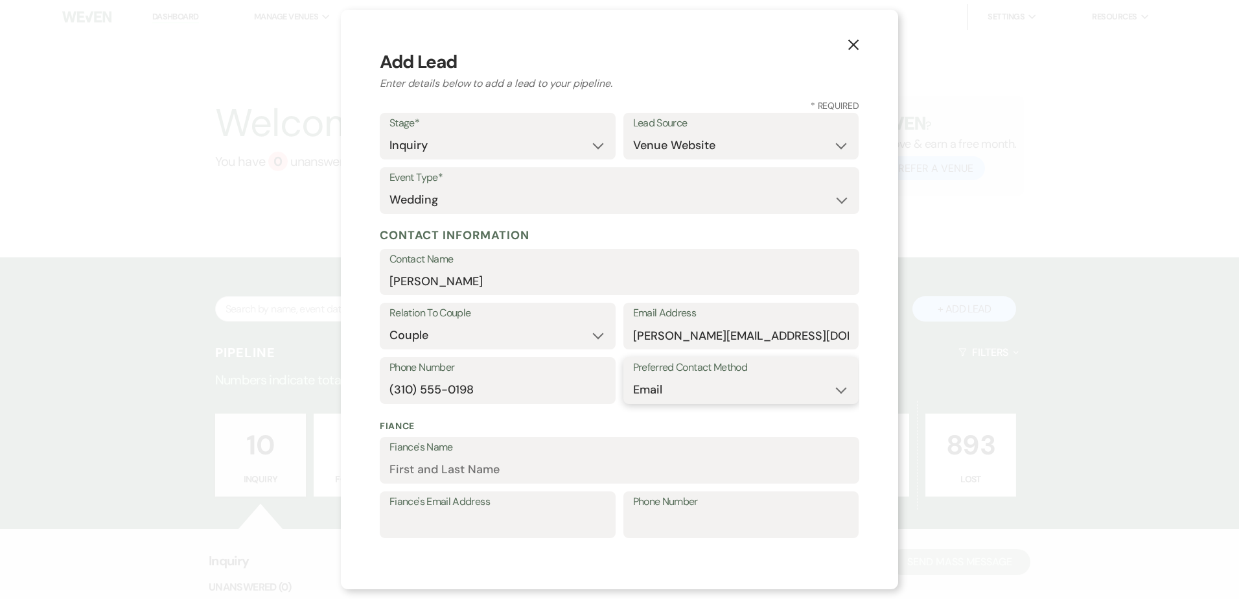
click at [633, 377] on select "Email Phone Text" at bounding box center [741, 389] width 216 height 25
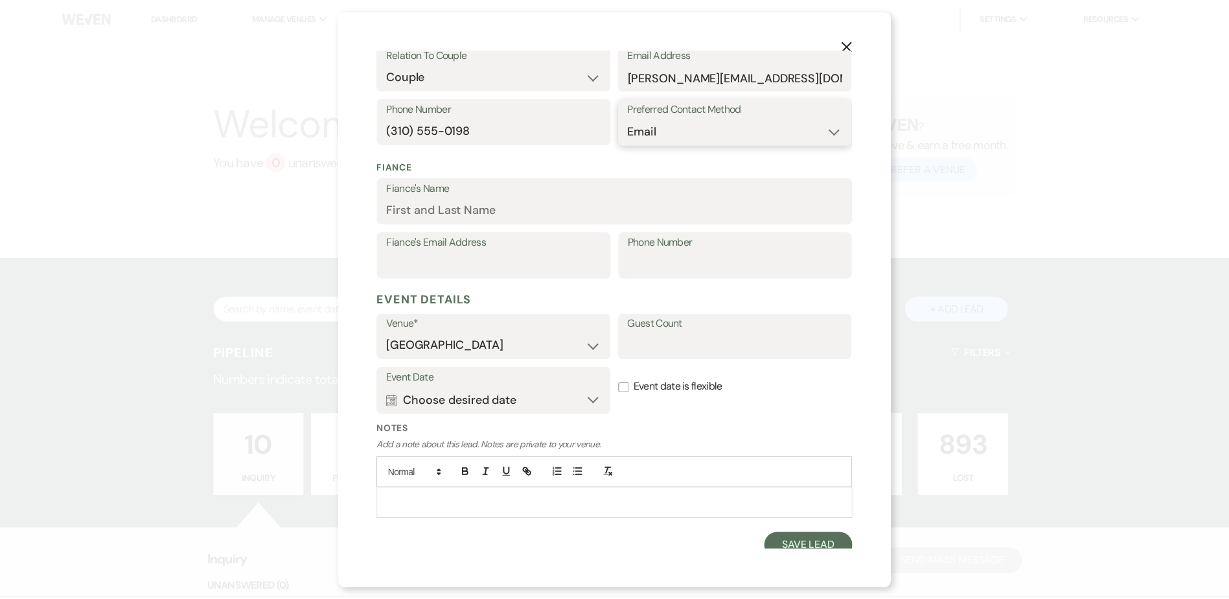
scroll to position [269, 0]
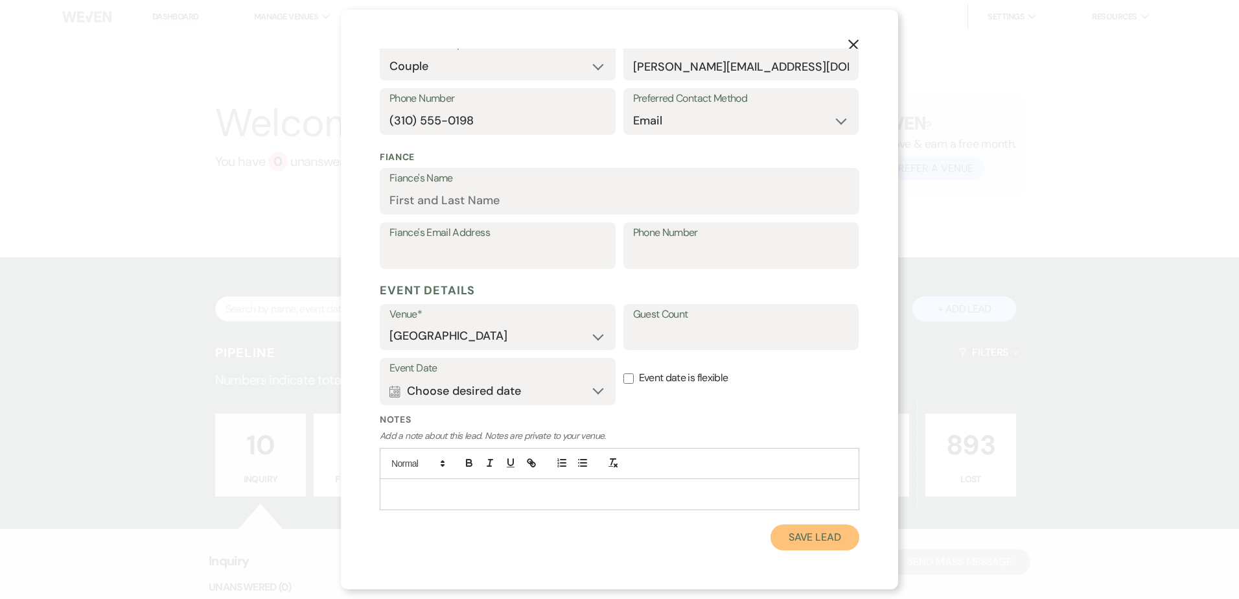
click at [803, 536] on button "Save Lead" at bounding box center [814, 537] width 89 height 26
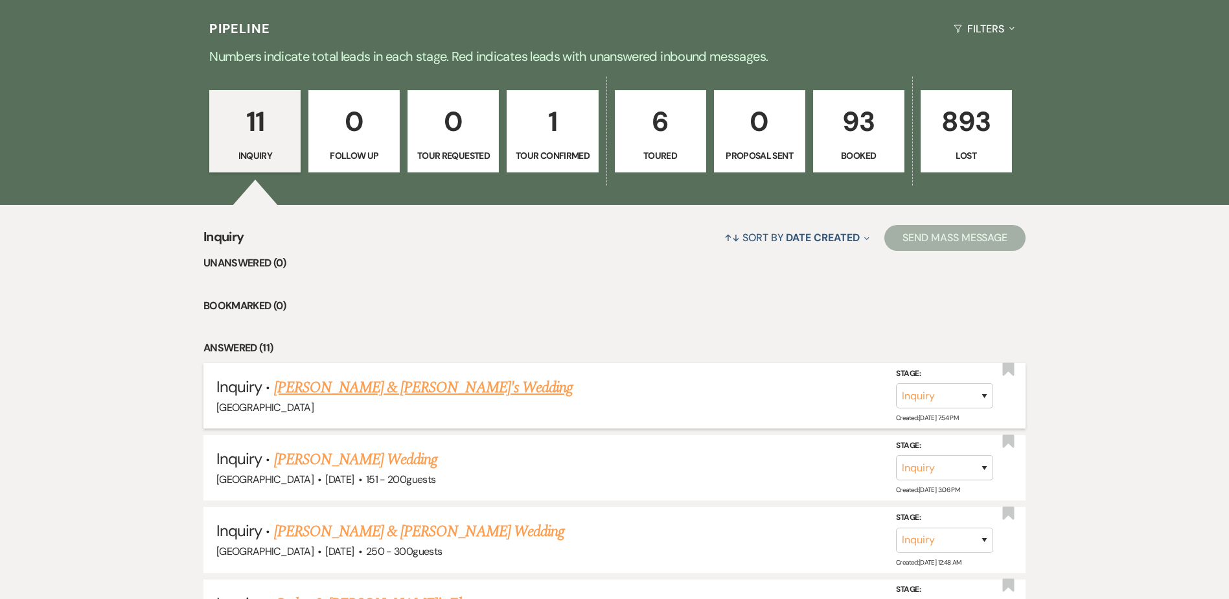
scroll to position [323, 0]
click at [398, 387] on link "[PERSON_NAME] & [PERSON_NAME]'s Wedding" at bounding box center [423, 386] width 299 height 23
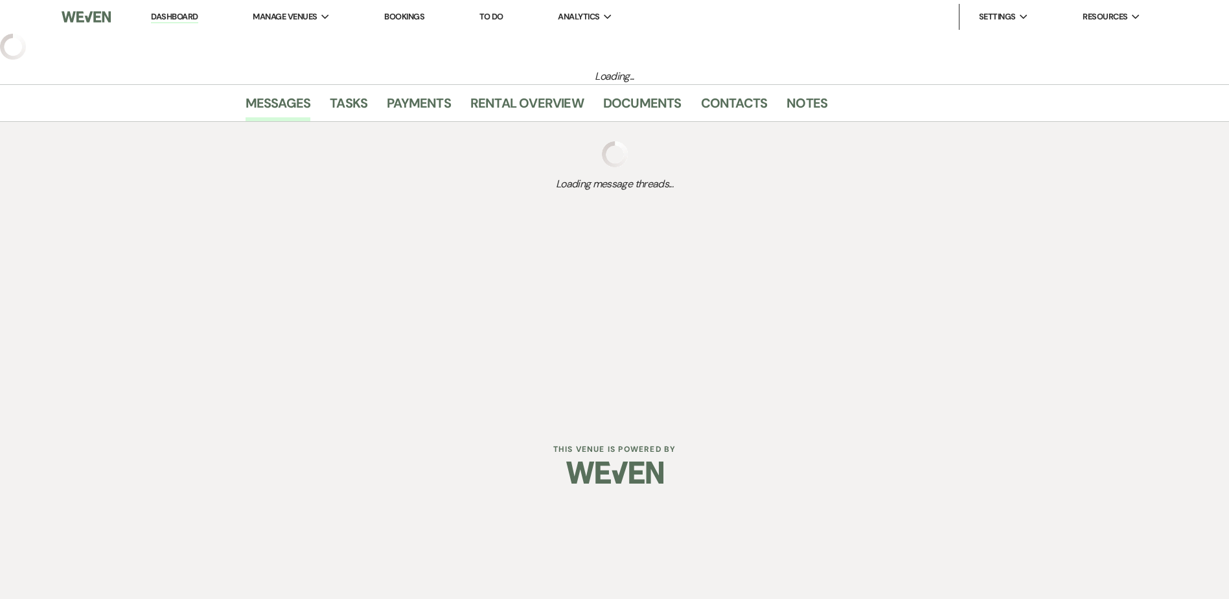
select select "5"
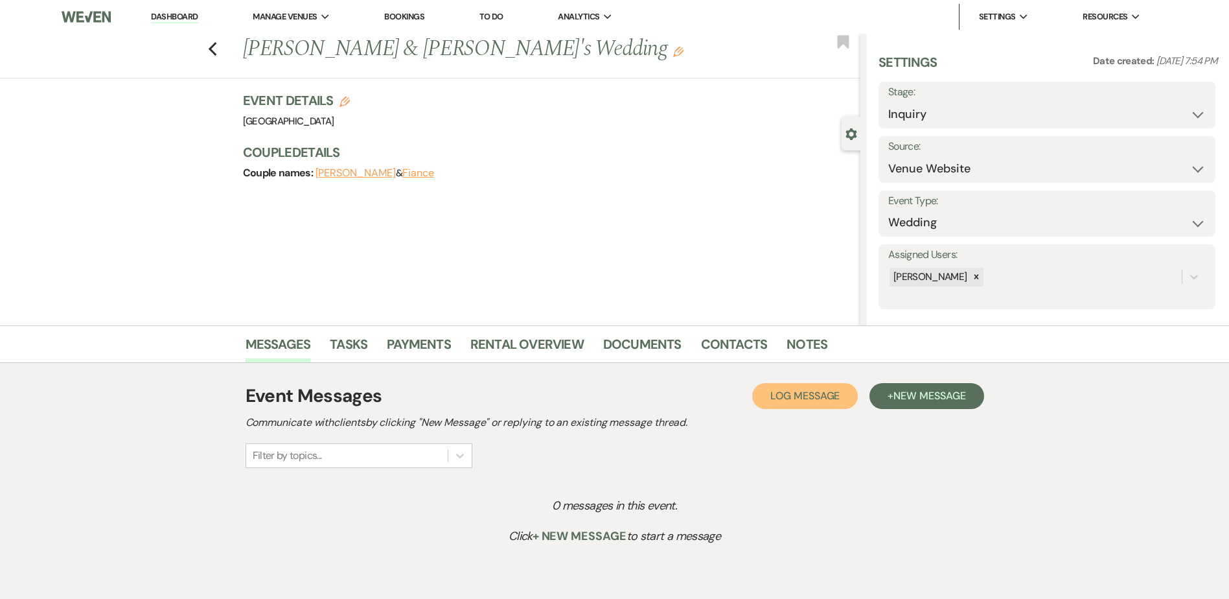
click at [820, 389] on span "Log Message" at bounding box center [804, 396] width 69 height 14
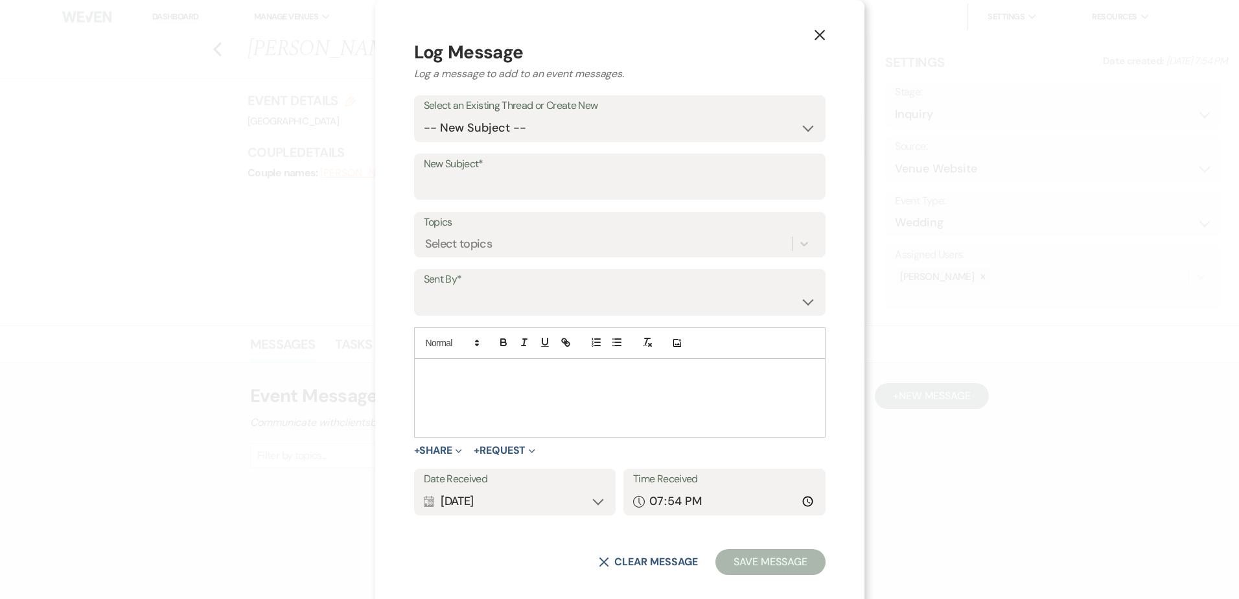
click at [476, 377] on p at bounding box center [619, 374] width 391 height 14
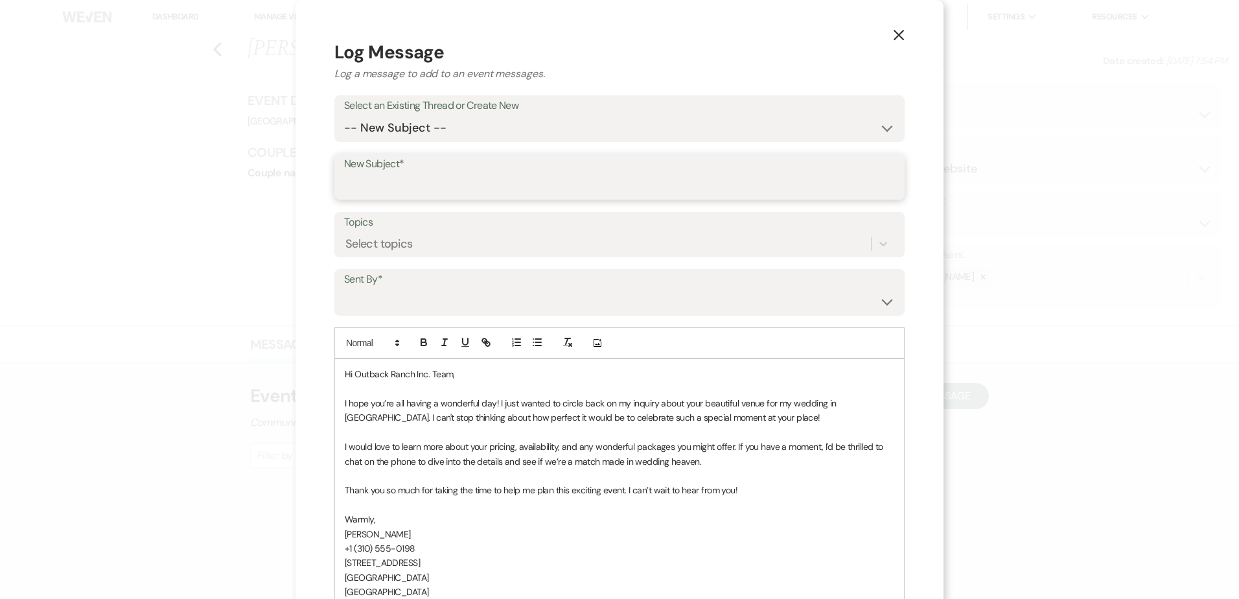
click at [398, 190] on input "New Subject*" at bounding box center [619, 185] width 551 height 25
paste input "Follow-up on Wedding Venue Inquiry at Outback Ranch Inc. in [GEOGRAPHIC_DATA], …"
type input "Follow-up on Wedding Venue Inquiry at Outback Ranch Inc. in [GEOGRAPHIC_DATA], …"
click at [413, 288] on label "Sent By*" at bounding box center [619, 279] width 551 height 19
click at [378, 298] on select "[PERSON_NAME] ([PERSON_NAME][EMAIL_ADDRESS][DOMAIN_NAME]) [PERSON_NAME] ([PERSO…" at bounding box center [619, 301] width 551 height 25
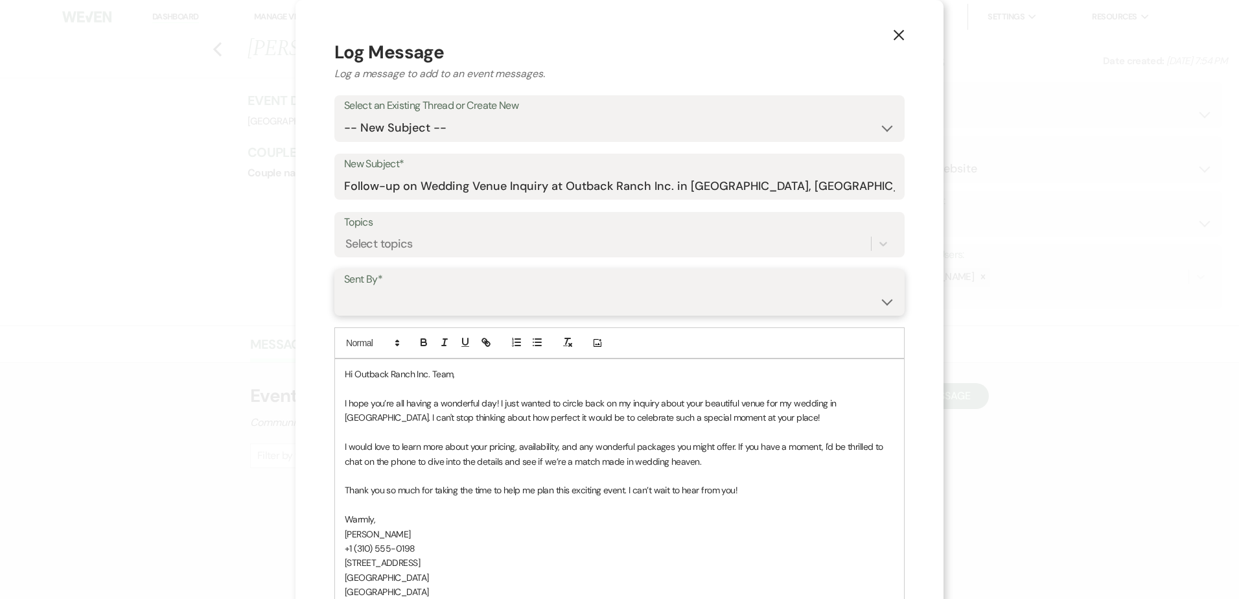
select select "contact-372642"
click at [344, 289] on select "[PERSON_NAME] ([PERSON_NAME][EMAIL_ADDRESS][DOMAIN_NAME]) [PERSON_NAME] ([PERSO…" at bounding box center [619, 301] width 551 height 25
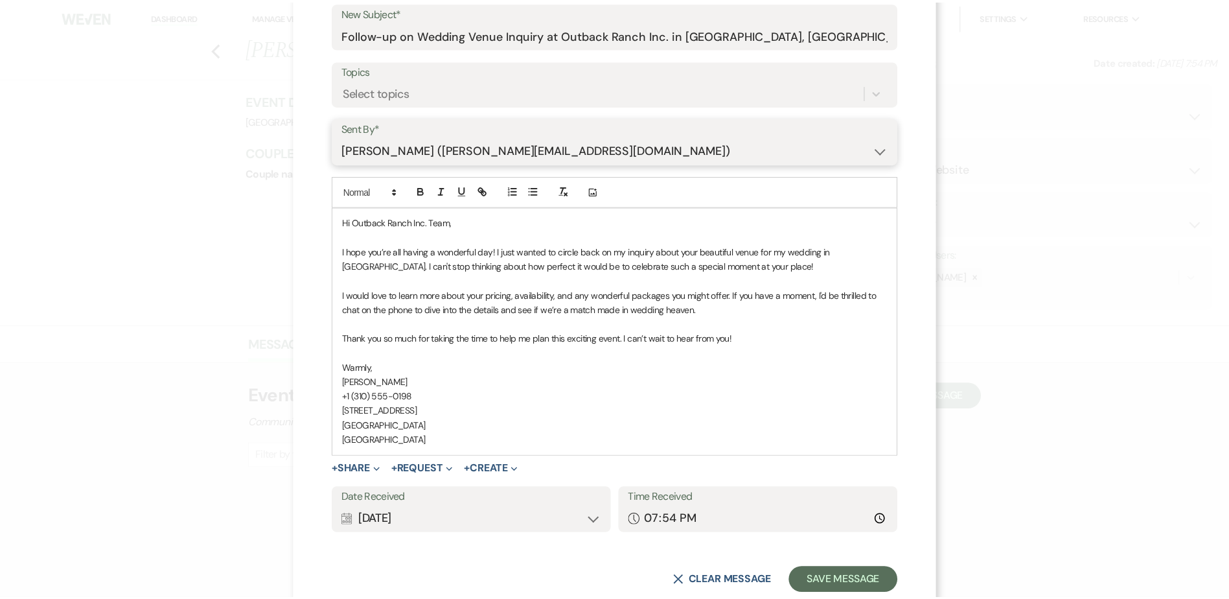
scroll to position [185, 0]
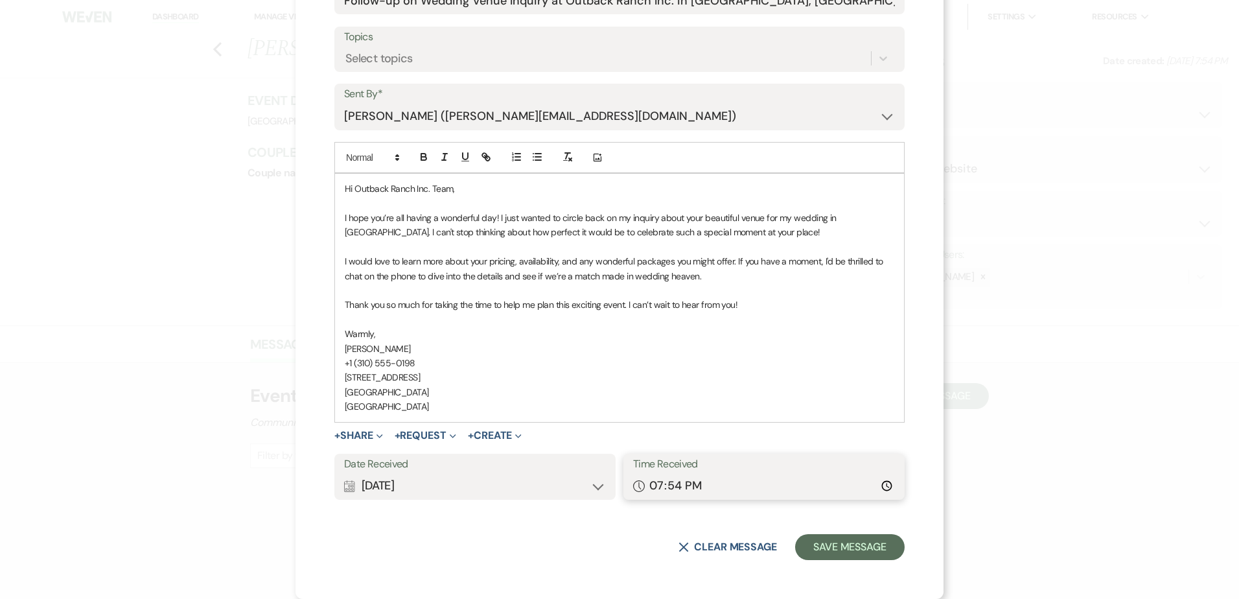
click at [665, 487] on input "19:54" at bounding box center [764, 485] width 262 height 25
type input "19:15"
click at [858, 550] on button "Save Message" at bounding box center [849, 547] width 109 height 26
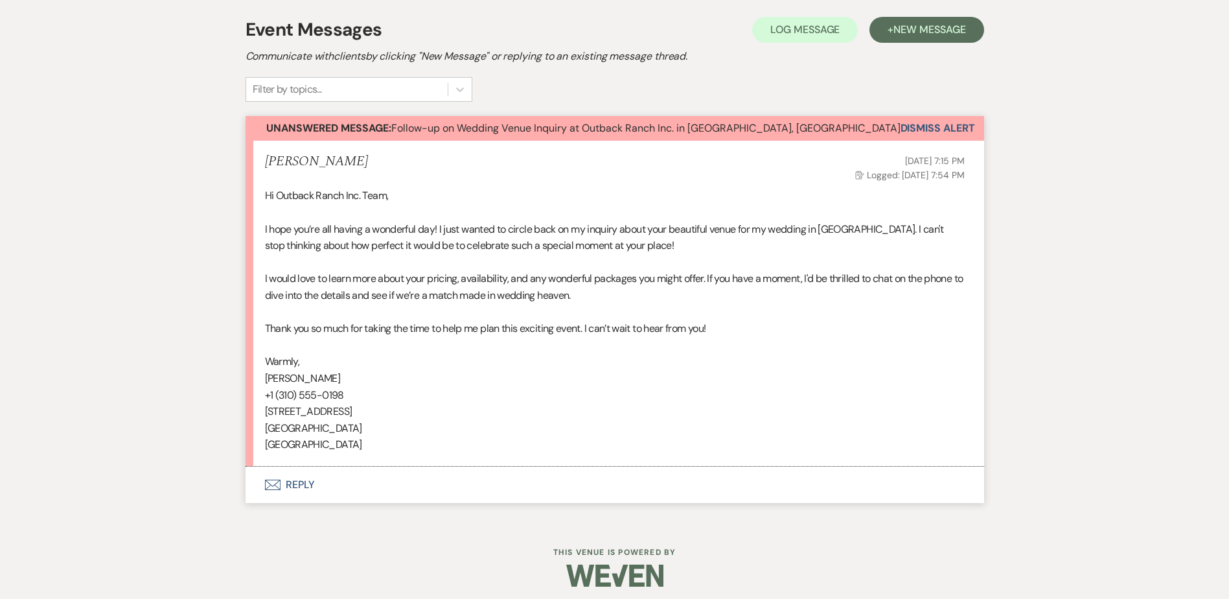
scroll to position [373, 0]
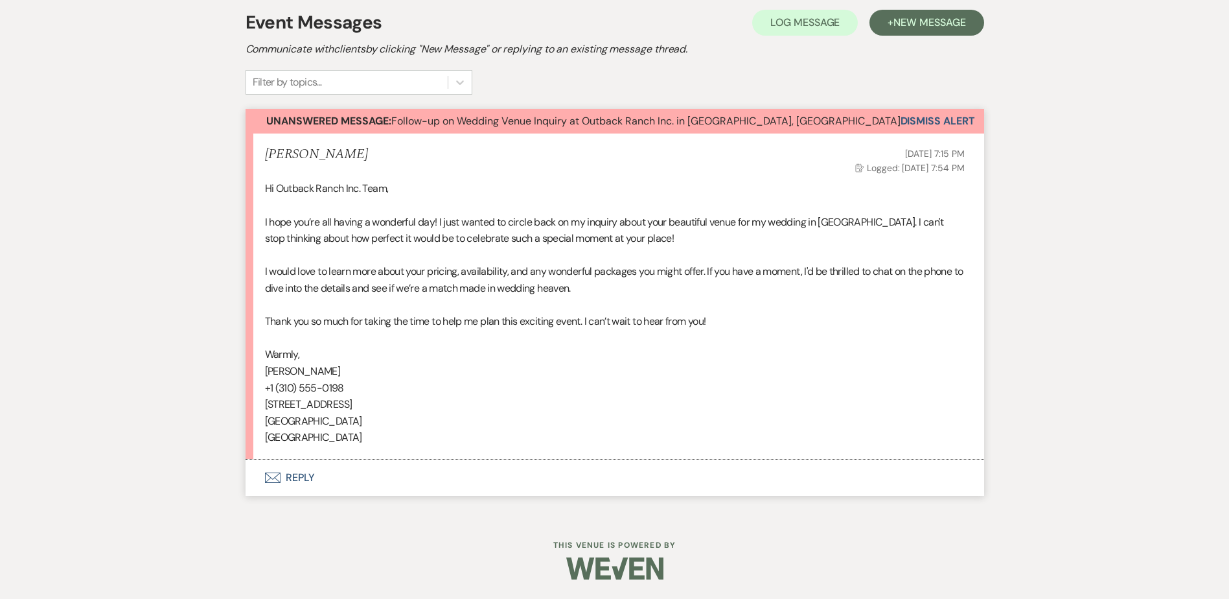
click at [305, 482] on button "Envelope Reply" at bounding box center [615, 477] width 739 height 36
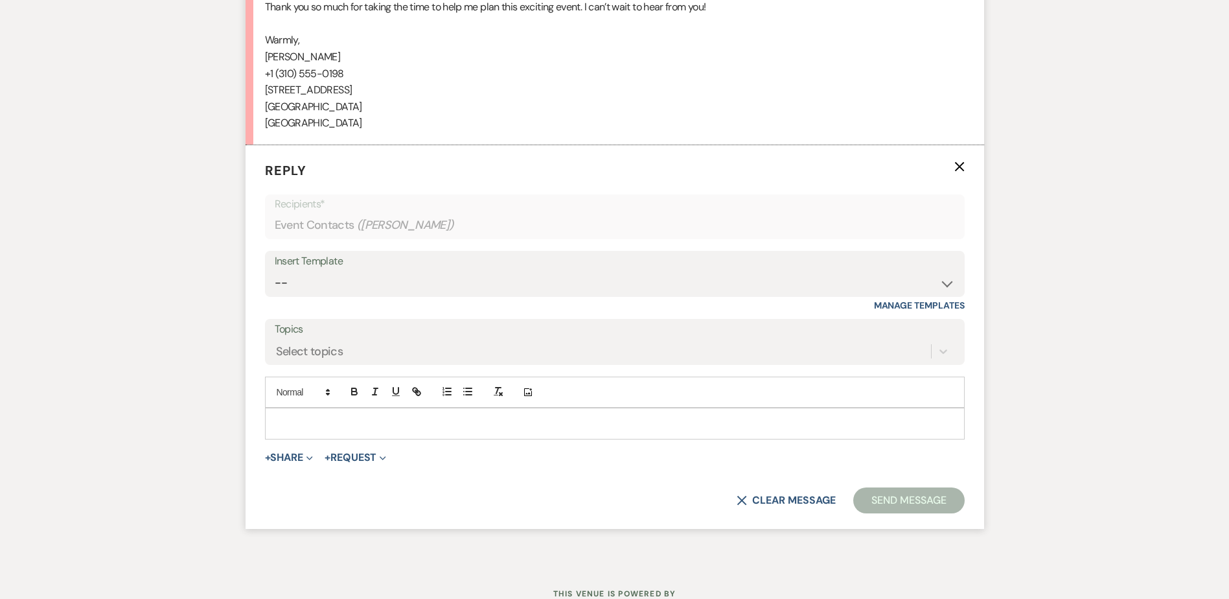
scroll to position [725, 0]
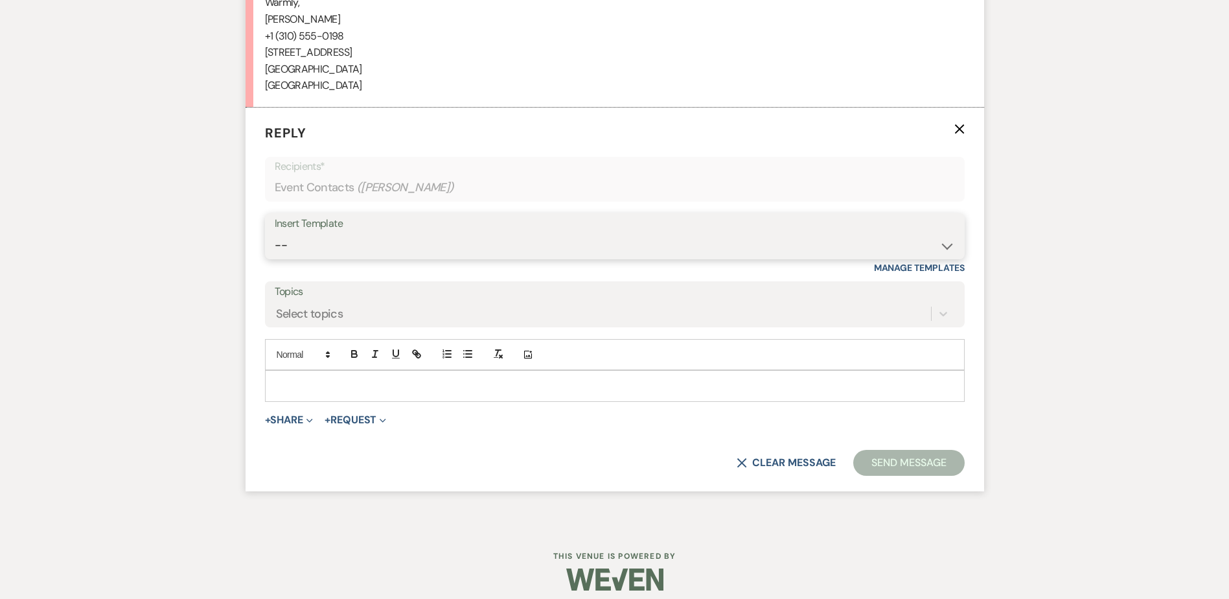
click at [304, 251] on select "-- Weven Planning Portal Introduction (Booked Events) Initial Inquiry Response …" at bounding box center [615, 245] width 680 height 25
select select "529"
click at [275, 233] on select "-- Weven Planning Portal Introduction (Booked Events) Initial Inquiry Response …" at bounding box center [615, 245] width 680 height 25
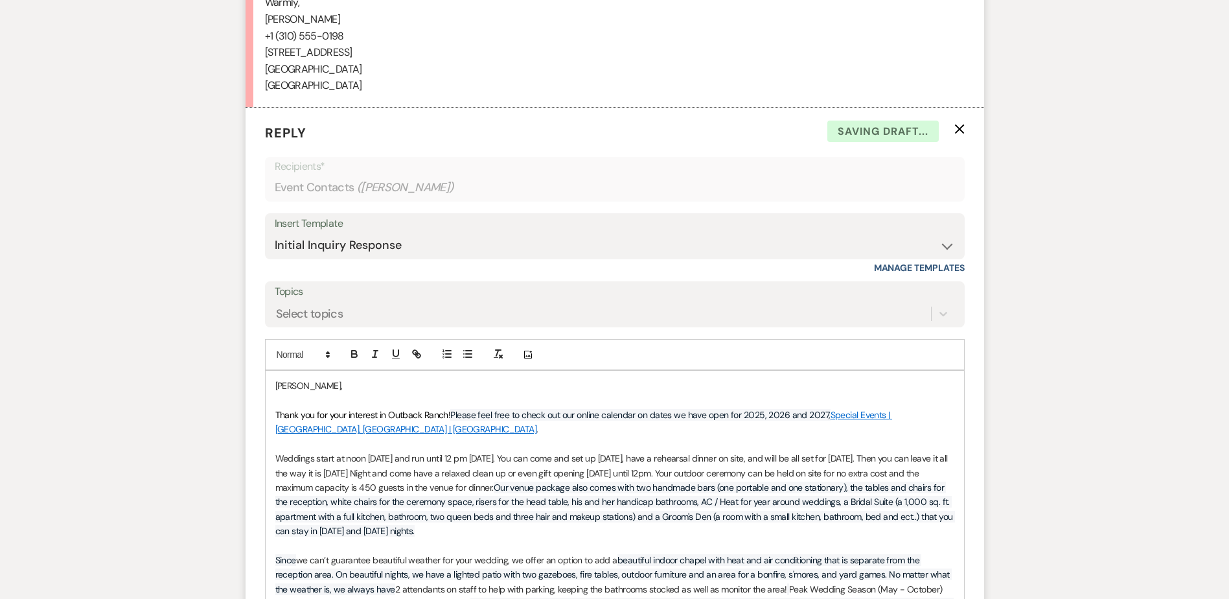
click at [331, 386] on p "[PERSON_NAME]," at bounding box center [614, 385] width 679 height 14
click at [505, 432] on p "Thank you for your interest in Outback Ranch! Please feel free to check out our…" at bounding box center [614, 422] width 679 height 29
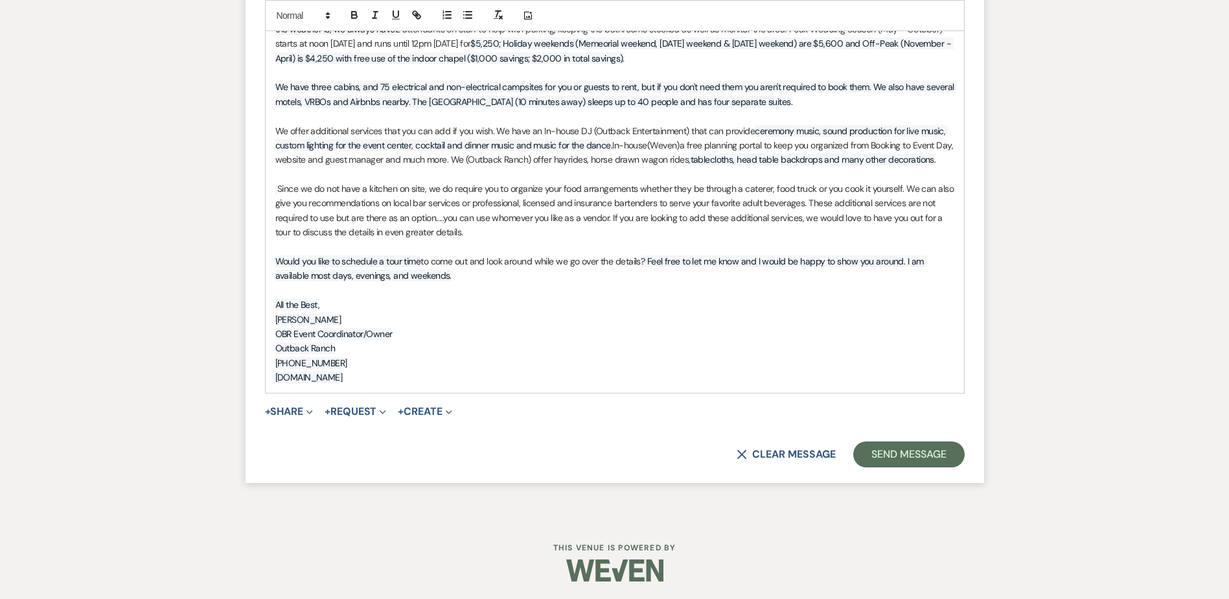
scroll to position [1287, 0]
click at [916, 455] on button "Send Message" at bounding box center [908, 452] width 111 height 26
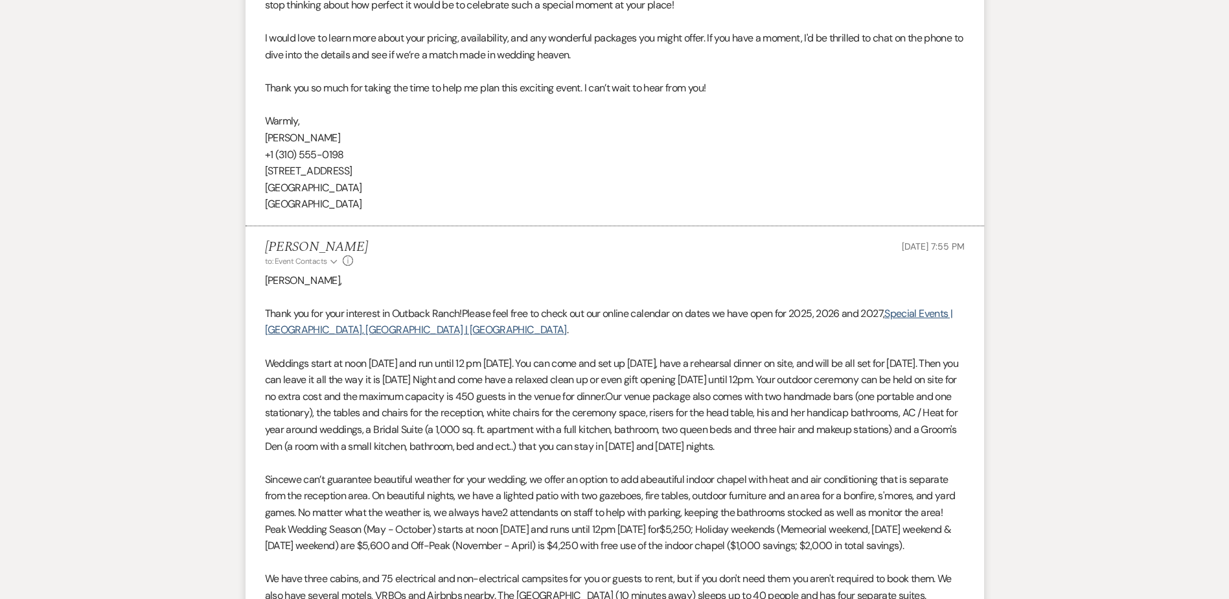
scroll to position [0, 0]
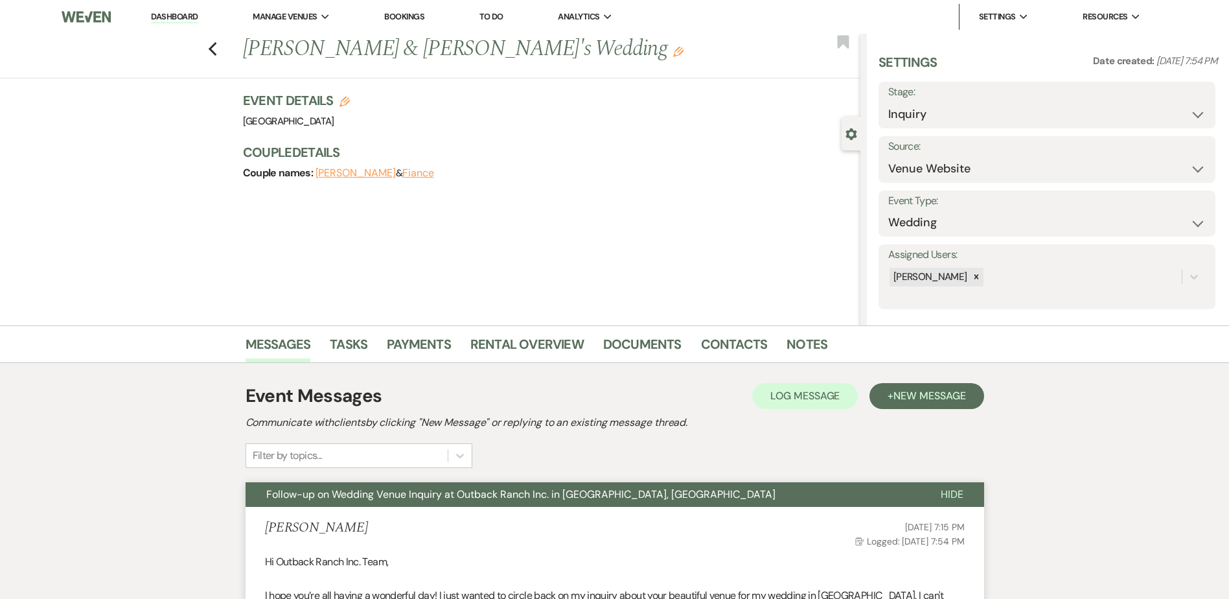
click at [171, 14] on link "Dashboard" at bounding box center [174, 17] width 47 height 12
